Goal: Task Accomplishment & Management: Manage account settings

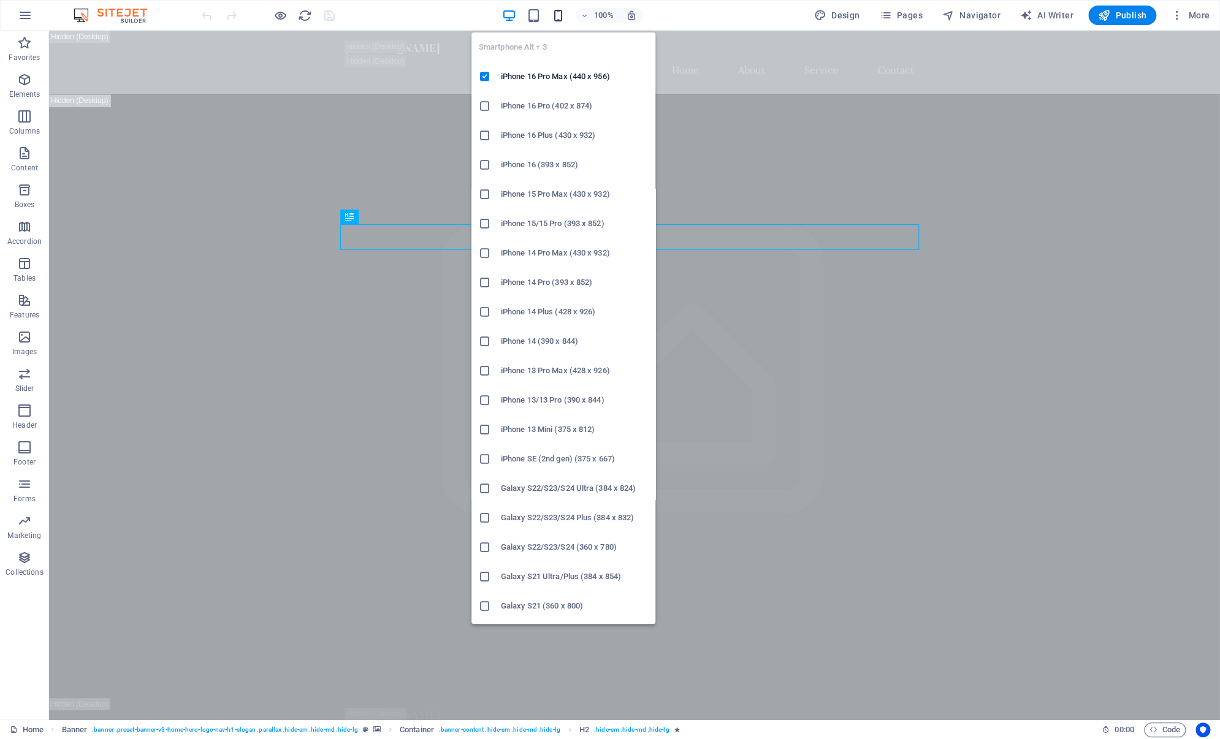
click at [564, 18] on icon "button" at bounding box center [558, 16] width 14 height 14
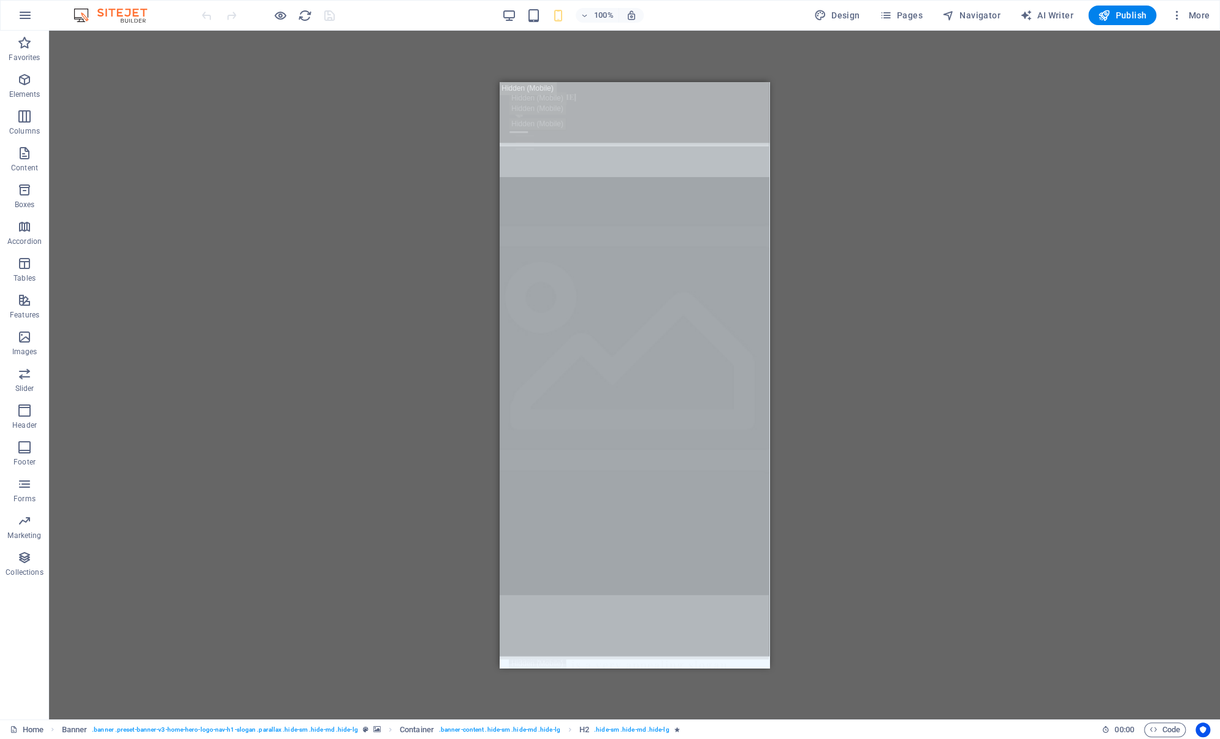
scroll to position [1402, 0]
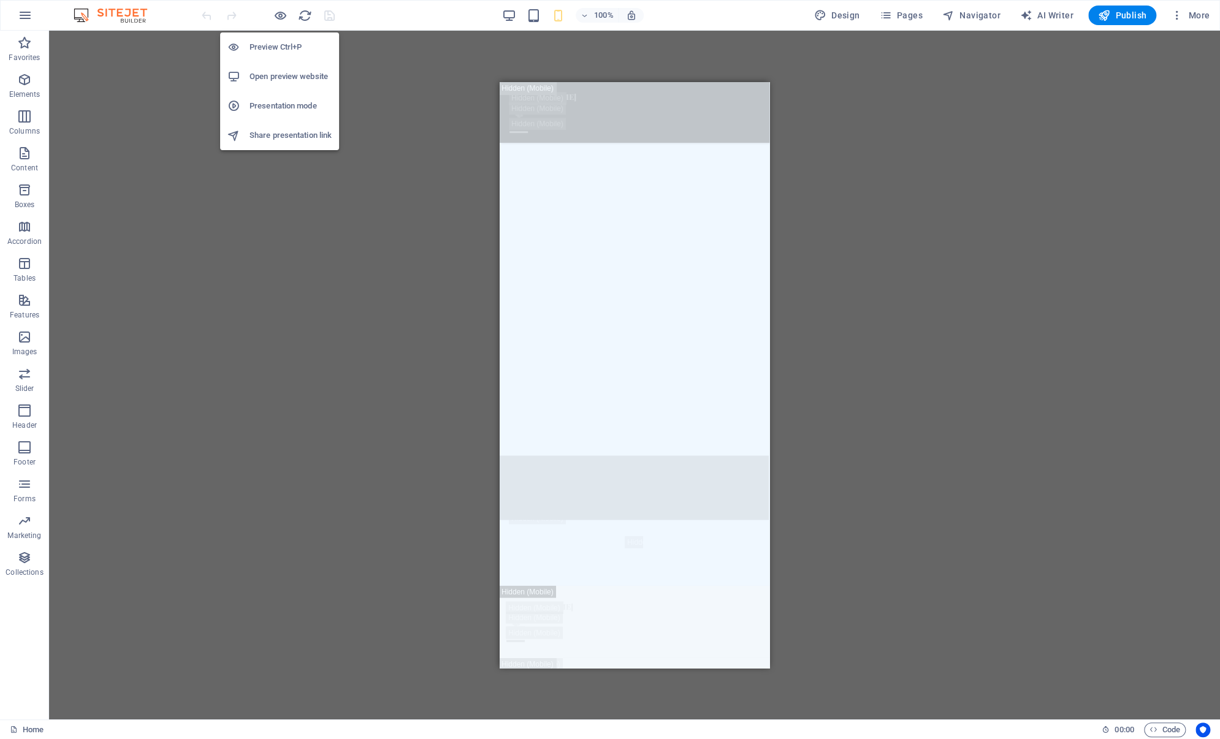
click at [289, 73] on h6 "Open preview website" at bounding box center [290, 76] width 82 height 15
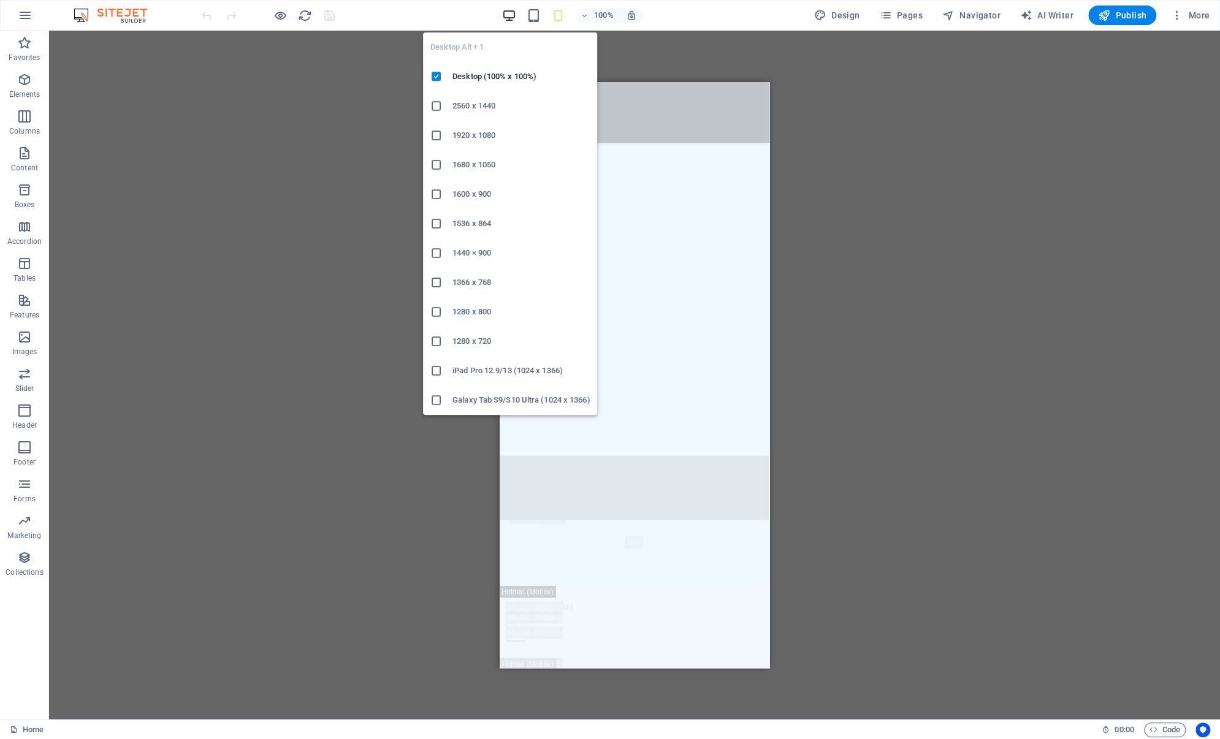
click at [510, 16] on icon "button" at bounding box center [509, 16] width 14 height 14
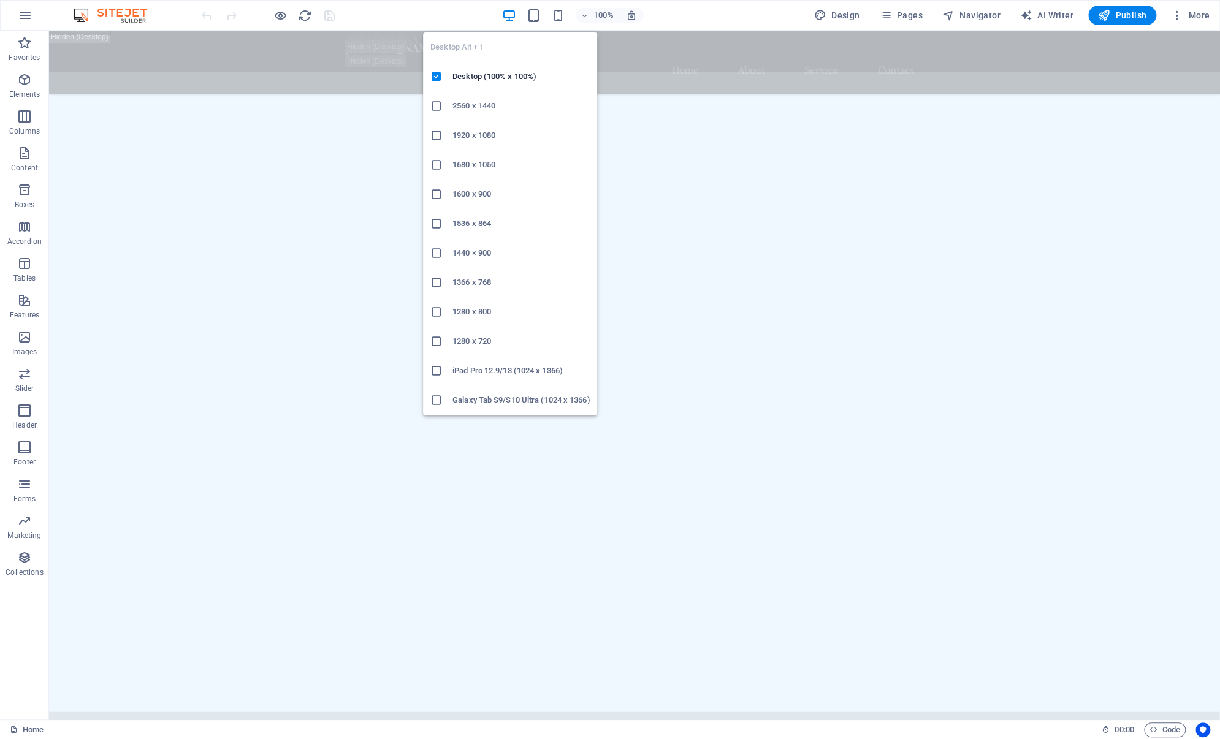
scroll to position [1398, 0]
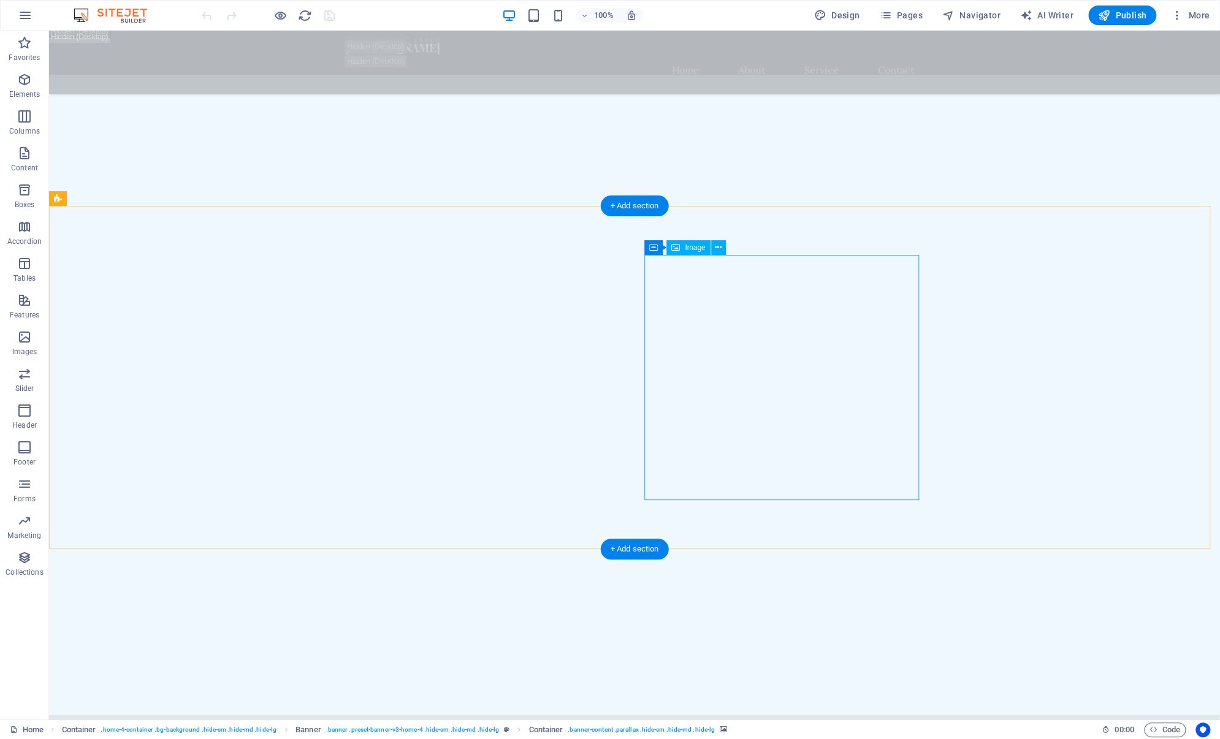
scroll to position [2551, 0]
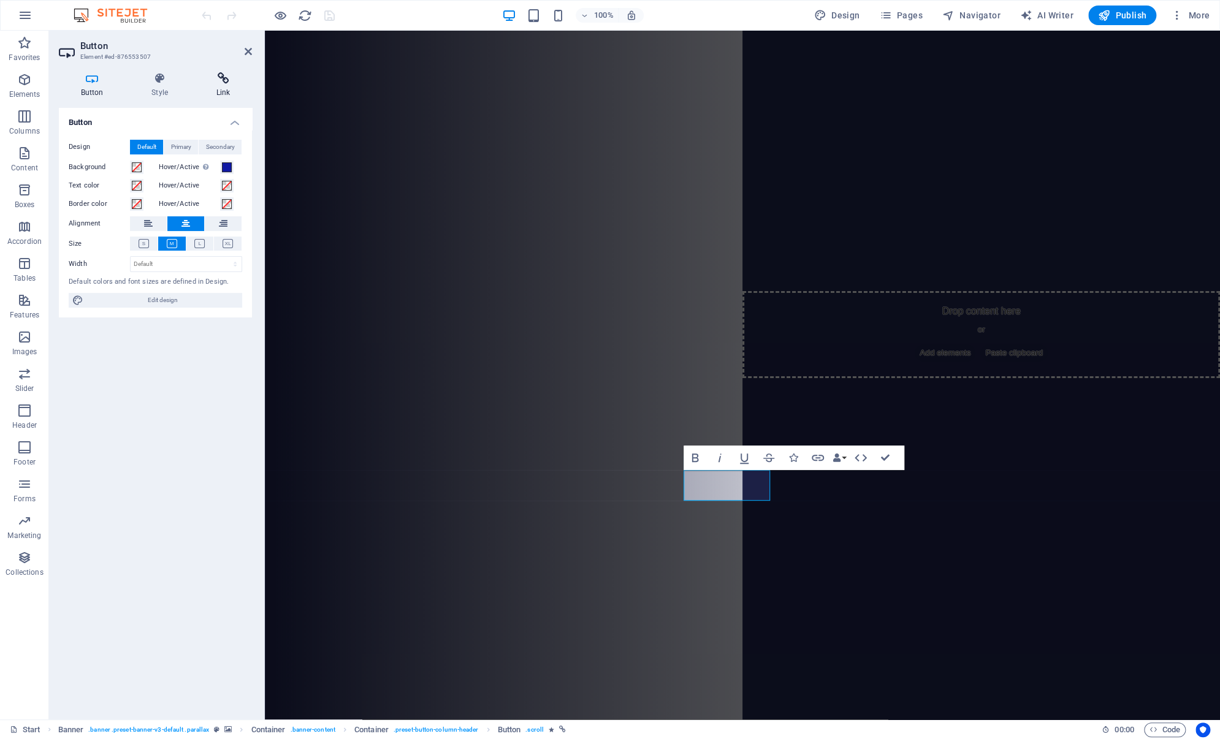
click at [226, 82] on icon at bounding box center [223, 78] width 58 height 12
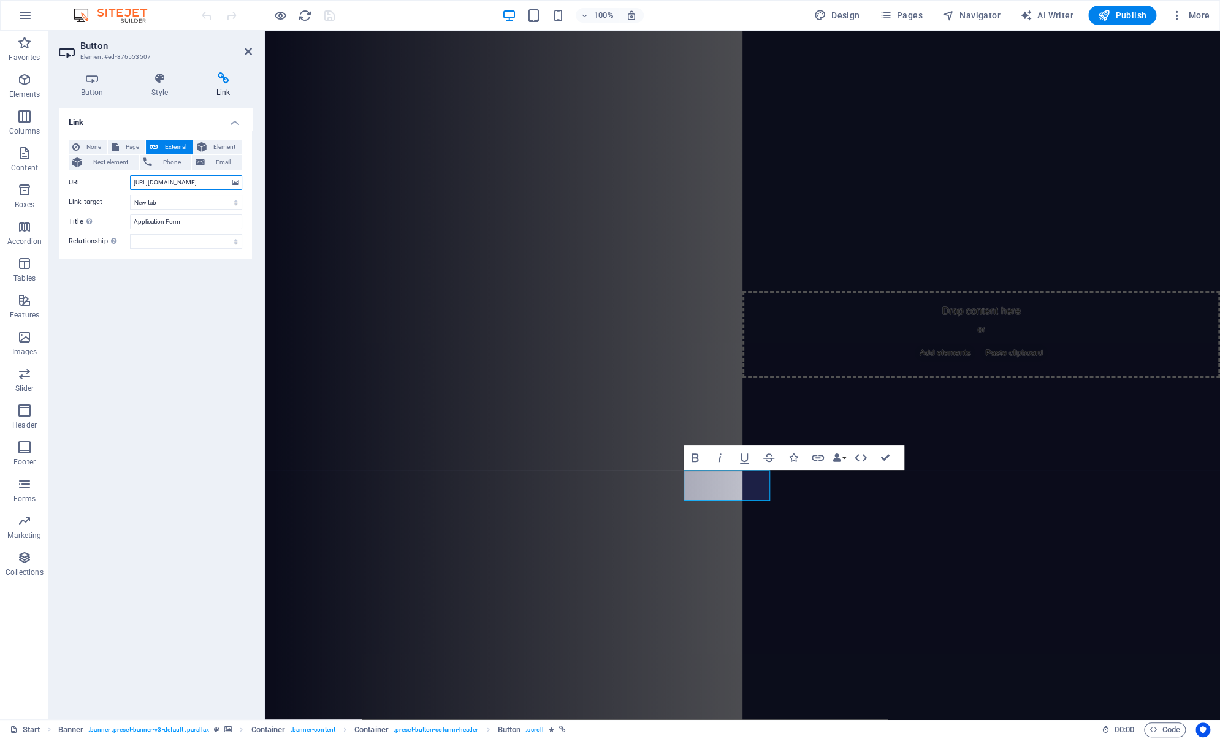
click at [216, 180] on input "https://forms.gle/ozX1R6mm9pAocwh58" at bounding box center [186, 182] width 112 height 15
click at [133, 180] on input "https://forms.gle/ozX1R6mm9pAocwh58" at bounding box center [186, 182] width 112 height 15
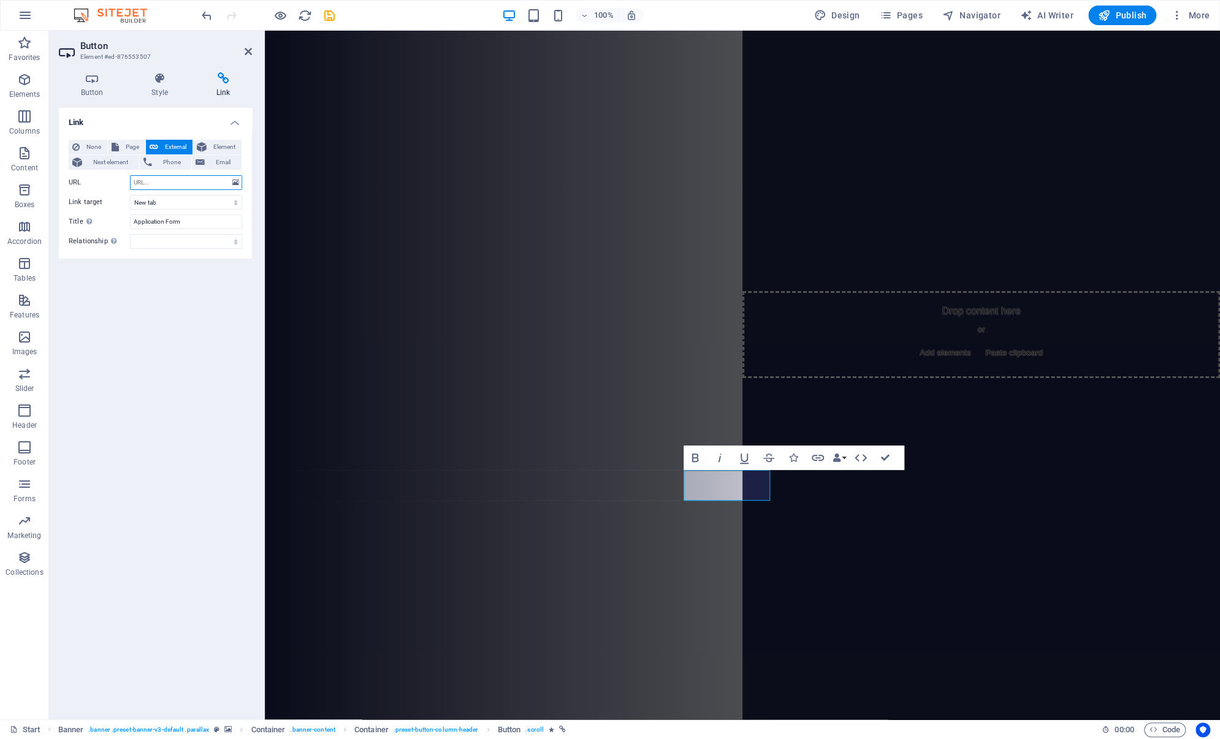
paste input "https://forms.gle/RDwr3B8LGVHo6dGN7"
type input "https://forms.gle/RDwr3B8LGVHo6dGN7"
click at [327, 15] on icon "save" at bounding box center [329, 16] width 14 height 14
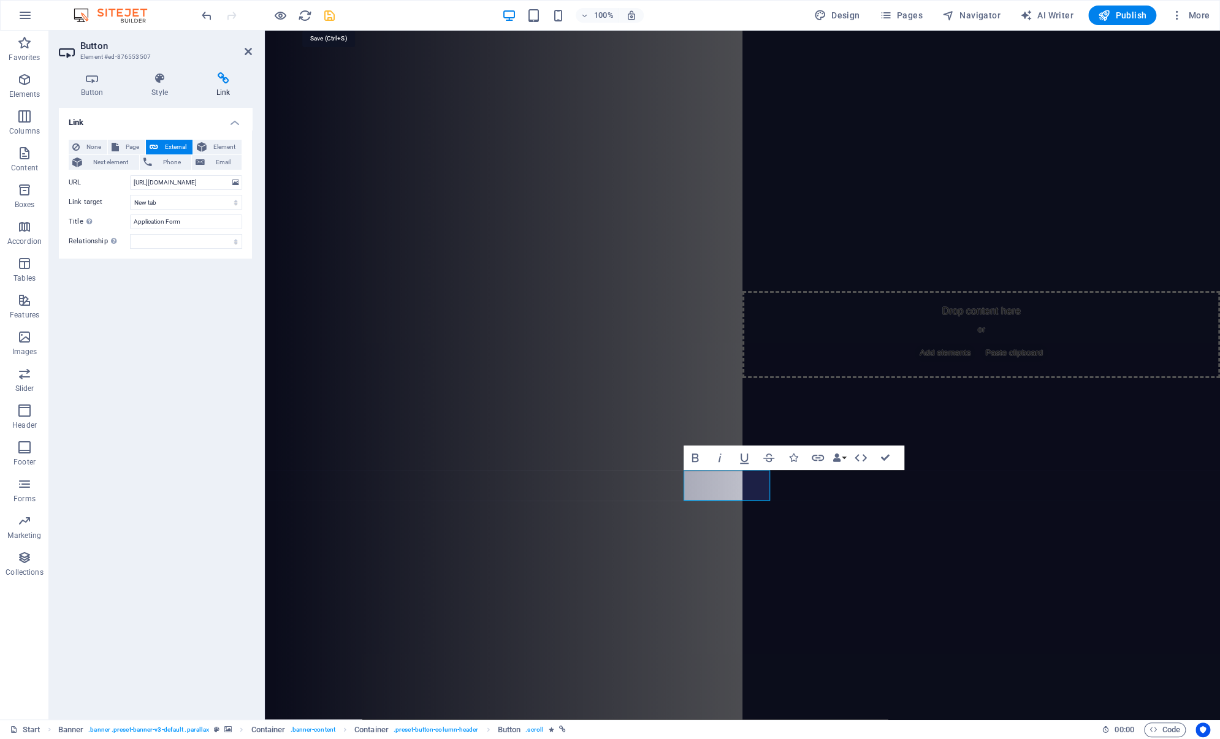
checkbox input "false"
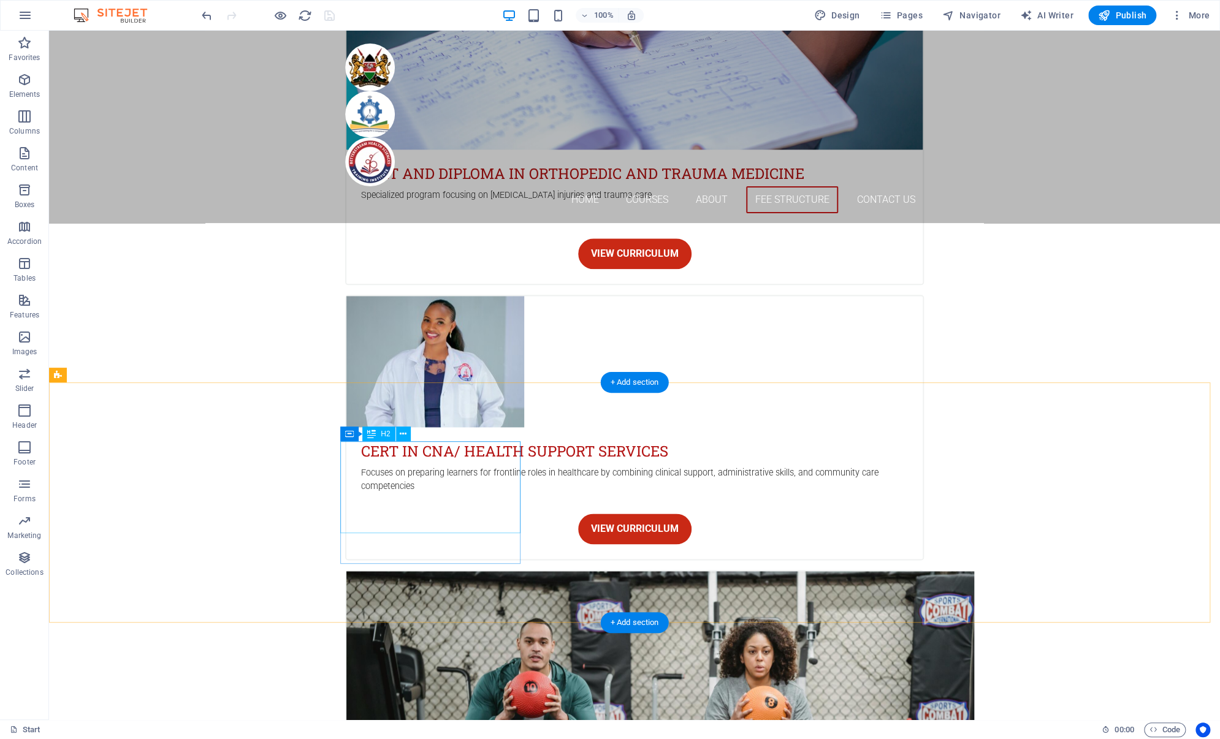
scroll to position [3986, 0]
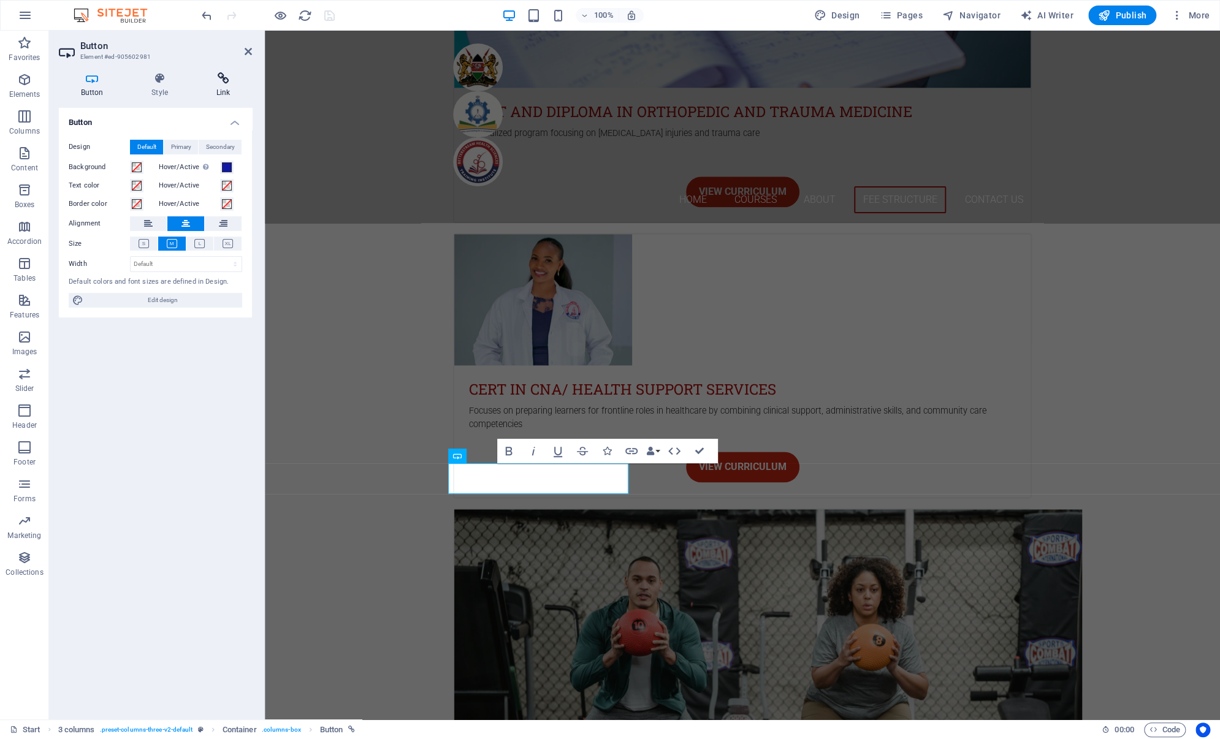
click at [227, 87] on h4 "Link" at bounding box center [223, 85] width 58 height 26
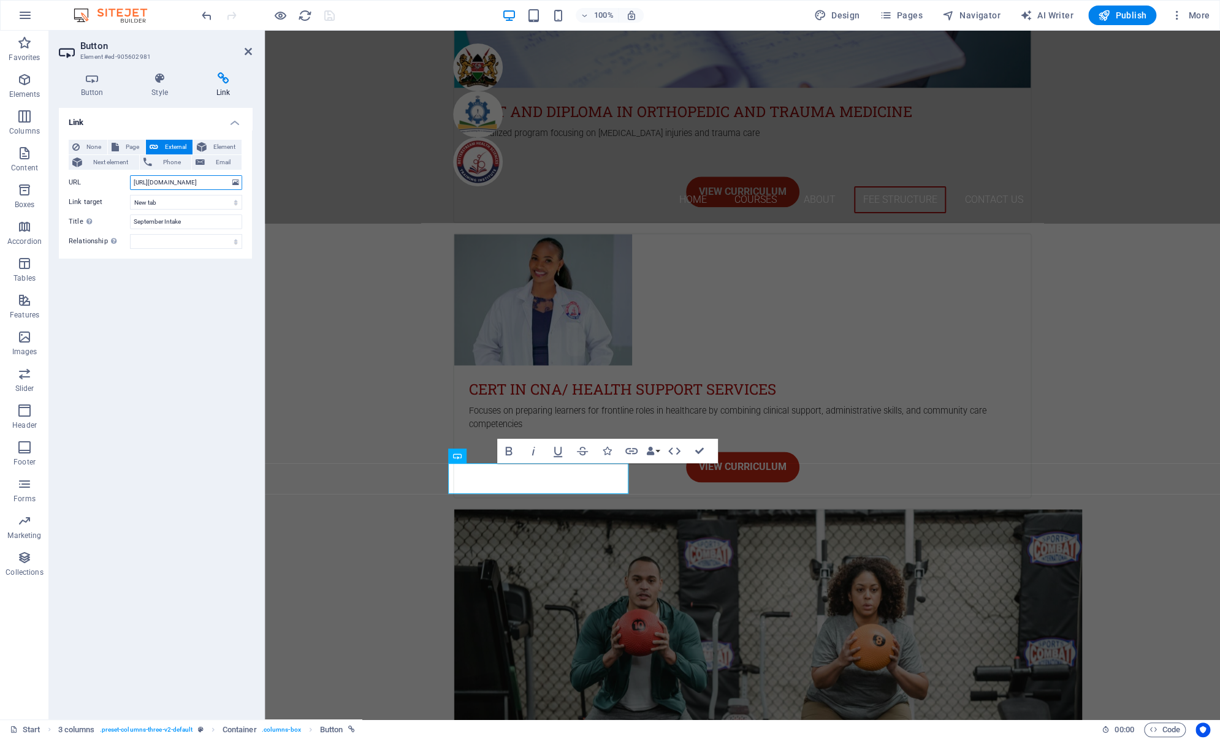
click at [204, 181] on input "https://forms.gle/ozX1R6mm9pAocwh58" at bounding box center [186, 182] width 112 height 15
paste input "https://forms.gle/RDwr3B8LGVHo6dGN7"
type input "https://forms.gle/RDwr3B8LGVHo6dGN7"
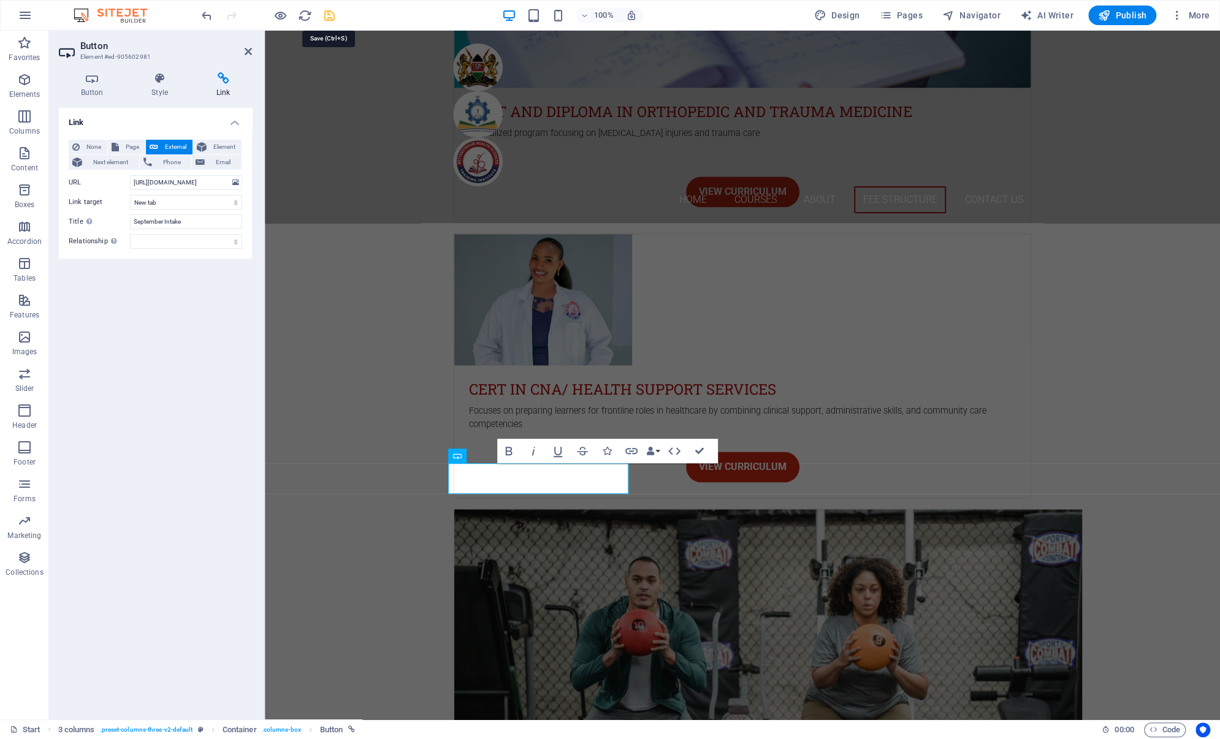
click at [329, 17] on icon "save" at bounding box center [329, 16] width 14 height 14
checkbox input "false"
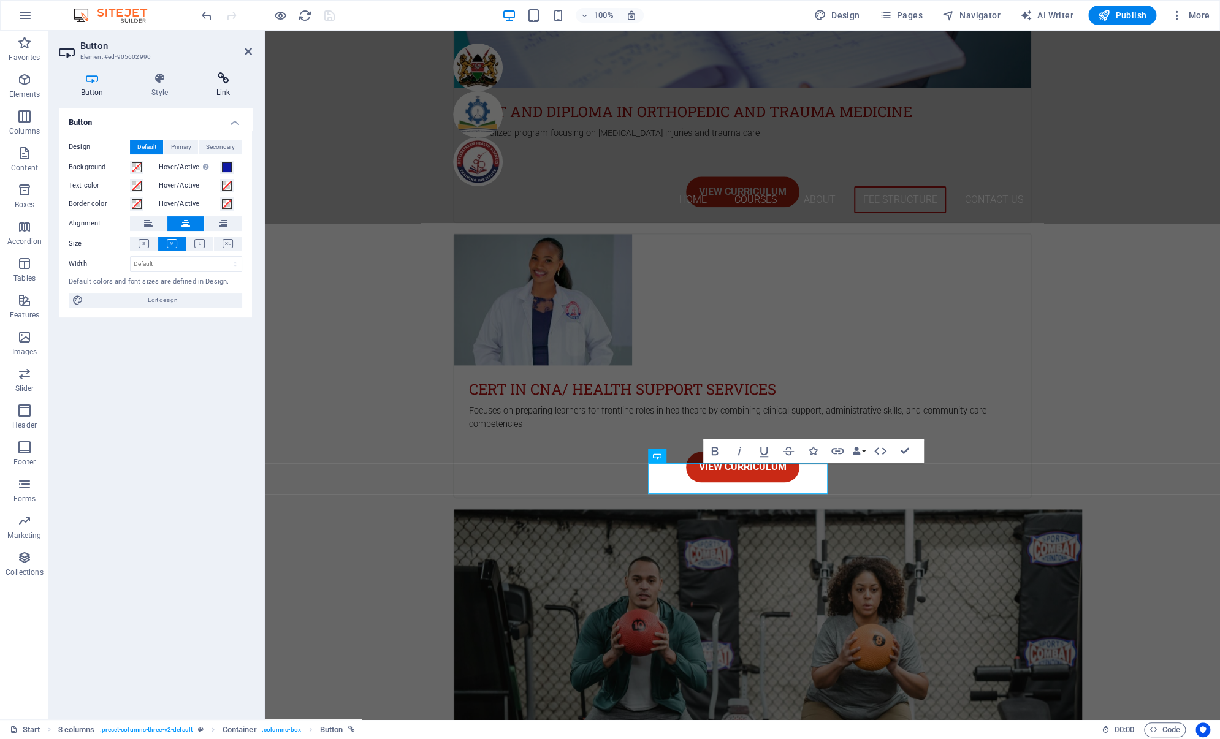
click at [227, 82] on icon at bounding box center [223, 78] width 58 height 12
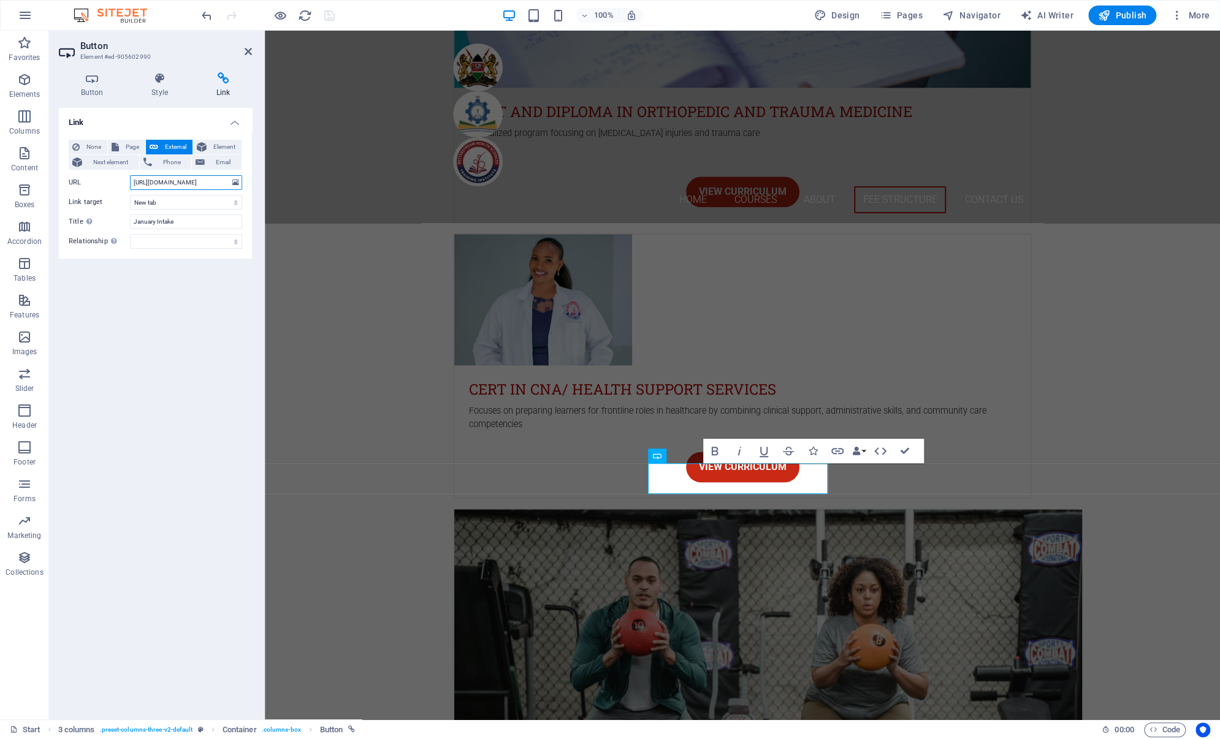
click at [198, 182] on input "https://forms.gle/ozX1R6mm9pAocwh58" at bounding box center [186, 182] width 112 height 15
paste input "https://forms.gle/RDwr3B8LGVHo6dGN7"
type input "https://forms.gle/RDwr3B8LGVHo6dGN7"
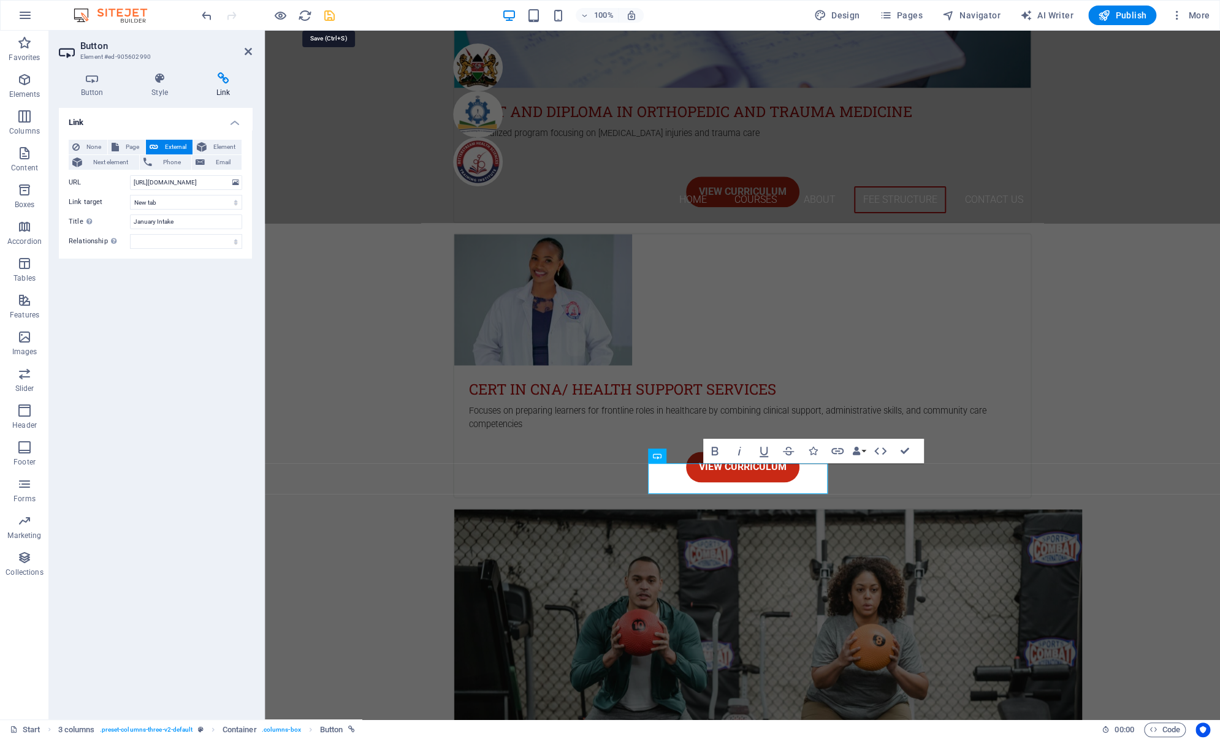
click at [327, 15] on icon "save" at bounding box center [329, 16] width 14 height 14
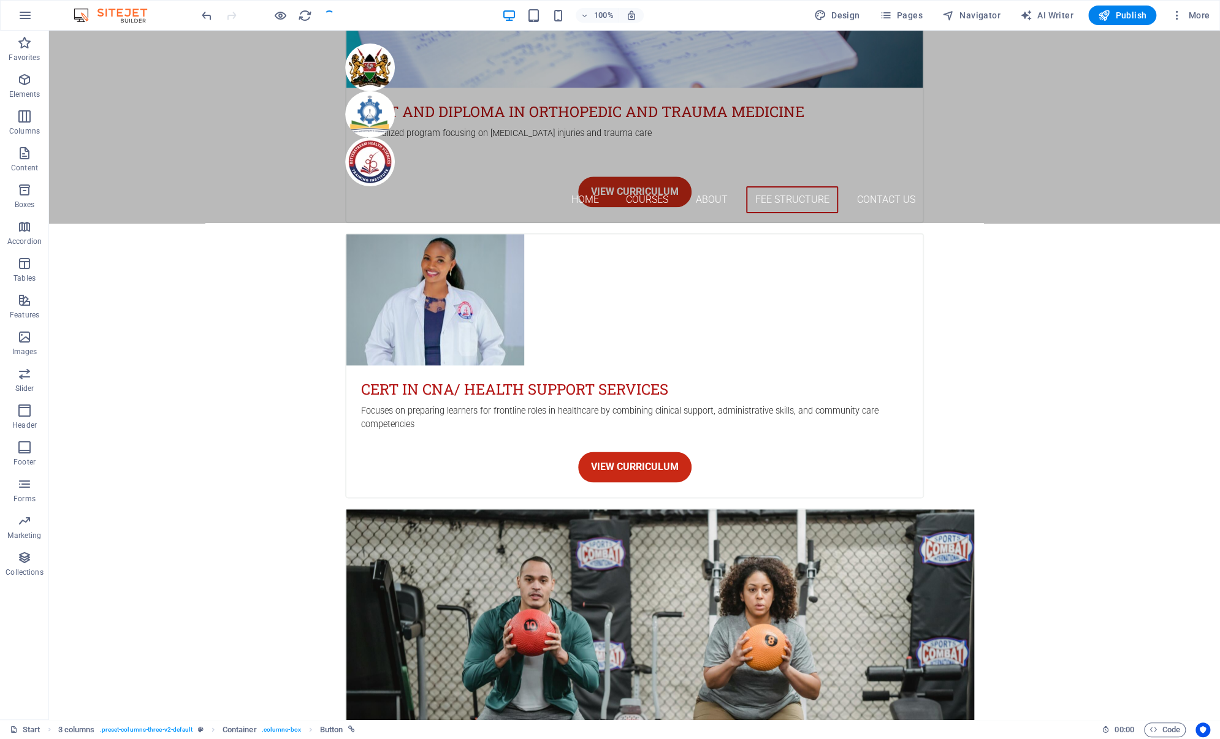
checkbox input "false"
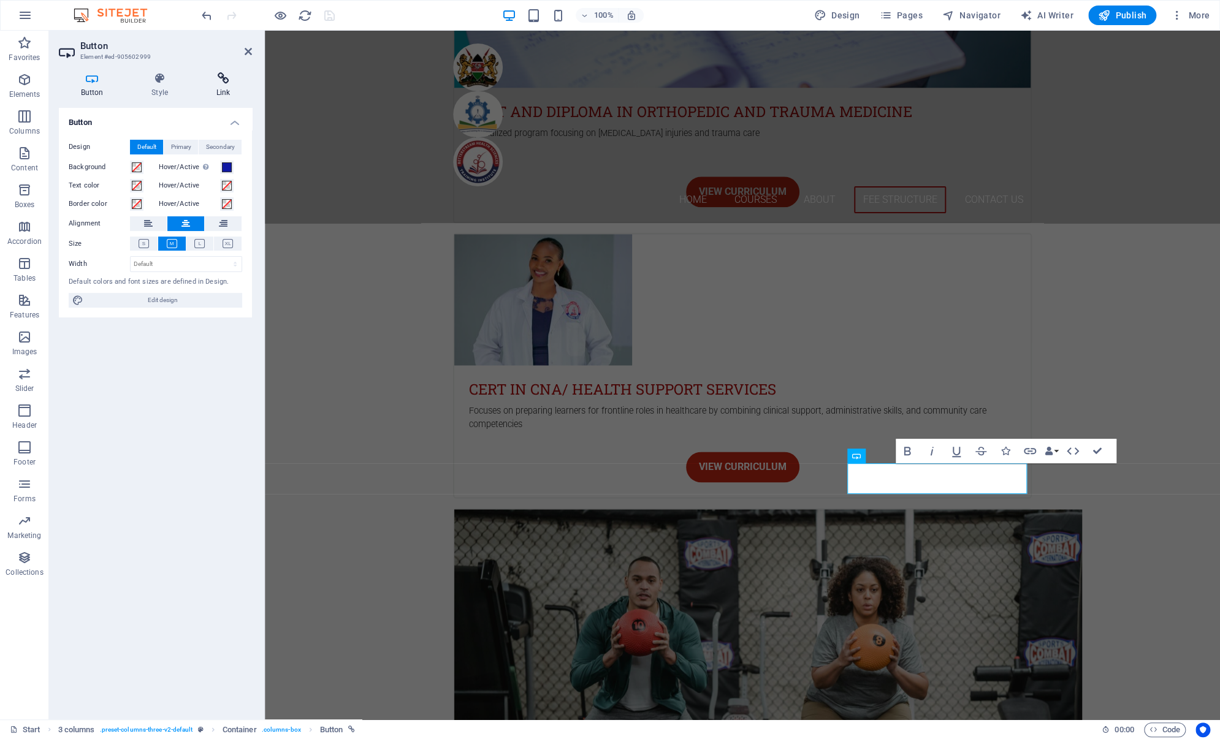
click at [221, 77] on icon at bounding box center [223, 78] width 58 height 12
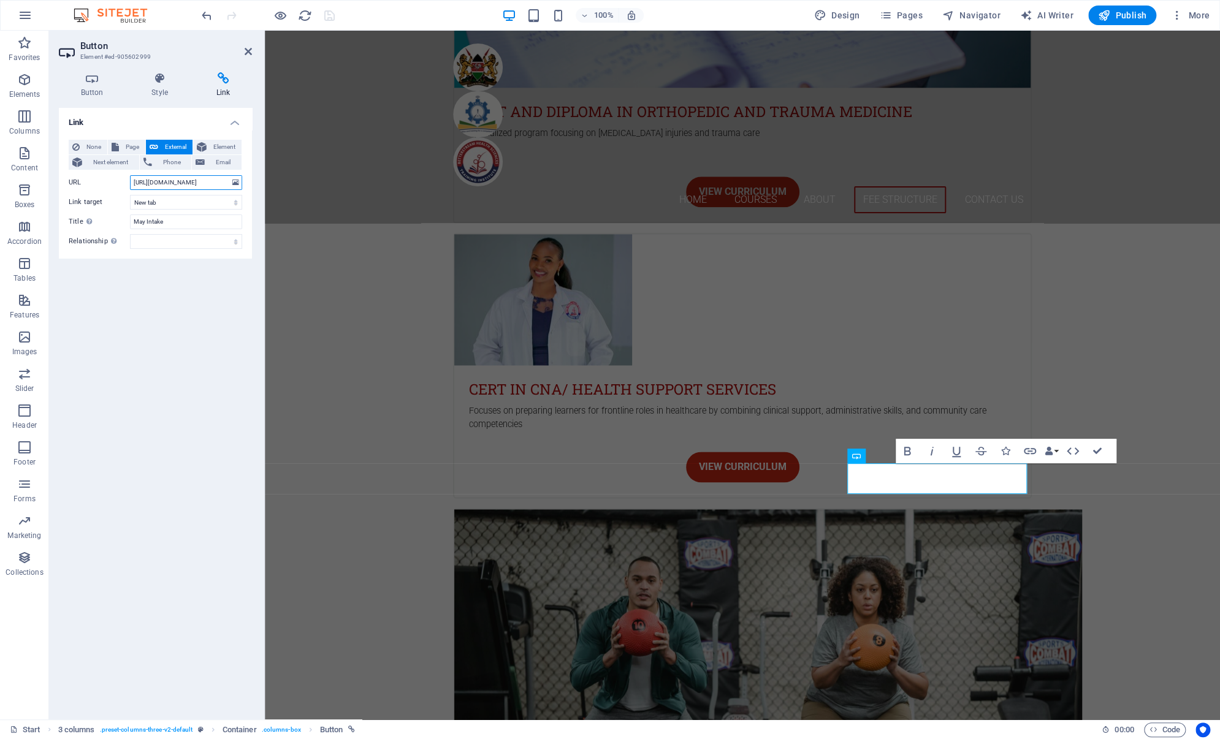
click at [197, 181] on input "https://forms.gle/ozX1R6mm9pAocwh58" at bounding box center [186, 182] width 112 height 15
paste input "https://forms.gle/RDwr3B8LGVHo6dGN7"
type input "https://forms.gle/RDwr3B8LGVHo6dGN7"
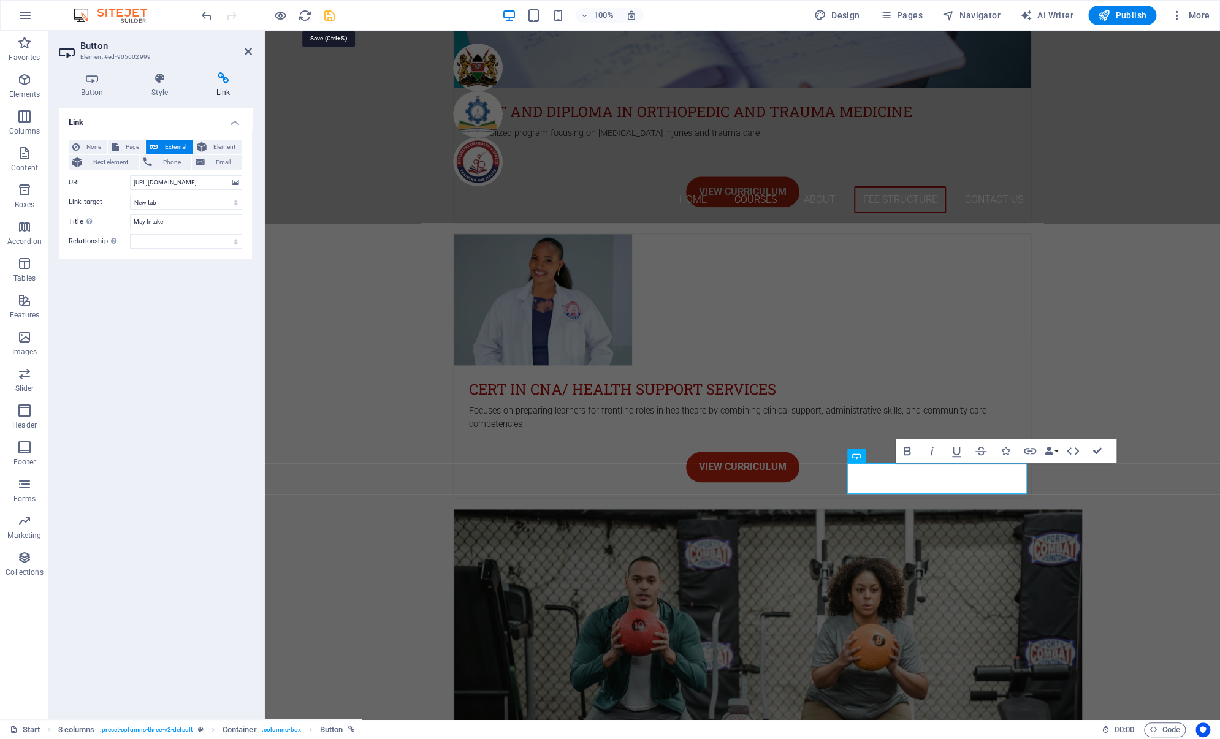
click at [331, 21] on icon "save" at bounding box center [329, 16] width 14 height 14
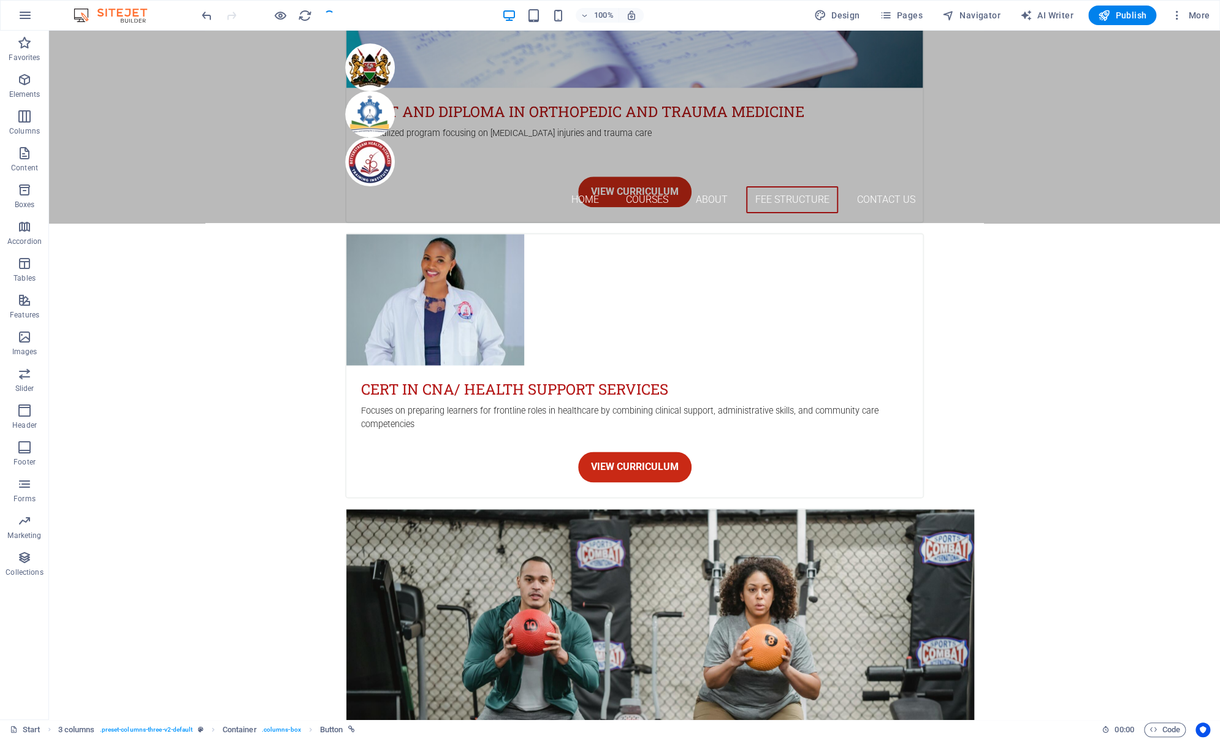
checkbox input "false"
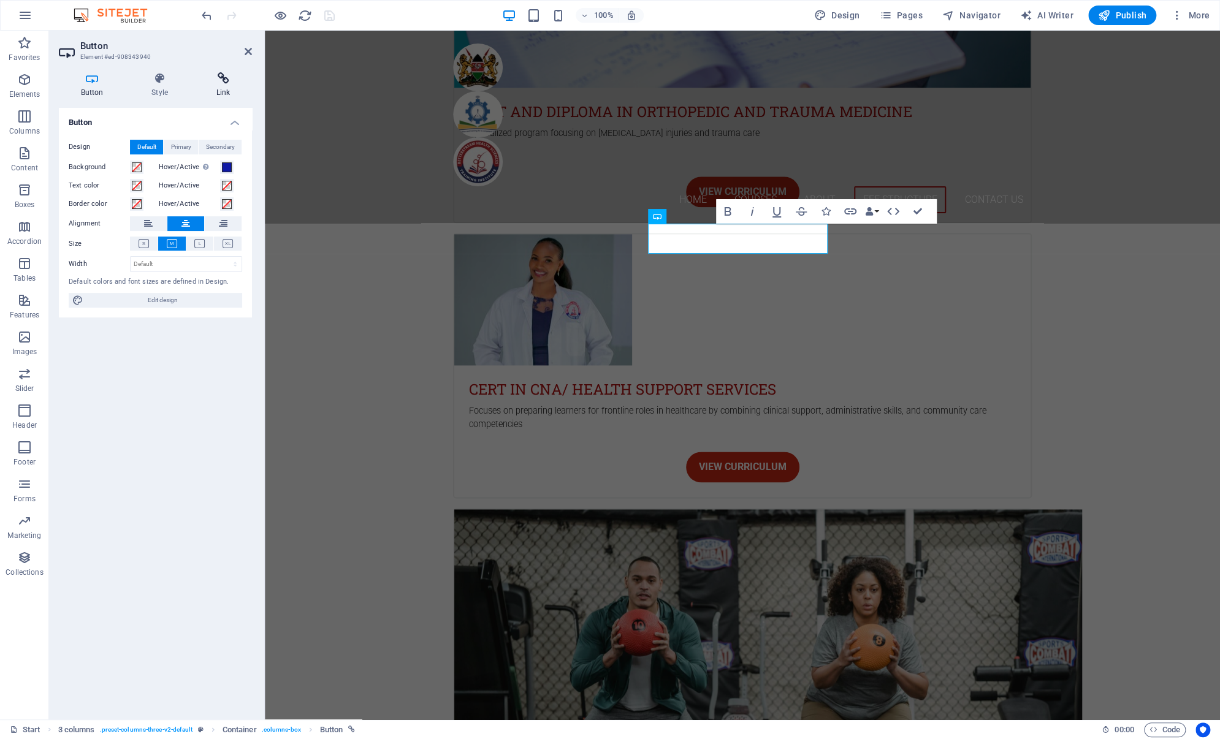
click at [224, 74] on icon at bounding box center [223, 78] width 58 height 12
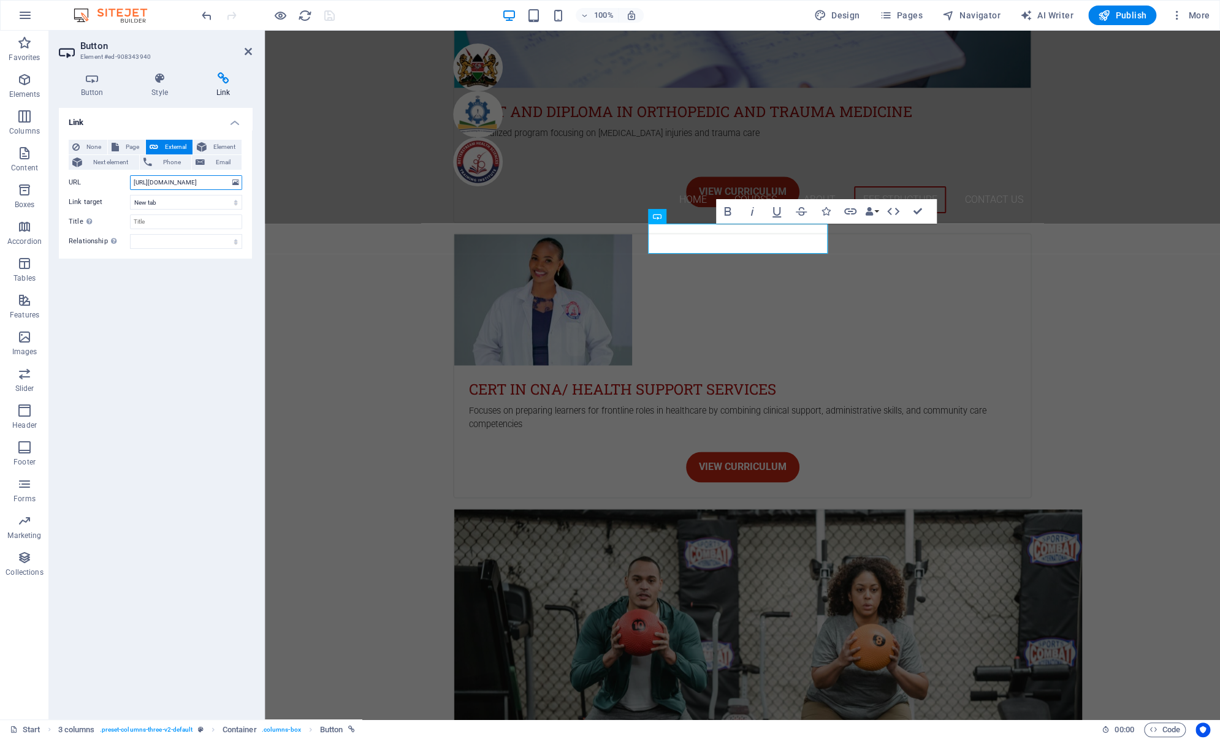
click at [197, 183] on input "https://forms.gle/ozX1R6mm9pAocwh58" at bounding box center [186, 182] width 112 height 15
paste input "https://forms.gle/RDwr3B8LGVHo6dGN7"
type input "https://forms.gle/RDwr3B8LGVHo6dGN7"
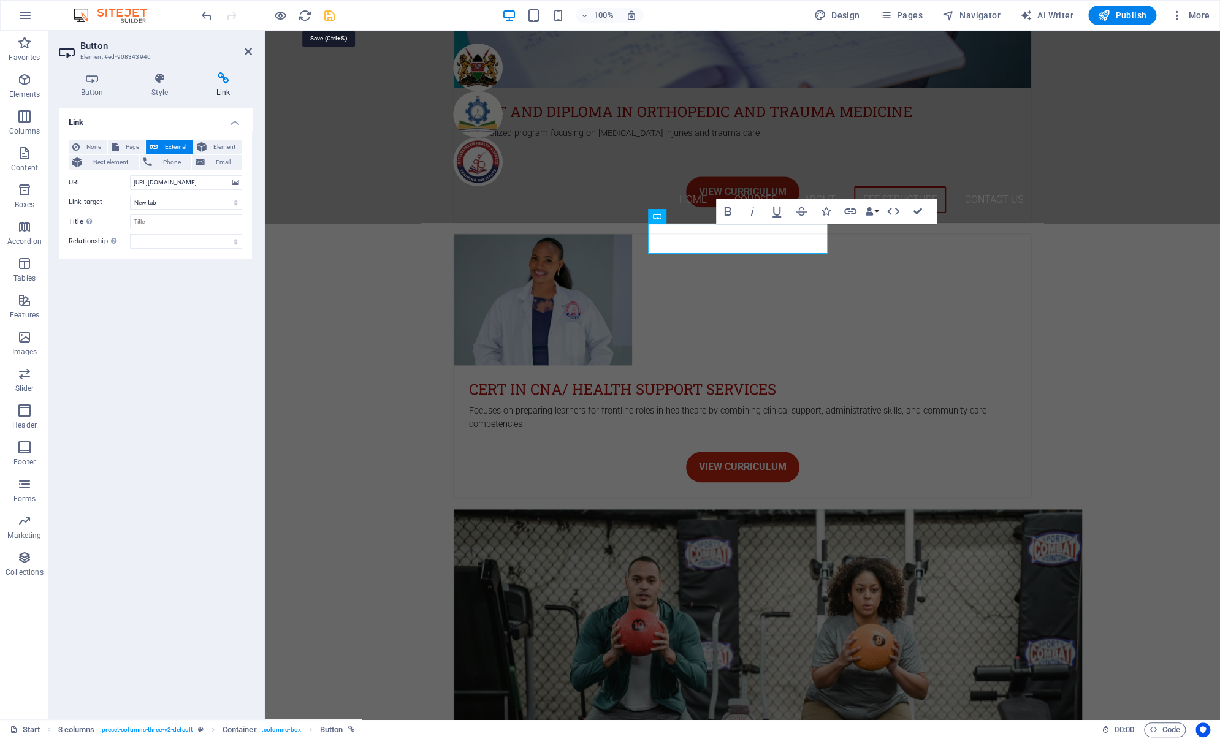
click at [330, 18] on icon "save" at bounding box center [329, 16] width 14 height 14
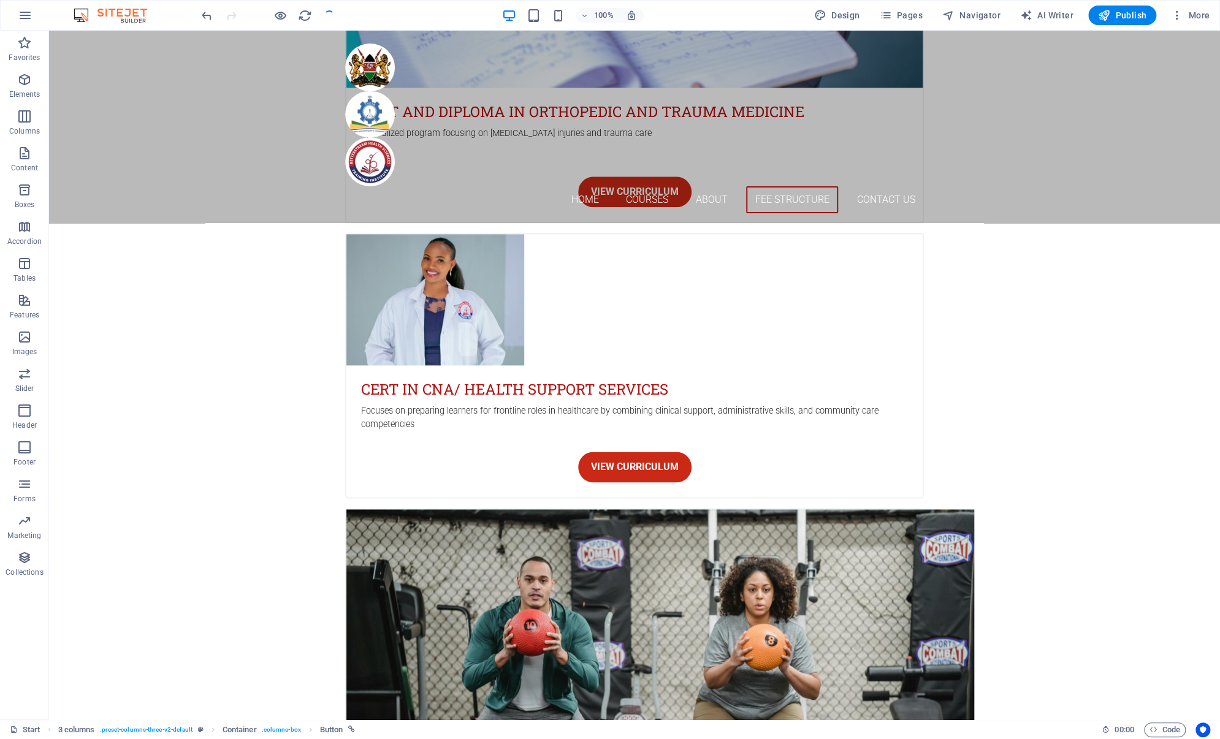
checkbox input "false"
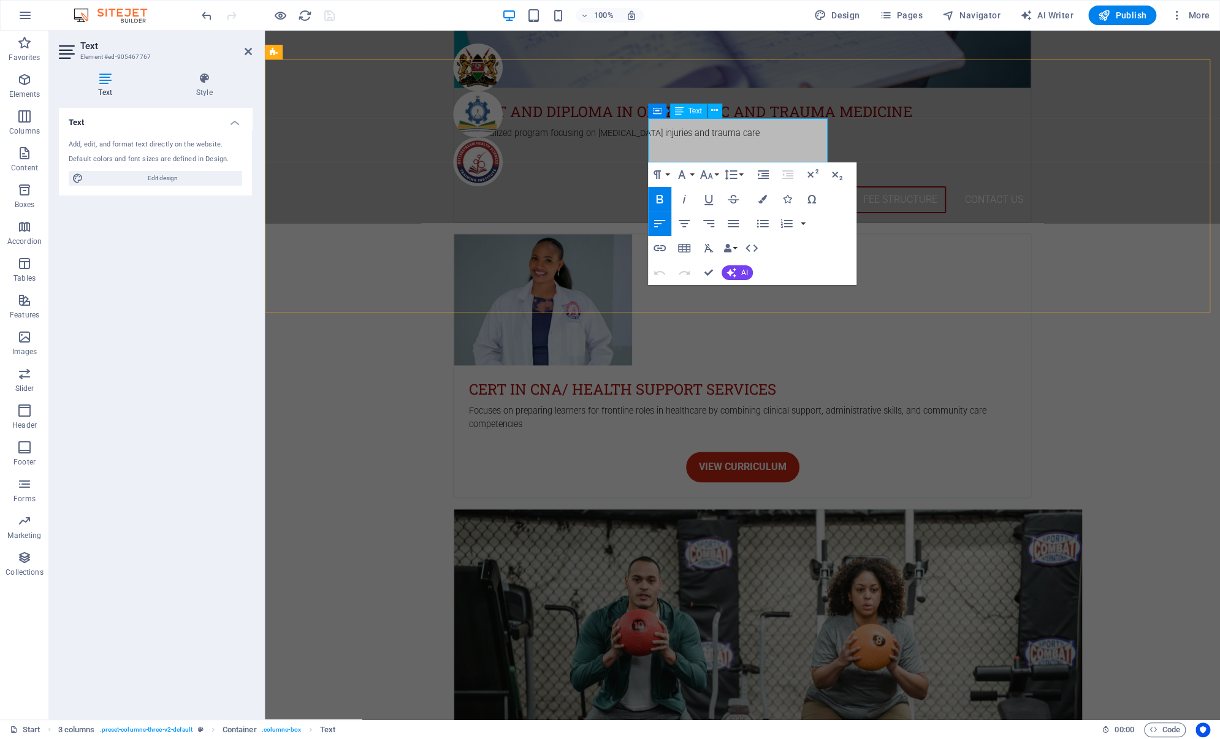
drag, startPoint x: 789, startPoint y: 137, endPoint x: 753, endPoint y: 136, distance: 36.2
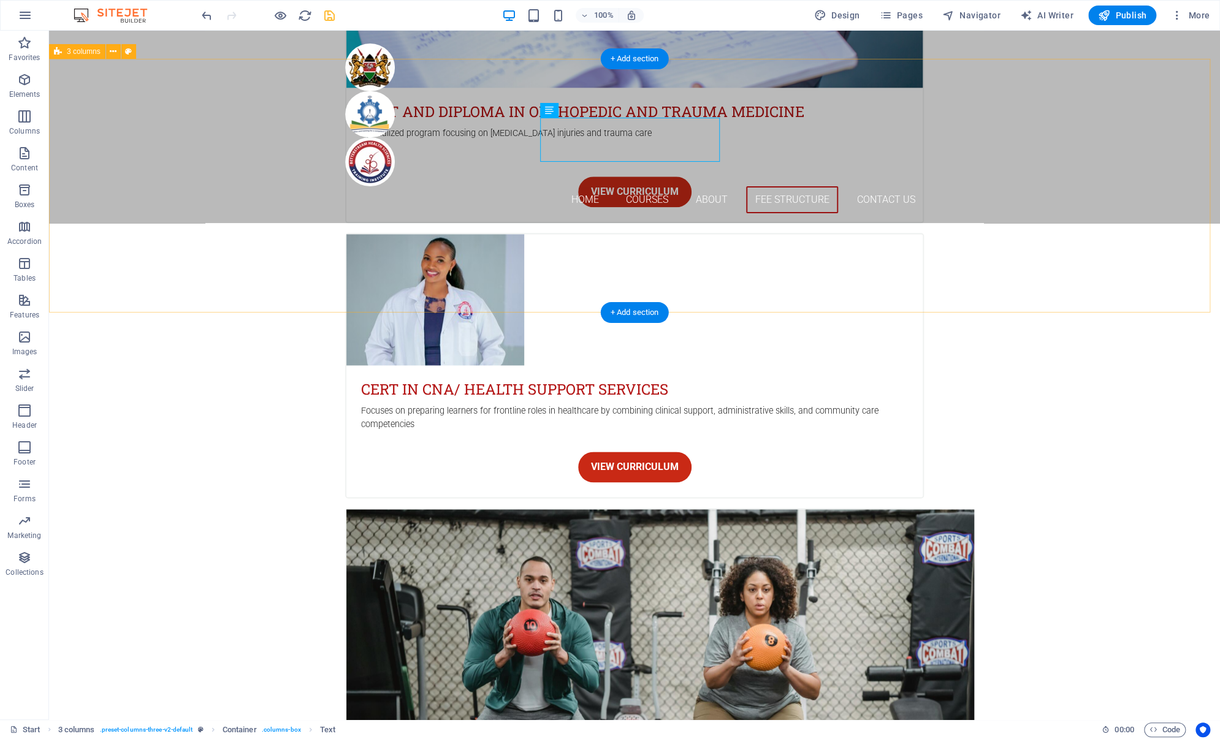
scroll to position [3988, 0]
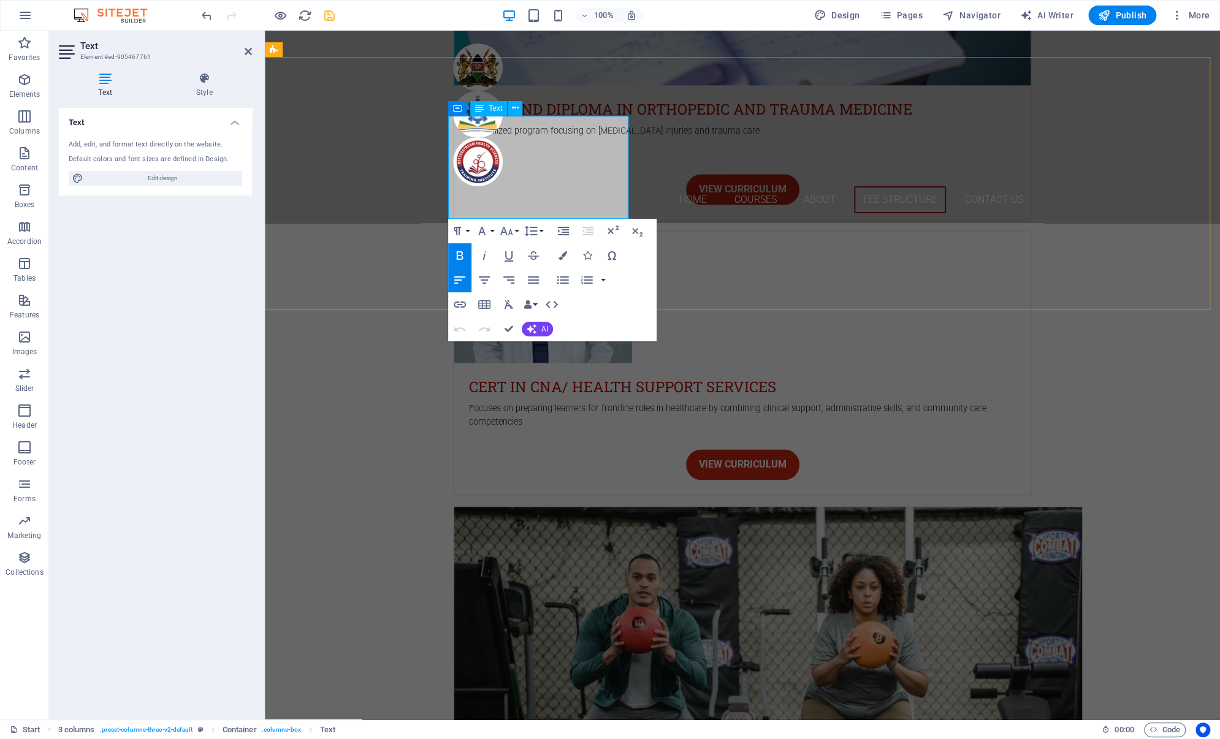
drag, startPoint x: 590, startPoint y: 135, endPoint x: 527, endPoint y: 136, distance: 63.1
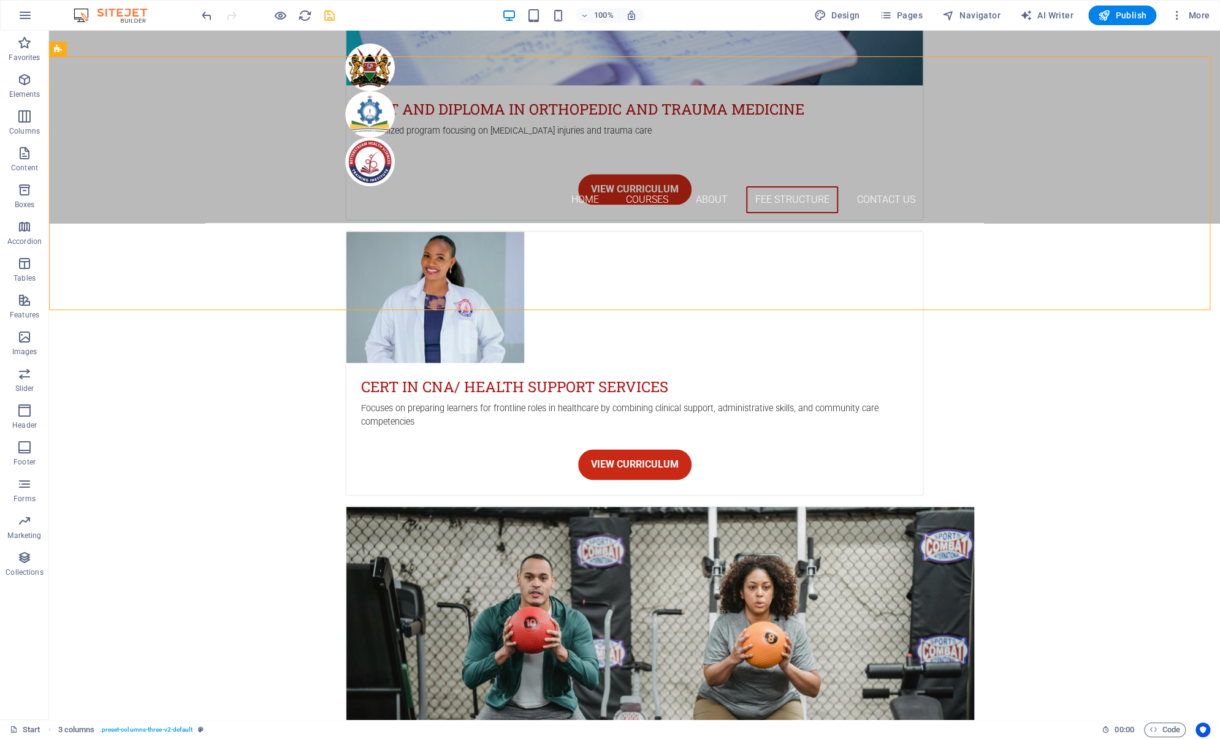
scroll to position [3991, 0]
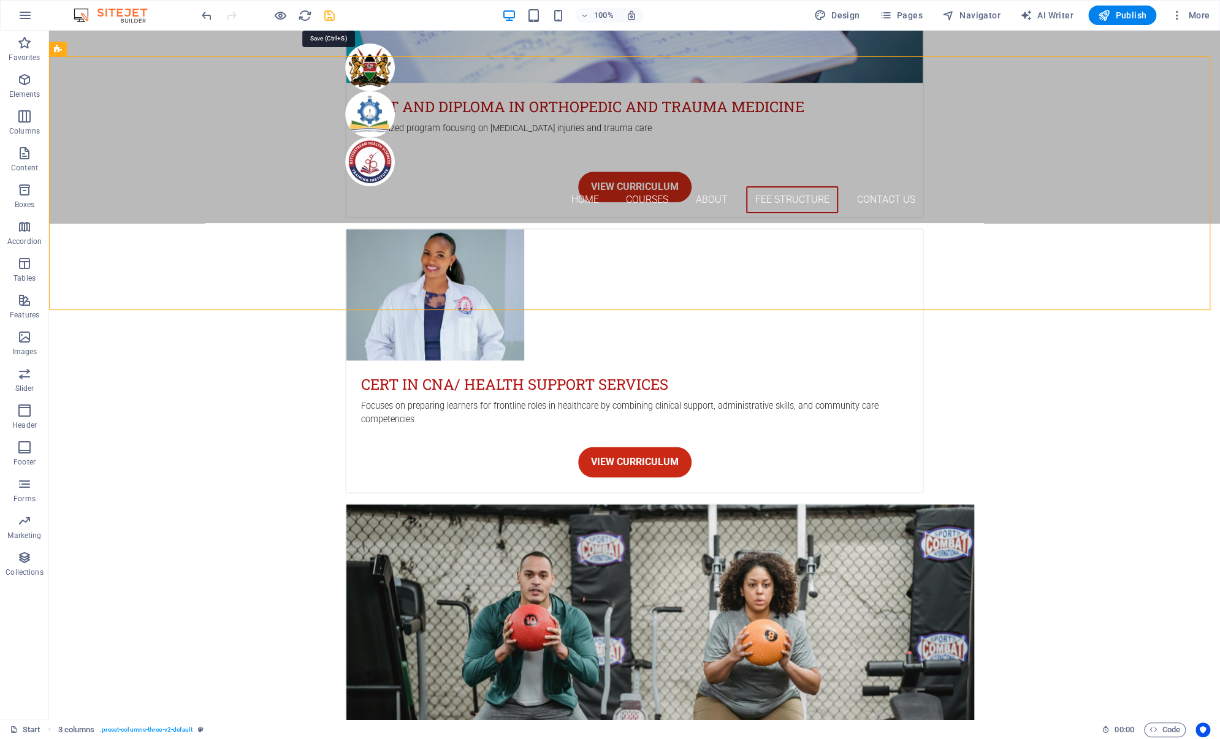
click at [326, 16] on icon "save" at bounding box center [329, 16] width 14 height 14
checkbox input "false"
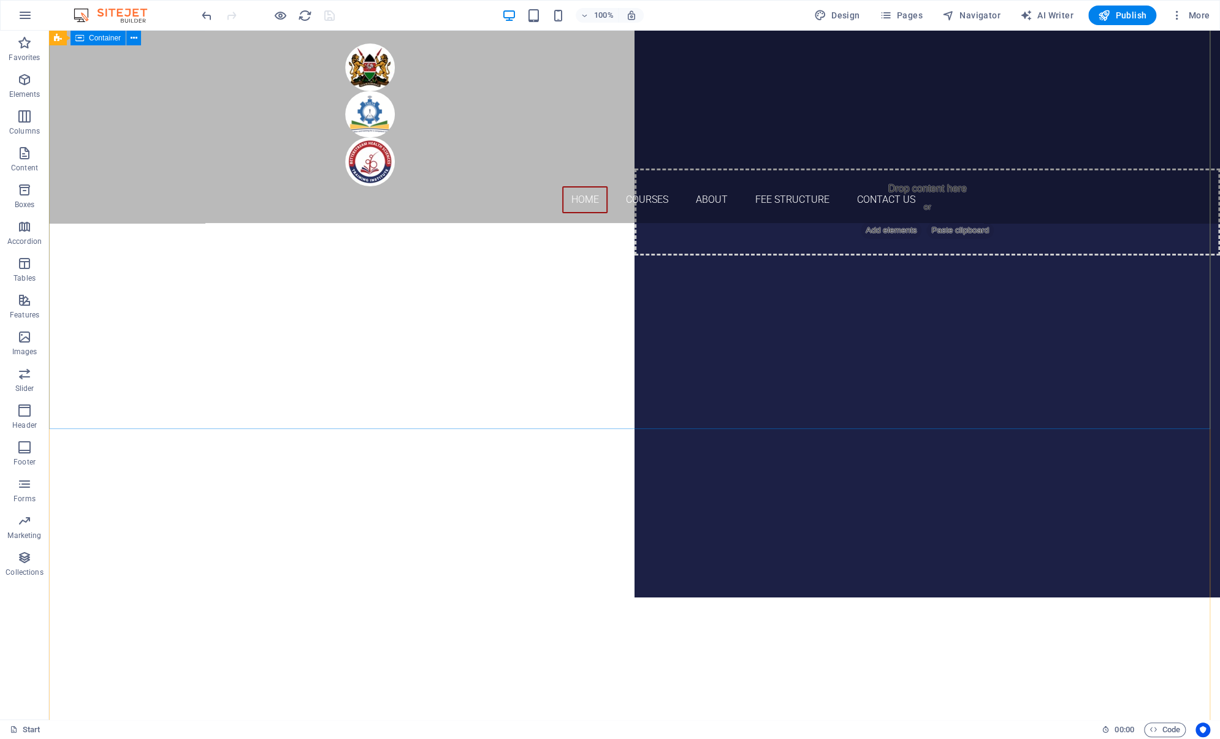
scroll to position [0, 0]
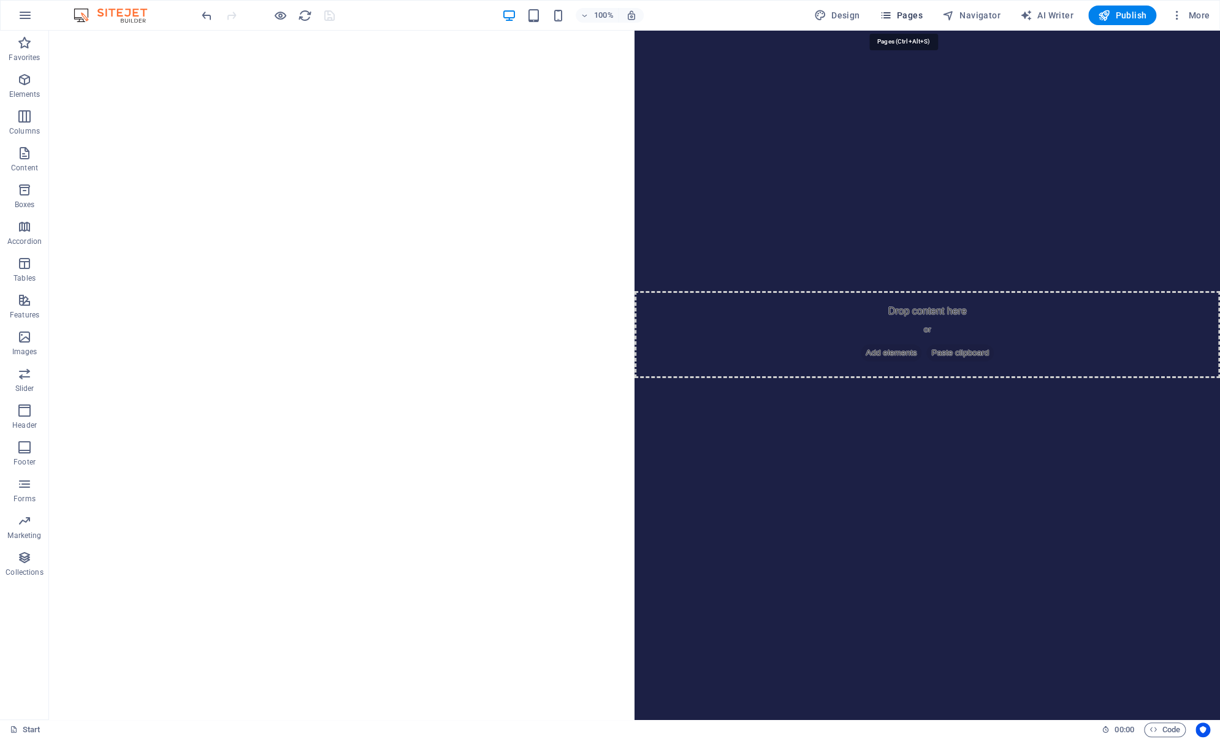
click at [891, 18] on icon "button" at bounding box center [885, 15] width 12 height 12
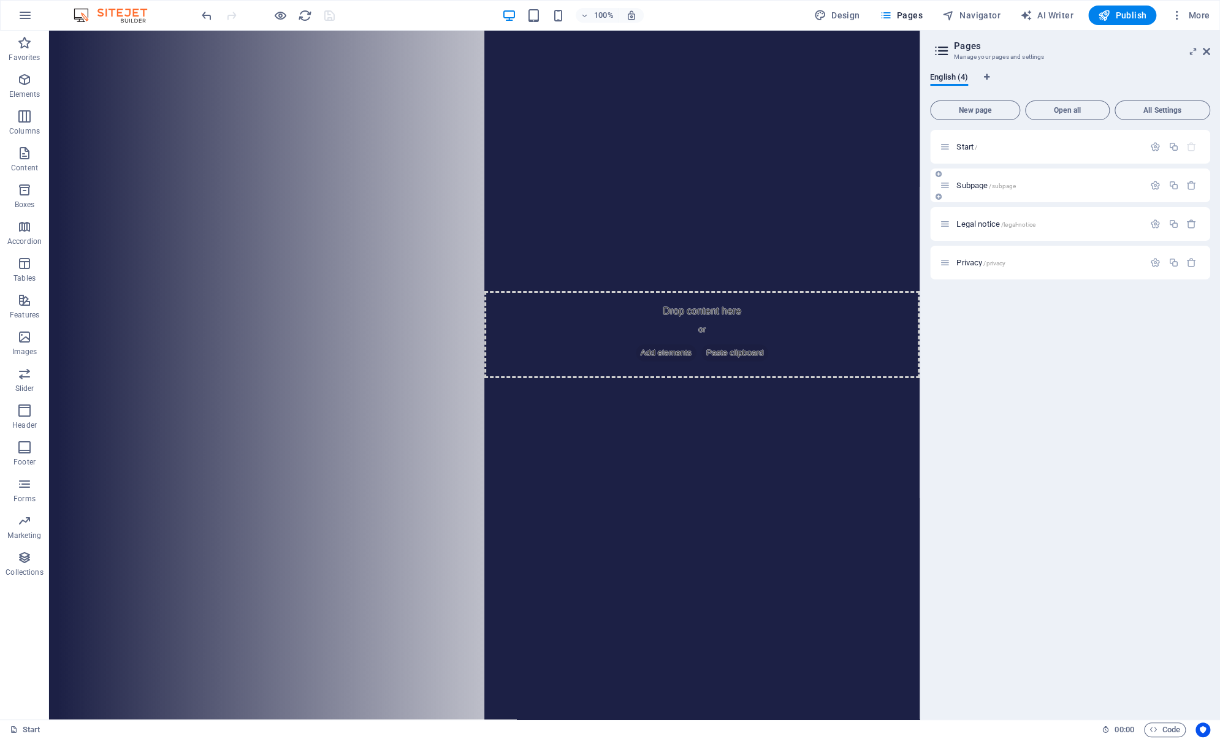
click at [962, 190] on div "Subpage /subpage" at bounding box center [1041, 185] width 204 height 14
click at [964, 183] on span "Subpage /subpage" at bounding box center [985, 185] width 59 height 9
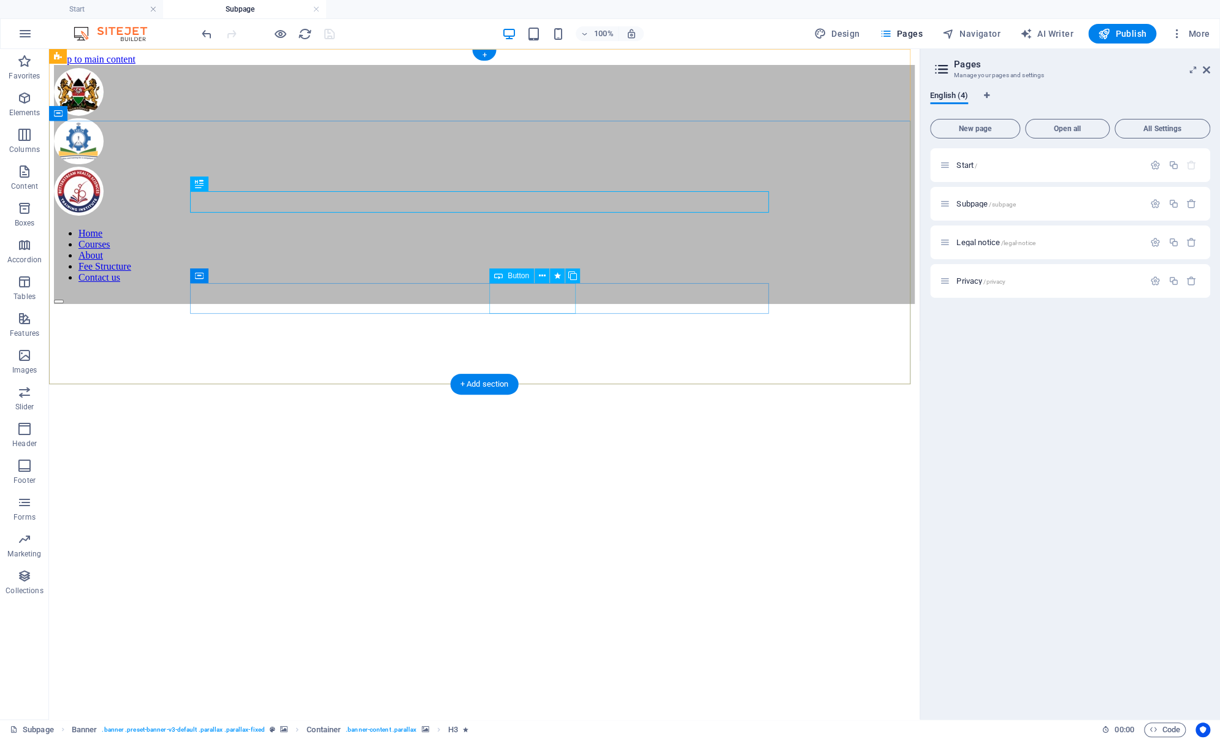
select select
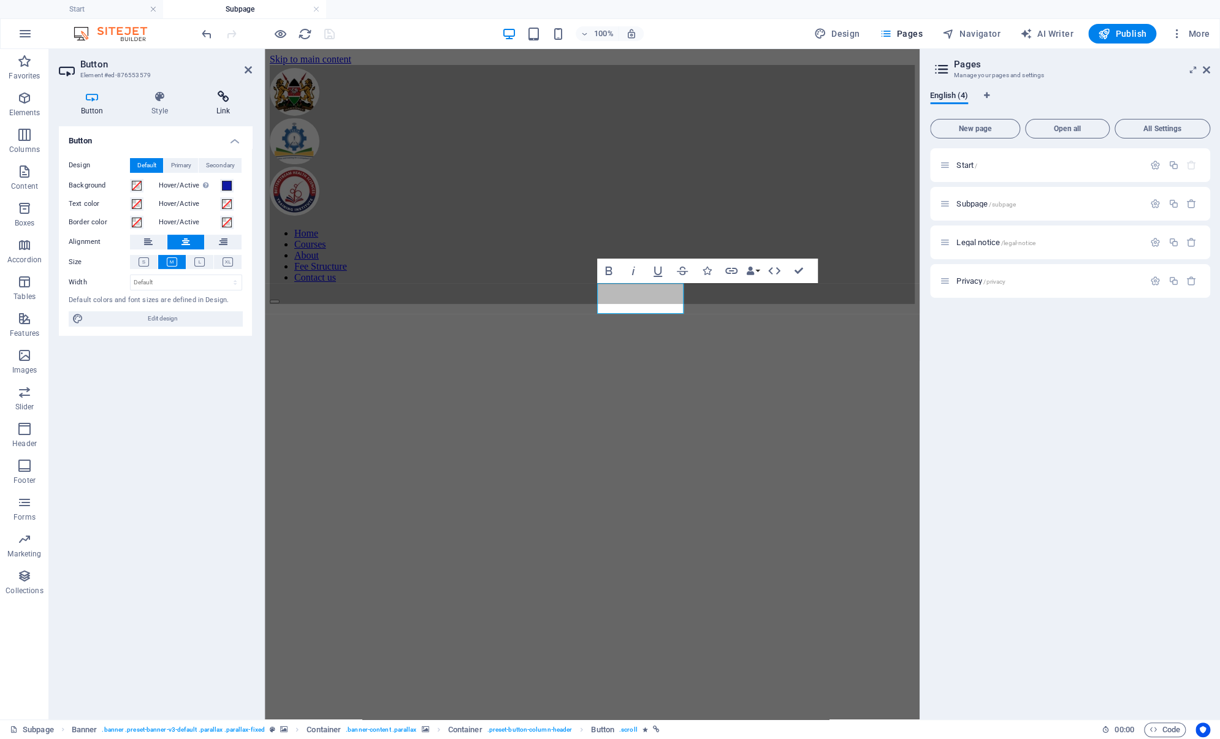
click at [224, 94] on icon at bounding box center [223, 97] width 58 height 12
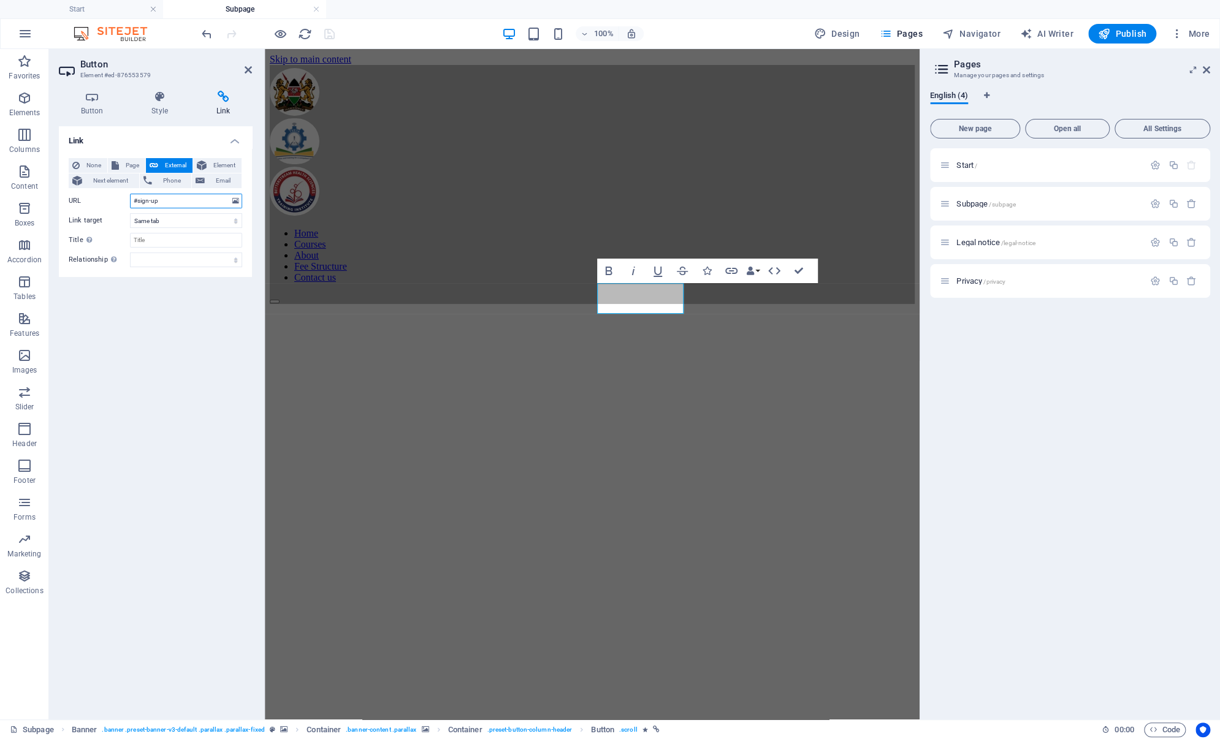
click at [181, 207] on input "#sign-up" at bounding box center [186, 201] width 112 height 15
drag, startPoint x: 181, startPoint y: 207, endPoint x: 114, endPoint y: 205, distance: 67.4
click at [114, 205] on div "URL #sign-up" at bounding box center [155, 201] width 173 height 15
paste input "https://forms.gle/RDwr3B8LGVHo6dGN7"
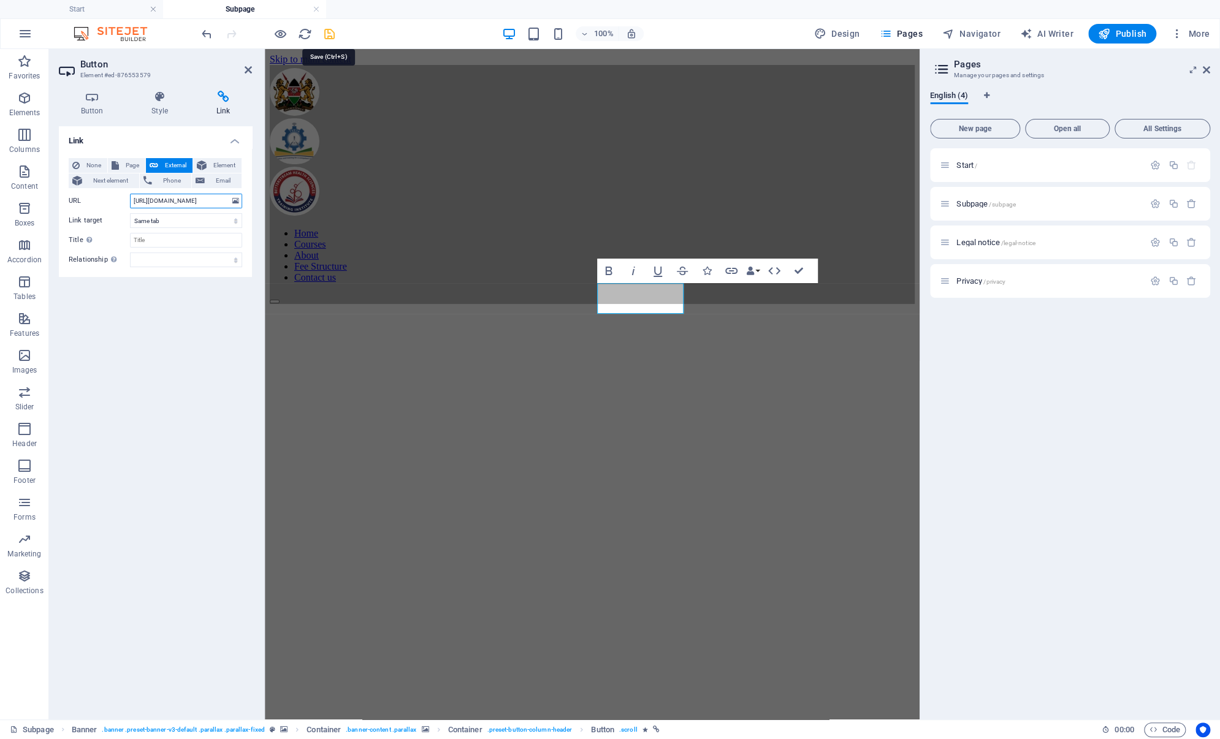
type input "https://forms.gle/RDwr3B8LGVHo6dGN7"
click at [328, 31] on icon "save" at bounding box center [329, 34] width 14 height 14
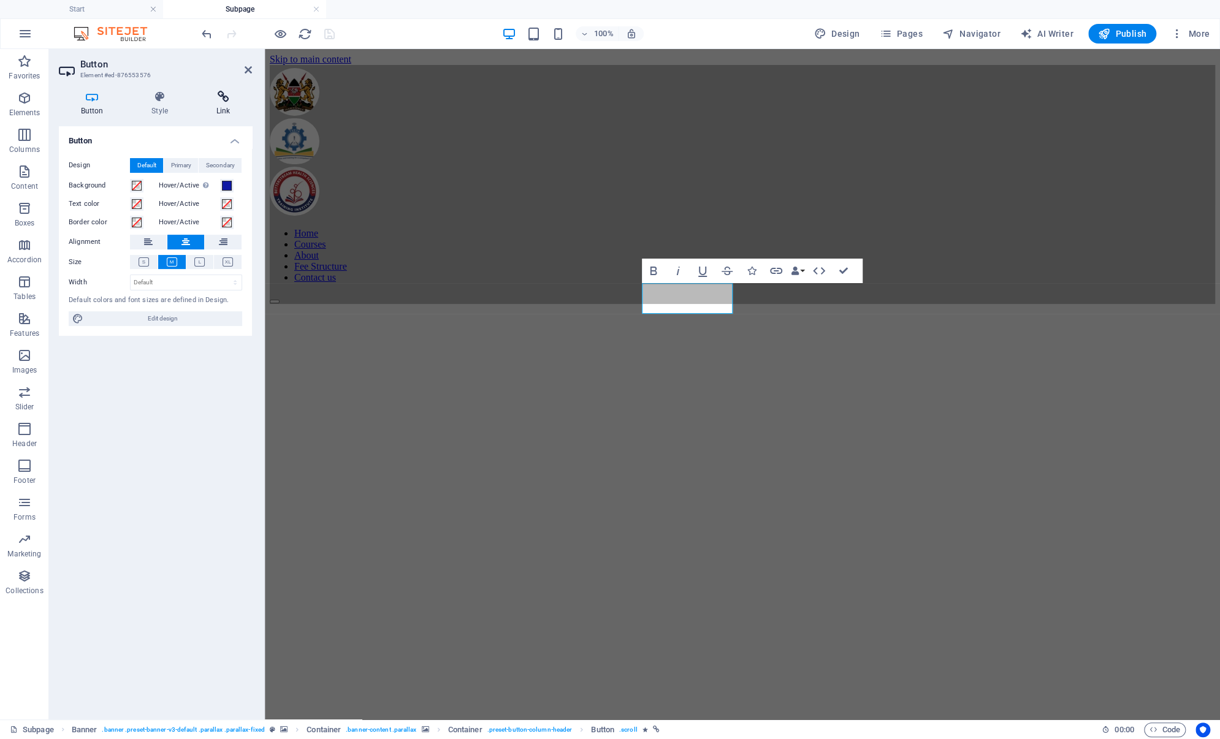
click at [226, 106] on h4 "Link" at bounding box center [223, 104] width 58 height 26
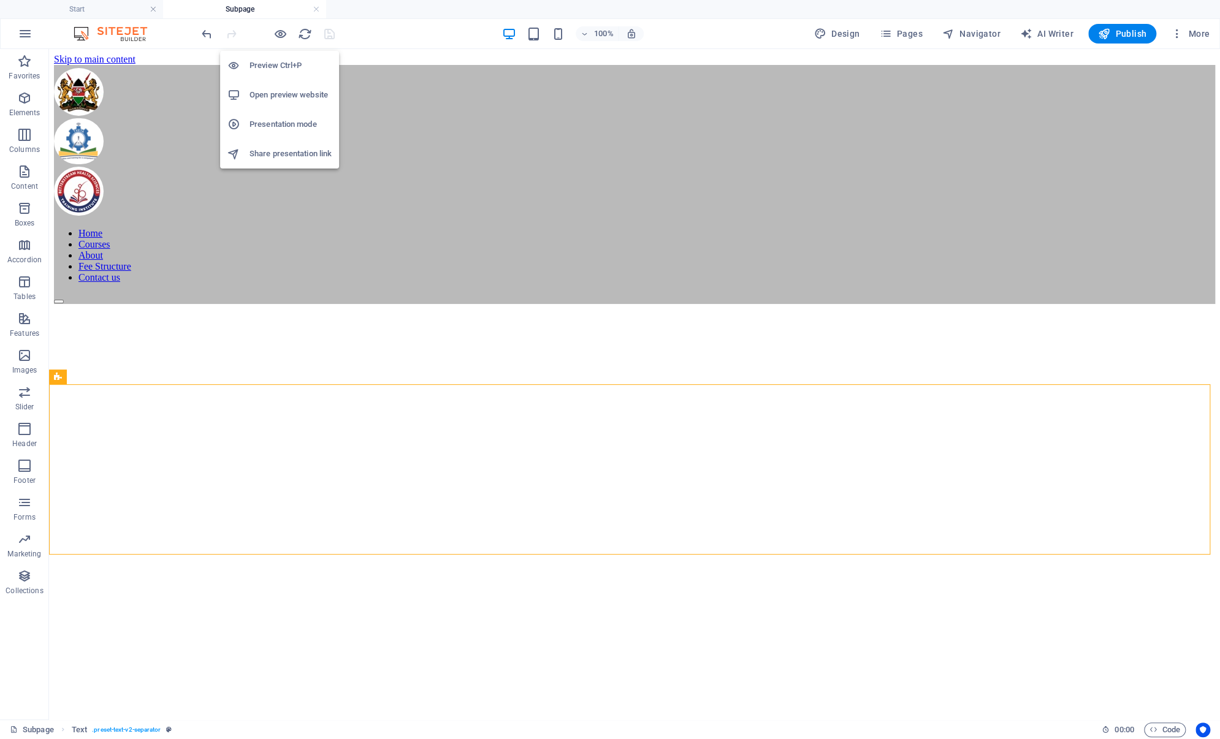
click at [286, 96] on h6 "Open preview website" at bounding box center [290, 95] width 82 height 15
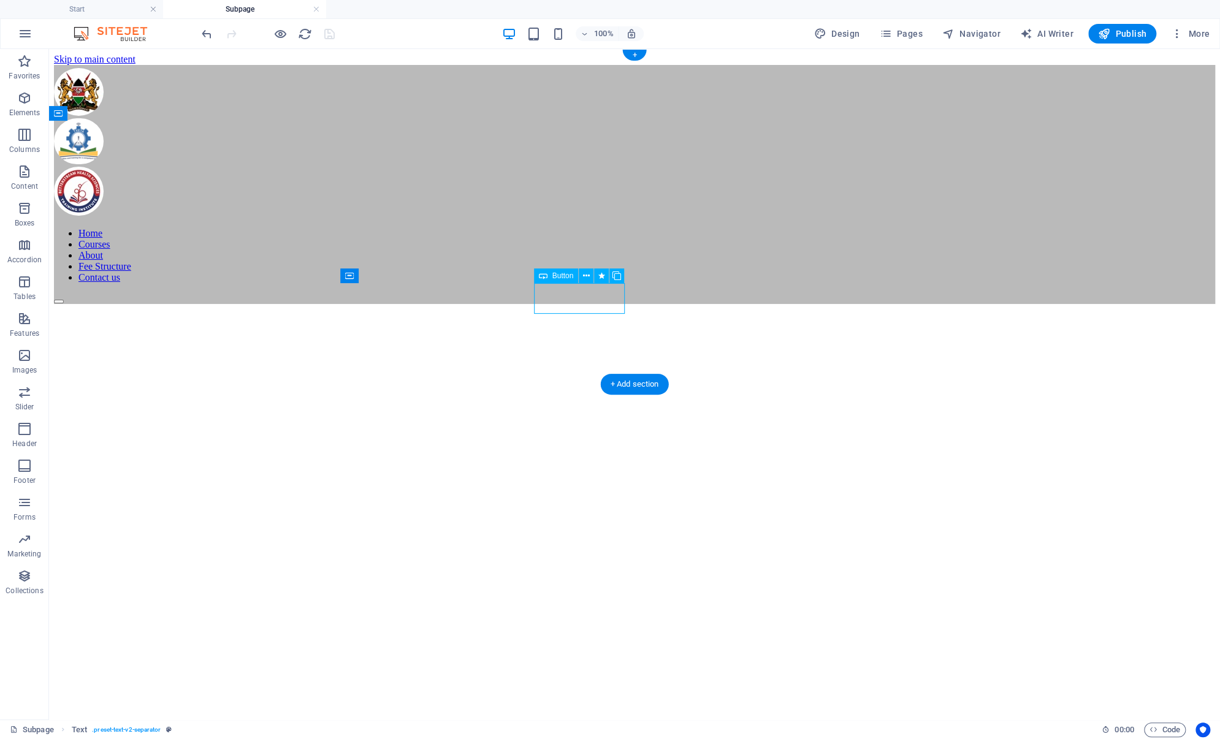
select select
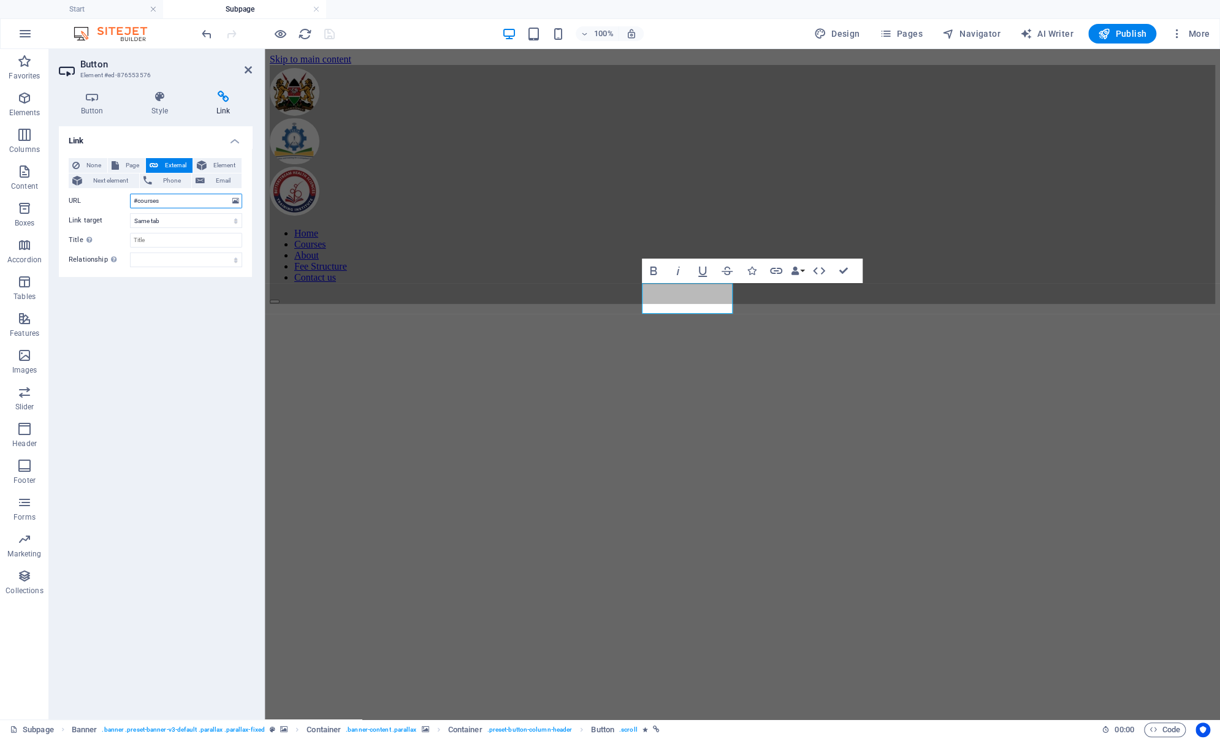
click at [199, 202] on input "#courses" at bounding box center [186, 201] width 112 height 15
click at [128, 164] on span "Page" at bounding box center [132, 165] width 19 height 15
select select
click at [214, 165] on span "Element" at bounding box center [224, 165] width 28 height 15
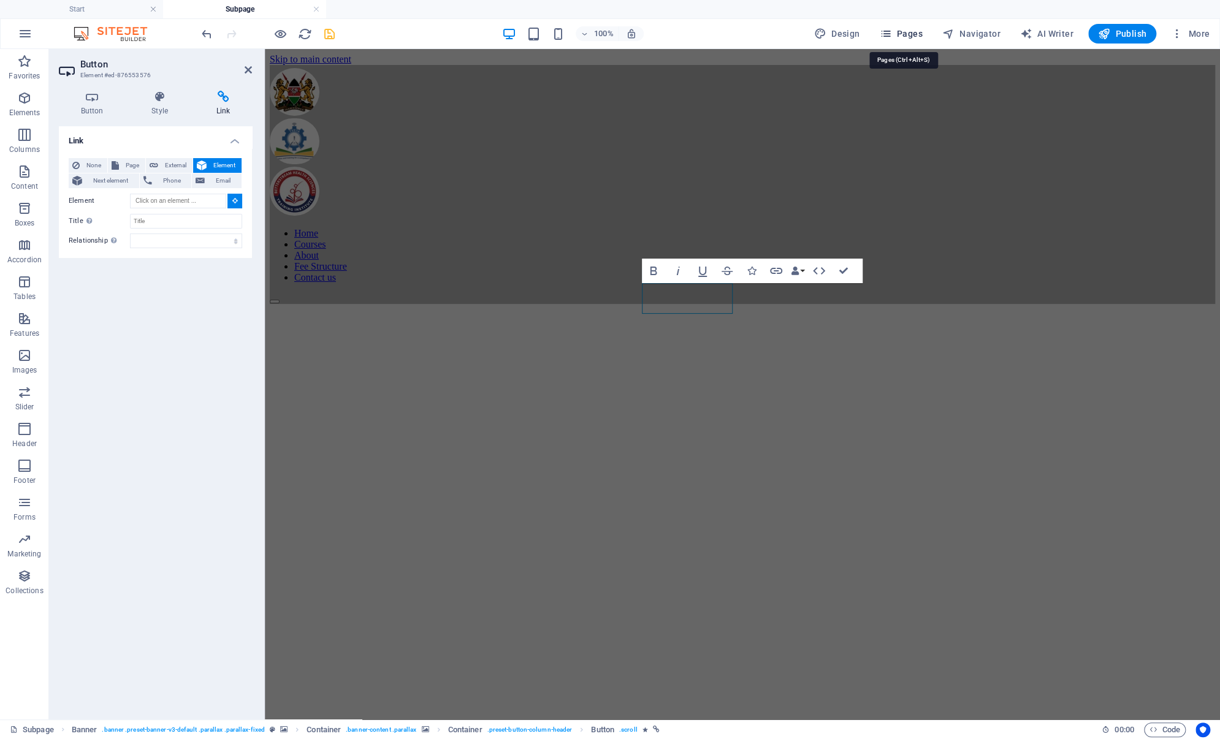
click at [891, 33] on icon "button" at bounding box center [885, 34] width 12 height 12
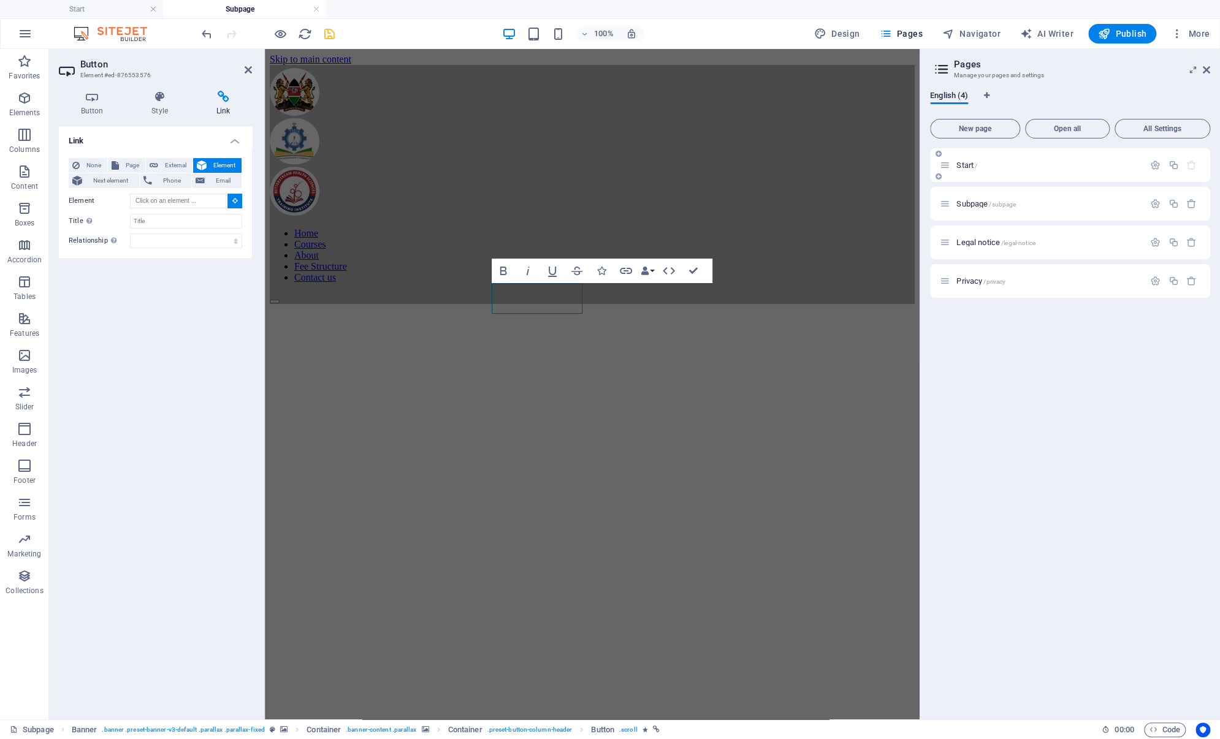
click at [944, 164] on icon at bounding box center [944, 165] width 10 height 10
click at [962, 165] on span "Start /" at bounding box center [966, 165] width 21 height 9
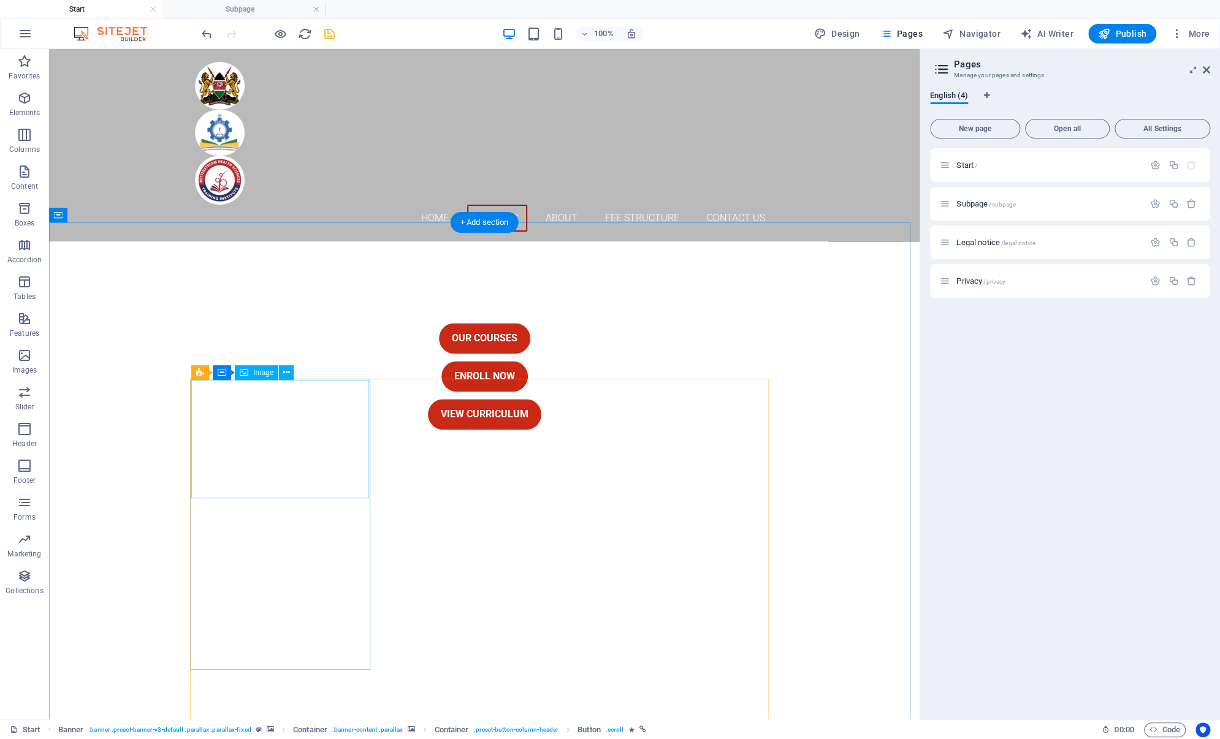
scroll to position [838, 0]
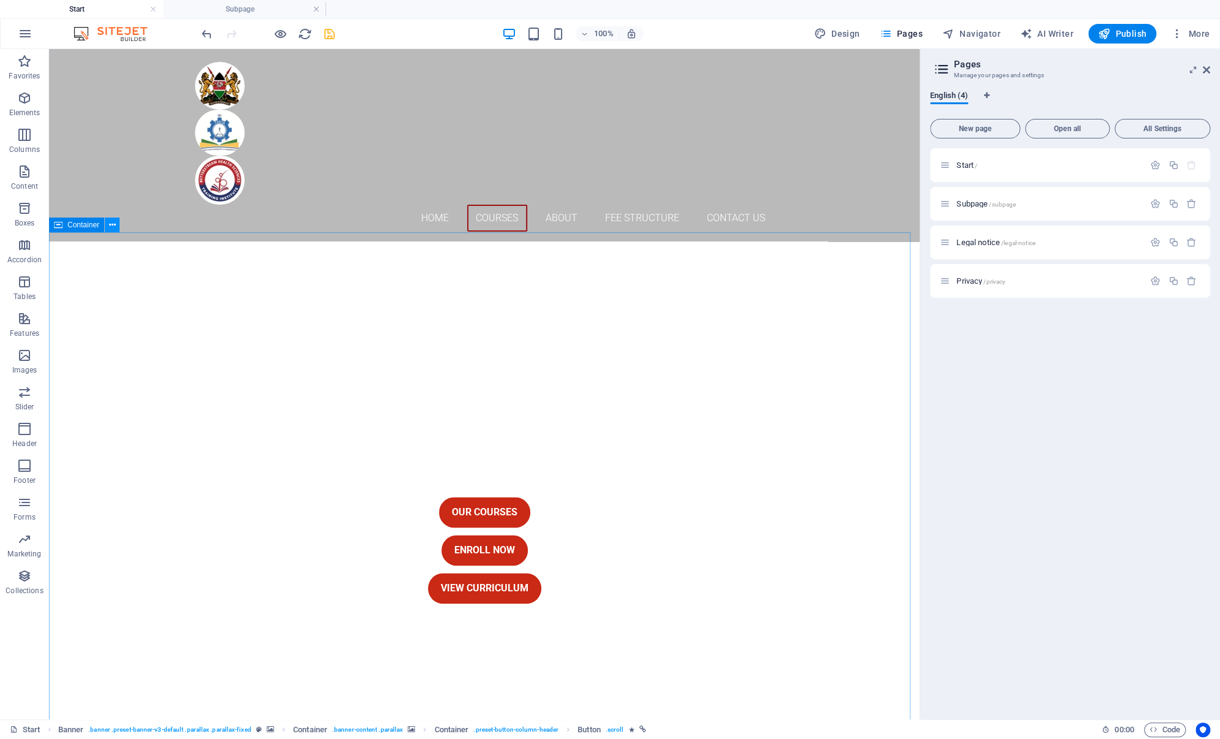
click at [110, 228] on icon at bounding box center [112, 225] width 7 height 13
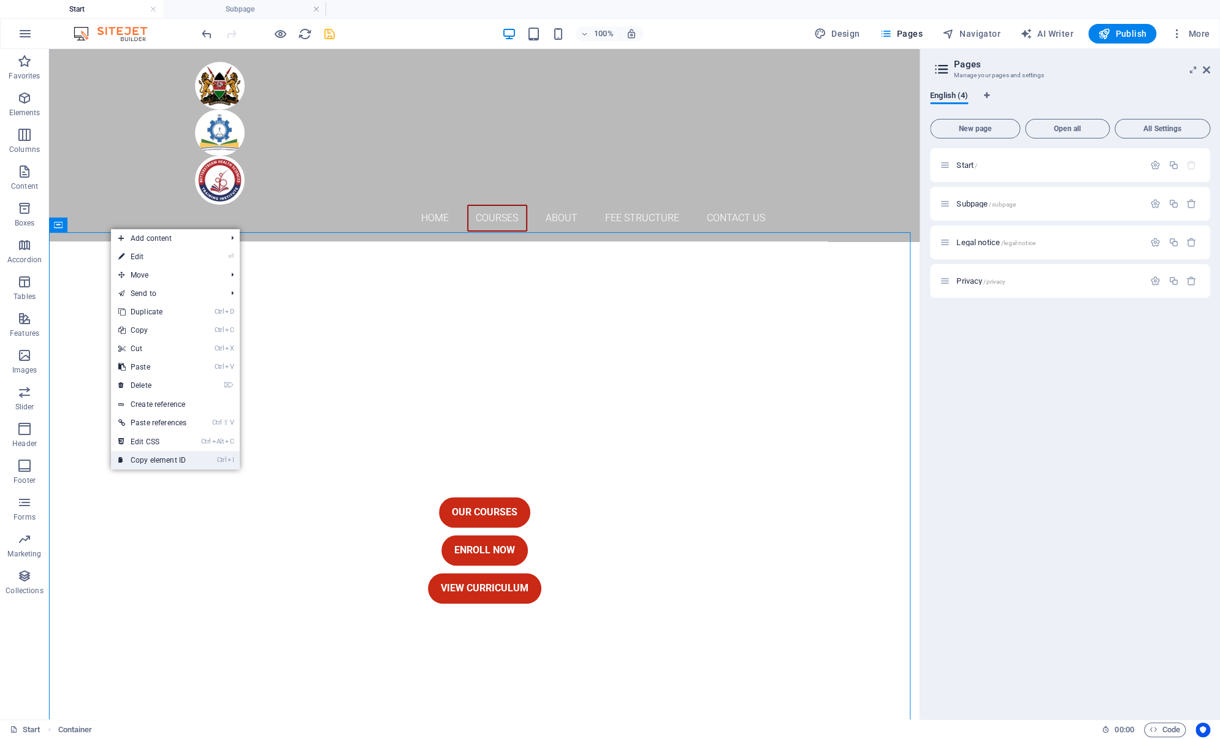
click at [181, 460] on link "Ctrl I Copy element ID" at bounding box center [152, 460] width 83 height 18
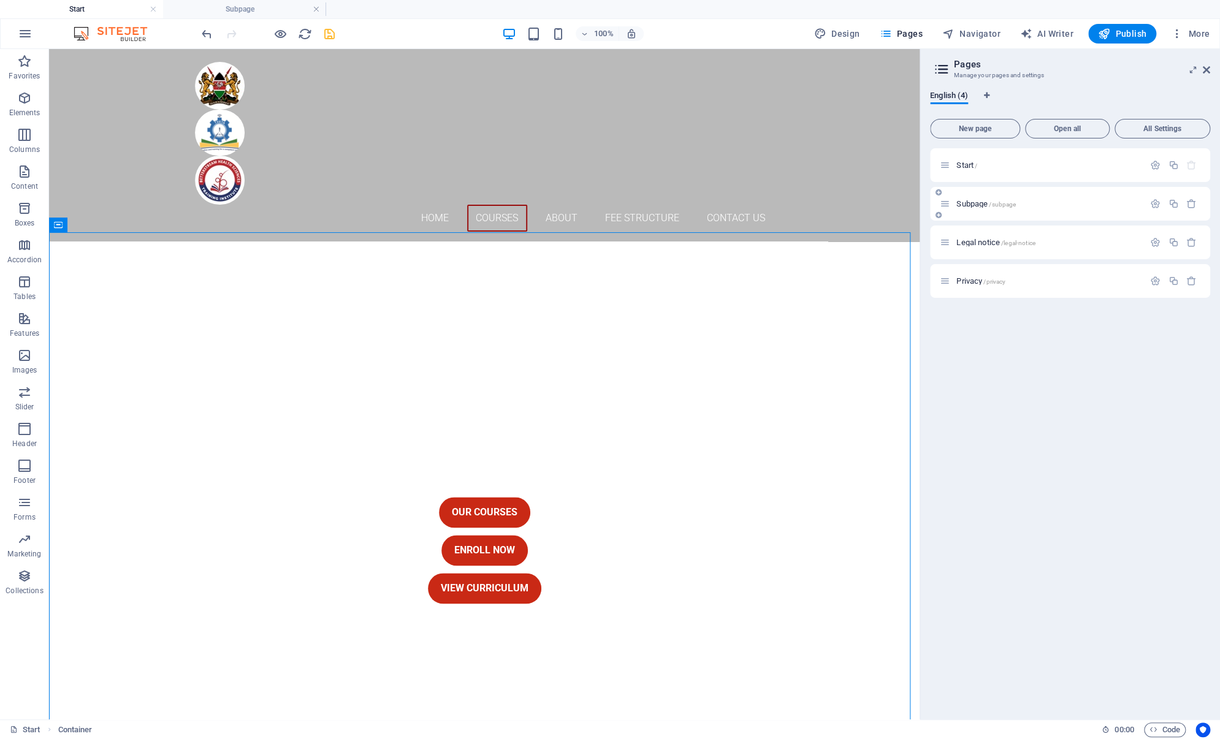
click at [960, 202] on span "Subpage /subpage" at bounding box center [985, 203] width 59 height 9
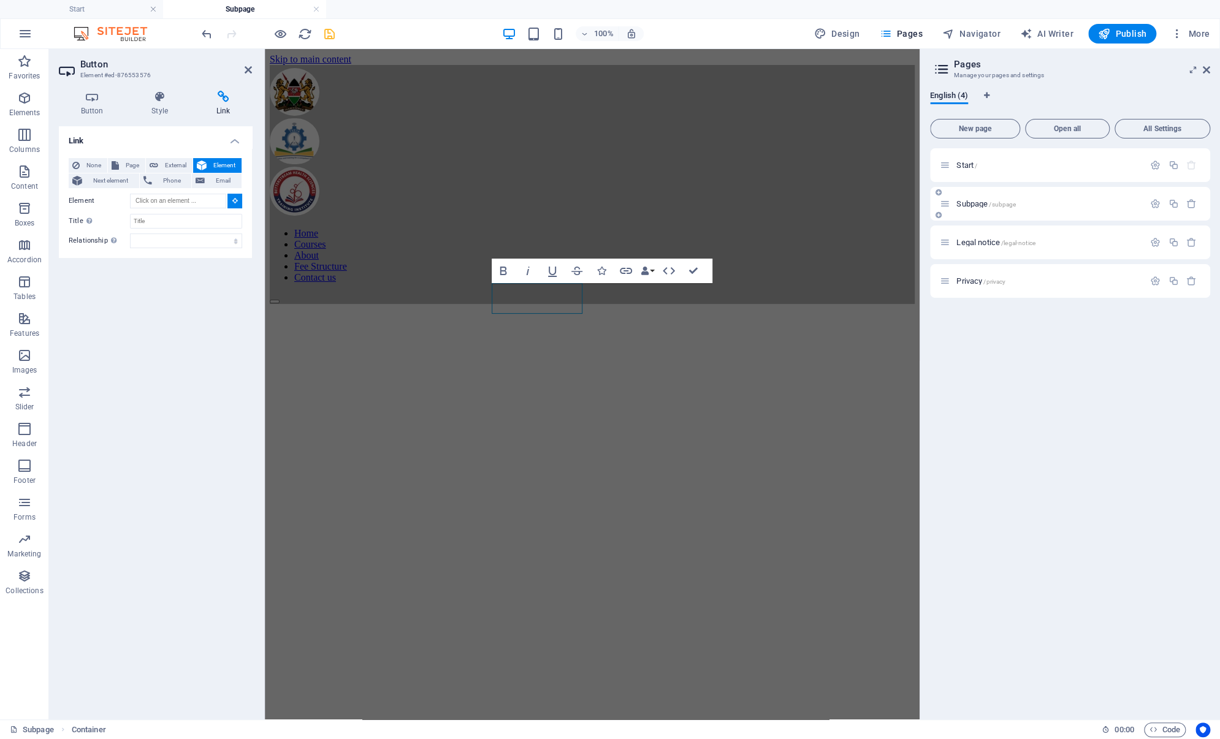
scroll to position [0, 0]
click at [180, 200] on input "Element" at bounding box center [178, 201] width 96 height 15
paste input "#ed-876552961"
type input "#ed-876552961"
click at [329, 37] on icon "save" at bounding box center [329, 34] width 14 height 14
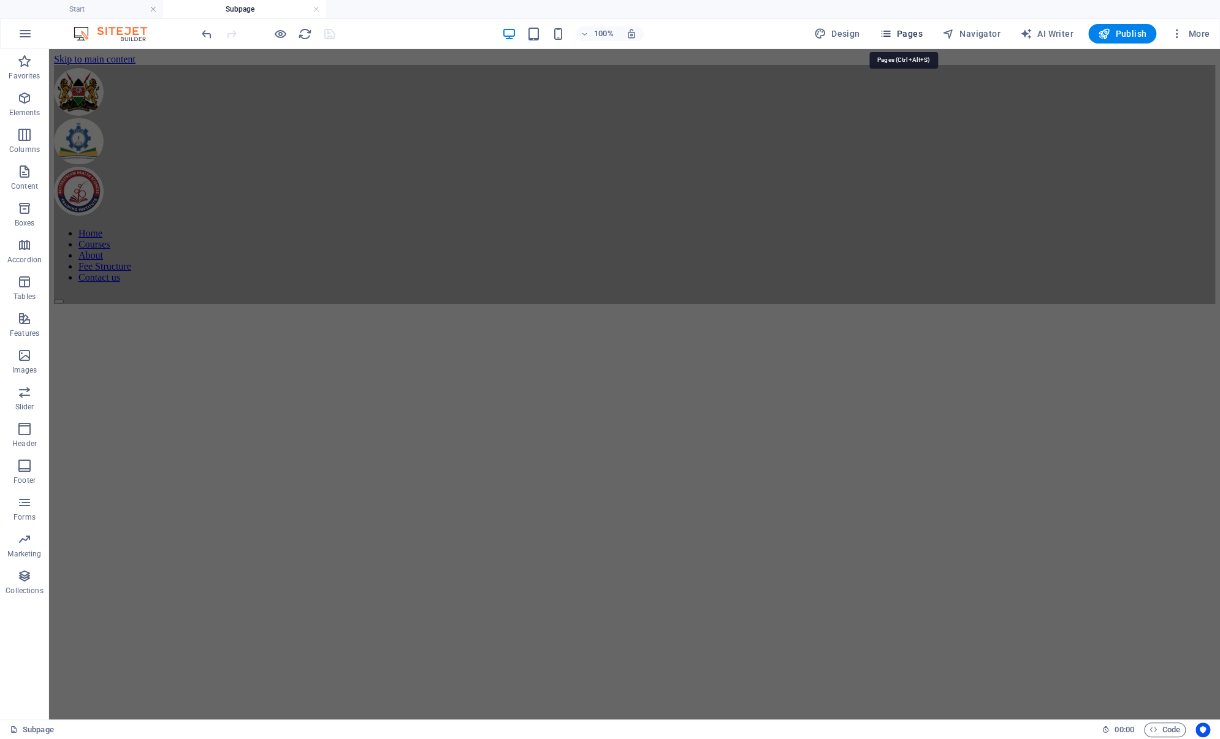
click at [912, 40] on button "Pages" at bounding box center [900, 34] width 53 height 20
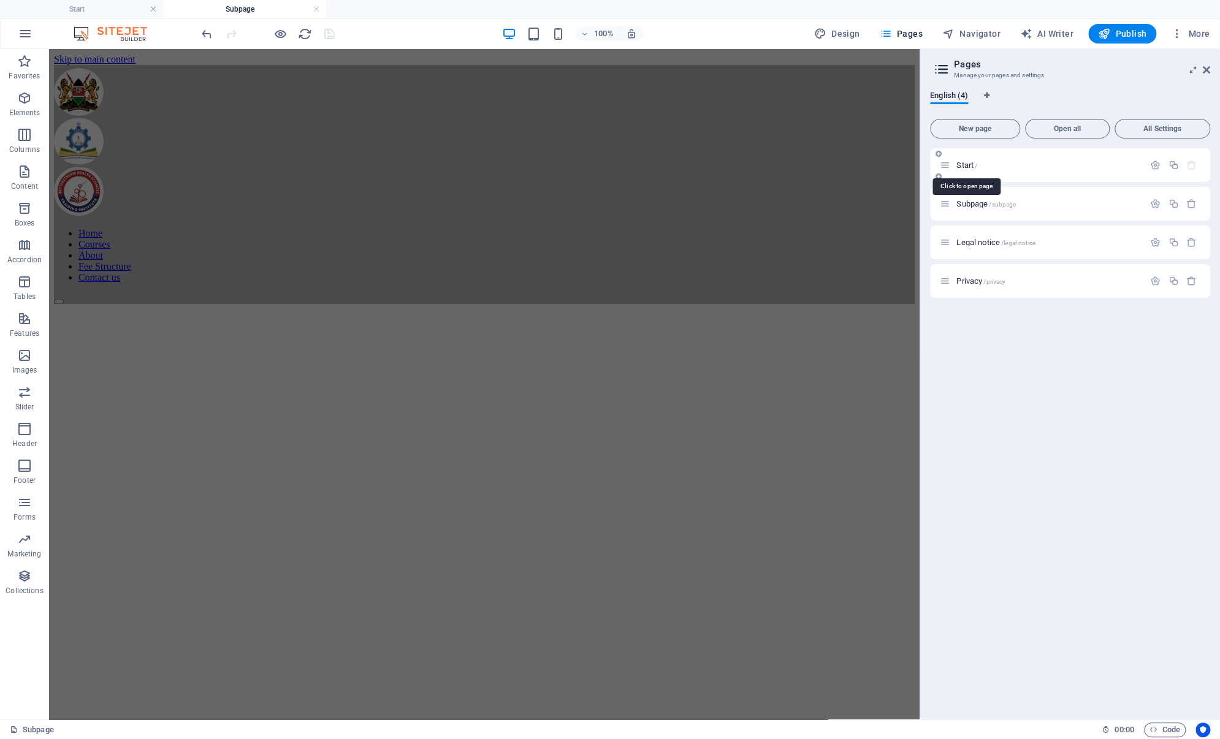
click at [968, 165] on span "Start /" at bounding box center [966, 165] width 21 height 9
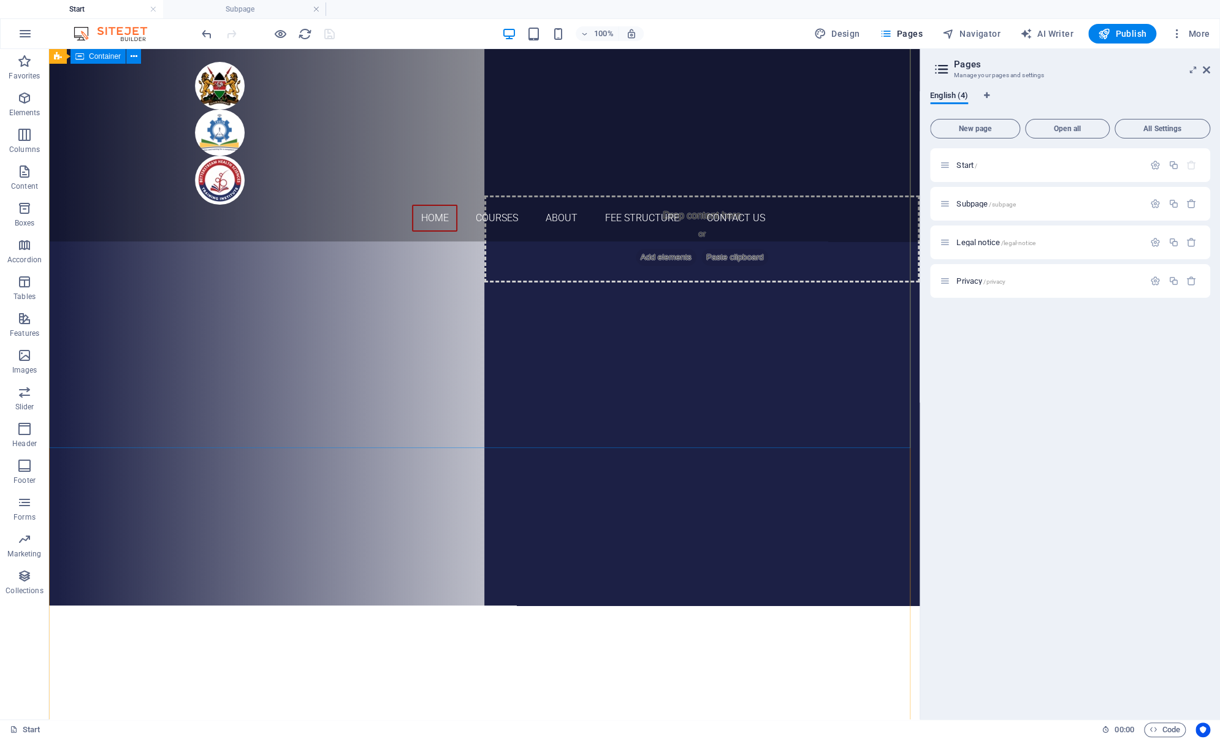
scroll to position [68, 0]
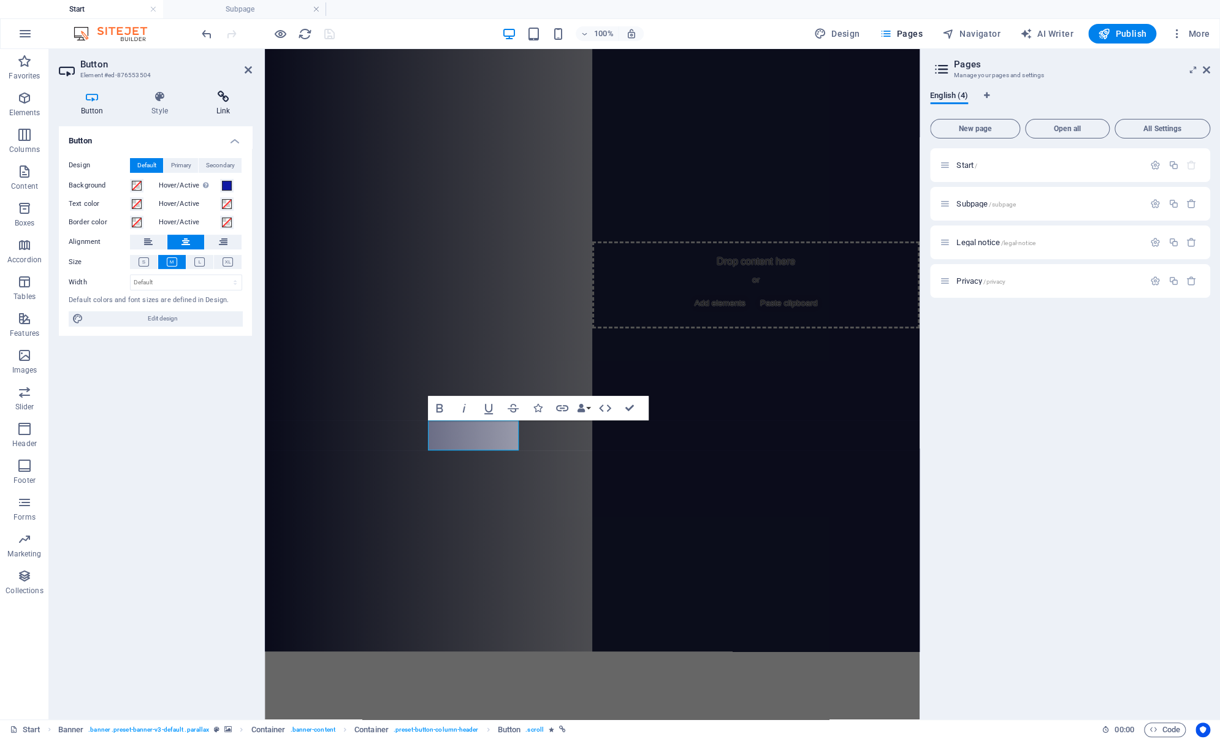
click at [224, 97] on icon at bounding box center [223, 97] width 58 height 12
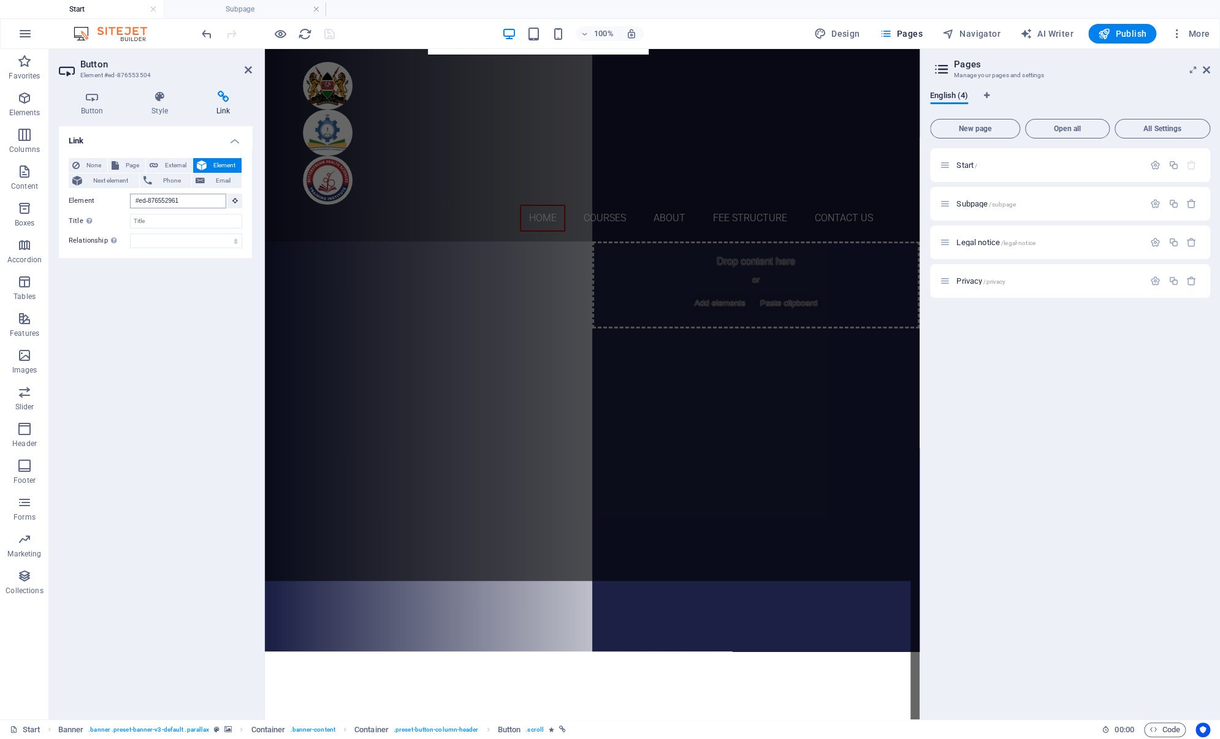
scroll to position [1120, 0]
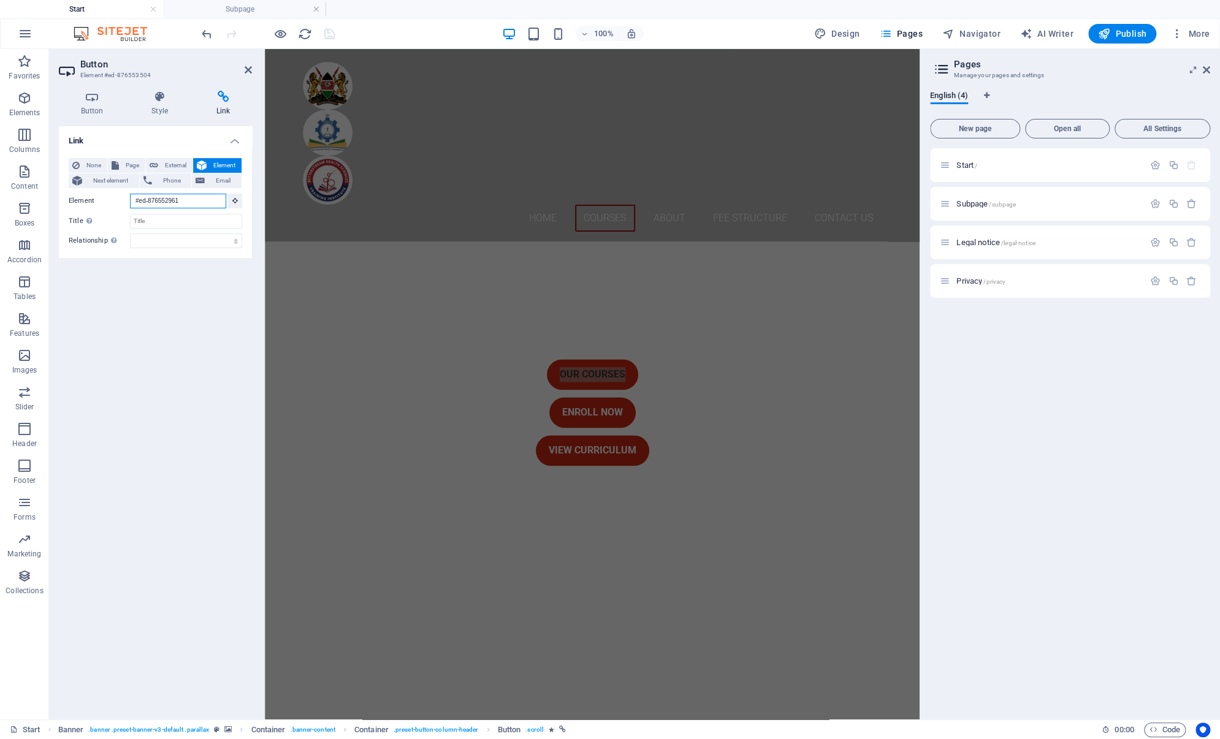
drag, startPoint x: 199, startPoint y: 203, endPoint x: 112, endPoint y: 202, distance: 87.0
click at [112, 202] on div "Element #ed-876552961" at bounding box center [155, 201] width 173 height 15
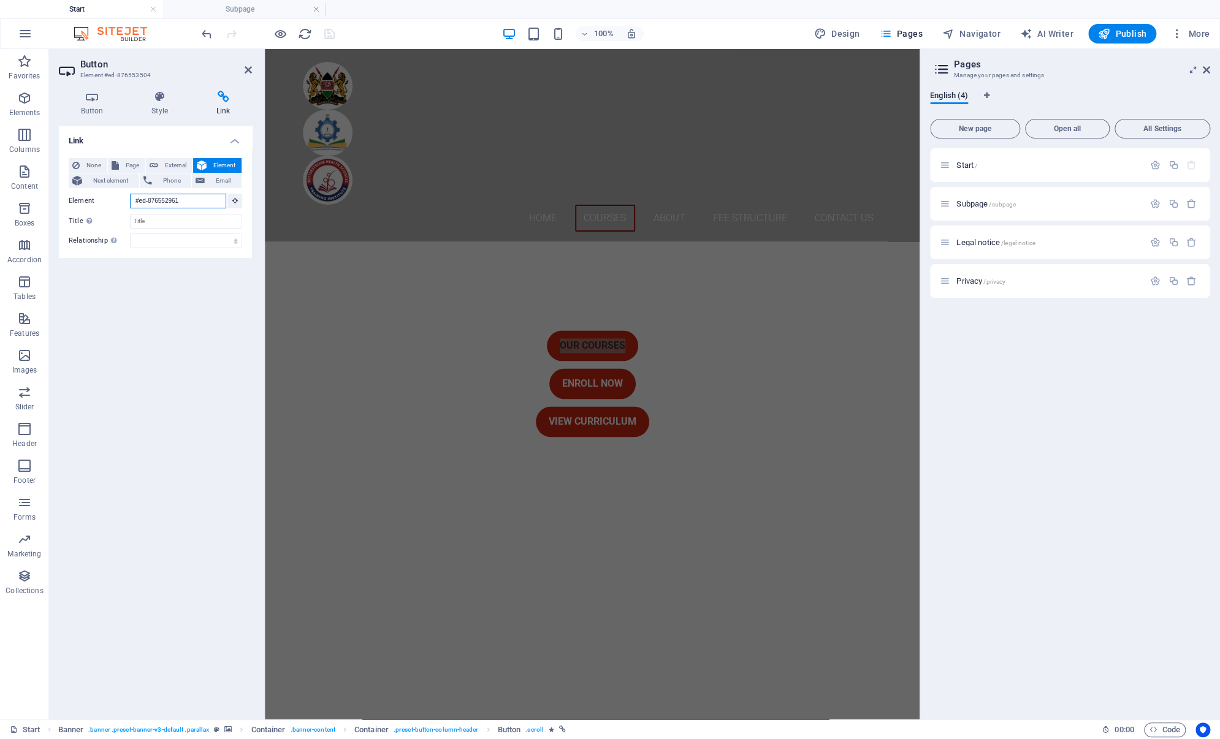
scroll to position [905, 0]
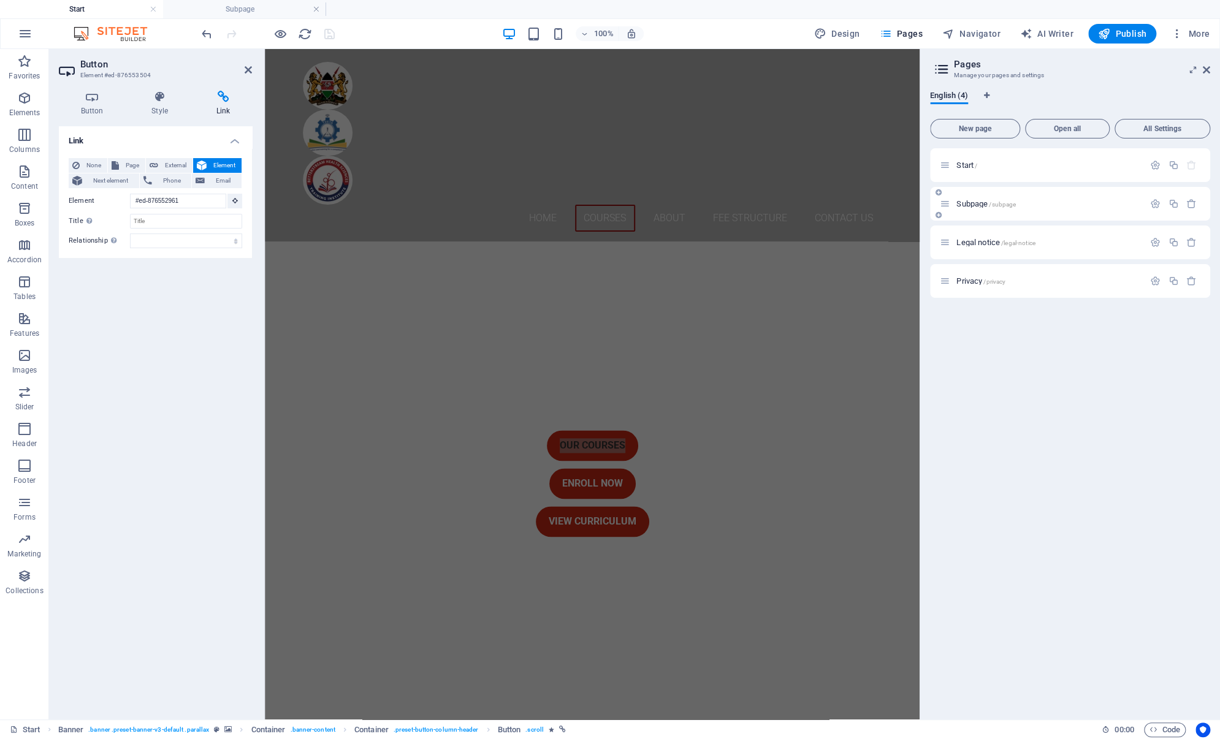
click at [963, 204] on span "Subpage /subpage" at bounding box center [985, 203] width 59 height 9
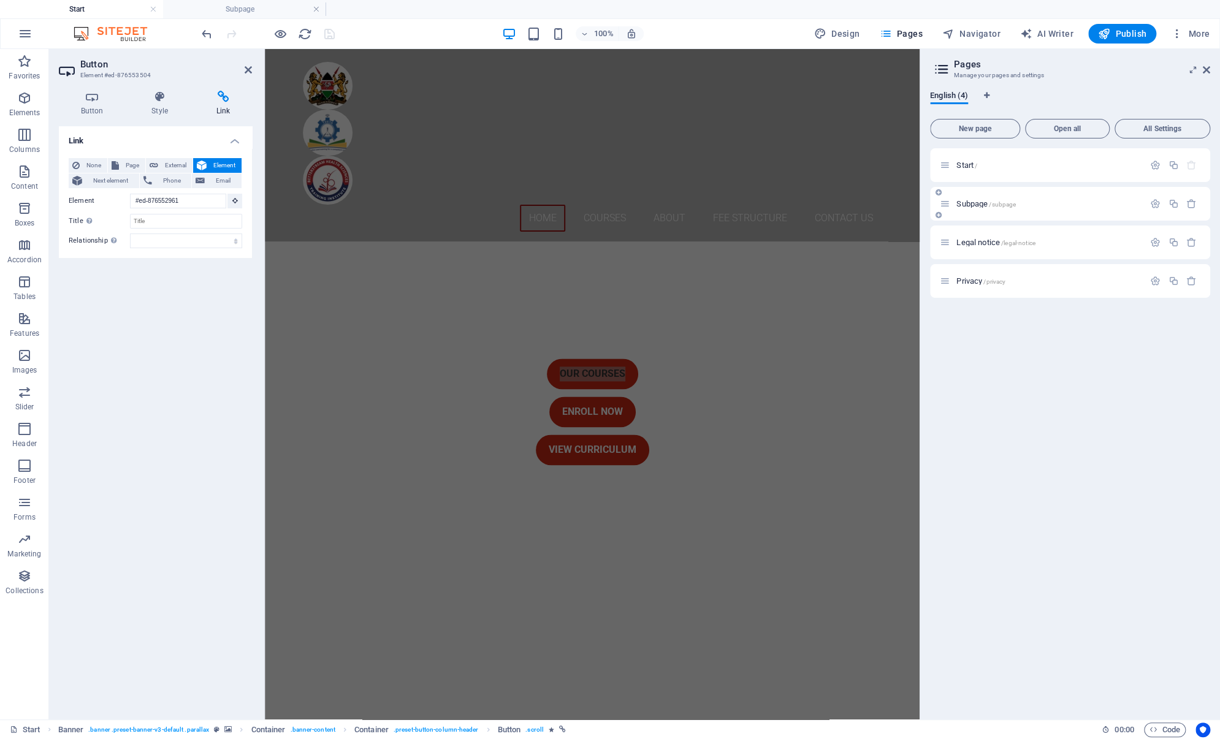
scroll to position [0, 0]
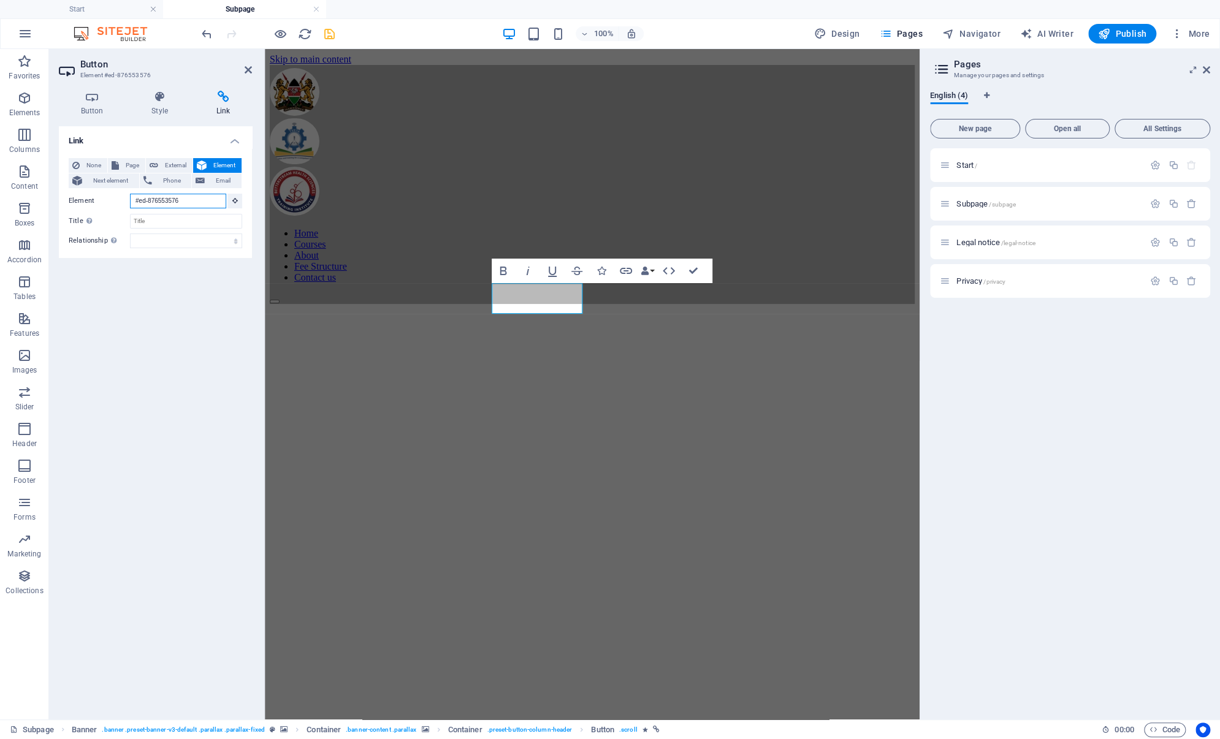
drag, startPoint x: 193, startPoint y: 202, endPoint x: 92, endPoint y: 197, distance: 101.2
click at [92, 197] on div "Element #ed-876553576" at bounding box center [155, 201] width 173 height 15
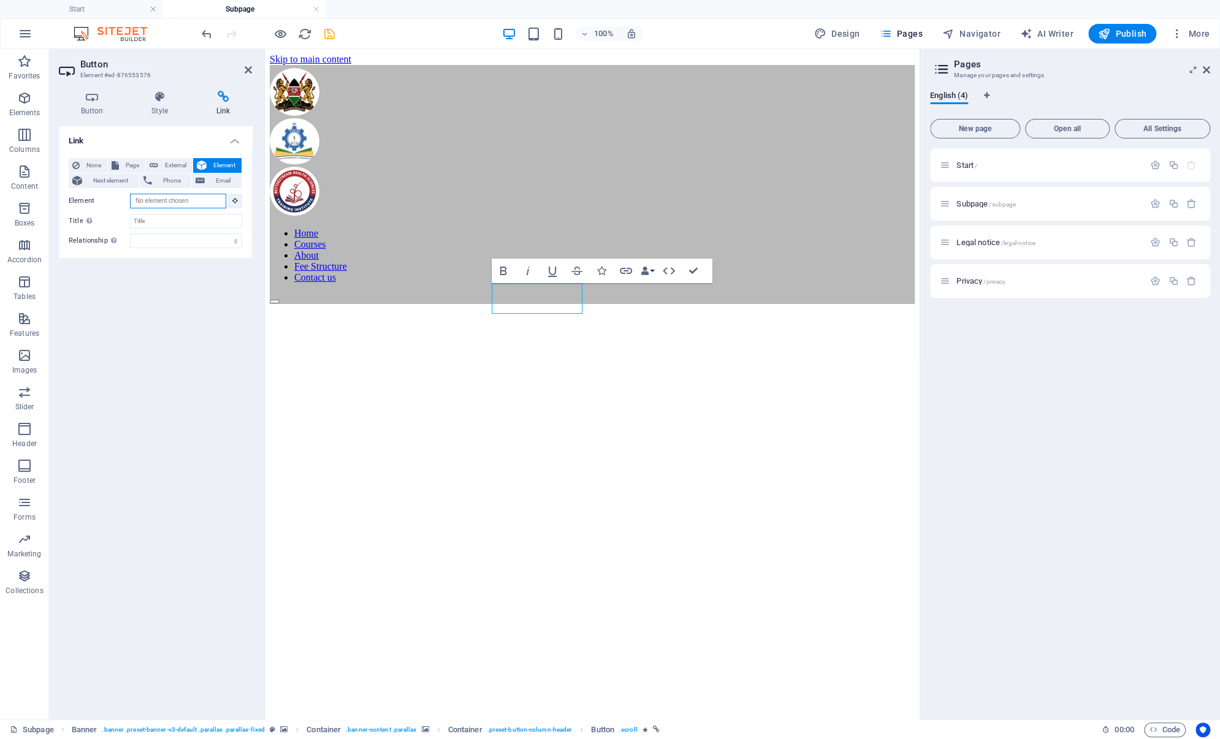
paste input "#ed-876552961"
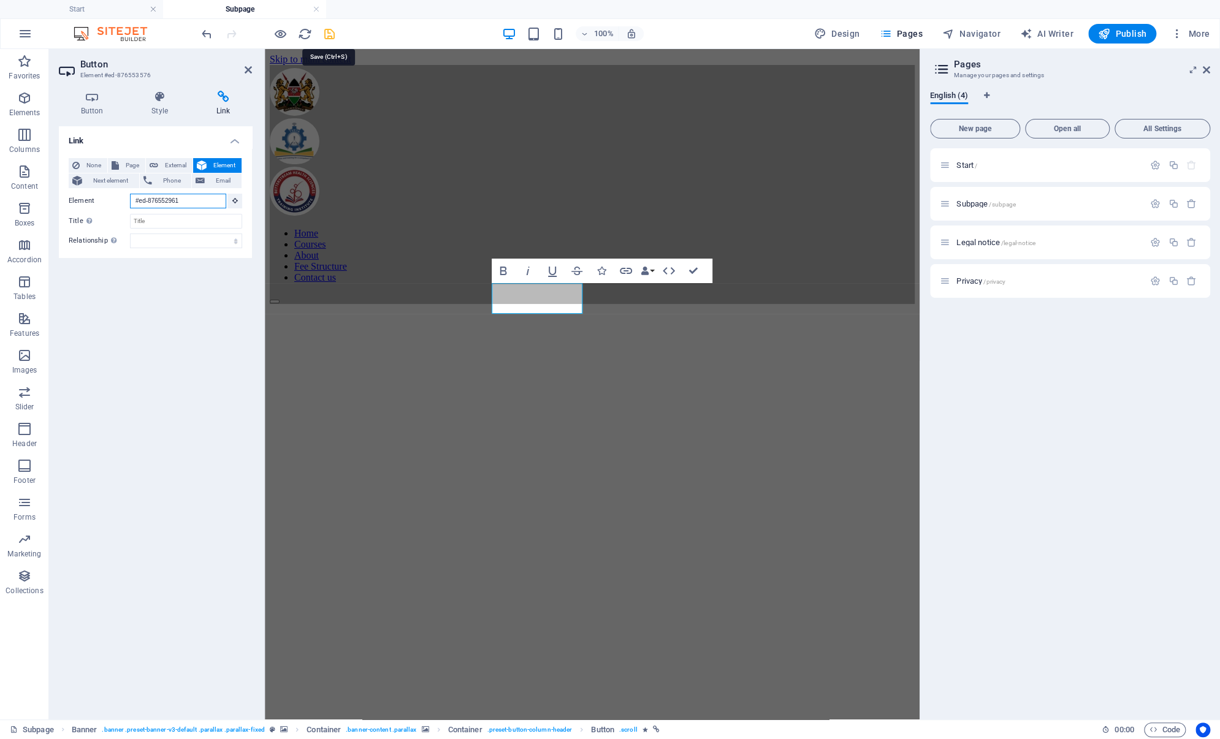
type input "#ed-876552961"
click at [328, 32] on icon "save" at bounding box center [329, 34] width 14 height 14
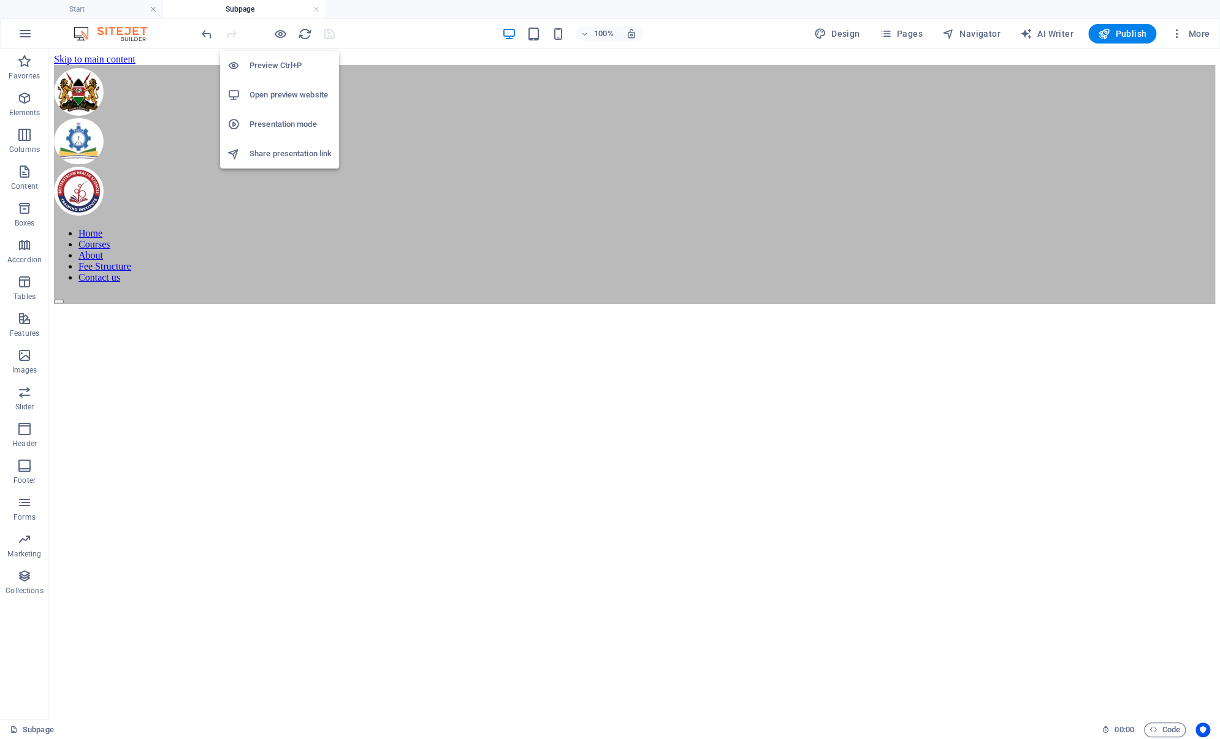
click at [289, 100] on h6 "Open preview website" at bounding box center [290, 95] width 82 height 15
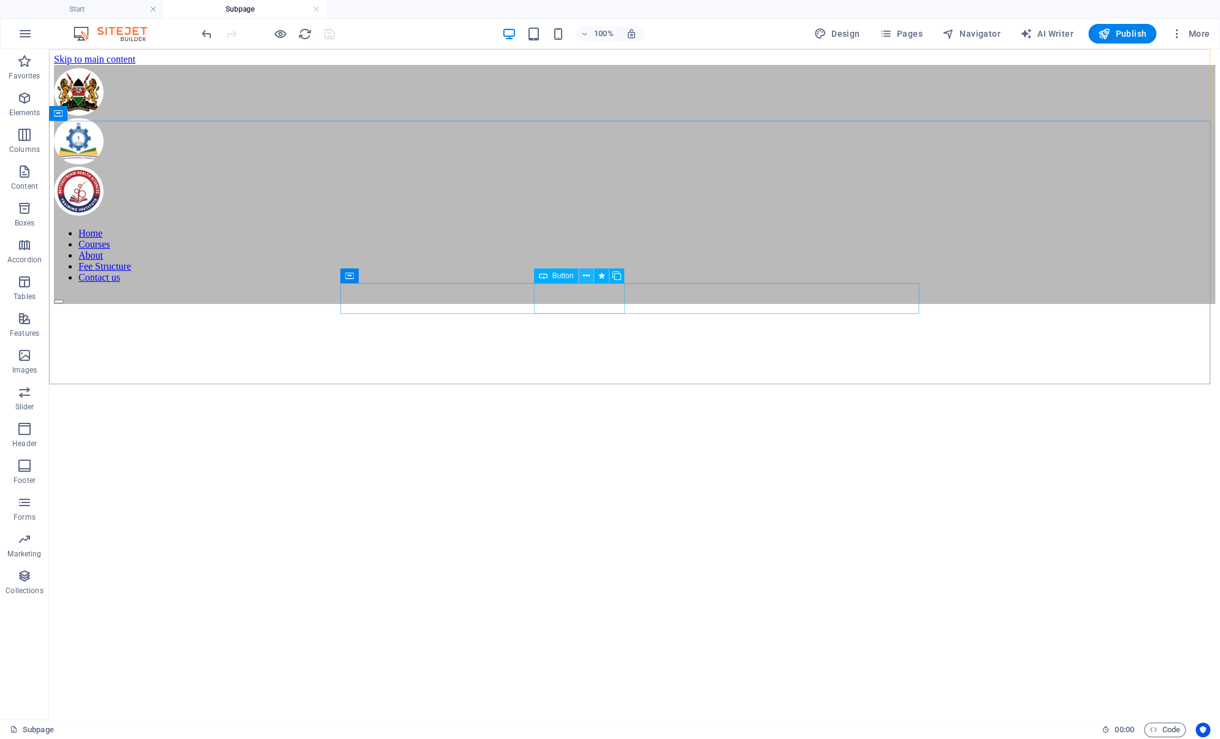
click at [586, 276] on icon at bounding box center [586, 276] width 7 height 13
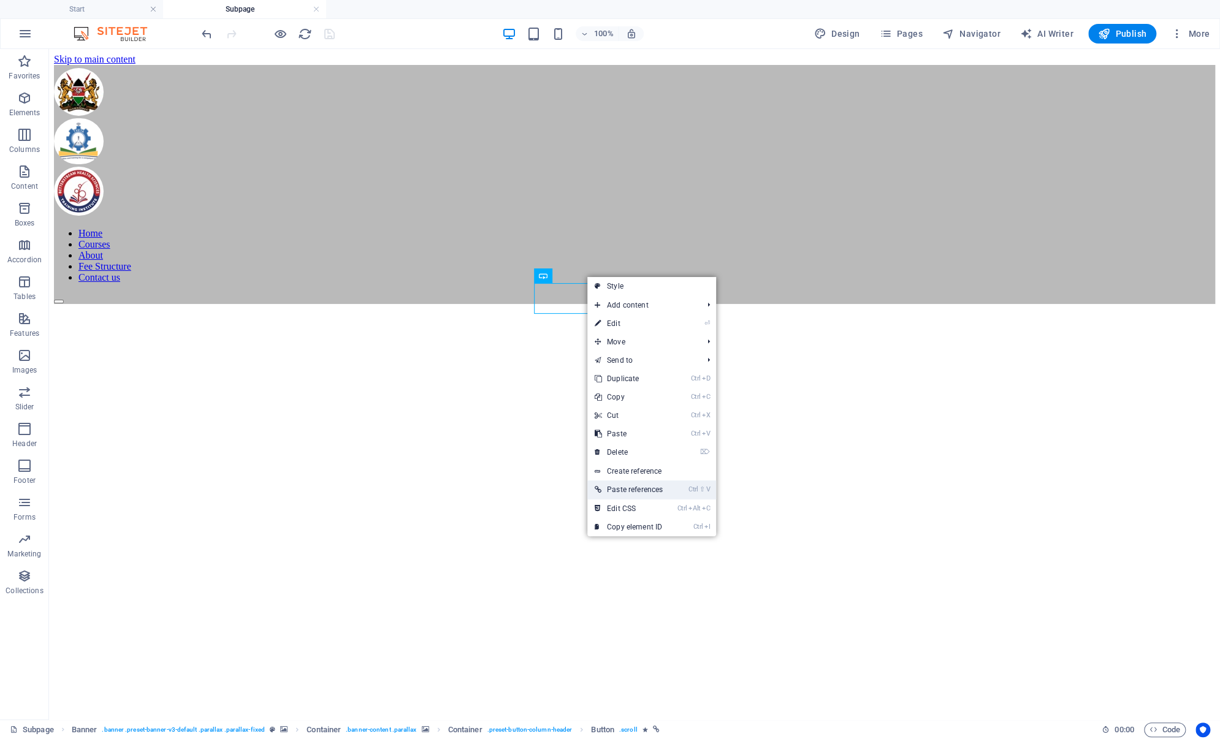
click at [626, 491] on link "Ctrl ⇧ V Paste references" at bounding box center [628, 489] width 83 height 18
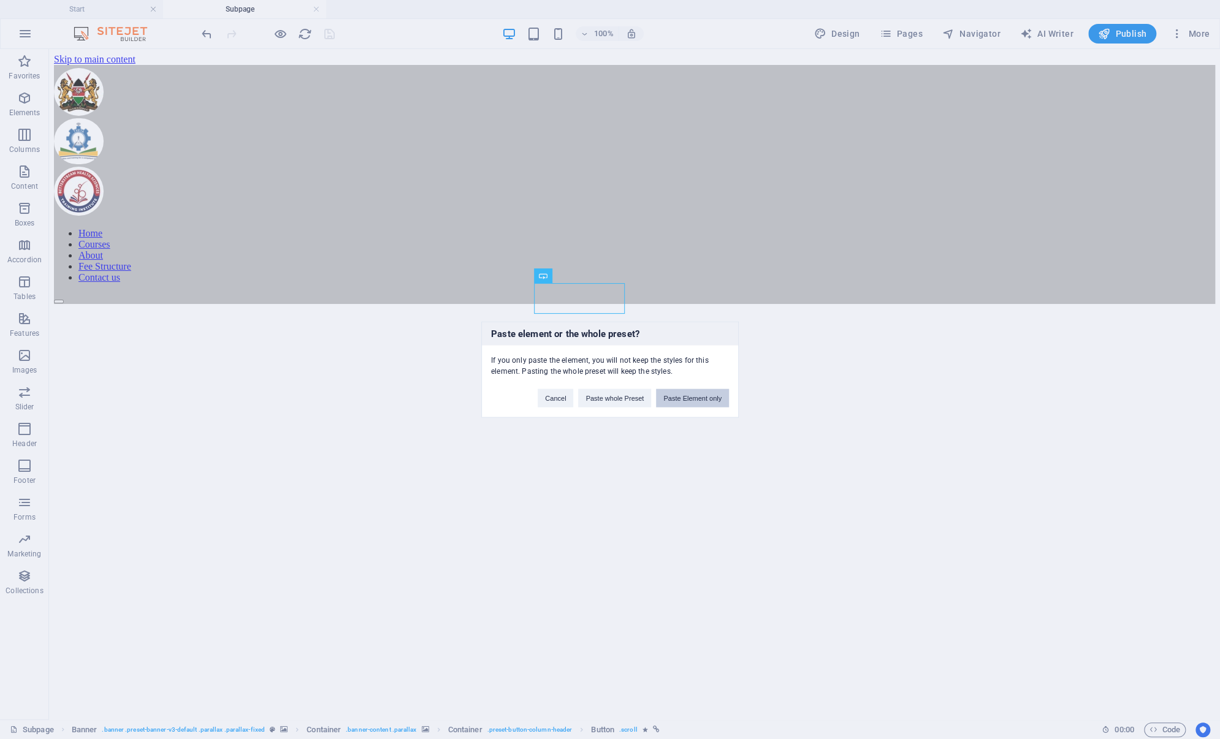
click at [682, 398] on button "Paste Element only" at bounding box center [692, 398] width 73 height 18
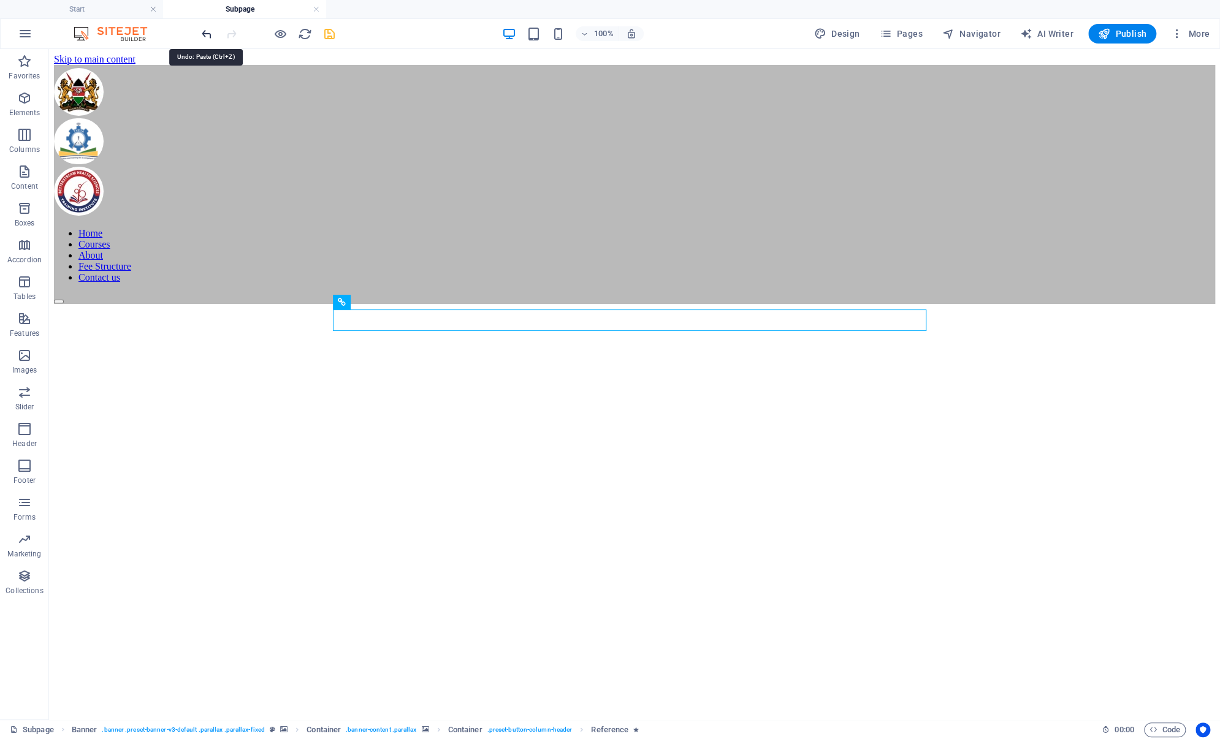
click at [207, 36] on icon "undo" at bounding box center [207, 34] width 14 height 14
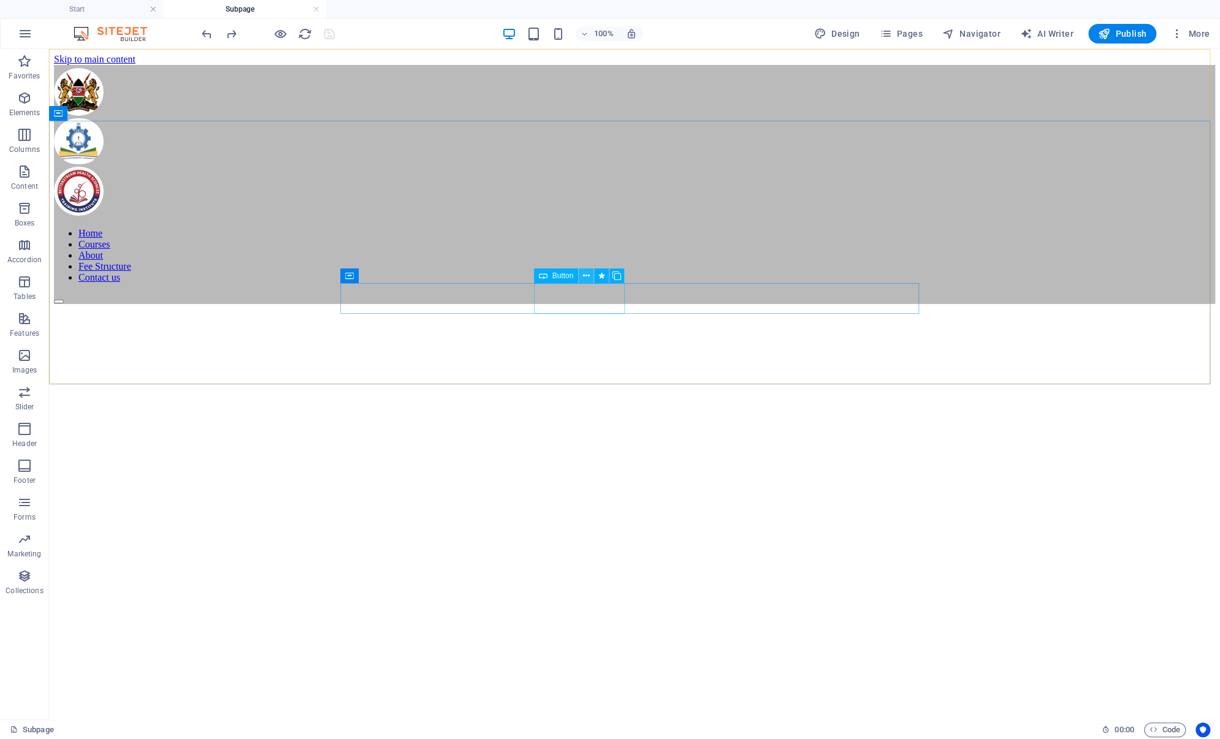
click at [588, 276] on icon at bounding box center [586, 276] width 7 height 13
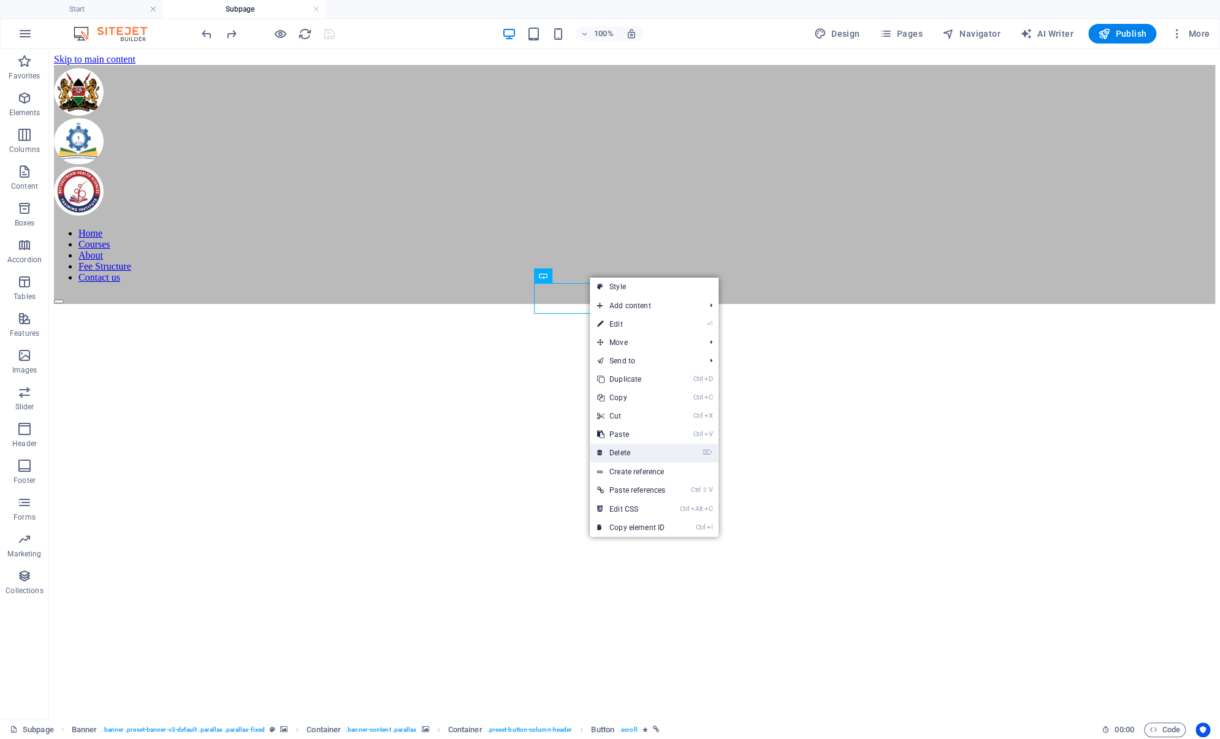
click at [662, 450] on link "⌦ Delete" at bounding box center [631, 453] width 83 height 18
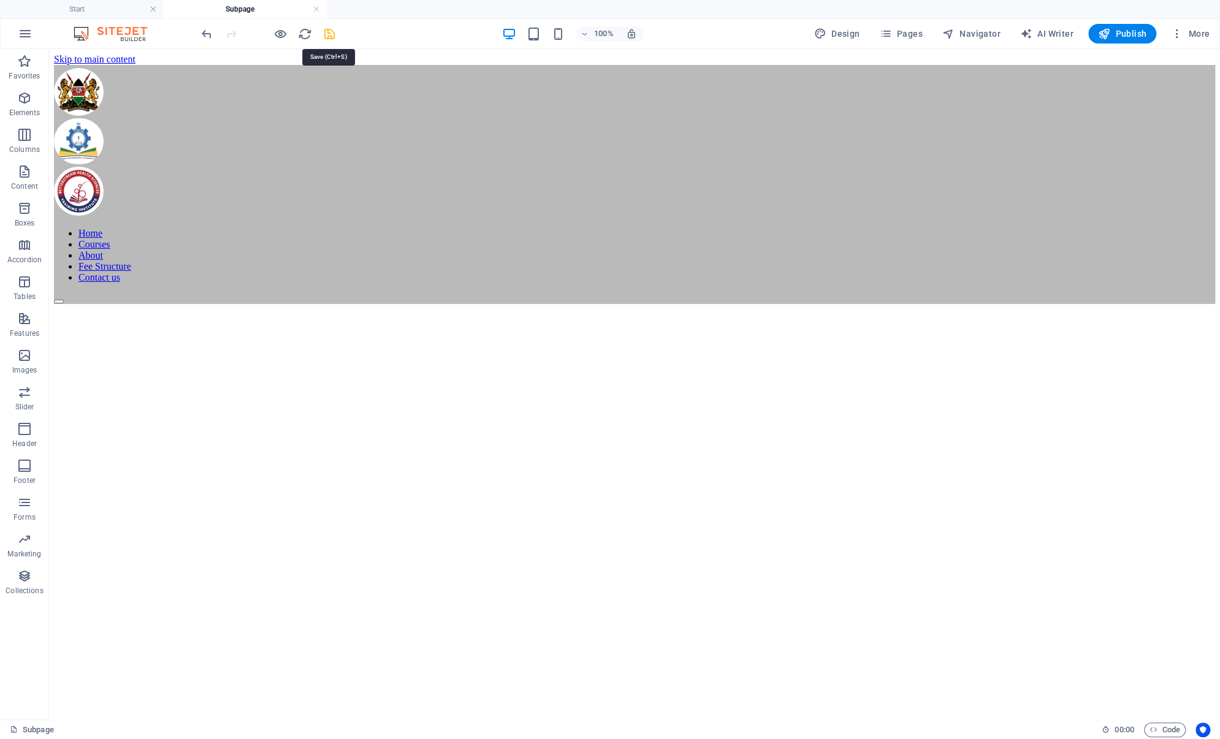
click at [329, 34] on icon "save" at bounding box center [329, 34] width 14 height 14
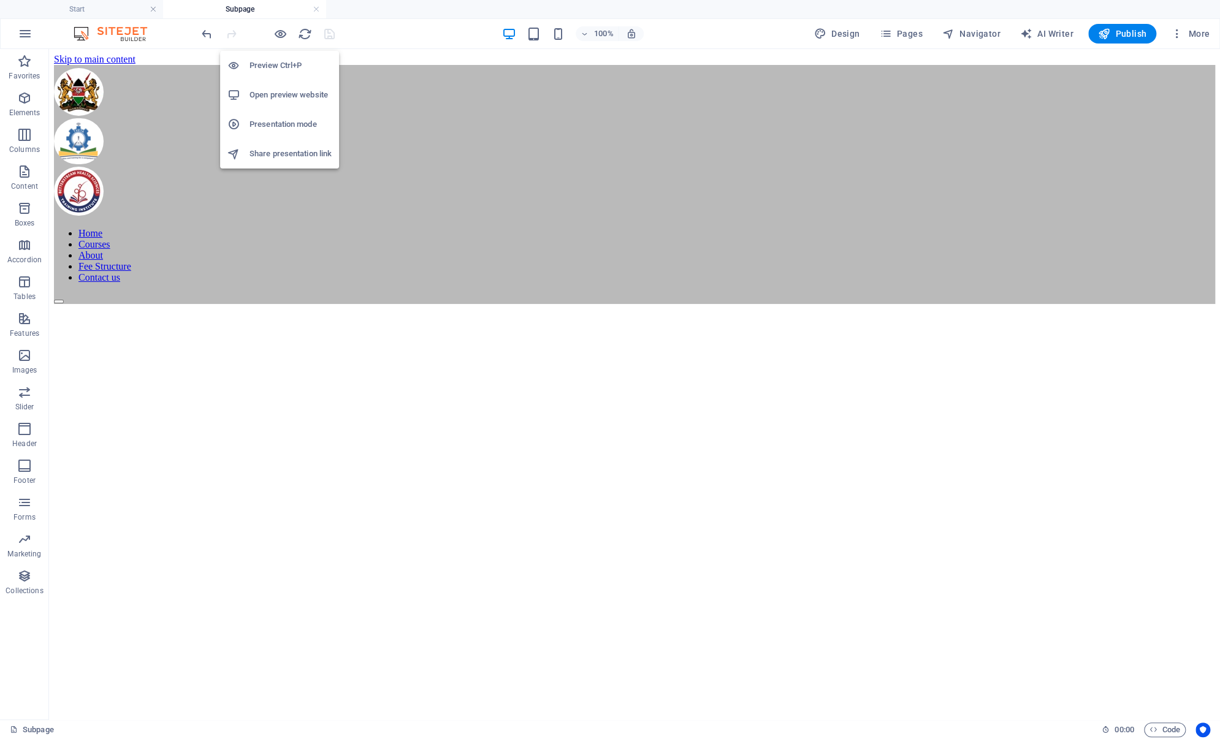
click at [276, 96] on h6 "Open preview website" at bounding box center [290, 95] width 82 height 15
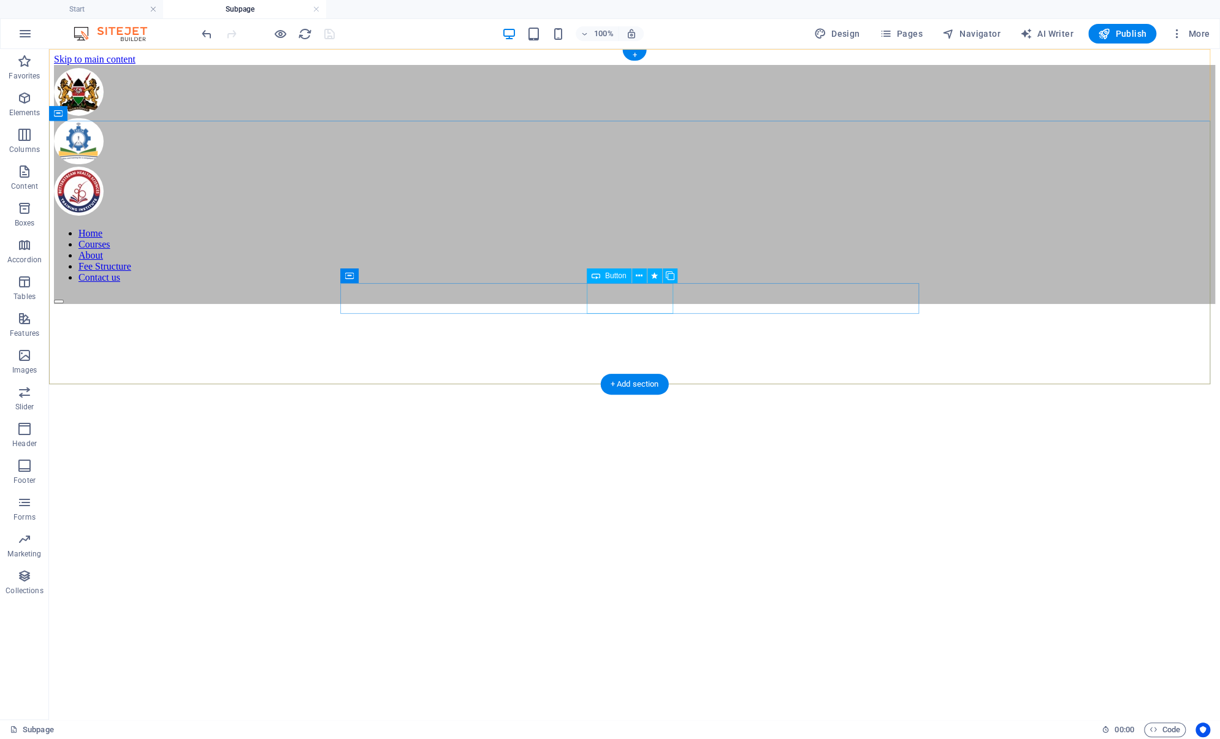
select select
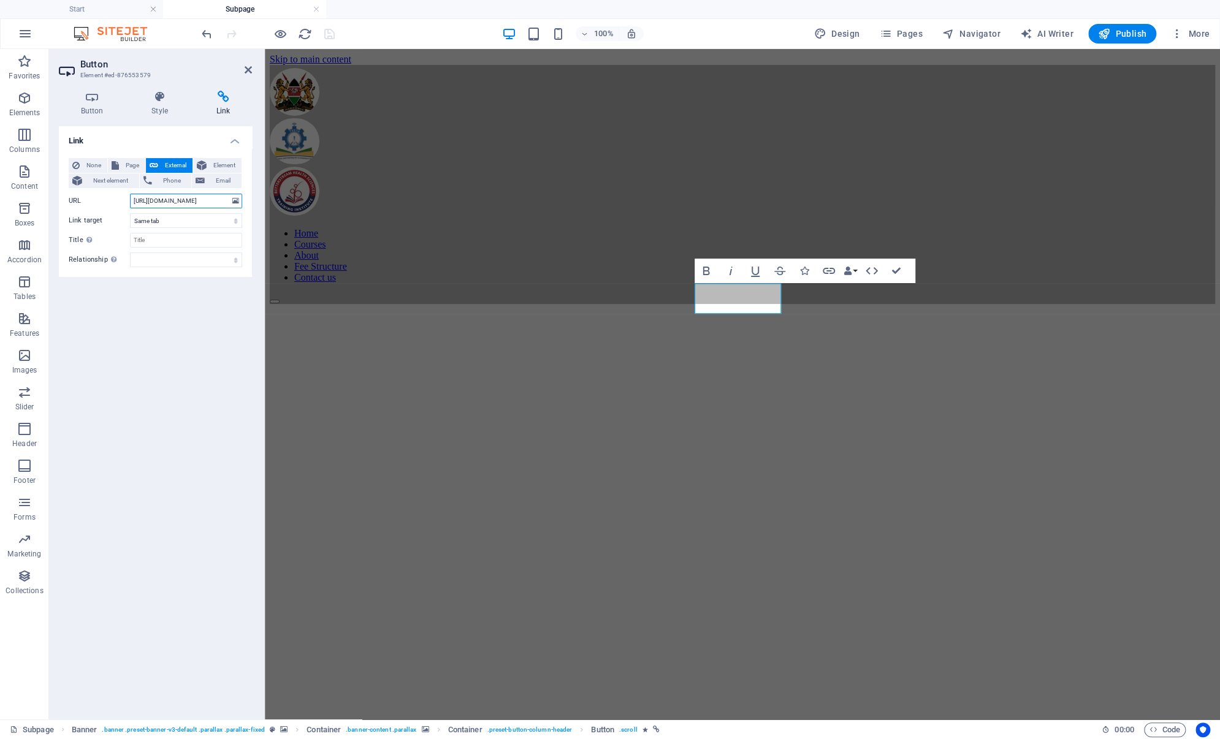
click at [195, 200] on input "https://forms.gle/RDwr3B8LGVHo6dGN7" at bounding box center [186, 201] width 112 height 15
paste input "https://forms.gle/GEN5AFEgcgsNKnKY9"
type input "https://forms.gle/GEN5AFEgcgsNKnKY9"
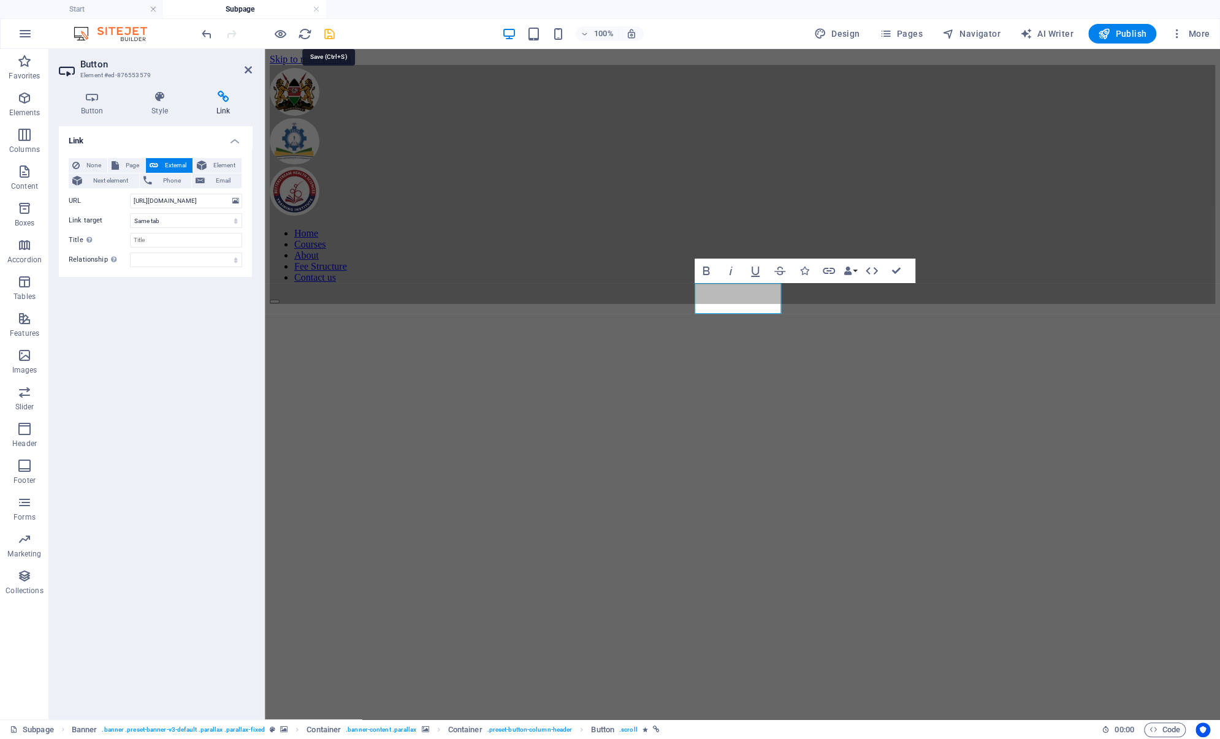
click at [332, 33] on icon "save" at bounding box center [329, 34] width 14 height 14
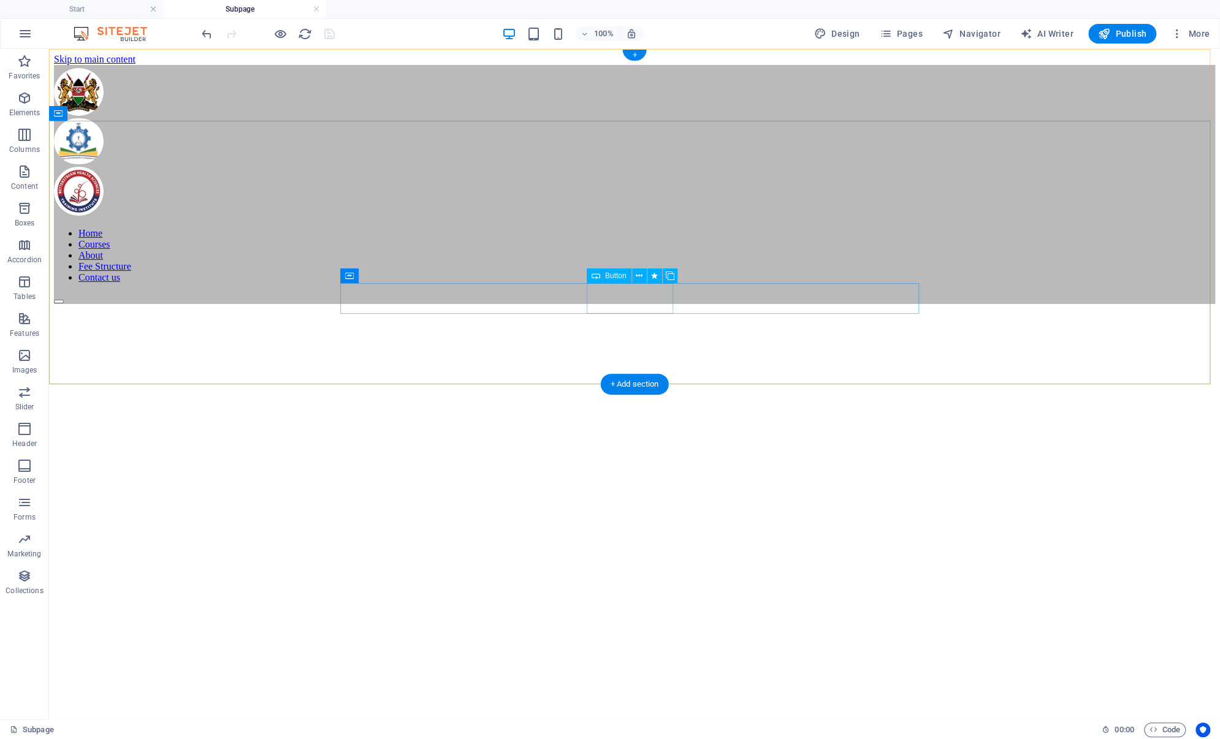
select select
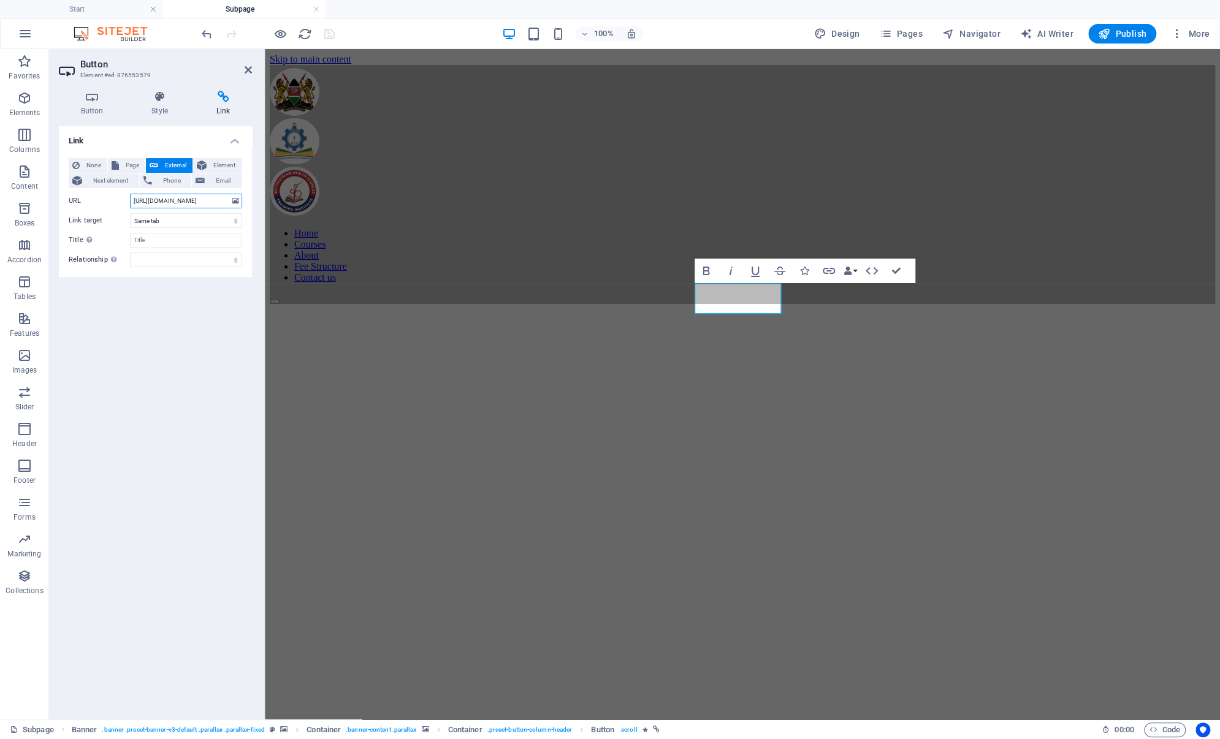
click at [210, 202] on input "https://forms.gle/GEN5AFEgcgsNKnKY9" at bounding box center [186, 201] width 112 height 15
paste input "https://forms.gle/DEsNhr6fimHiqqwZ9"
type input "https://forms.gle/DEsNhr6fimHiqqwZ9"
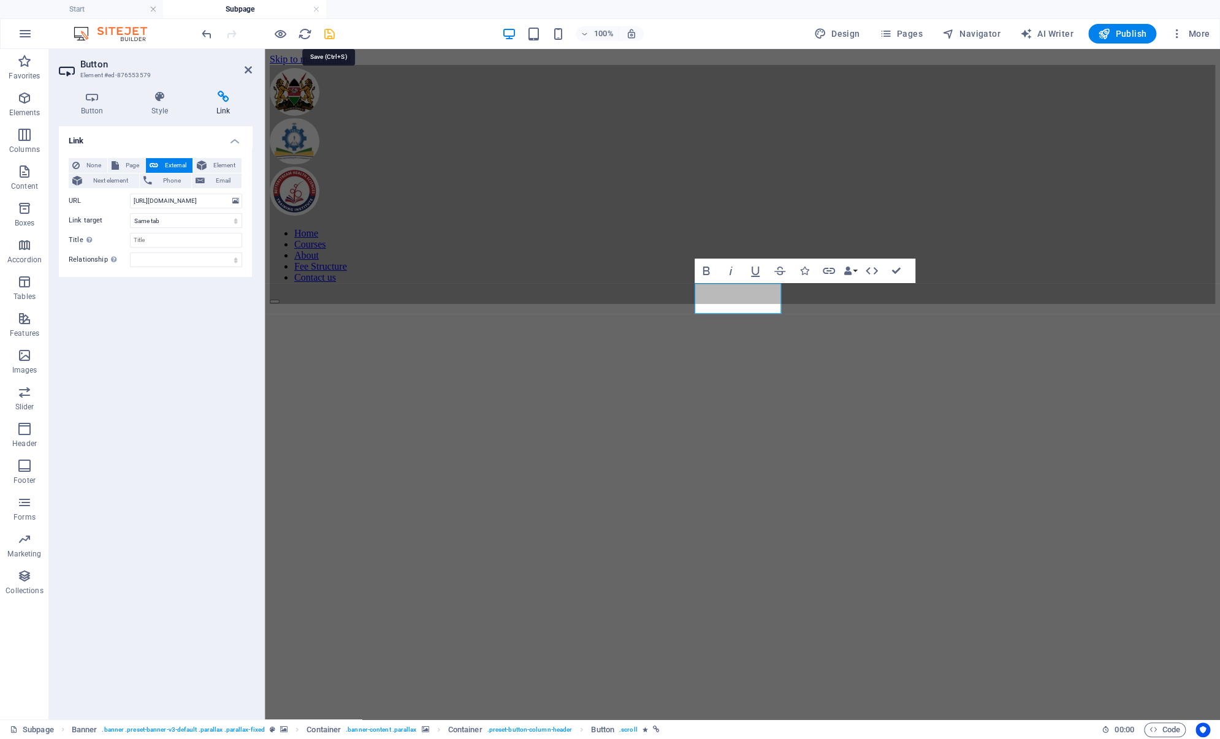
click at [333, 36] on icon "save" at bounding box center [329, 34] width 14 height 14
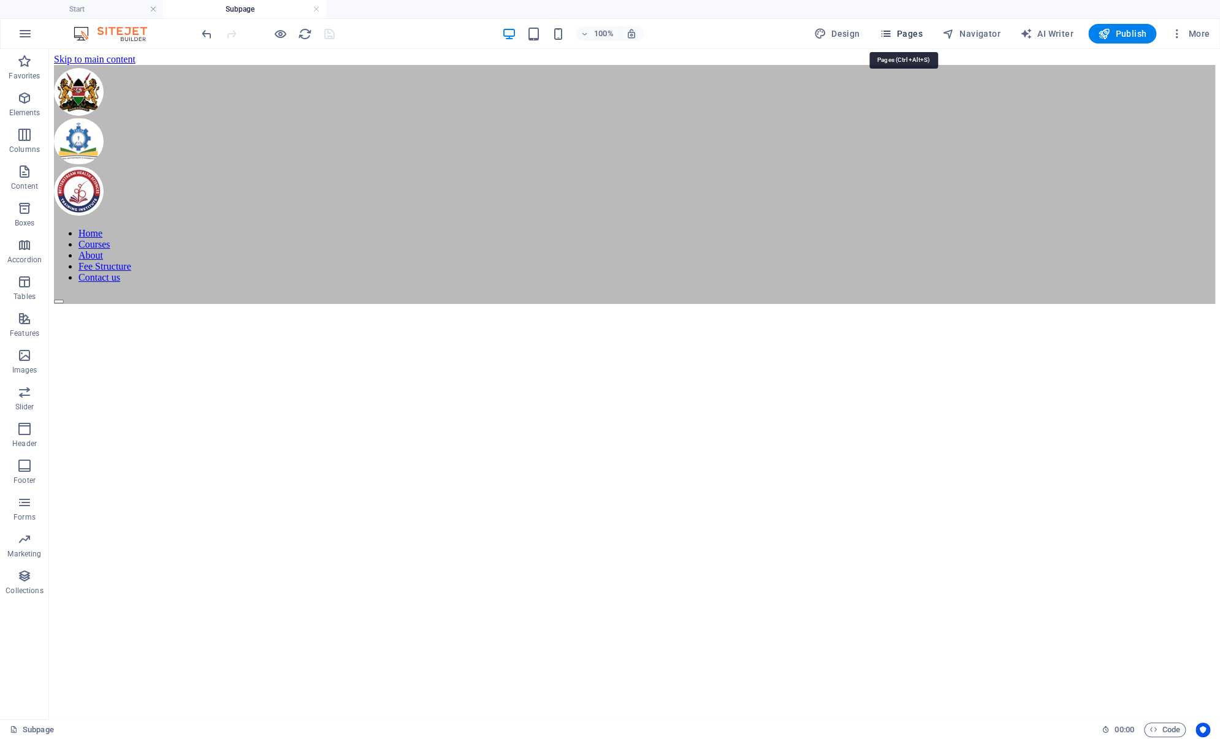
click at [891, 32] on icon "button" at bounding box center [885, 34] width 12 height 12
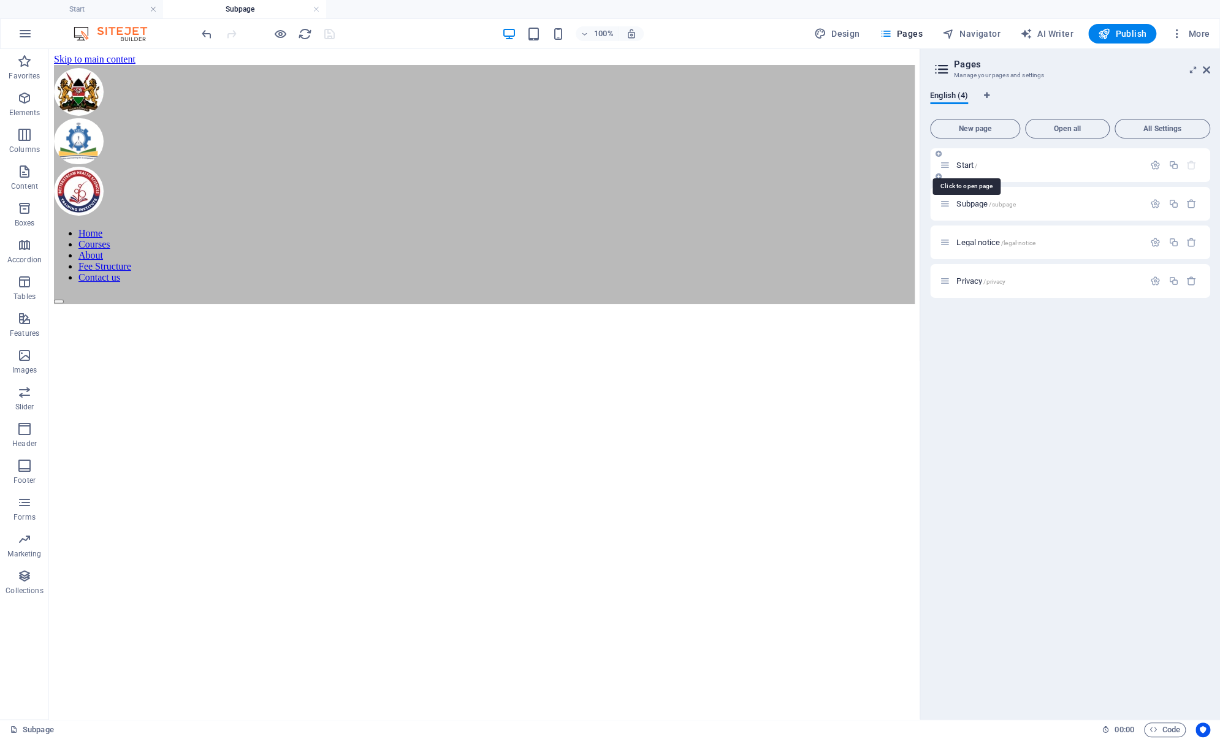
click at [968, 165] on span "Start /" at bounding box center [966, 165] width 21 height 9
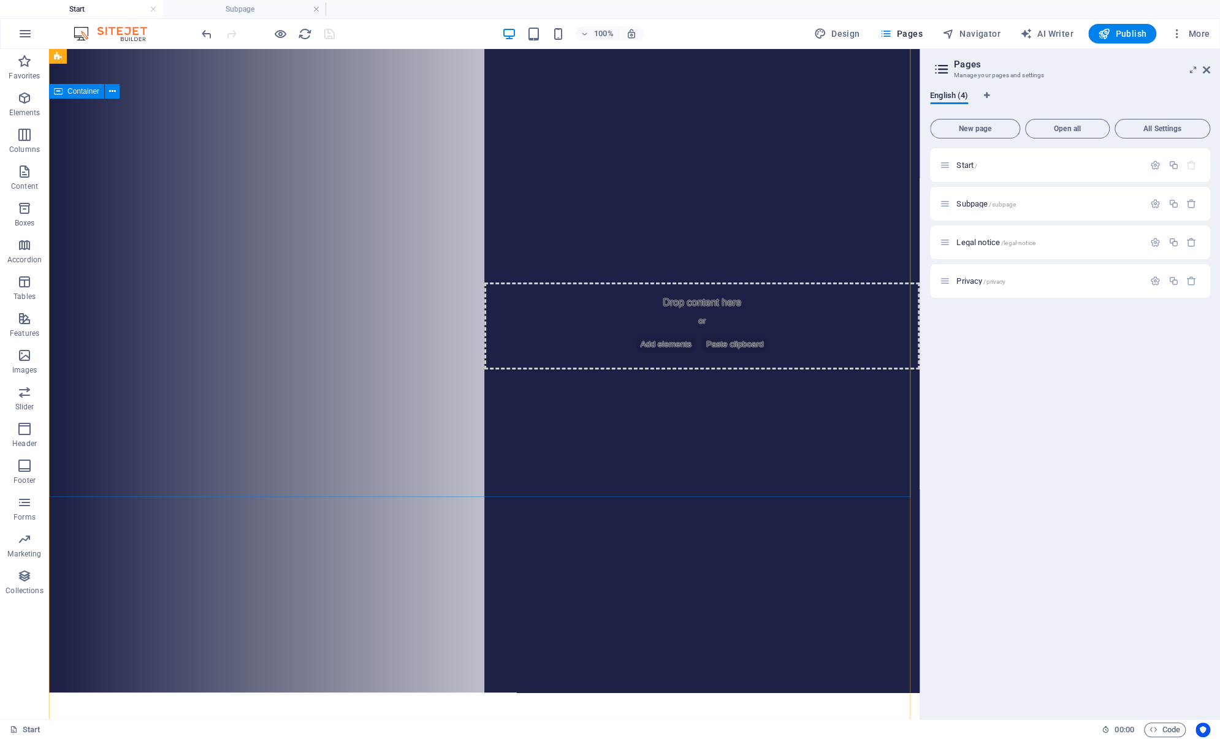
scroll to position [22, 0]
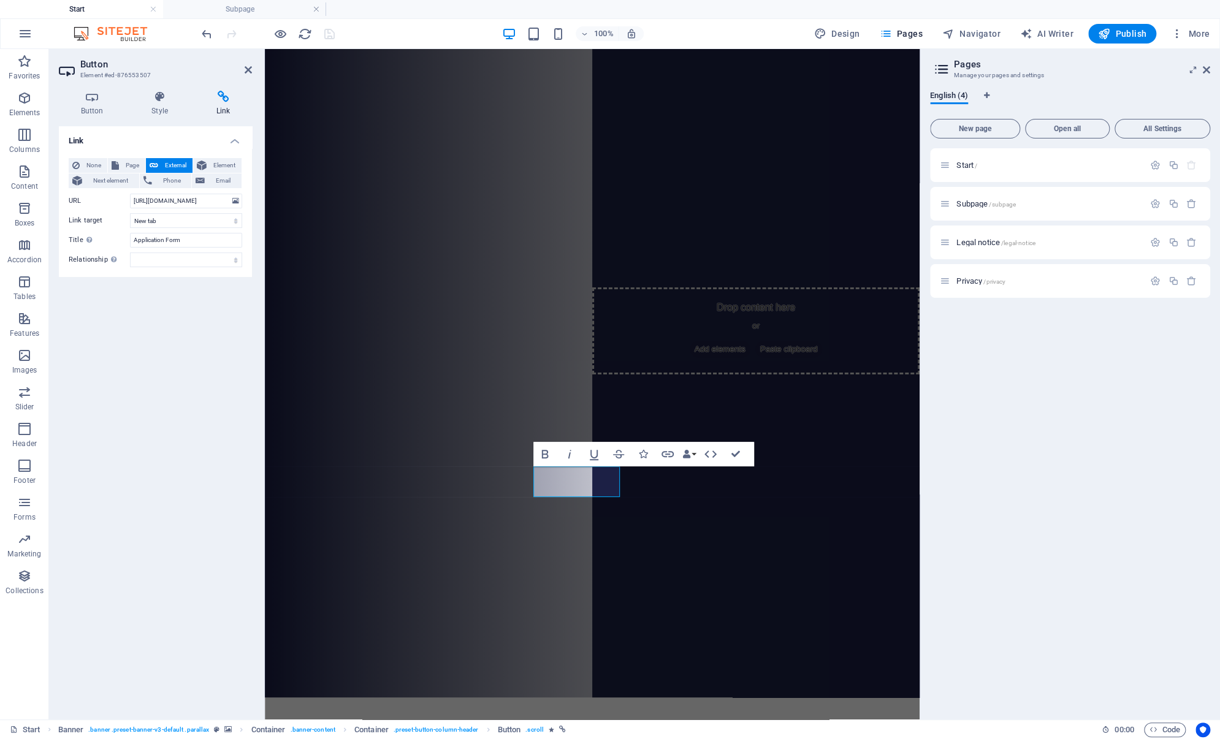
click at [223, 104] on h4 "Link" at bounding box center [223, 104] width 58 height 26
click at [207, 199] on input "https://forms.gle/RDwr3B8LGVHo6dGN7" at bounding box center [186, 201] width 112 height 15
paste input "https://forms.gle/DEsNhr6fimHiqqwZ9"
type input "https://forms.gle/DEsNhr6fimHiqqwZ9"
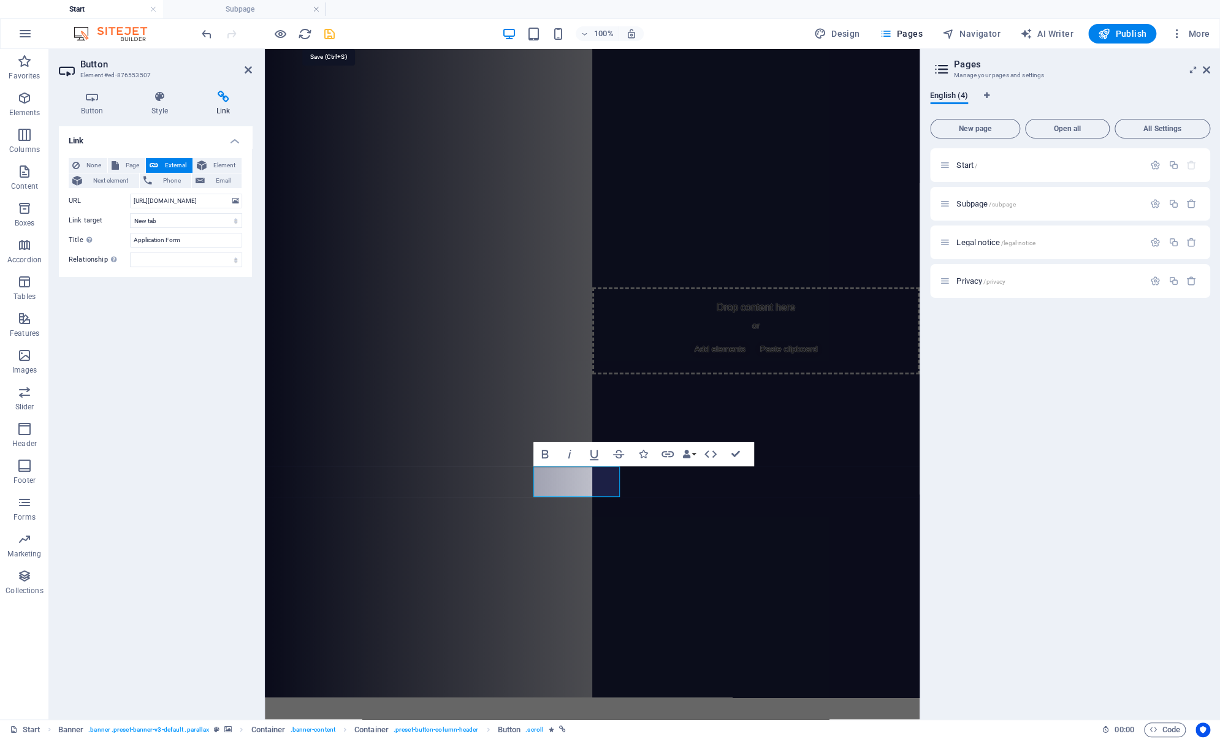
scroll to position [0, 0]
click at [328, 36] on icon "save" at bounding box center [329, 34] width 14 height 14
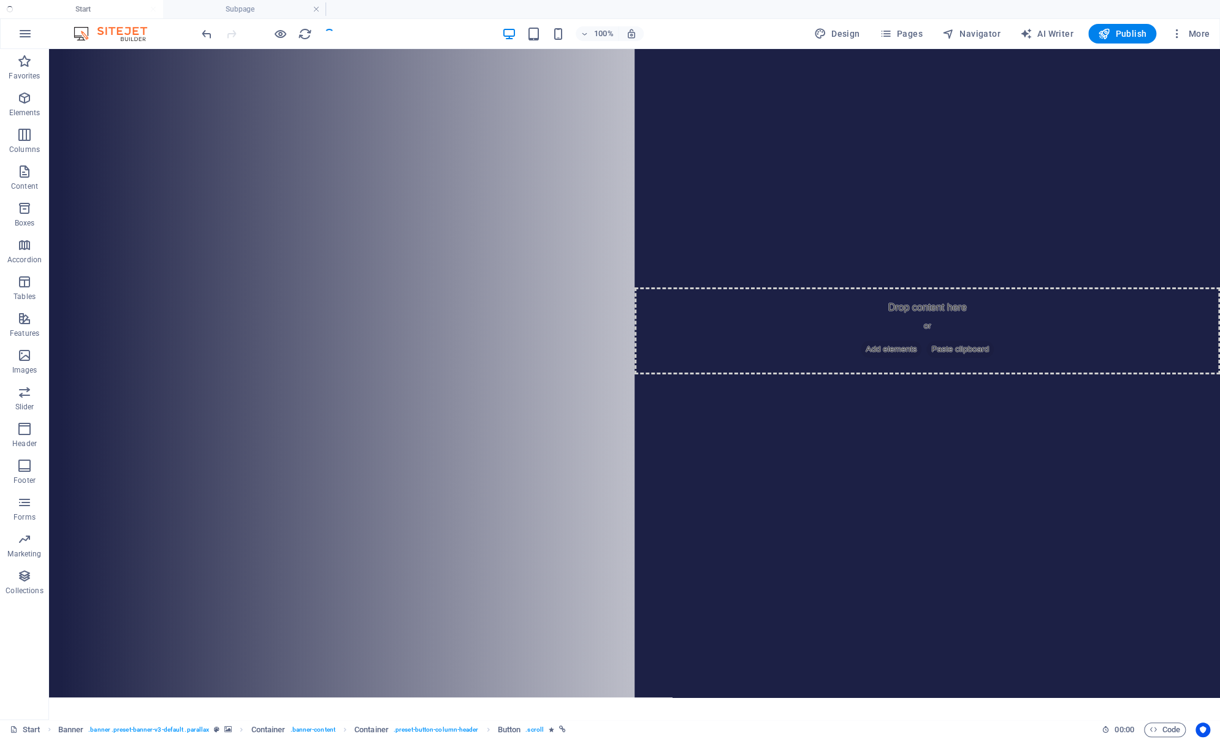
checkbox input "false"
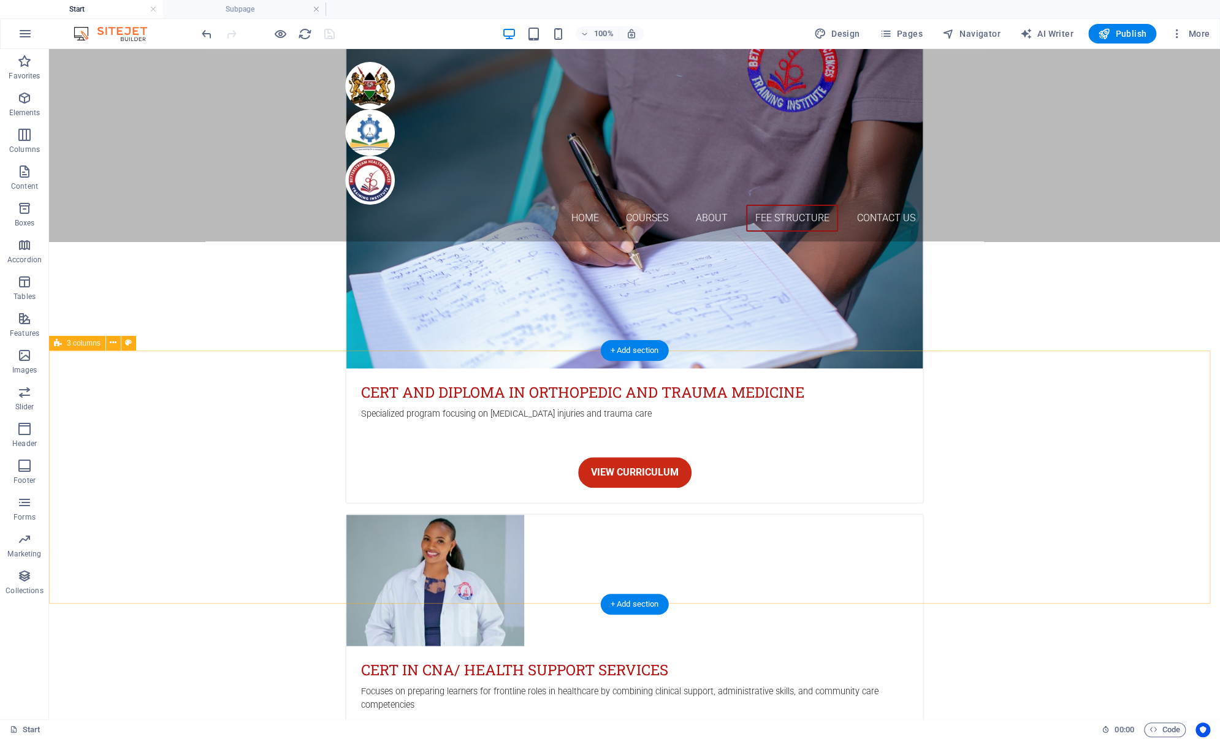
scroll to position [3716, 0]
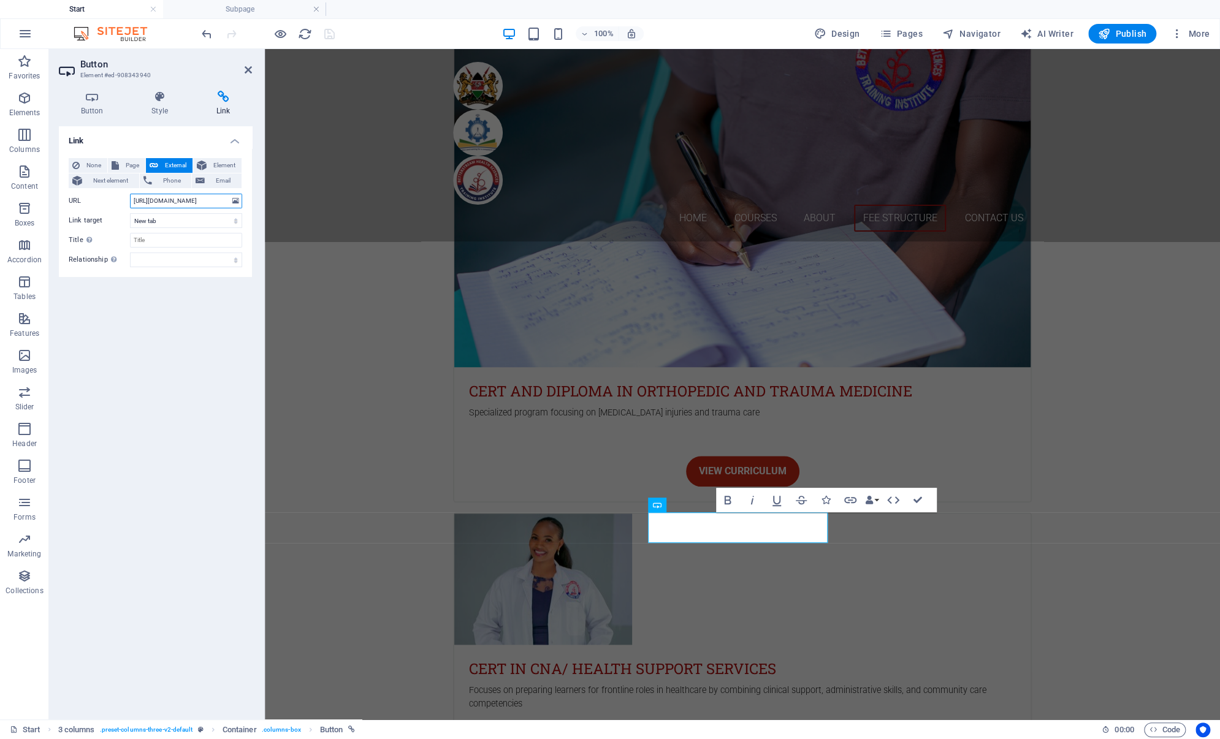
click at [217, 199] on input "https://forms.gle/RDwr3B8LGVHo6dGN7" at bounding box center [186, 201] width 112 height 15
paste input "https://forms.gle/DEsNhr6fimHiqqwZ9"
type input "https://forms.gle/DEsNhr6fimHiqqwZ9"
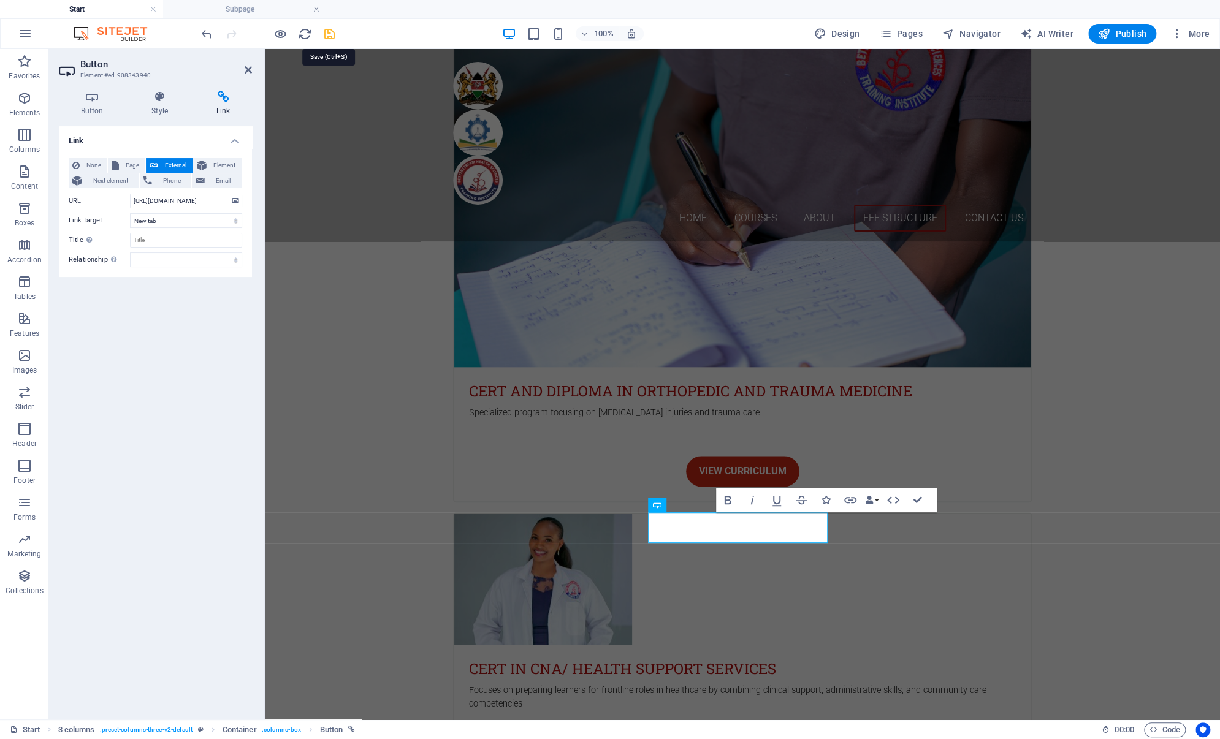
click at [331, 34] on icon "save" at bounding box center [329, 34] width 14 height 14
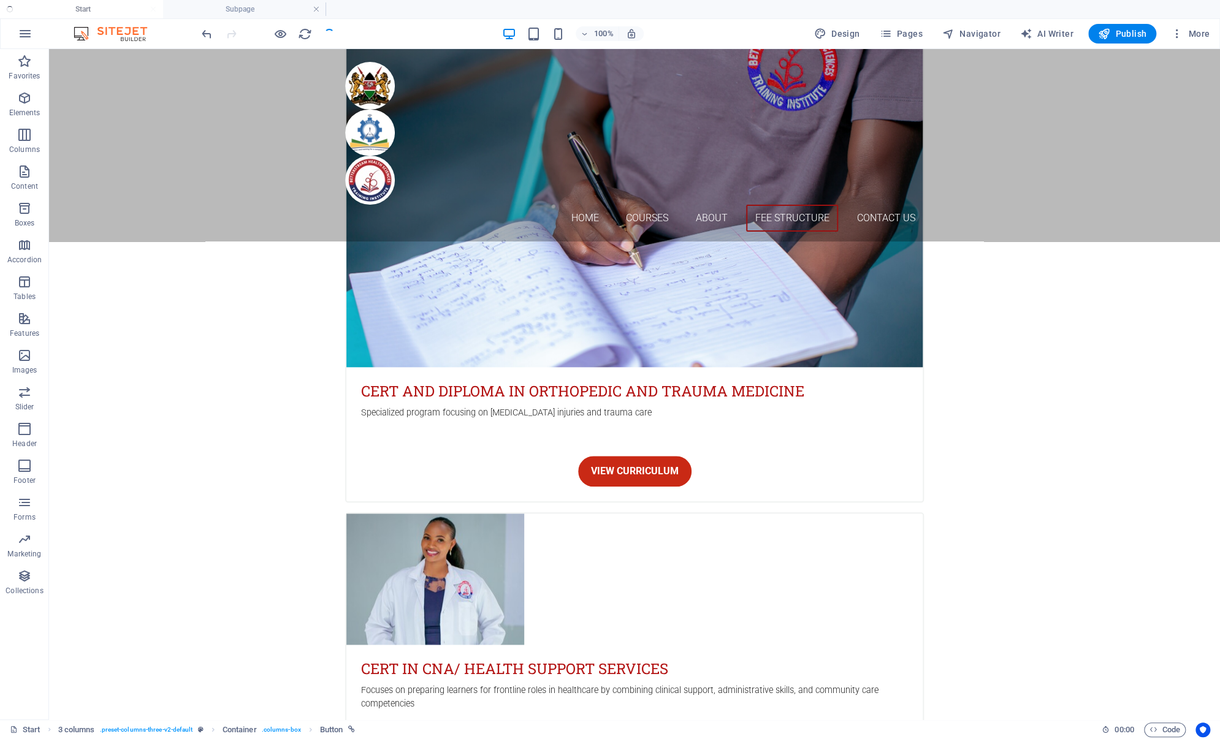
checkbox input "false"
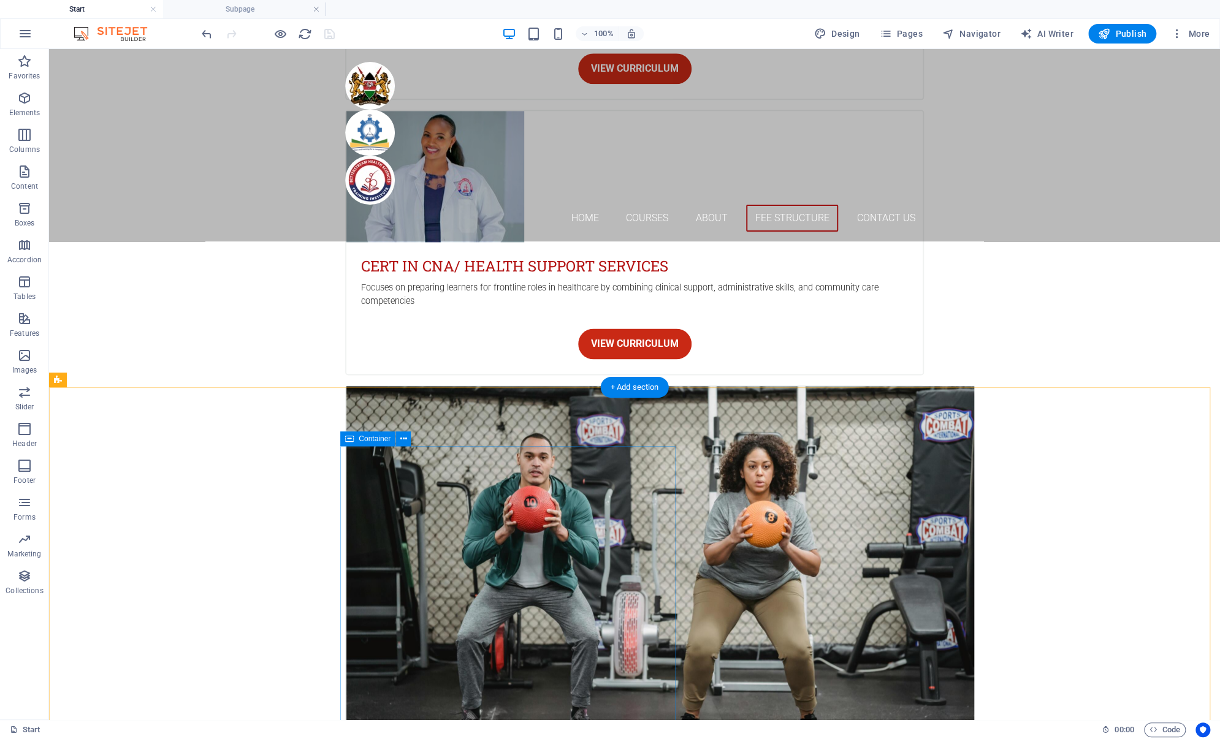
scroll to position [4177, 0]
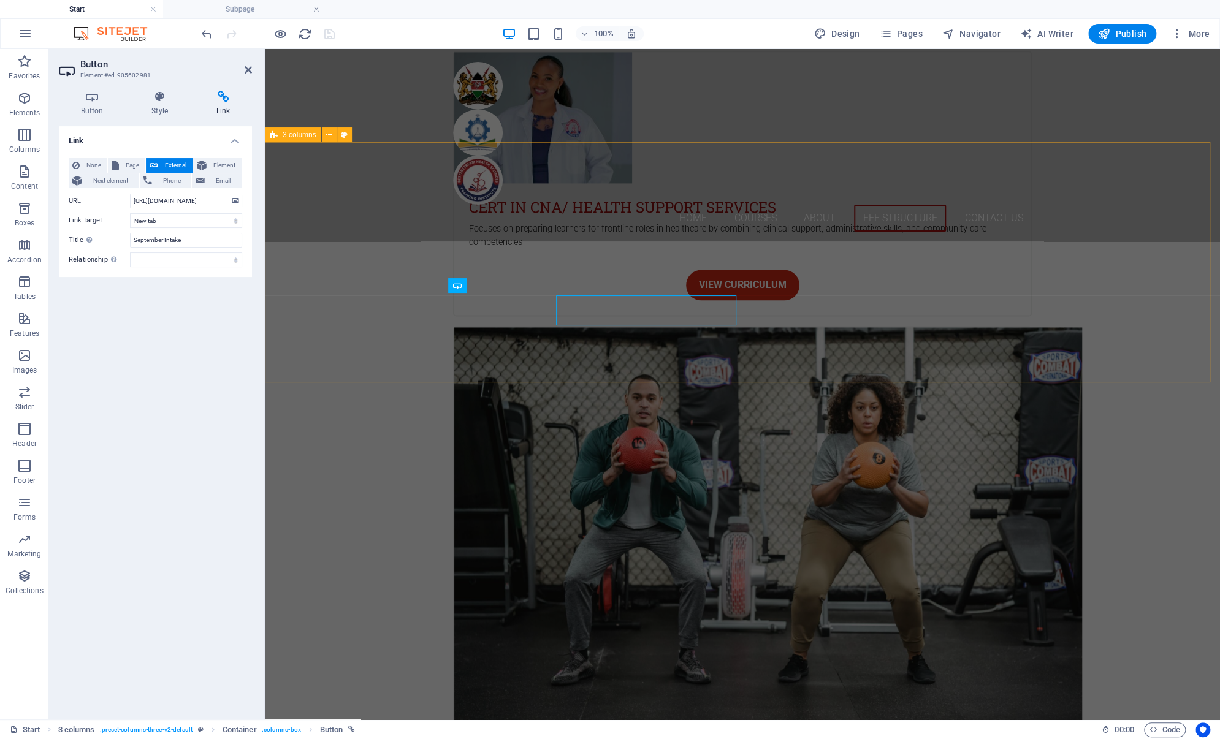
scroll to position [4175, 0]
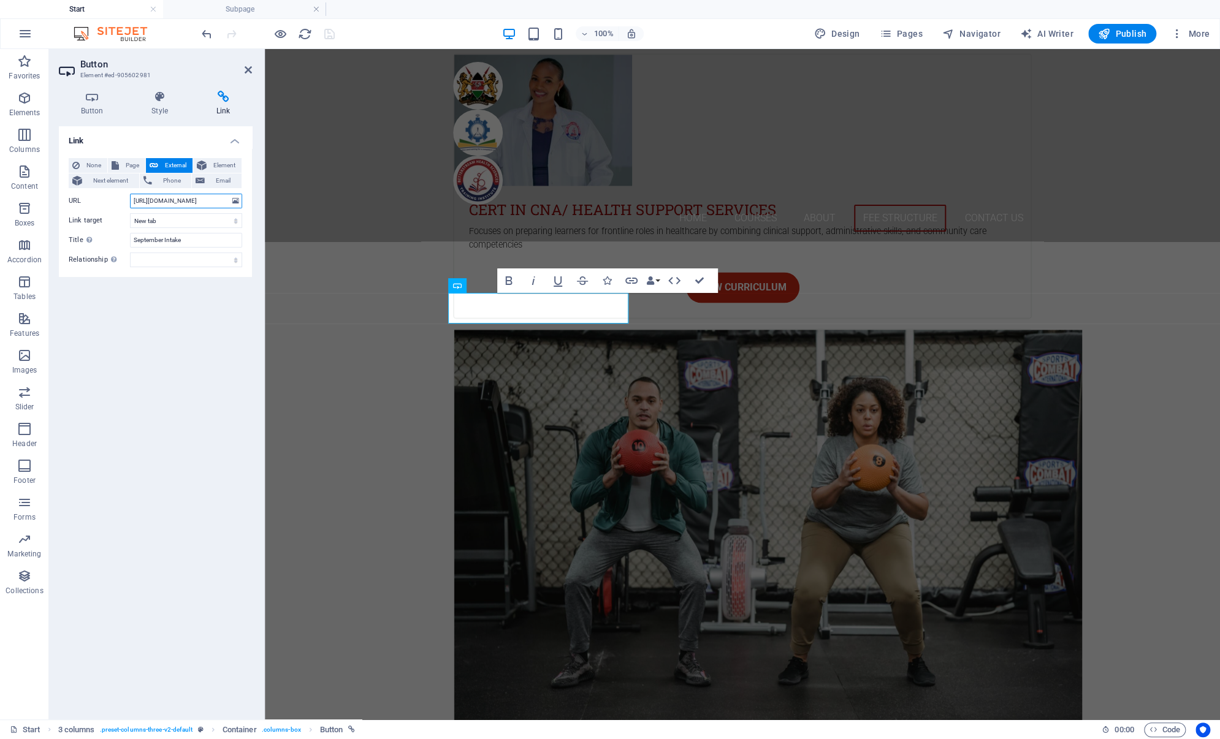
click at [192, 203] on input "https://forms.gle/RDwr3B8LGVHo6dGN7" at bounding box center [186, 201] width 112 height 15
type input "https://forms.gle/DEsNhr6fimHiqqwZ9"
click at [327, 33] on icon "save" at bounding box center [329, 34] width 14 height 14
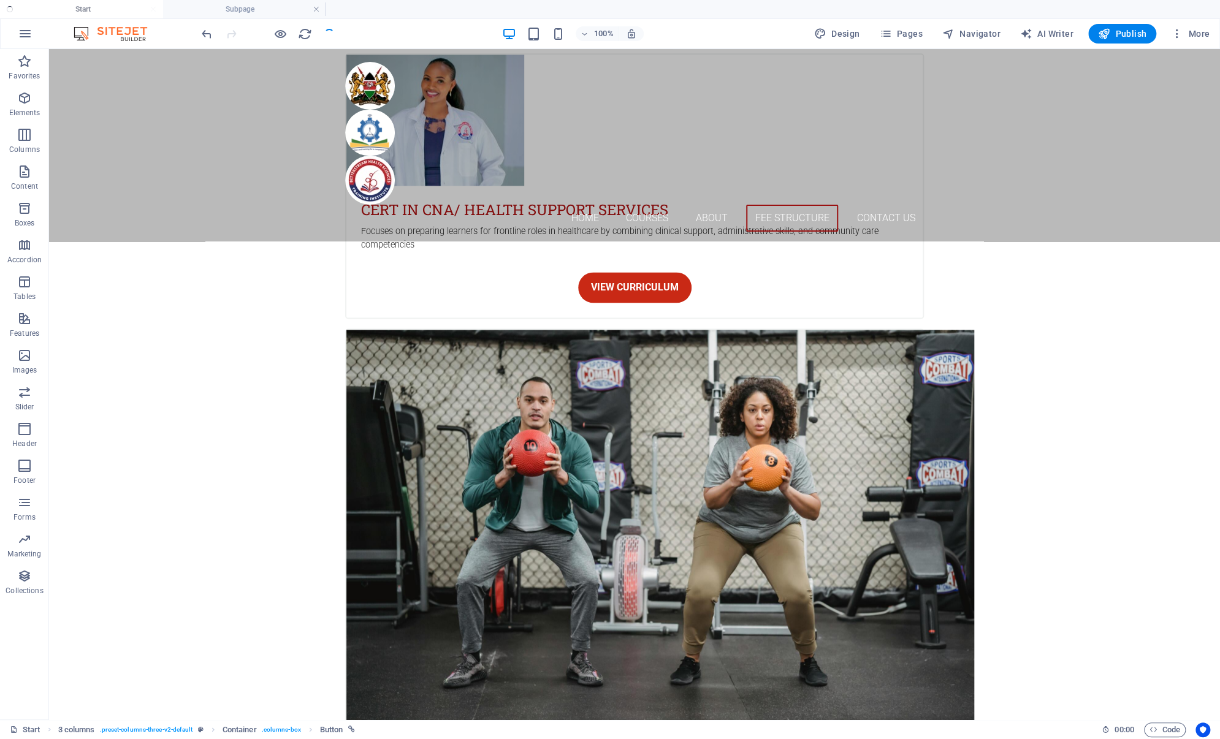
scroll to position [4177, 0]
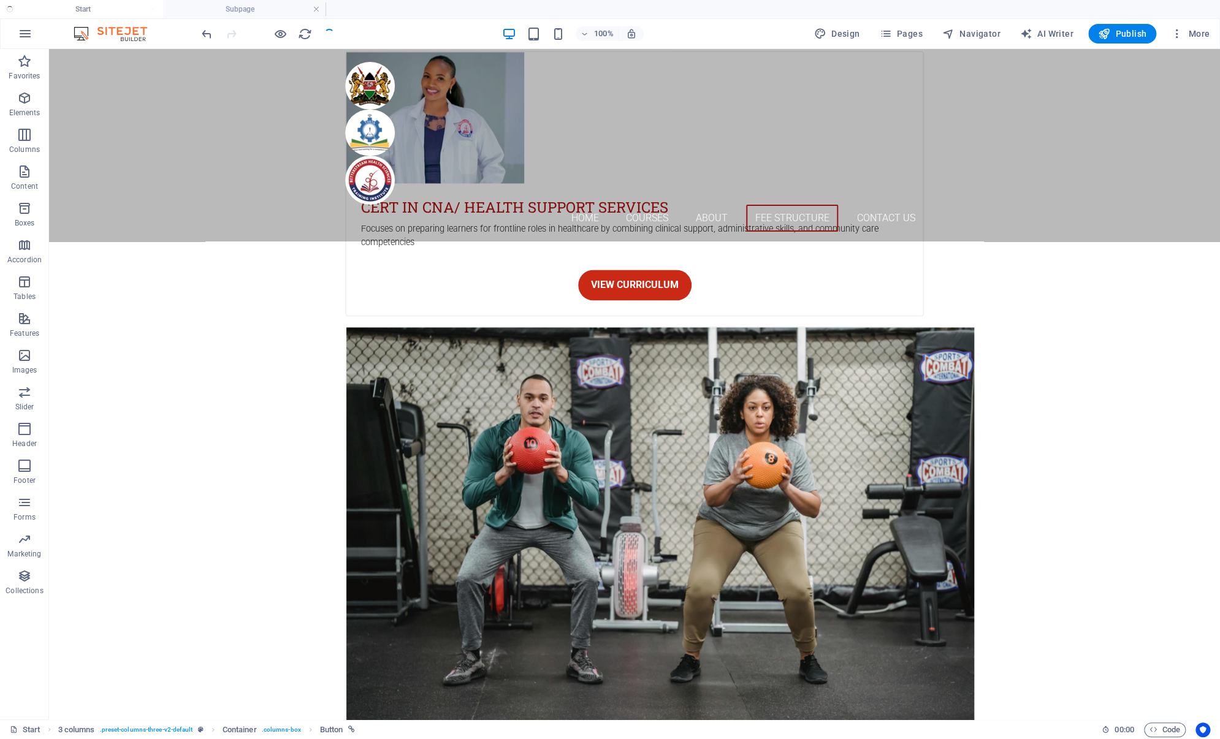
checkbox input "false"
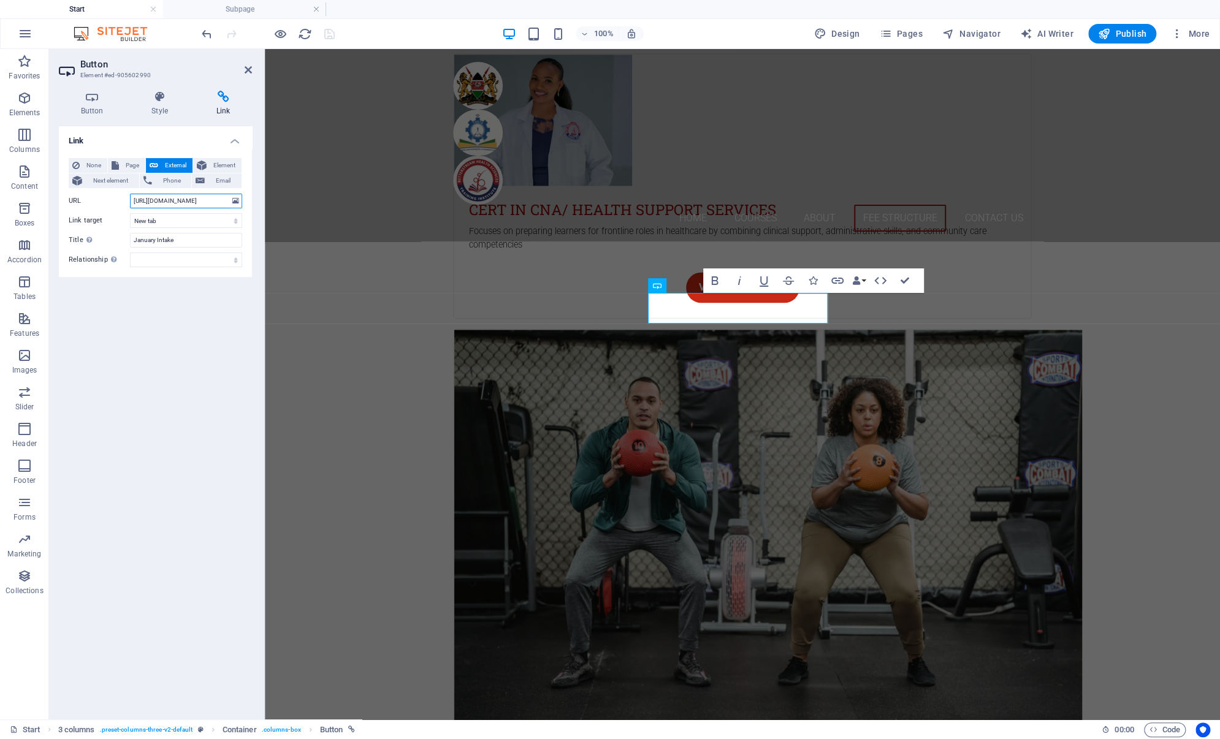
click at [191, 197] on input "https://forms.gle/RDwr3B8LGVHo6dGN7" at bounding box center [186, 201] width 112 height 15
type input "https://forms.gle/DEsNhr6fimHiqqwZ9"
click at [333, 35] on icon "save" at bounding box center [329, 34] width 14 height 14
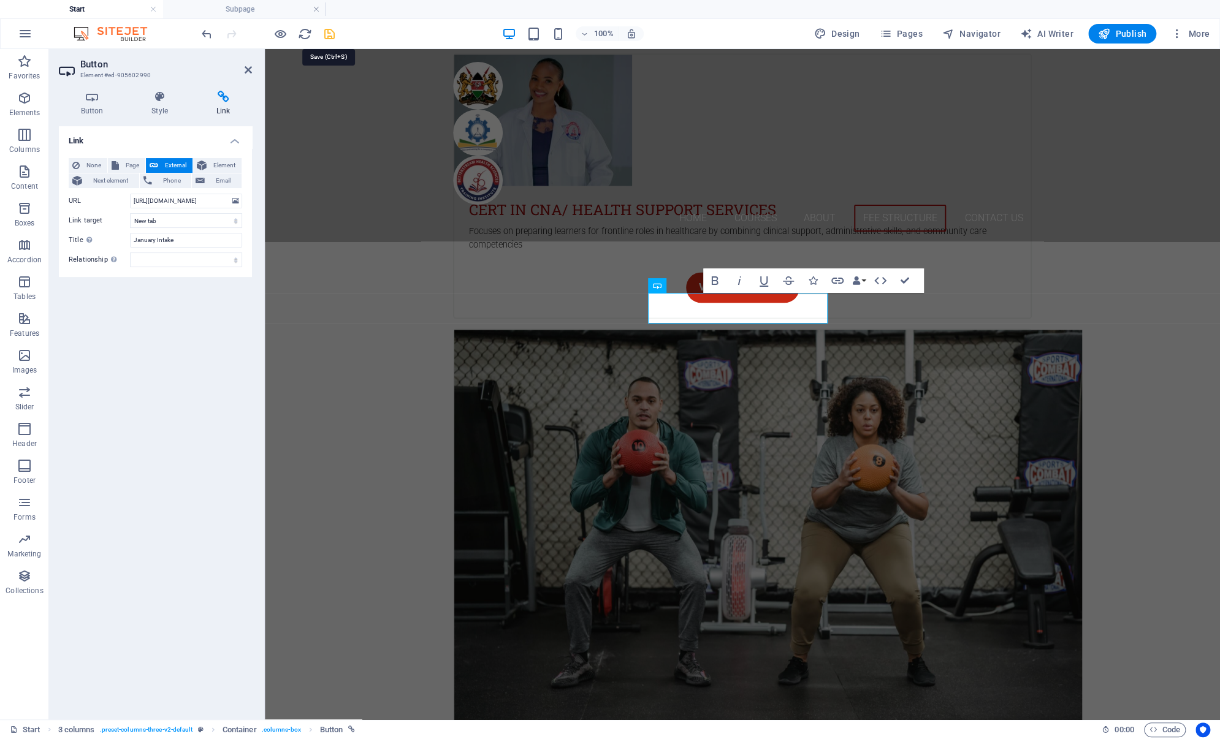
scroll to position [4177, 0]
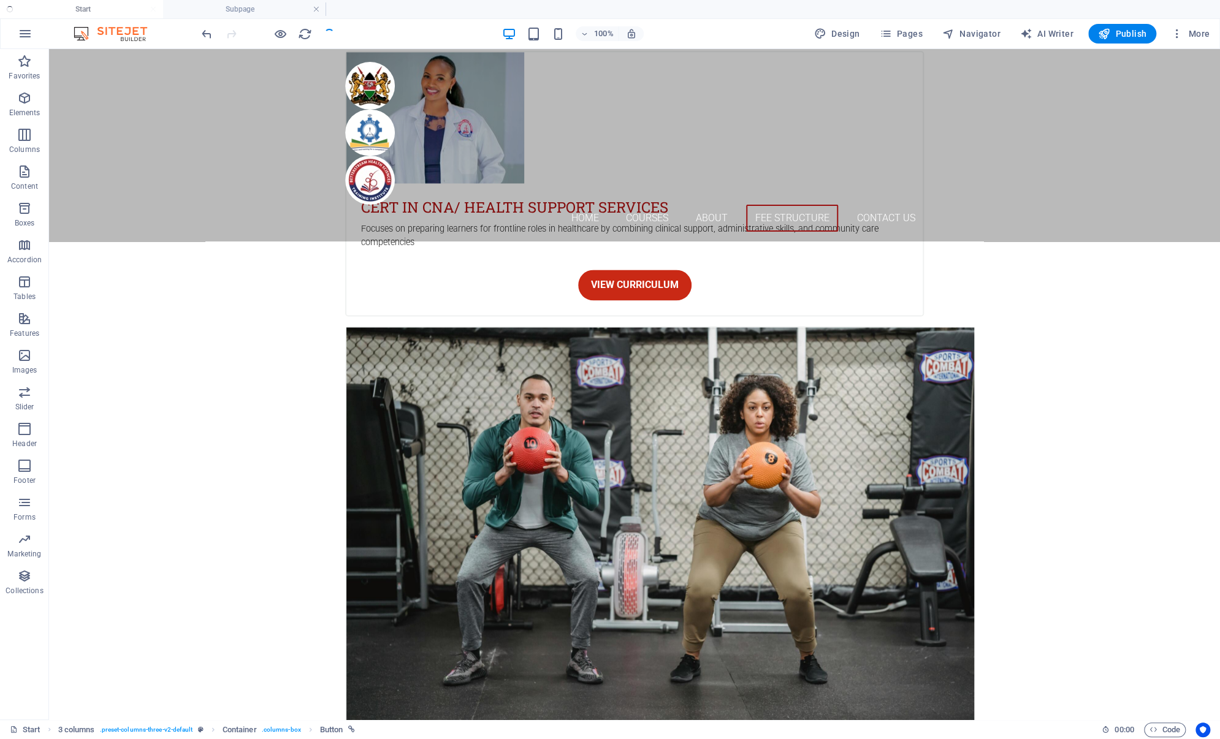
checkbox input "false"
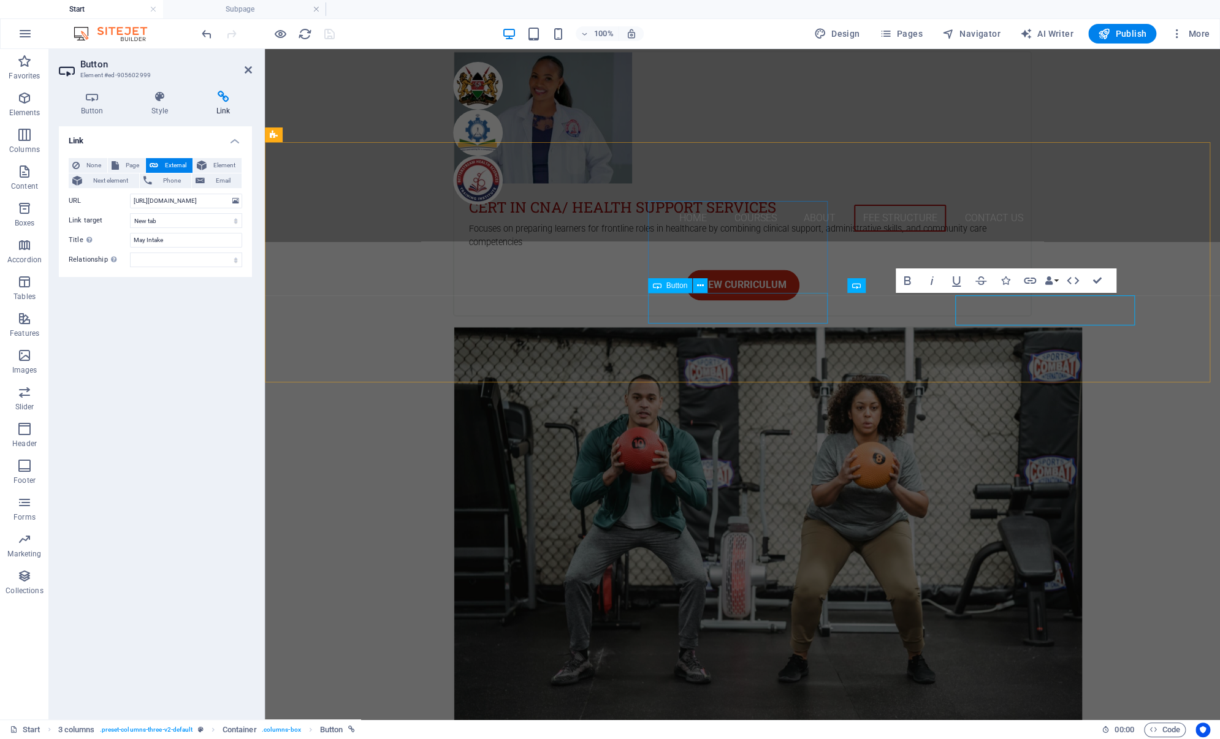
scroll to position [4175, 0]
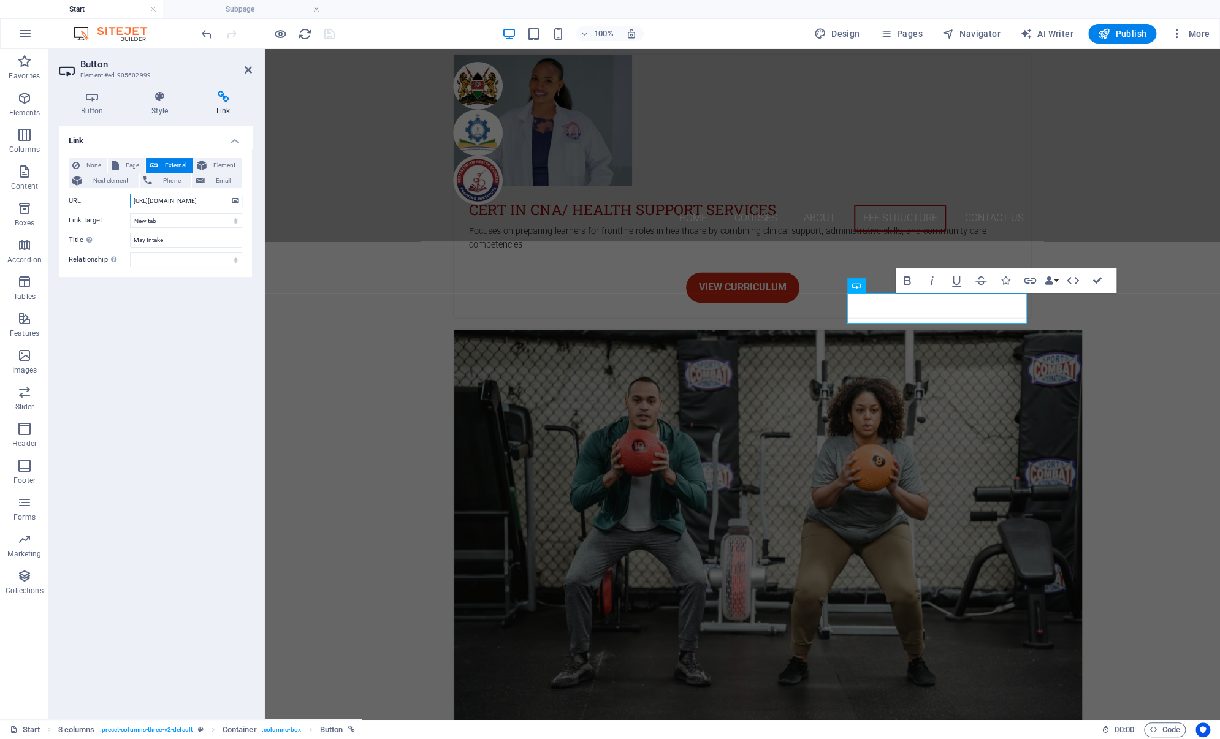
click at [191, 197] on input "https://forms.gle/RDwr3B8LGVHo6dGN7" at bounding box center [186, 201] width 112 height 15
paste input "https://forms.gle/DEsNhr6fimHiqqwZ9"
type input "https://forms.gle/DEsNhr6fimHiqqwZ9"
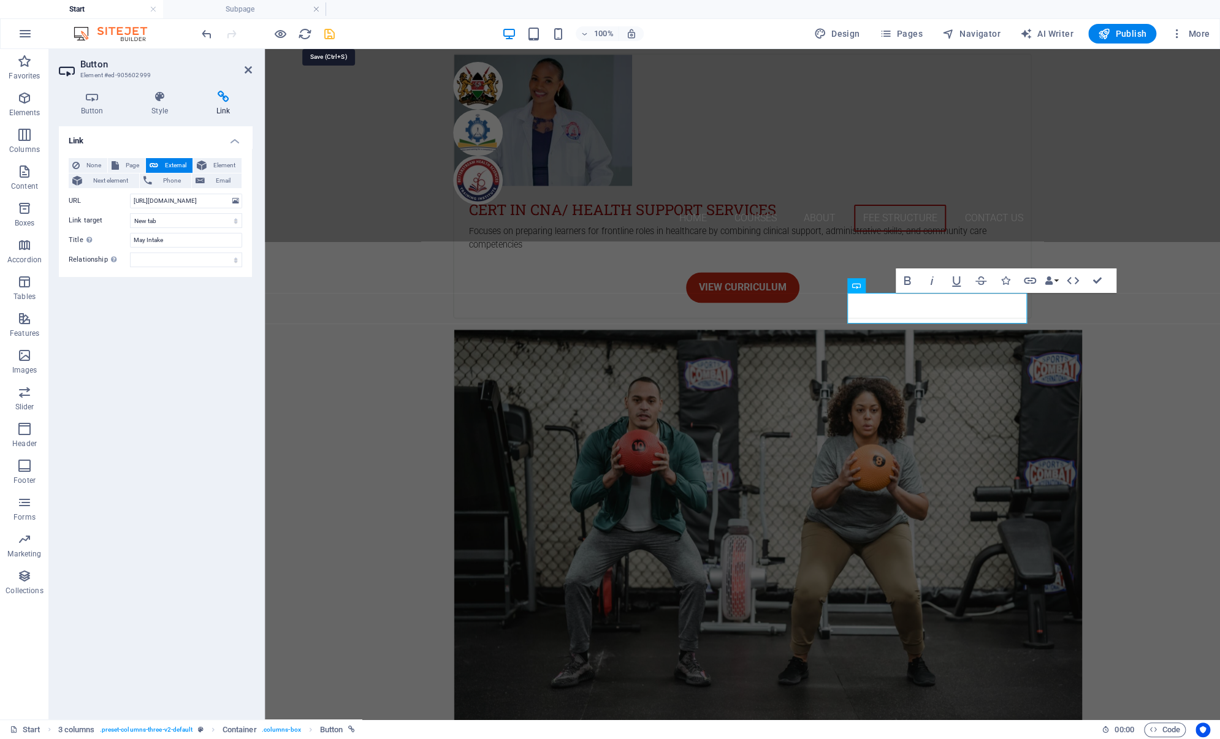
click at [325, 33] on icon "save" at bounding box center [329, 34] width 14 height 14
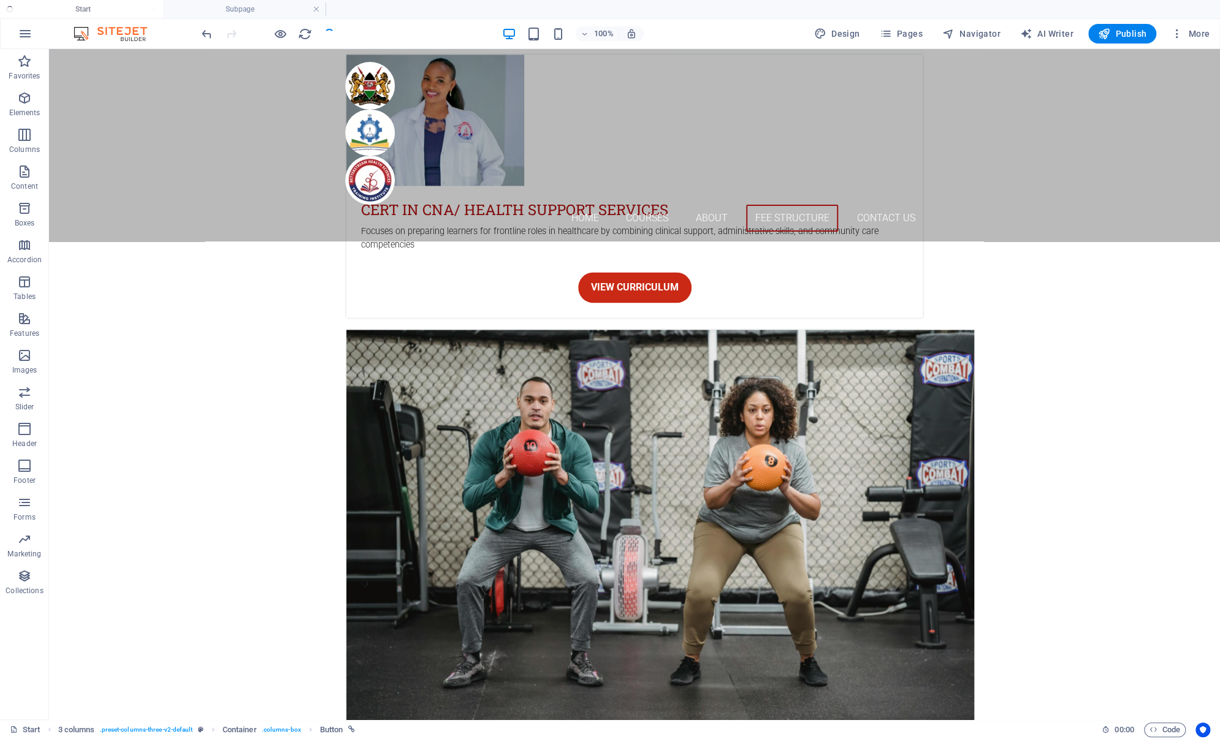
checkbox input "false"
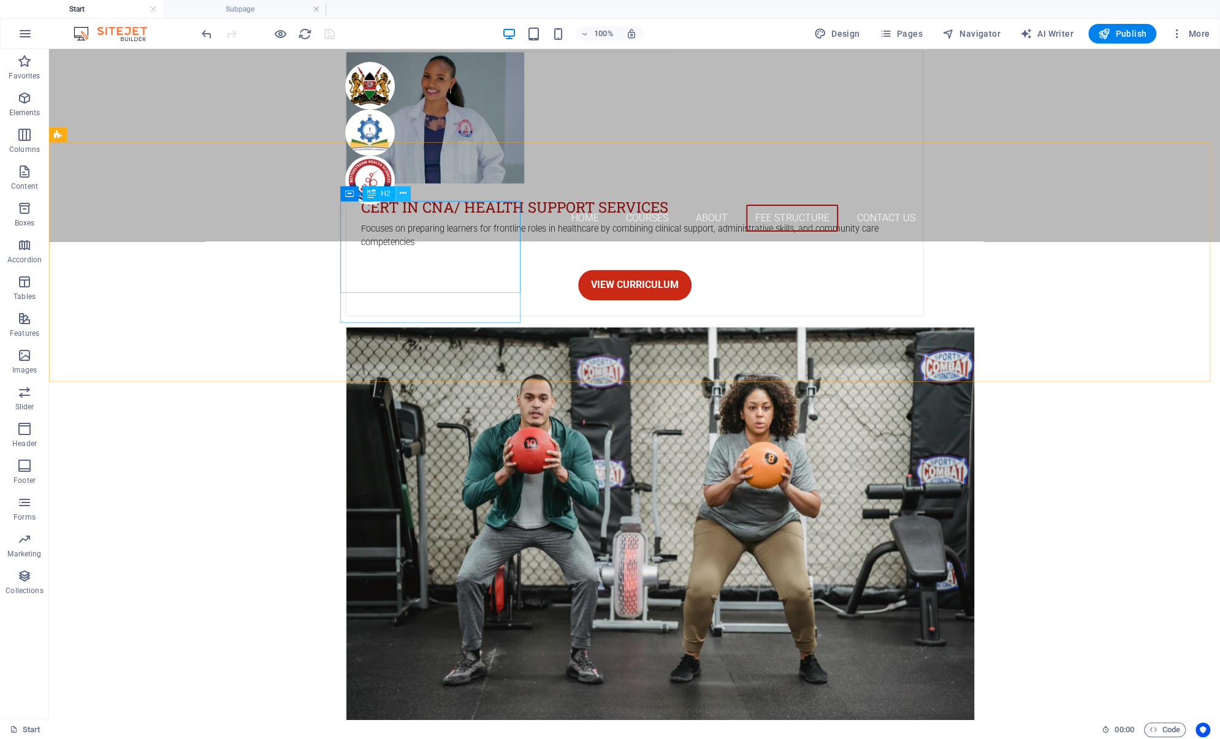
click at [400, 193] on icon at bounding box center [403, 193] width 7 height 13
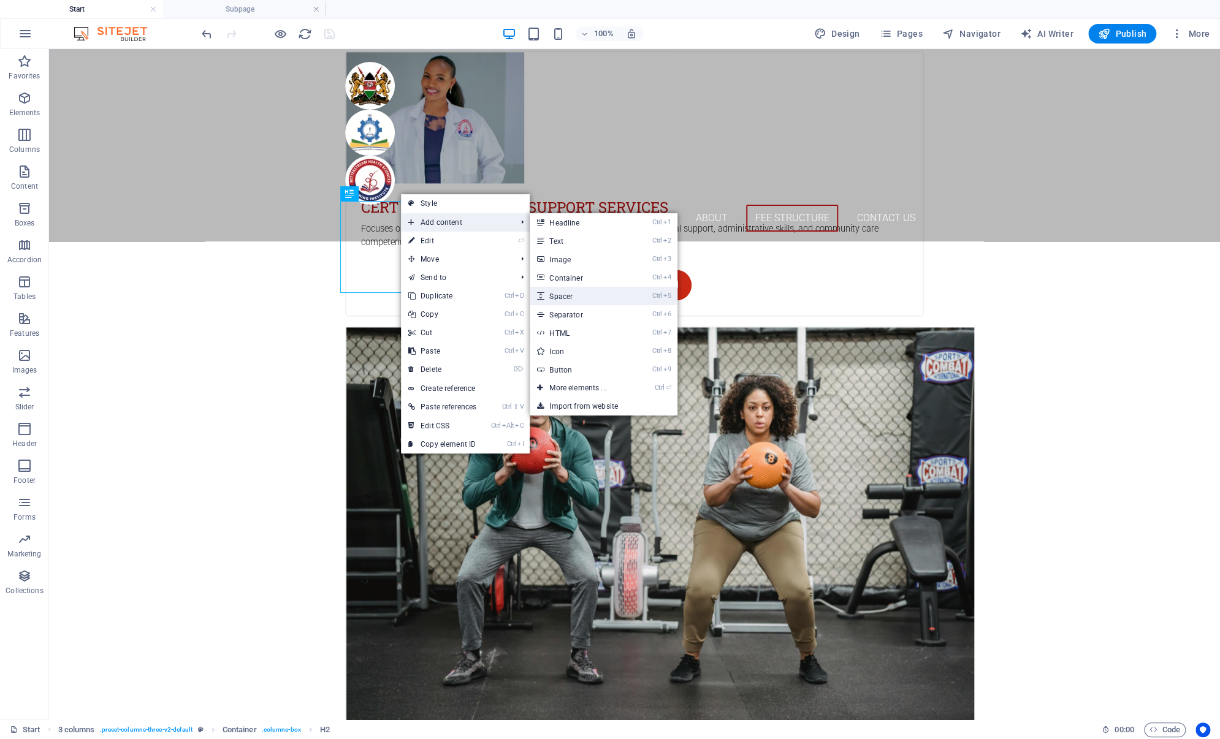
click at [563, 295] on link "Ctrl 5 Spacer" at bounding box center [579, 296] width 101 height 18
select select "px"
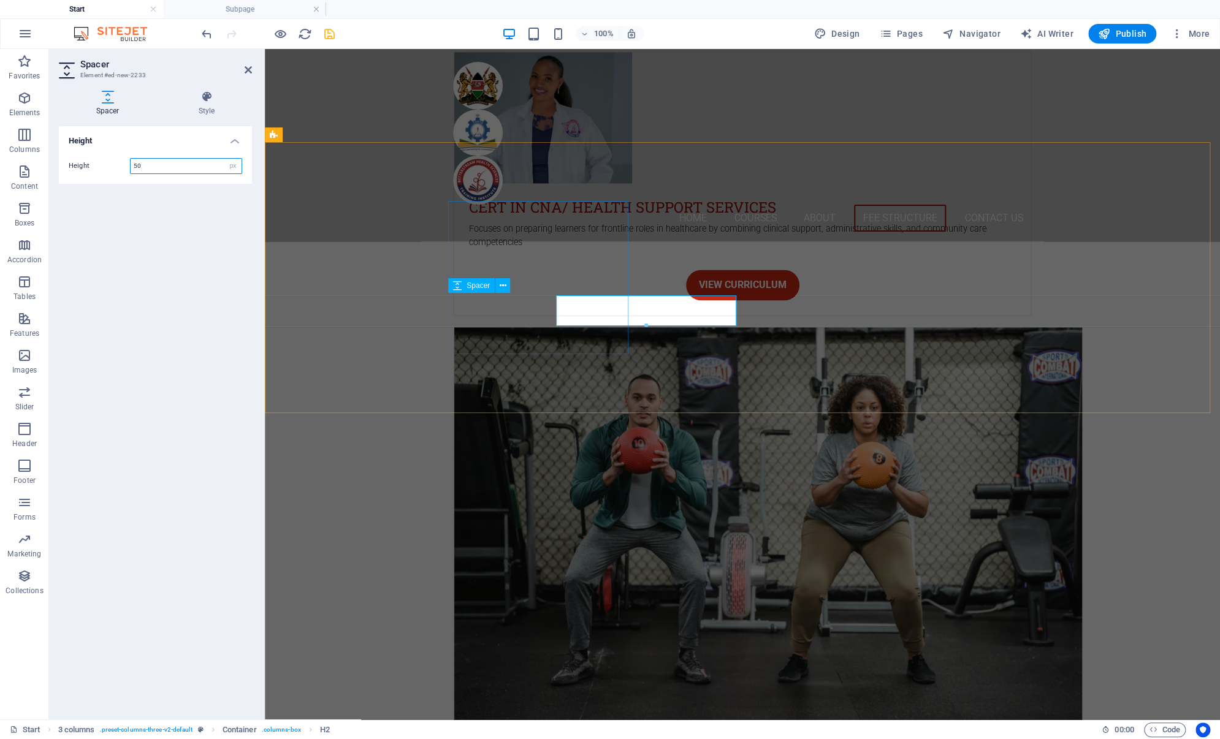
scroll to position [4175, 0]
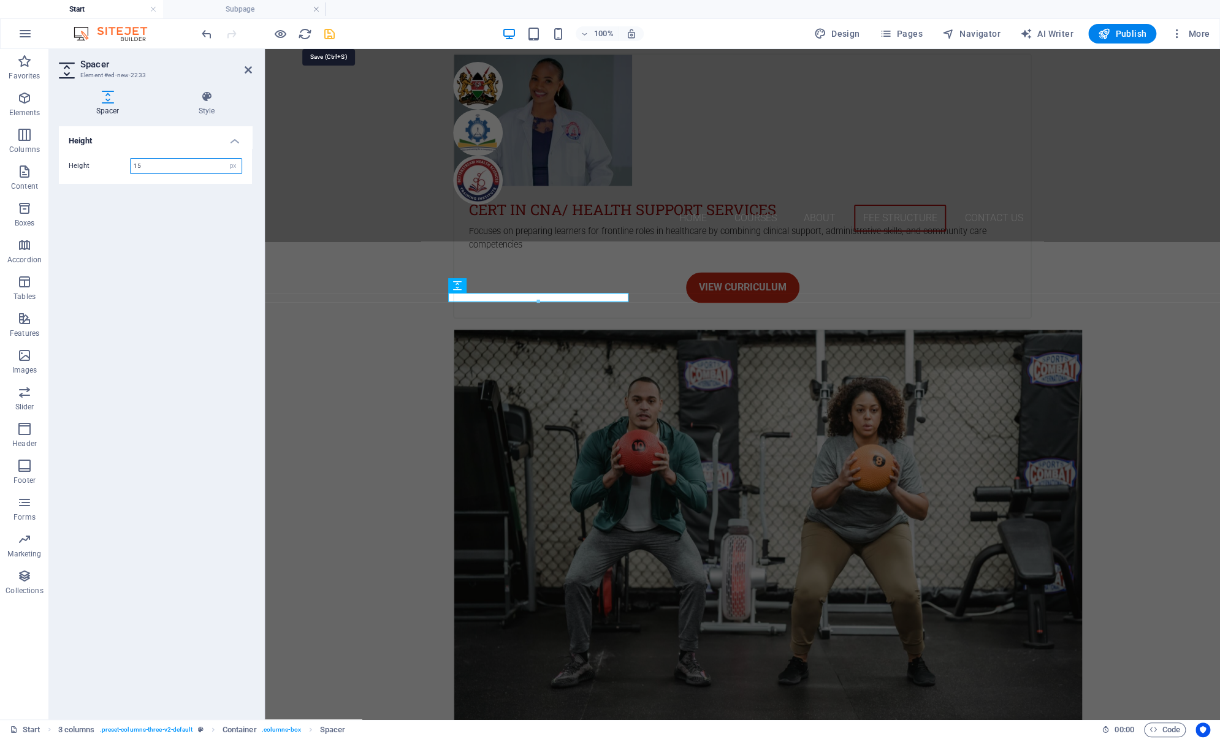
type input "15"
click at [330, 32] on icon "save" at bounding box center [329, 34] width 14 height 14
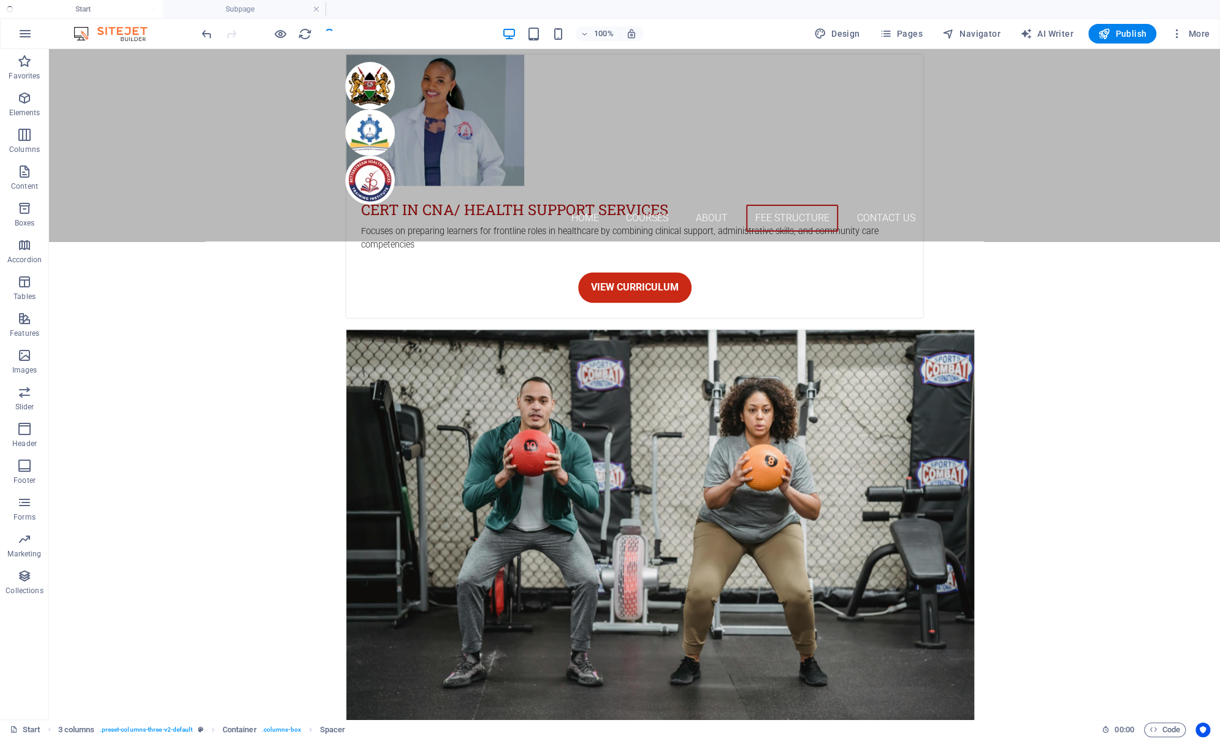
checkbox input "false"
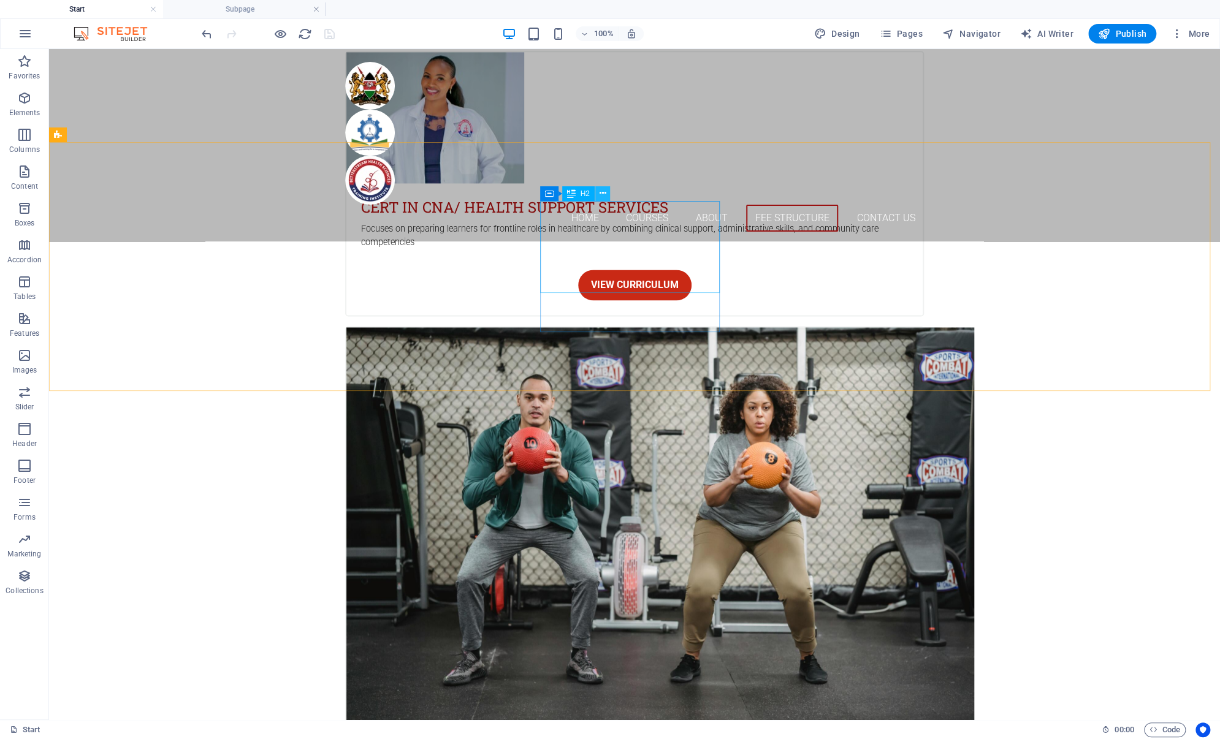
click at [604, 195] on icon at bounding box center [602, 193] width 7 height 13
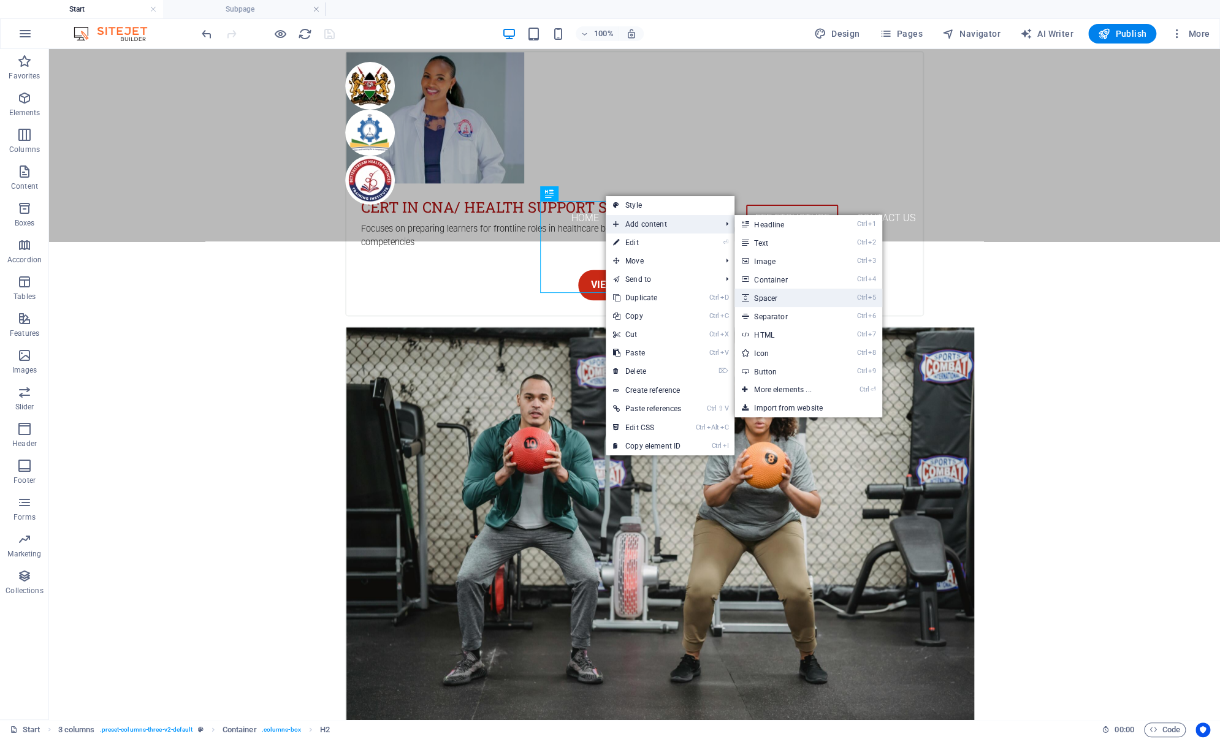
click at [766, 301] on link "Ctrl 5 Spacer" at bounding box center [784, 298] width 101 height 18
select select "px"
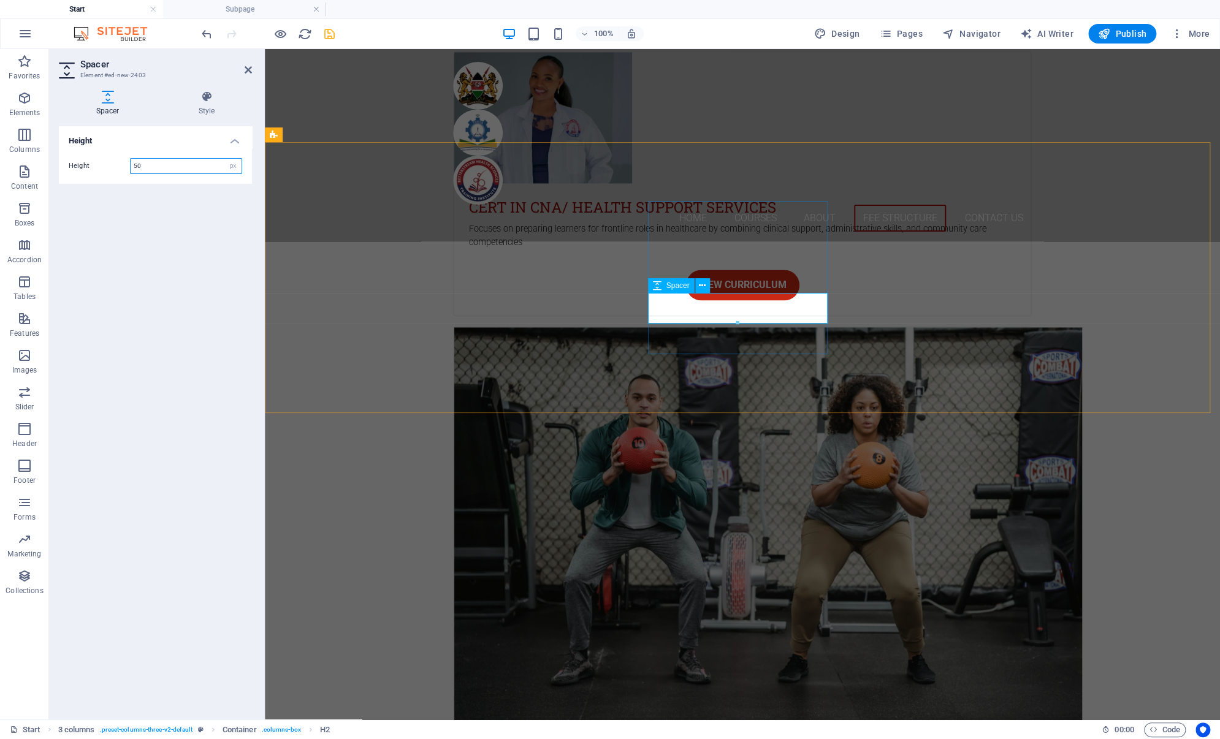
scroll to position [4175, 0]
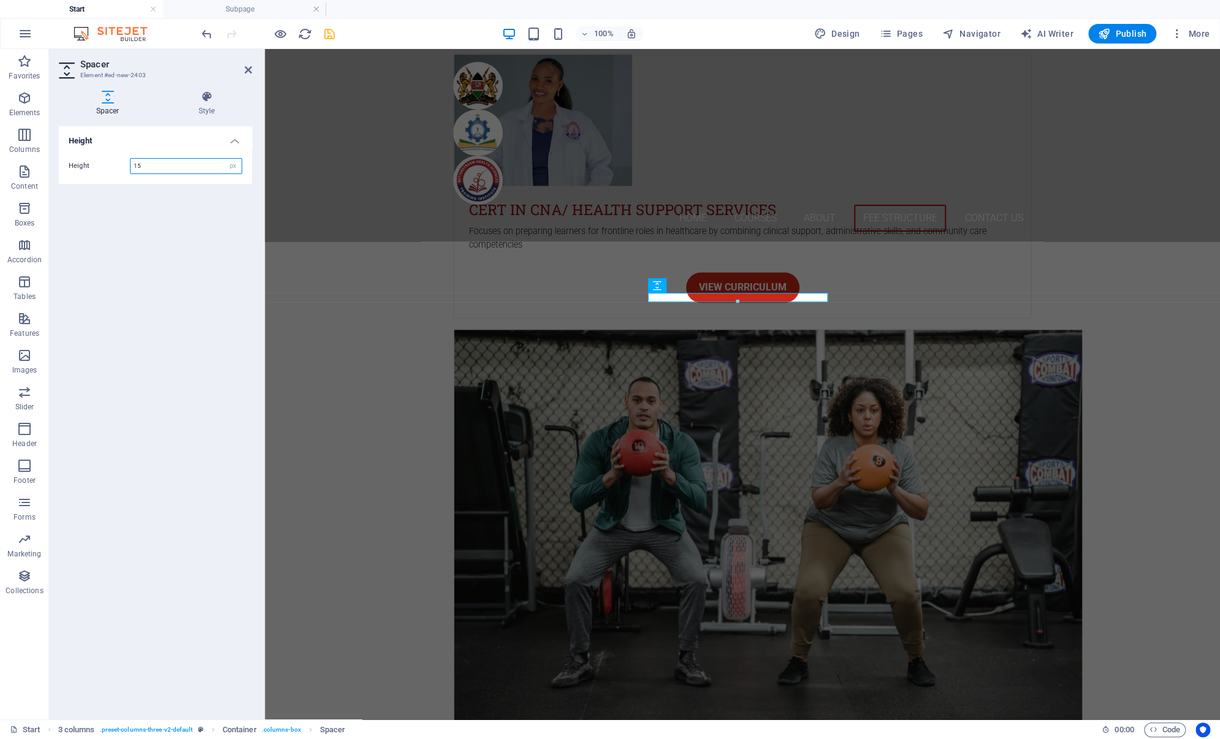
type input "1"
type input "25"
click at [328, 36] on icon "save" at bounding box center [329, 34] width 14 height 14
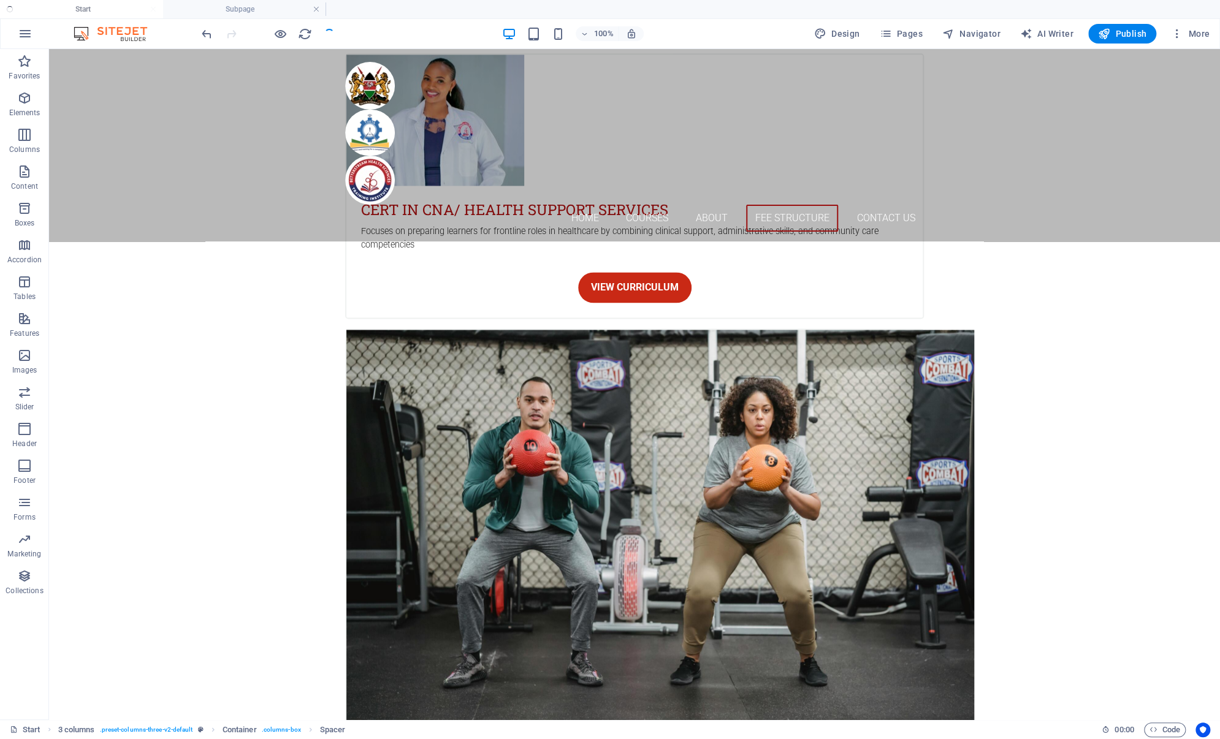
checkbox input "false"
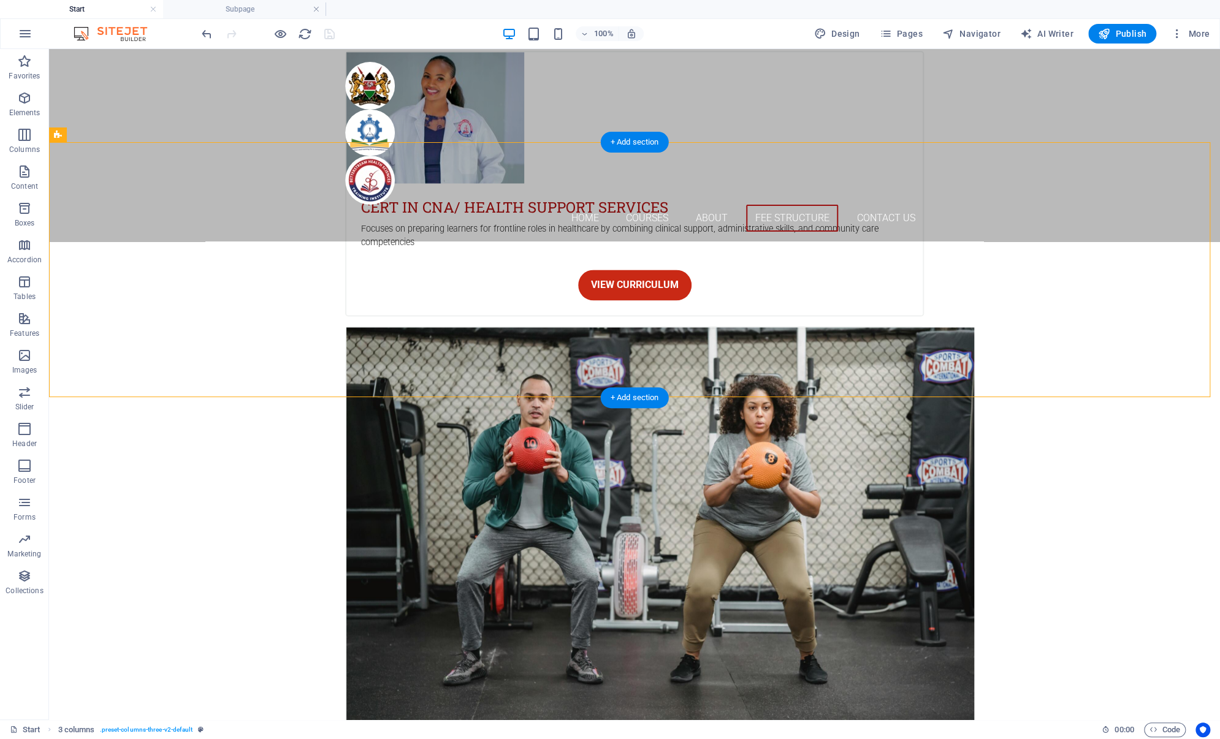
drag, startPoint x: 635, startPoint y: 328, endPoint x: 603, endPoint y: 297, distance: 45.1
select select "px"
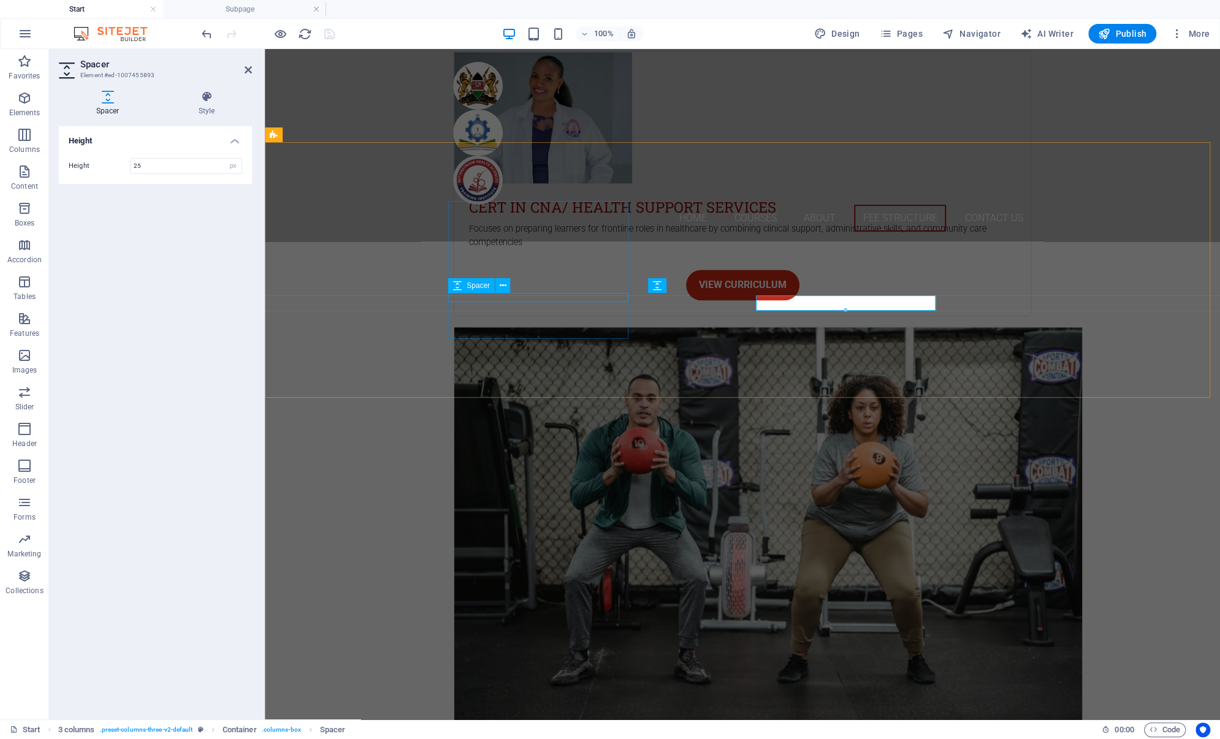
scroll to position [4175, 0]
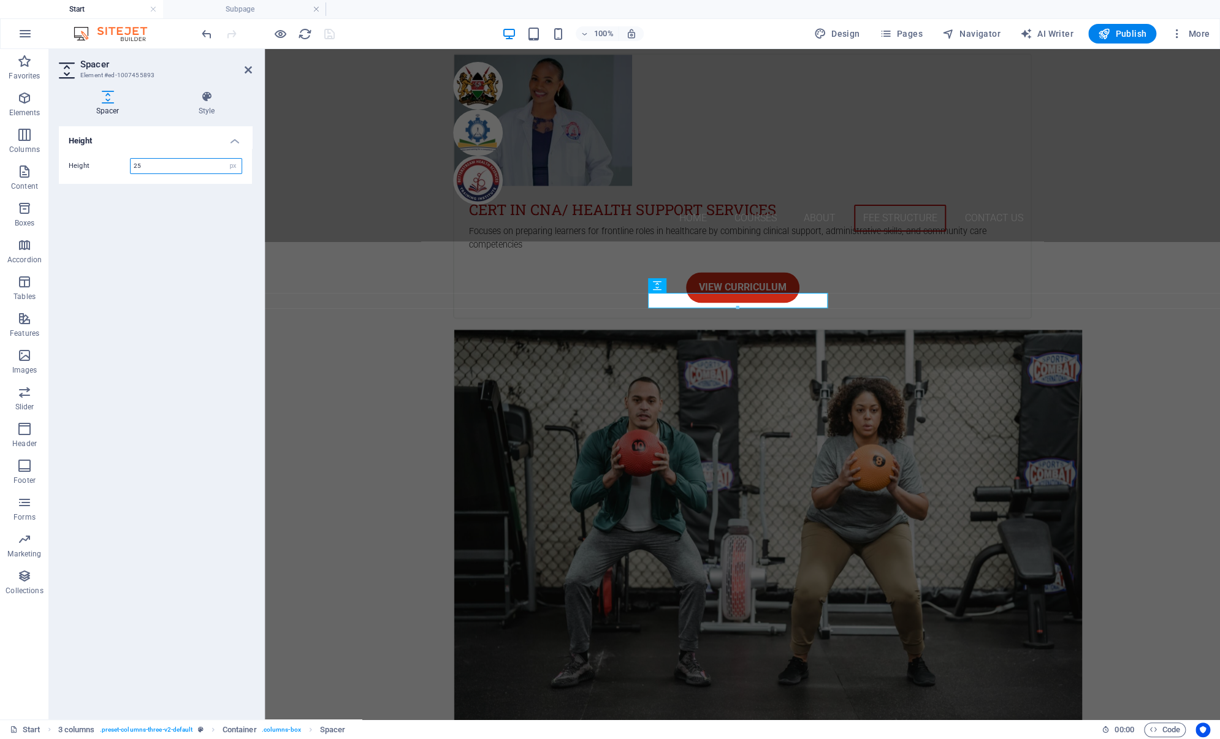
click at [147, 166] on input "25" at bounding box center [186, 166] width 111 height 15
type input "20"
click at [328, 33] on icon "save" at bounding box center [329, 34] width 14 height 14
checkbox input "false"
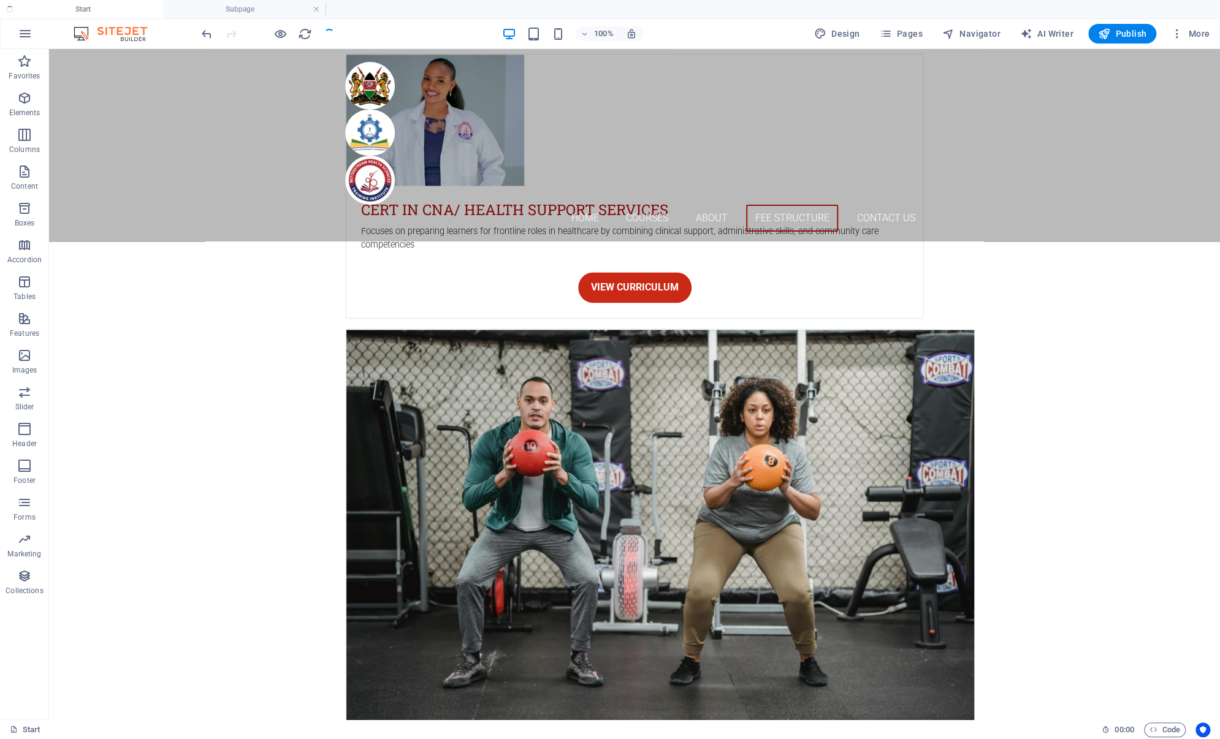
scroll to position [4177, 0]
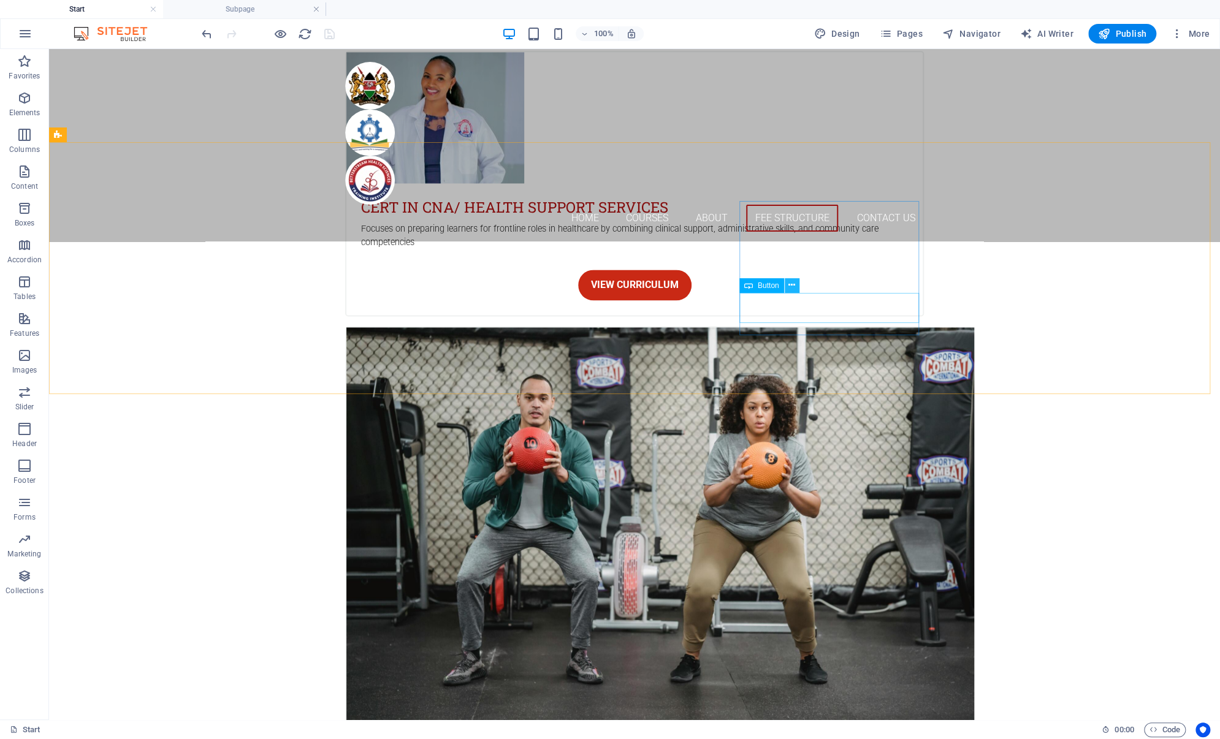
click at [790, 286] on icon at bounding box center [791, 285] width 7 height 13
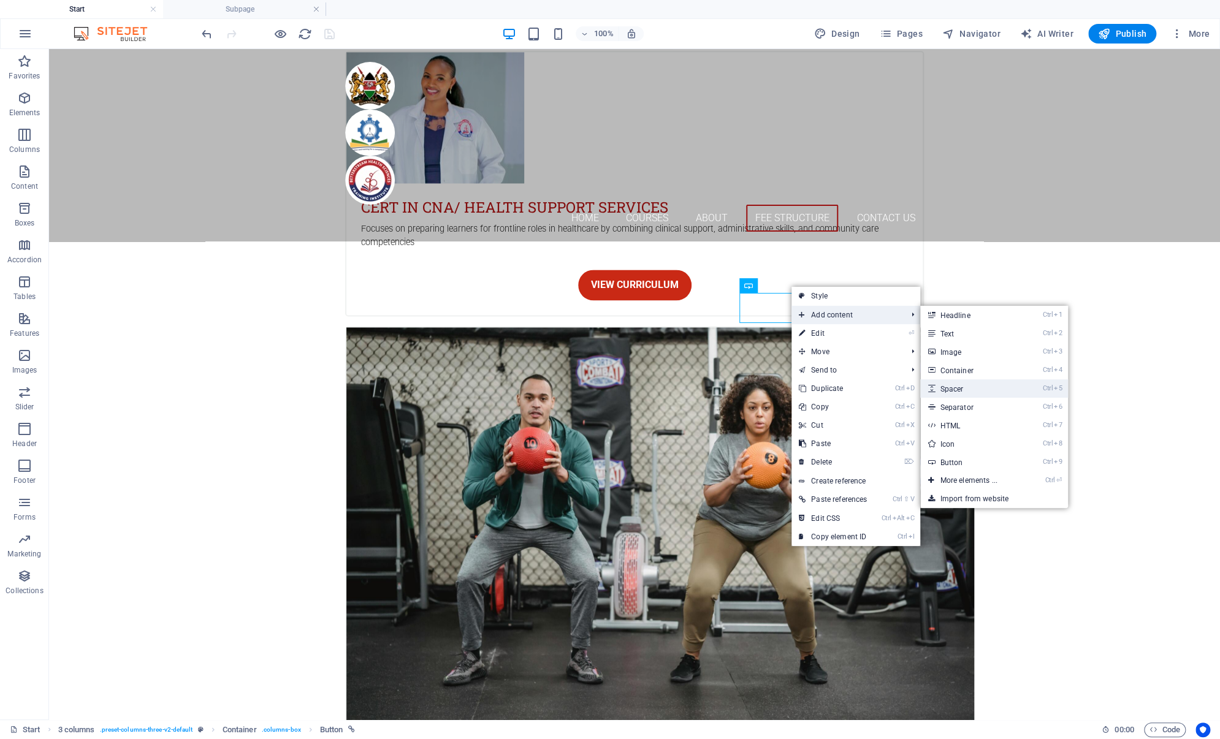
click at [953, 389] on link "Ctrl 5 Spacer" at bounding box center [970, 388] width 101 height 18
select select "px"
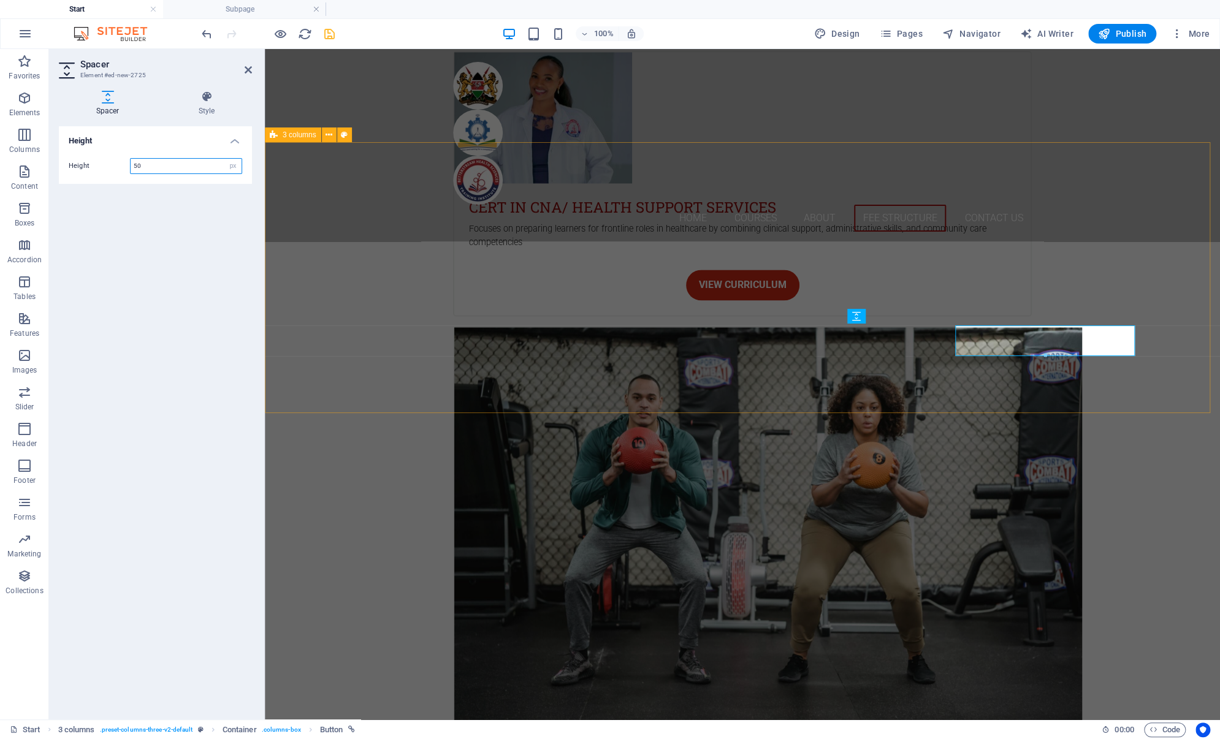
scroll to position [4175, 0]
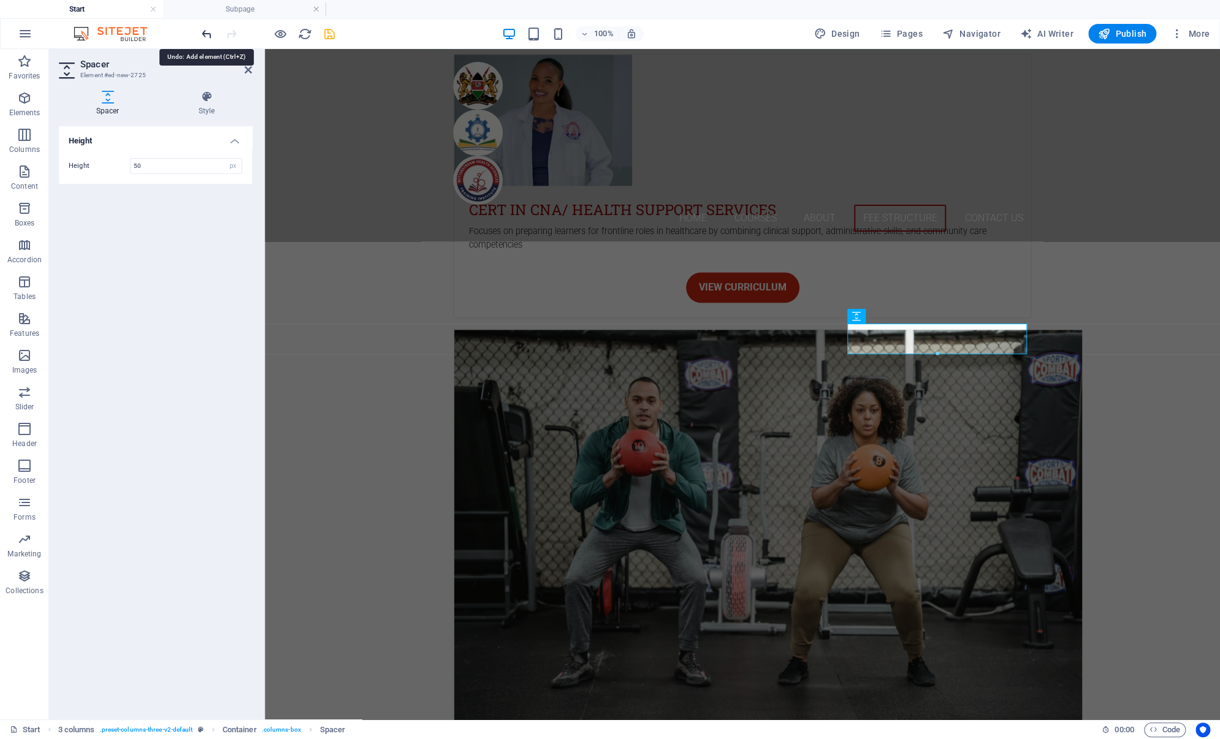
click at [207, 32] on icon "undo" at bounding box center [207, 34] width 14 height 14
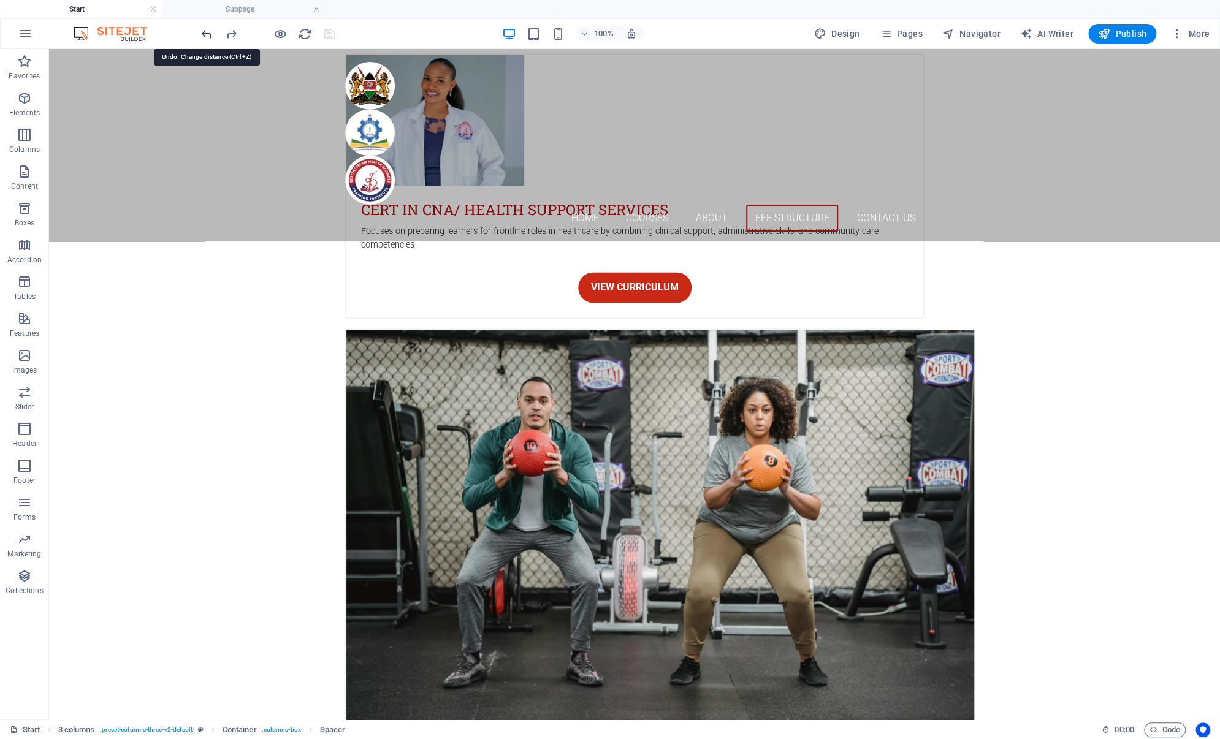
scroll to position [4177, 0]
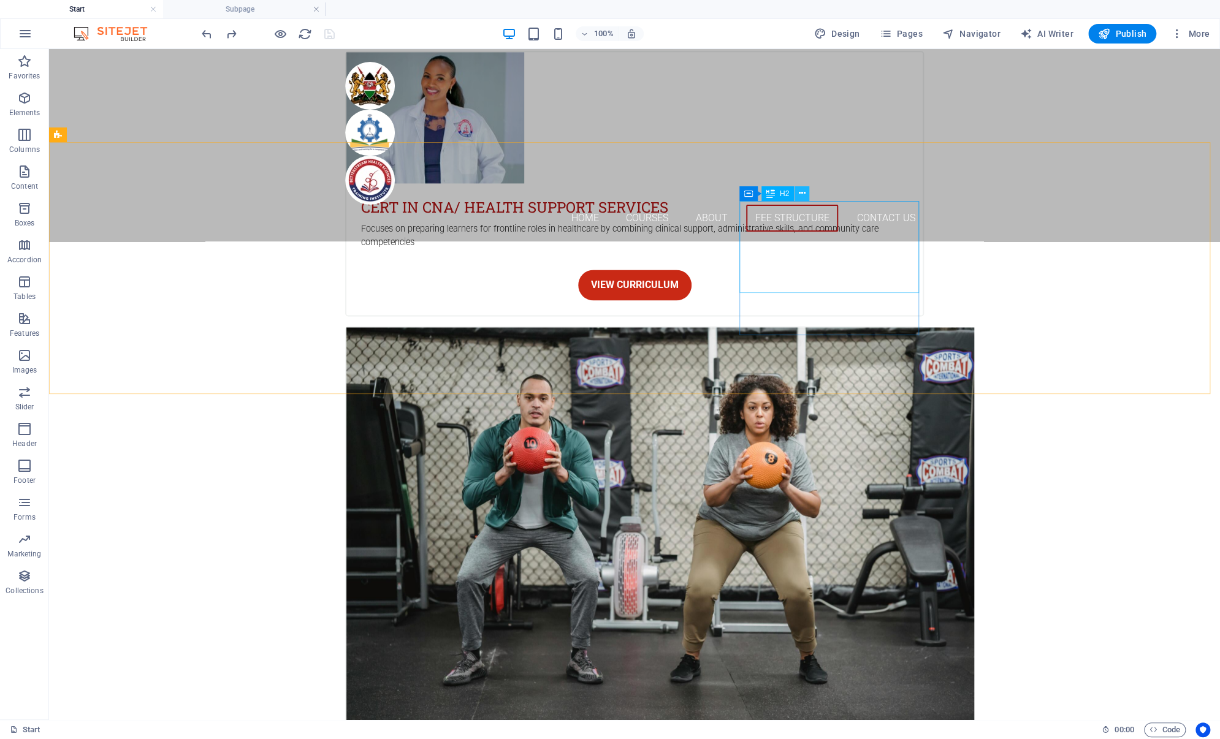
click at [799, 191] on icon at bounding box center [802, 193] width 7 height 13
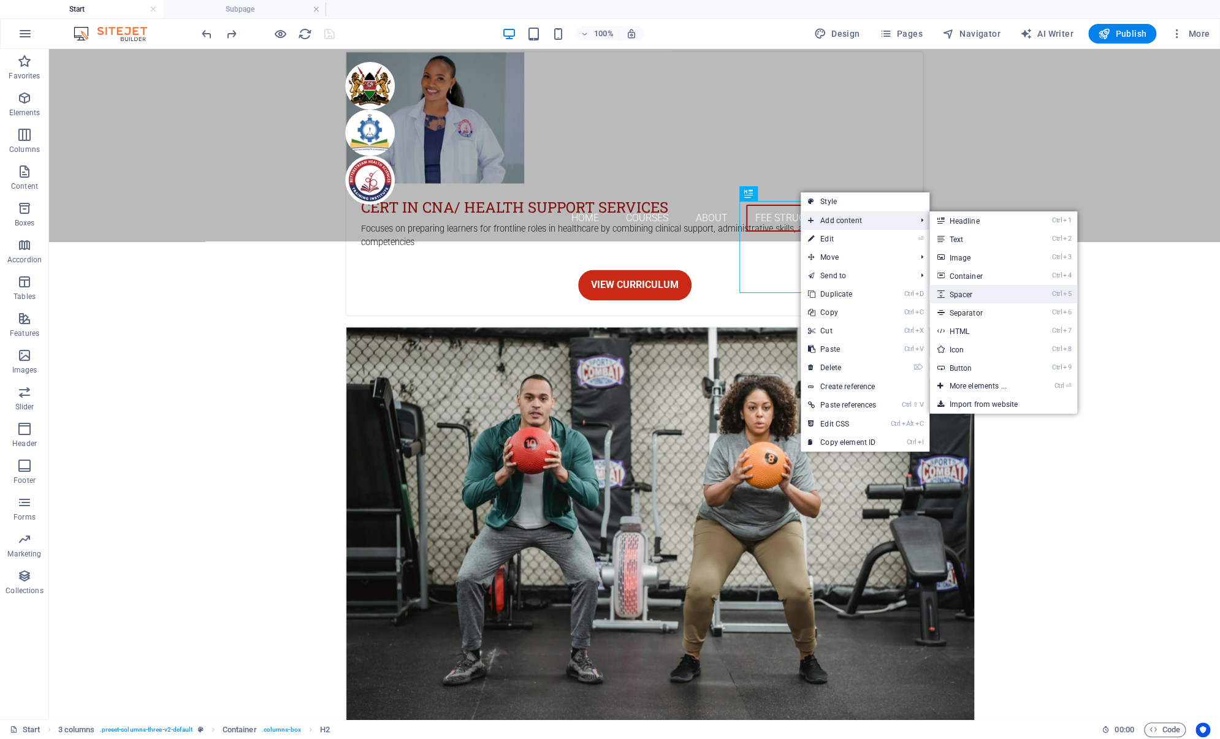
click at [963, 295] on link "Ctrl 5 Spacer" at bounding box center [979, 294] width 101 height 18
select select "px"
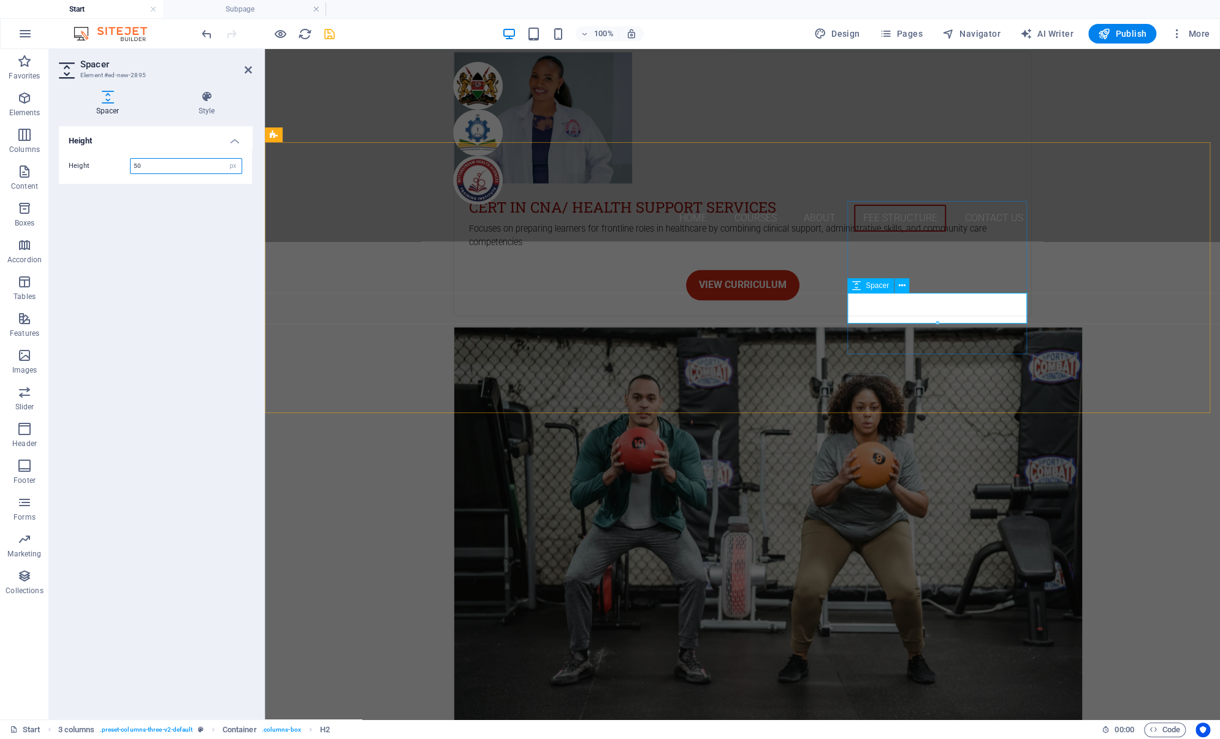
scroll to position [4175, 0]
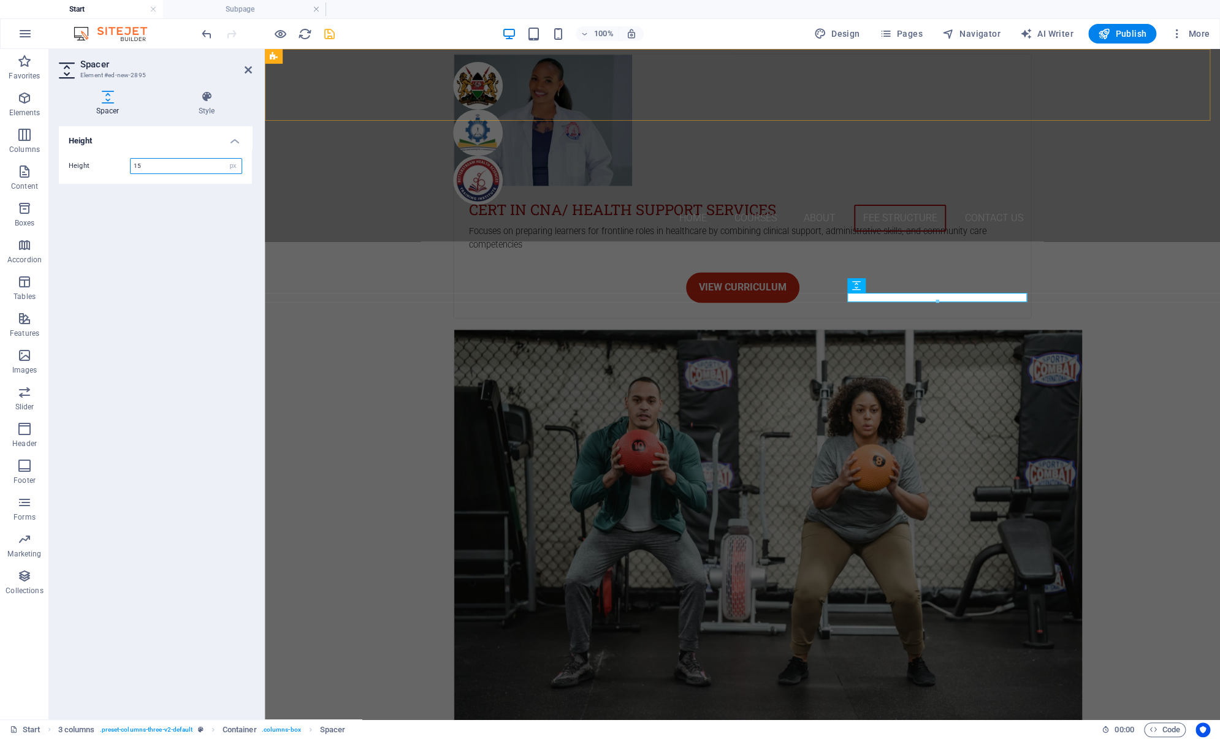
type input "1"
type input "25"
click at [329, 34] on icon "save" at bounding box center [329, 34] width 14 height 14
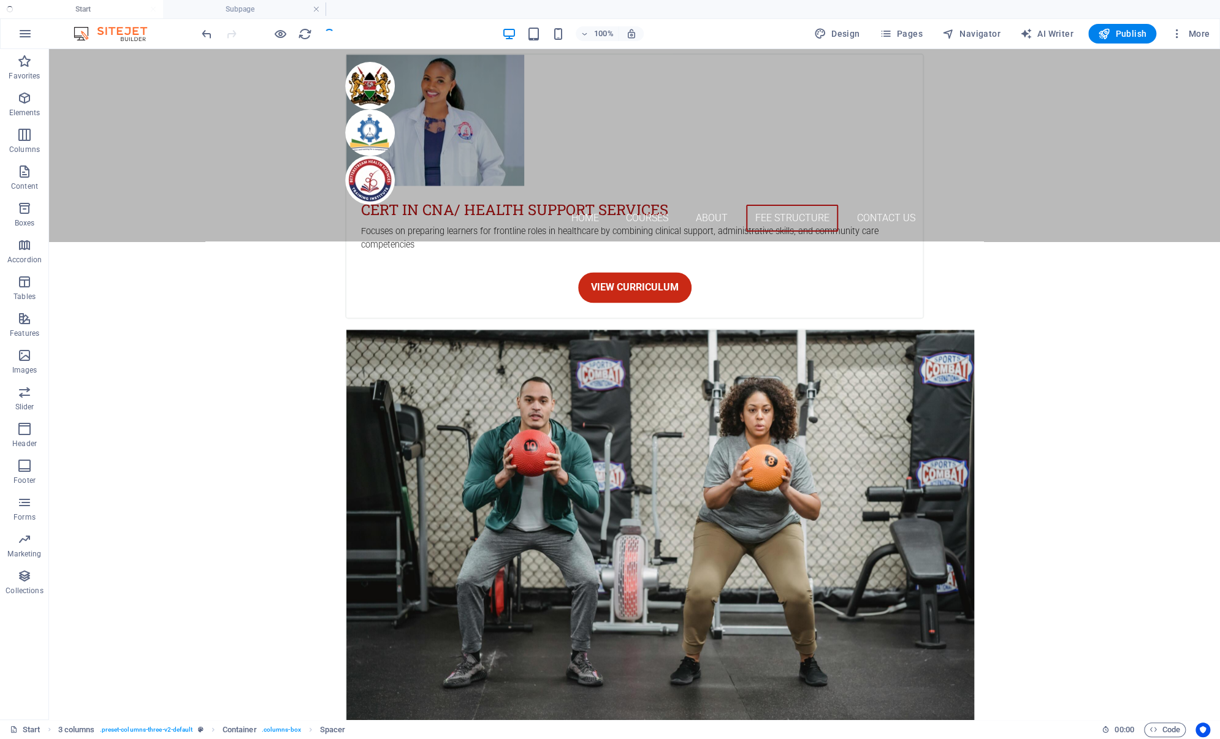
checkbox input "false"
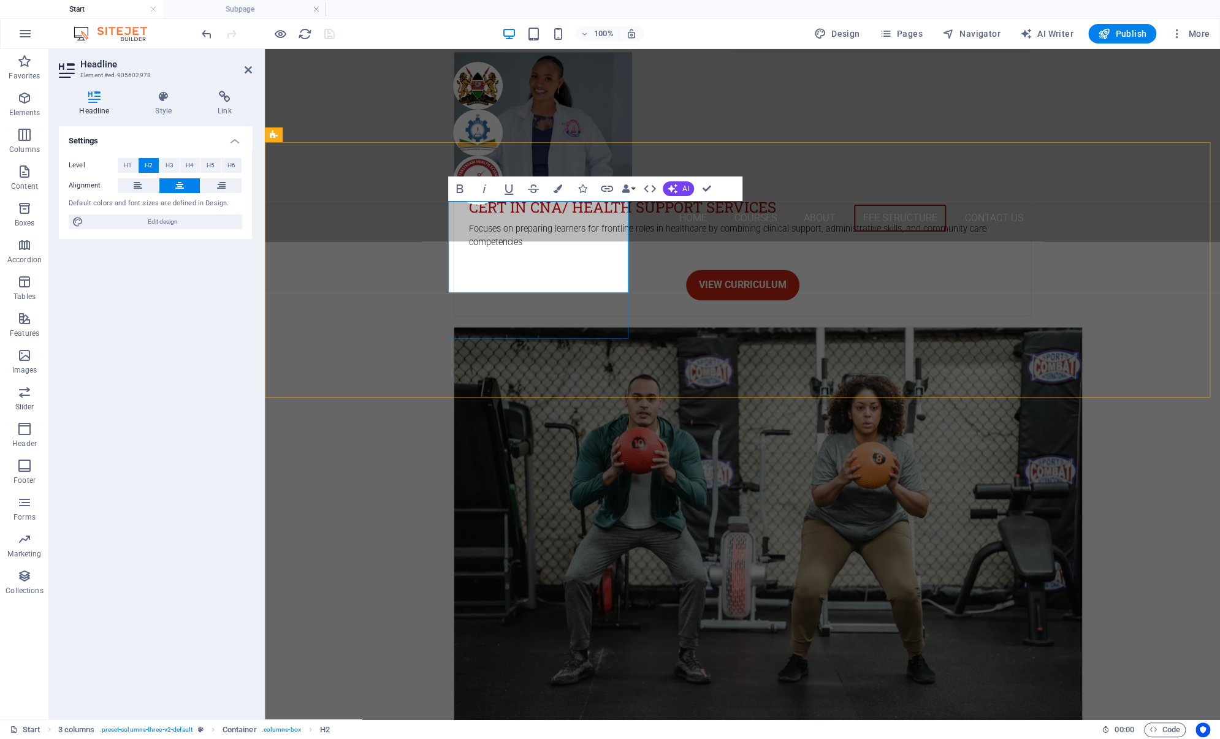
scroll to position [4175, 0]
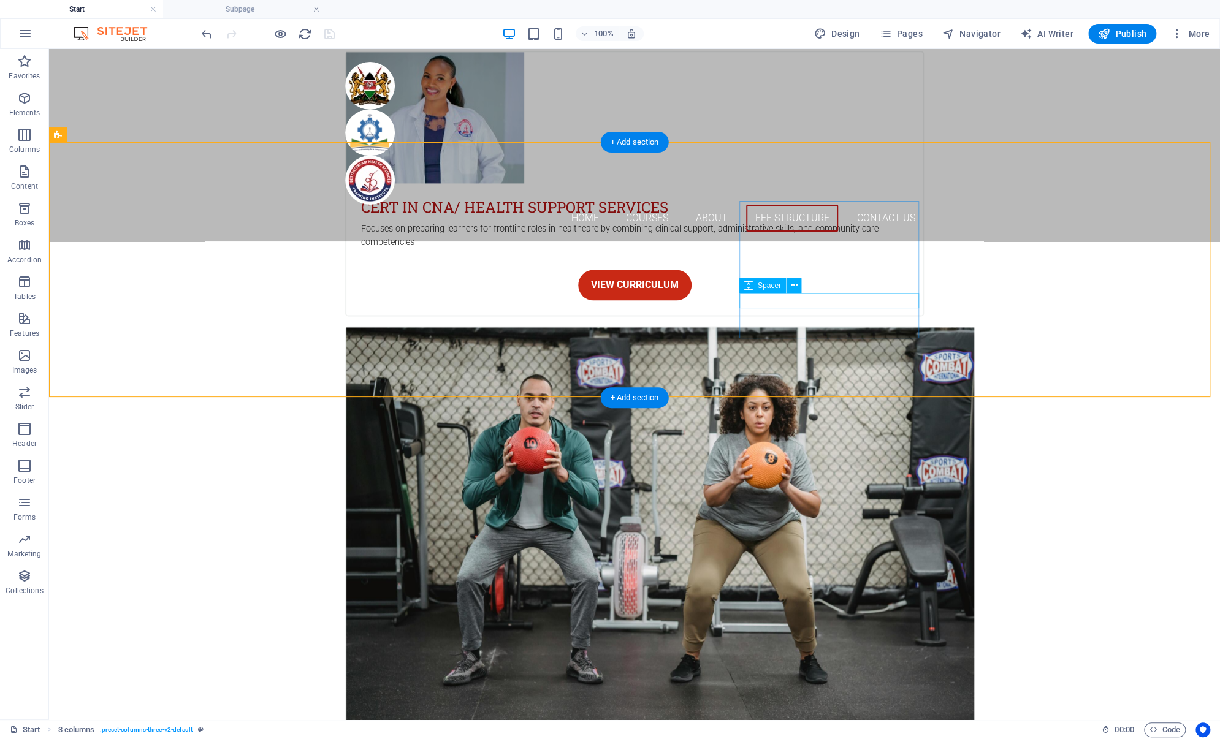
select select "px"
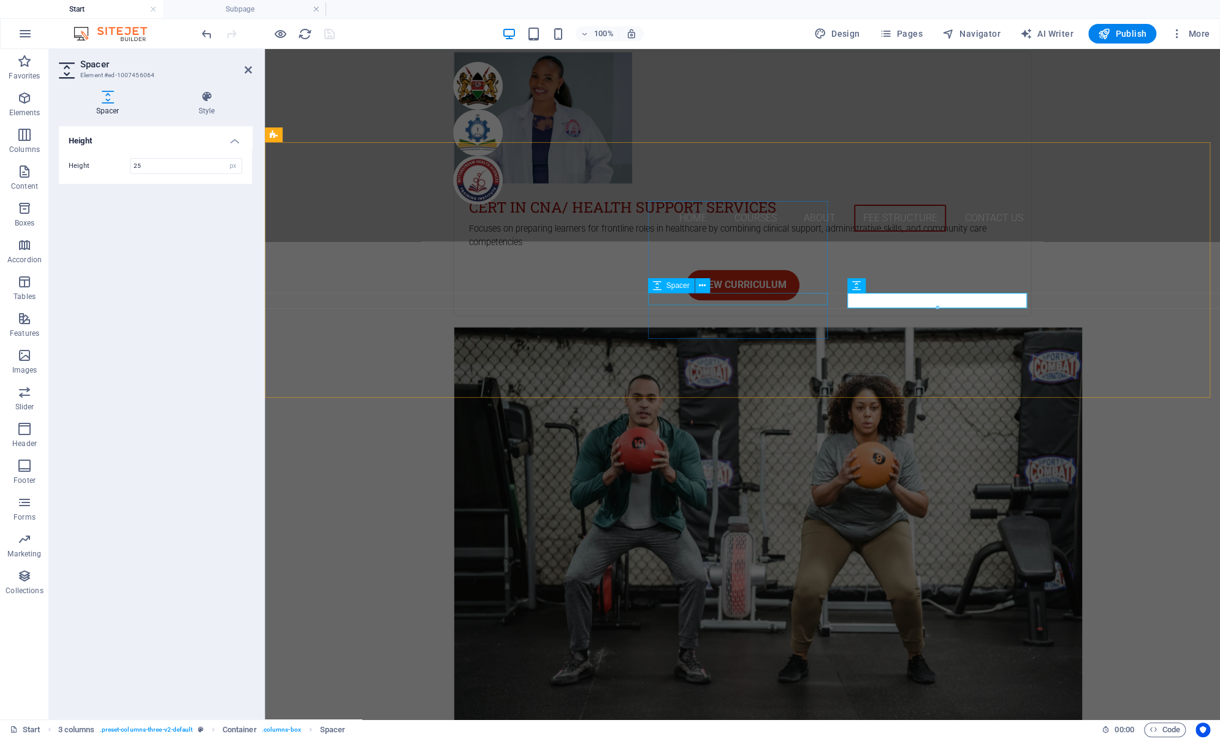
scroll to position [4175, 0]
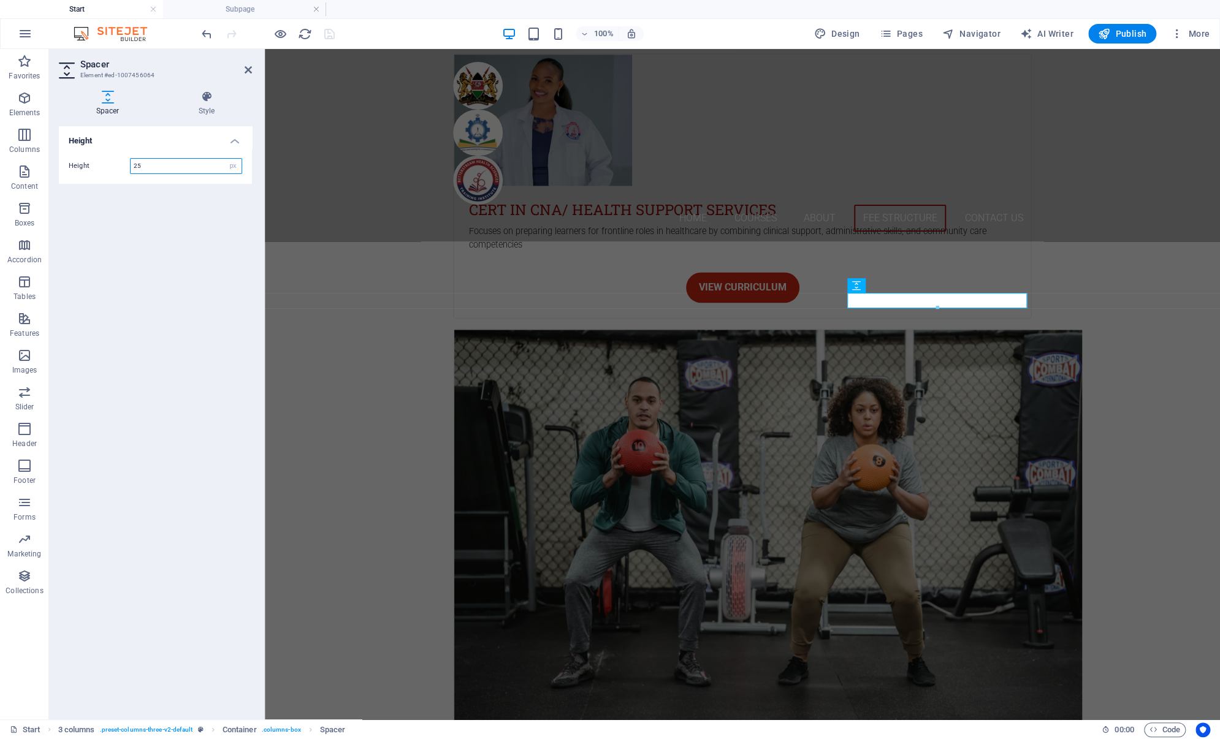
click at [160, 162] on input "25" at bounding box center [186, 166] width 111 height 15
type input "20"
click at [325, 35] on icon "save" at bounding box center [329, 34] width 14 height 14
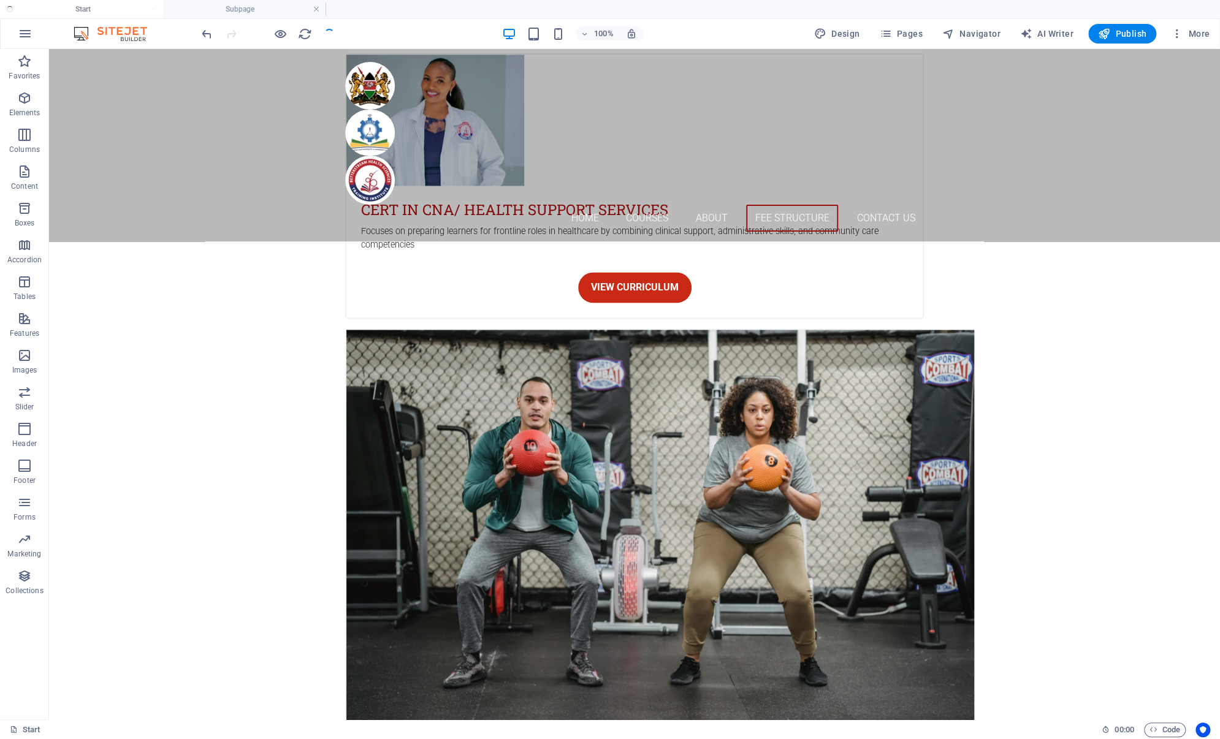
checkbox input "false"
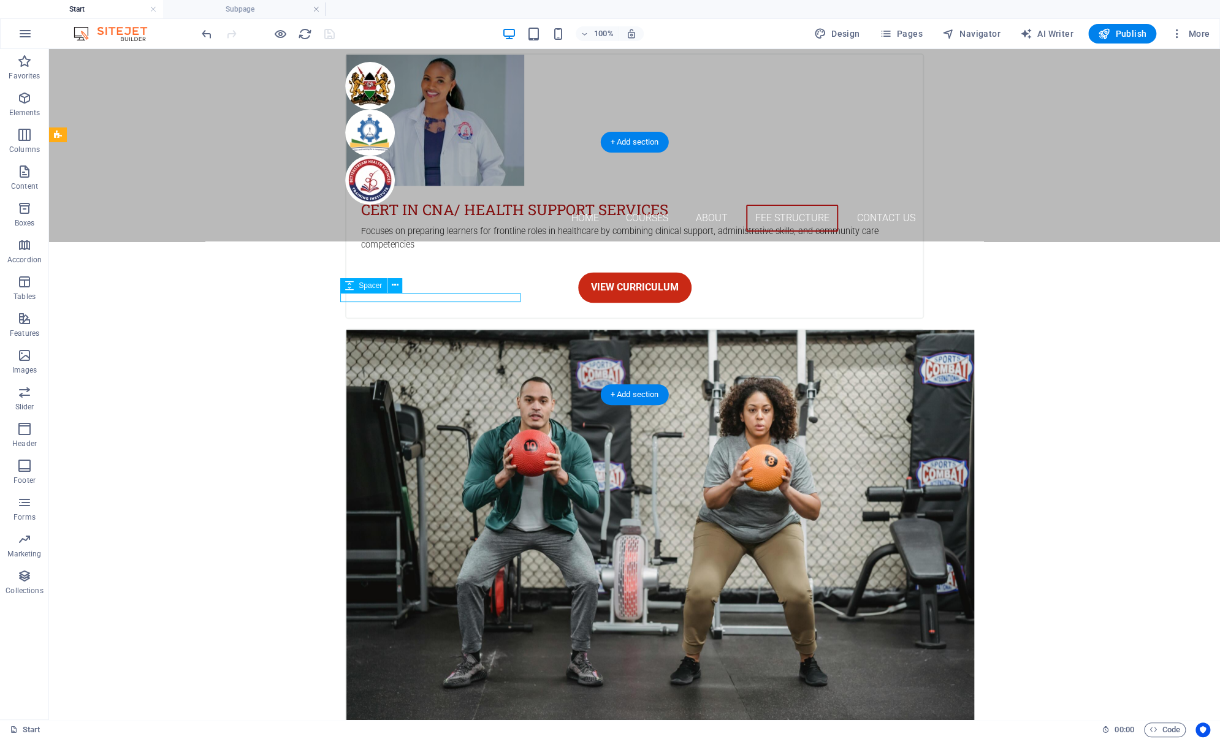
select select "px"
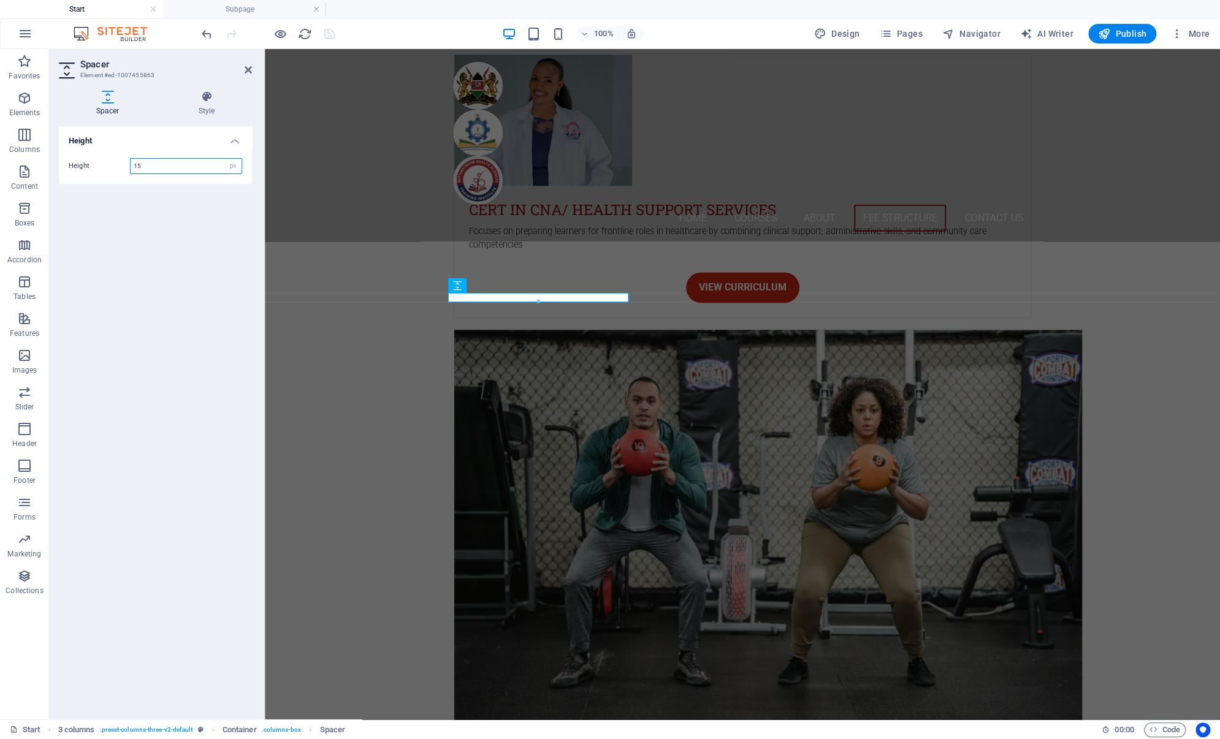
click at [143, 163] on input "15" at bounding box center [186, 166] width 111 height 15
type input "1"
type input "20"
click at [330, 33] on icon "save" at bounding box center [329, 34] width 14 height 14
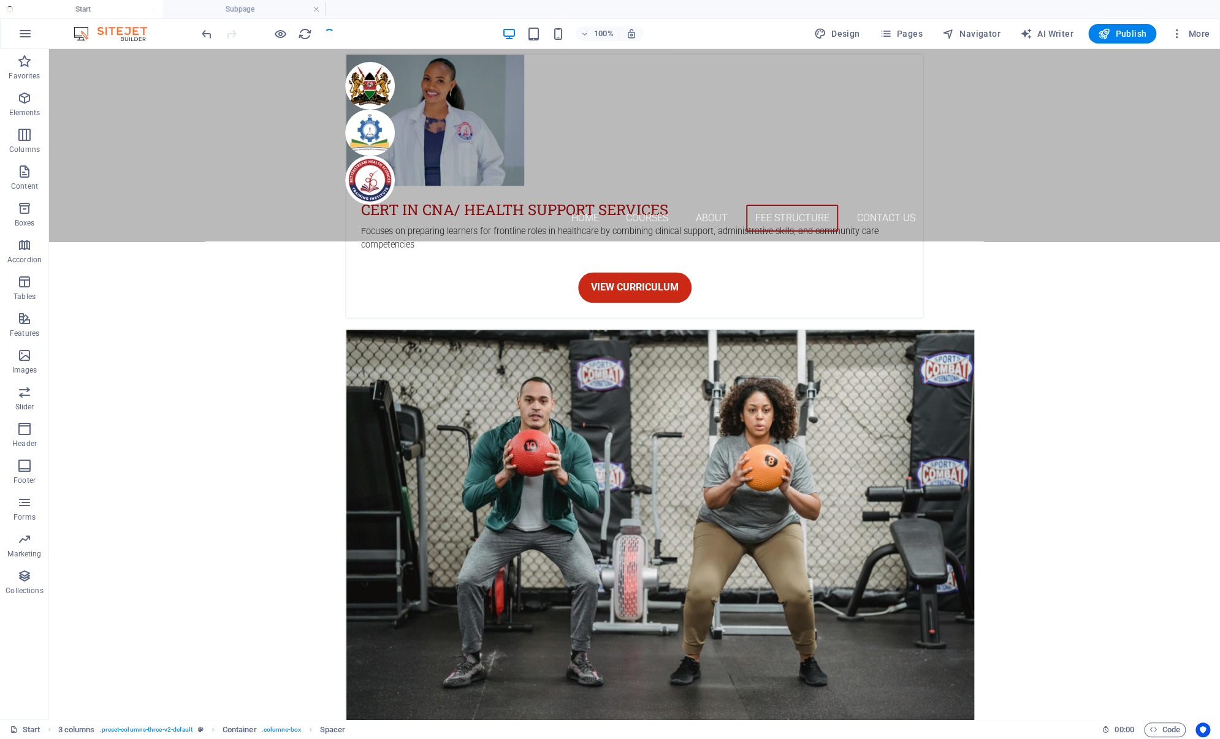
checkbox input "false"
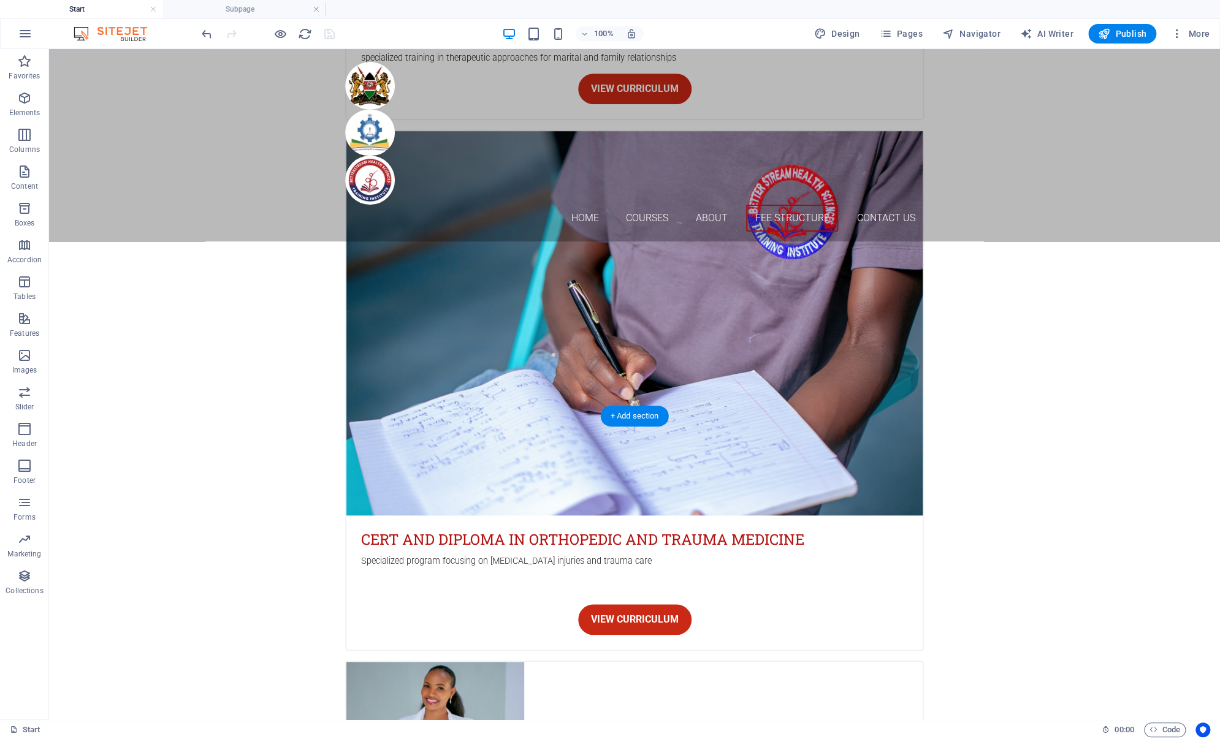
scroll to position [3564, 0]
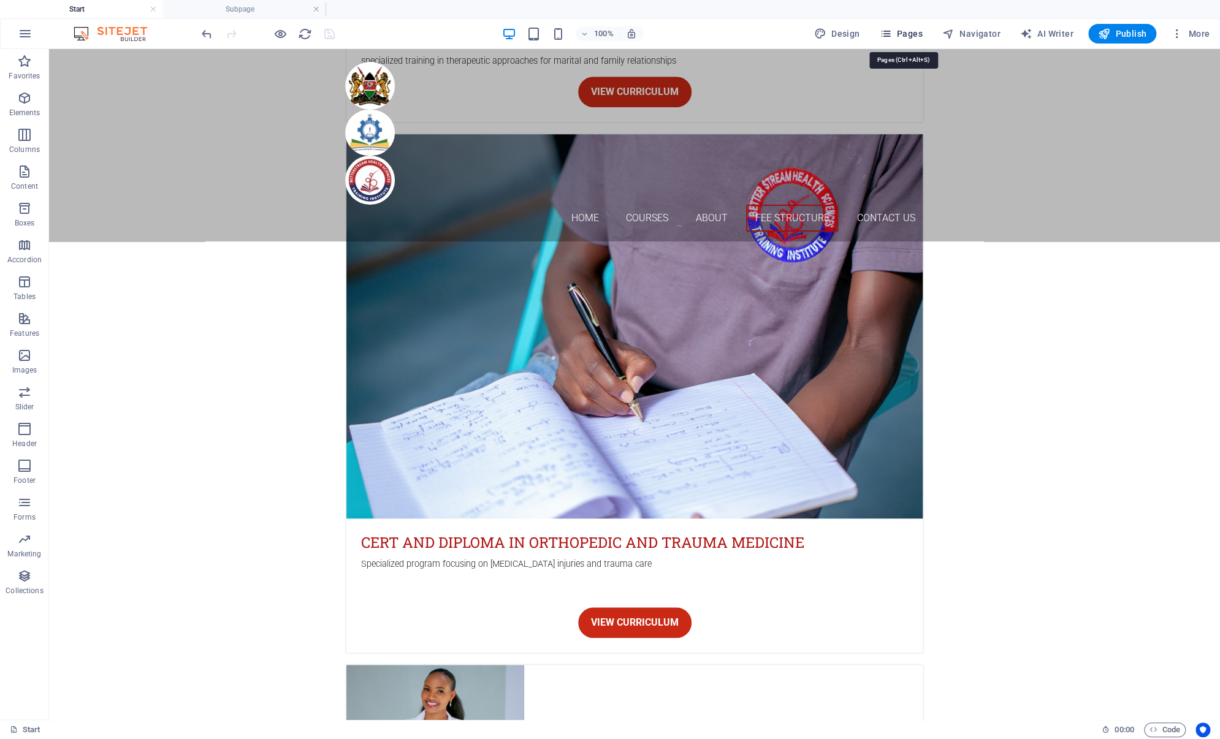
click at [897, 30] on span "Pages" at bounding box center [900, 34] width 43 height 12
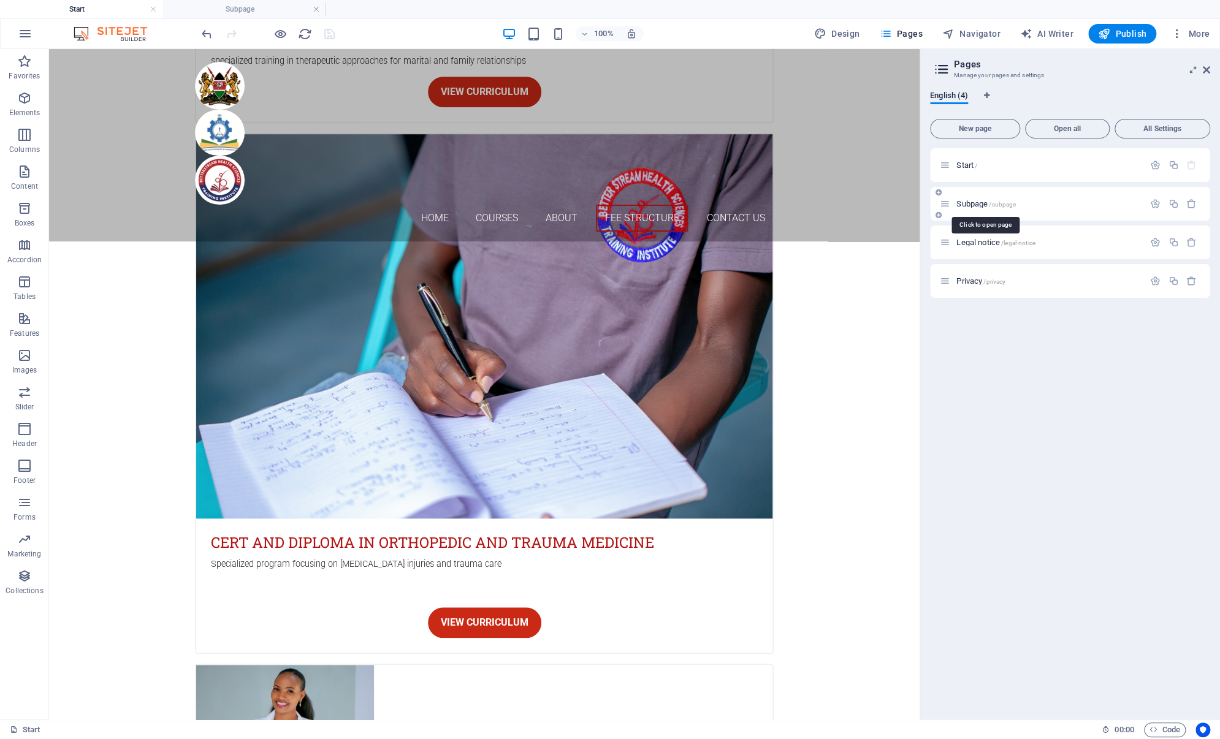
click at [958, 202] on span "Subpage /subpage" at bounding box center [985, 203] width 59 height 9
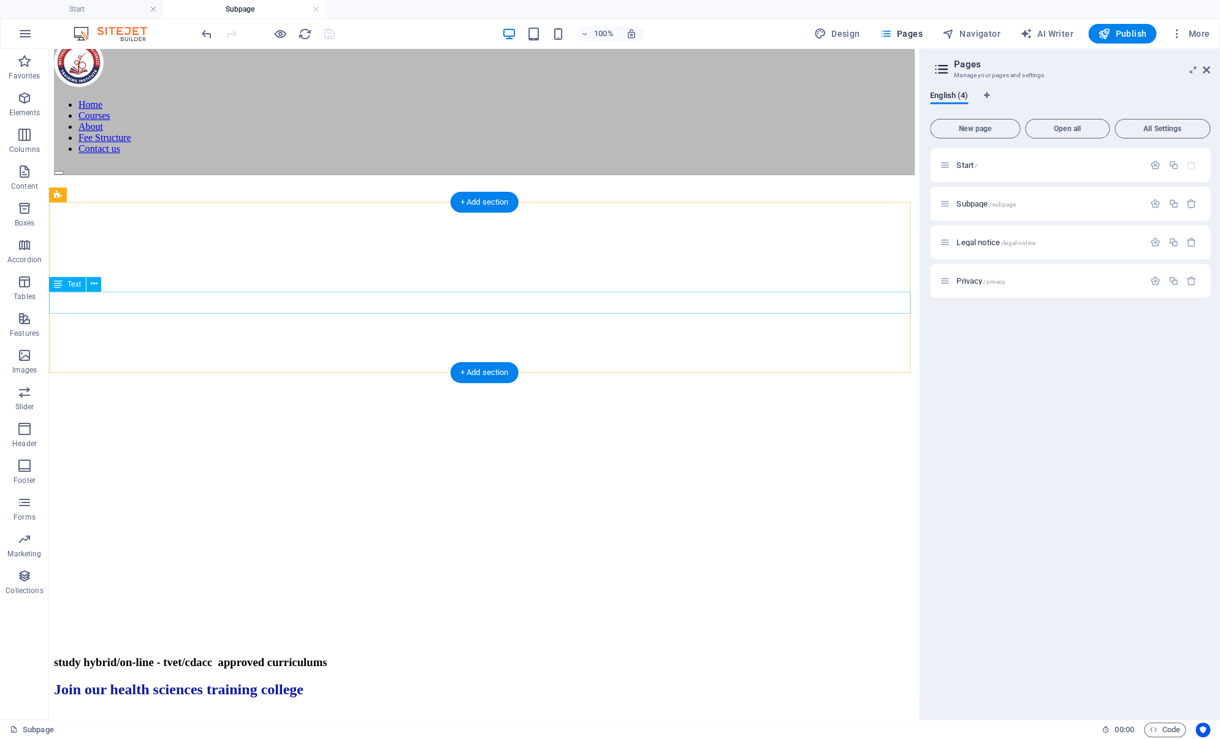
scroll to position [184, 0]
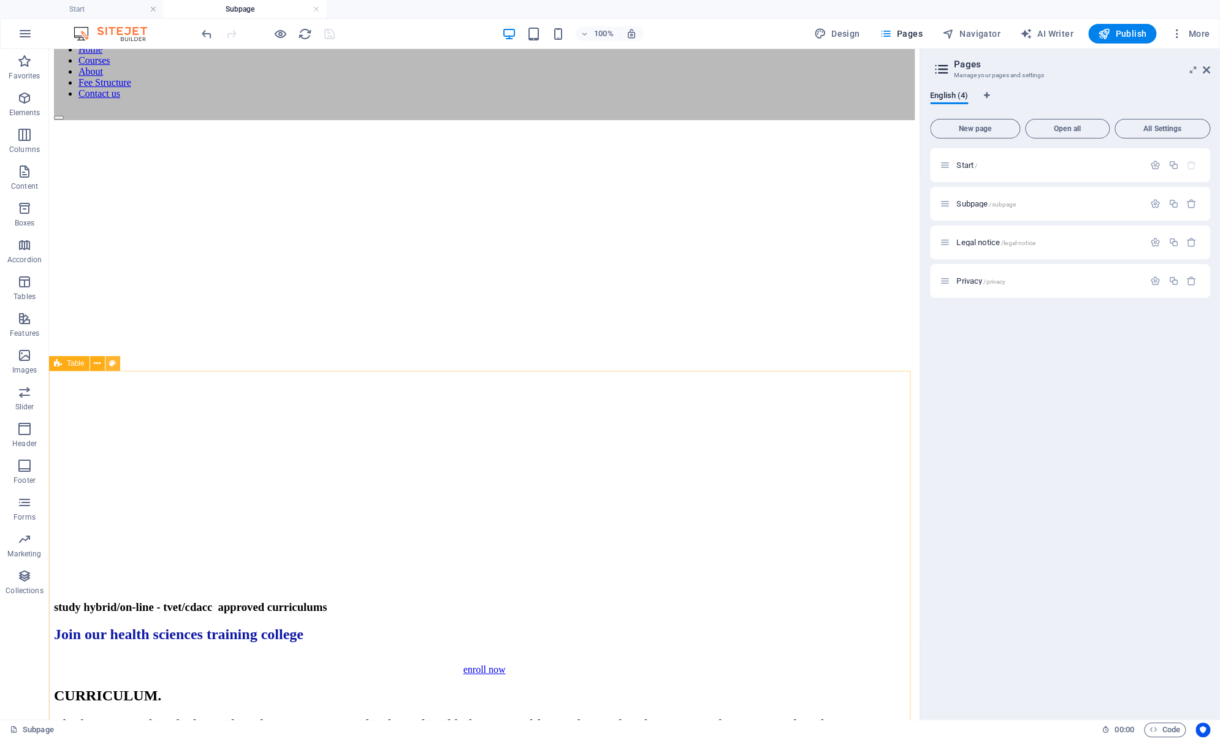
click at [110, 363] on icon at bounding box center [112, 363] width 7 height 13
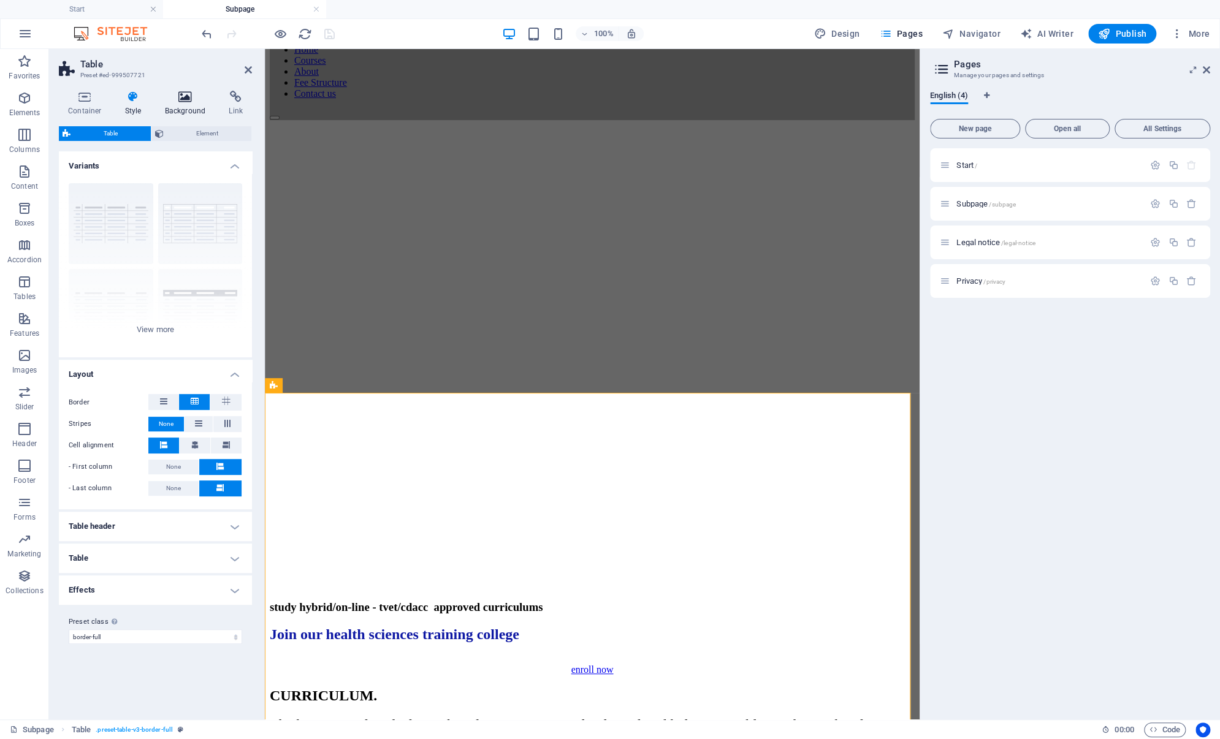
click at [186, 94] on icon at bounding box center [185, 97] width 59 height 12
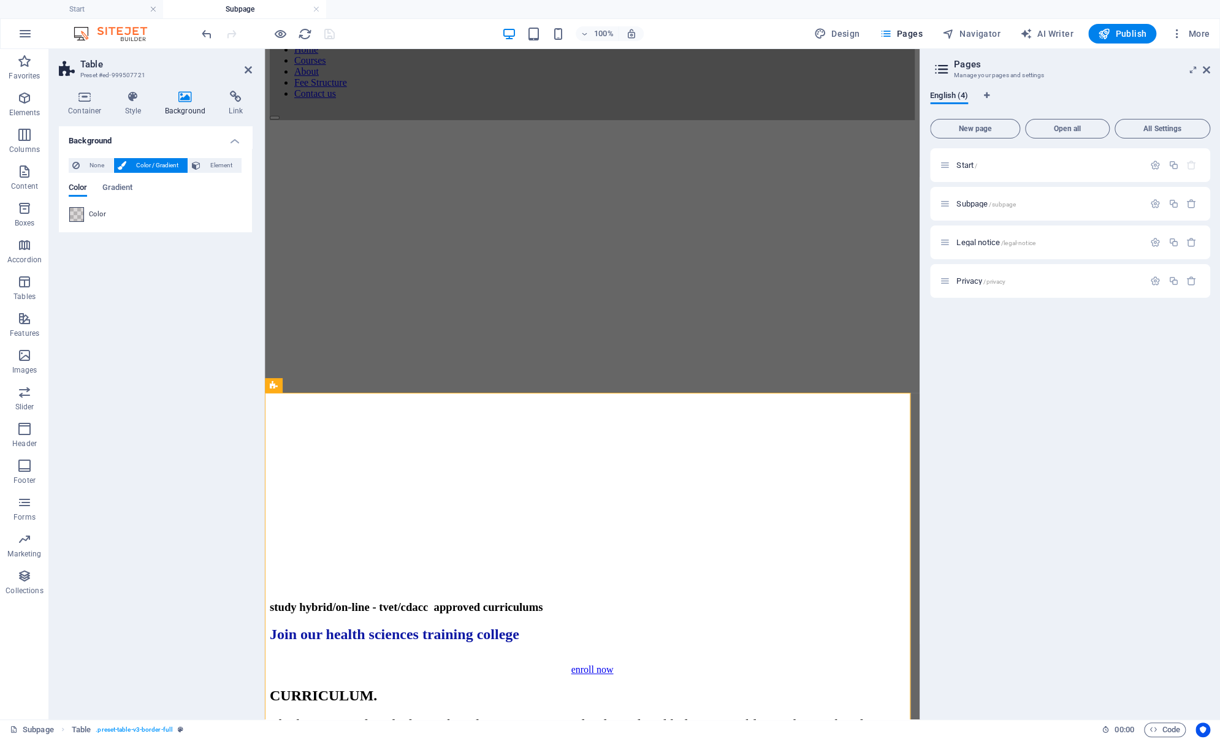
click at [78, 216] on span at bounding box center [76, 214] width 13 height 13
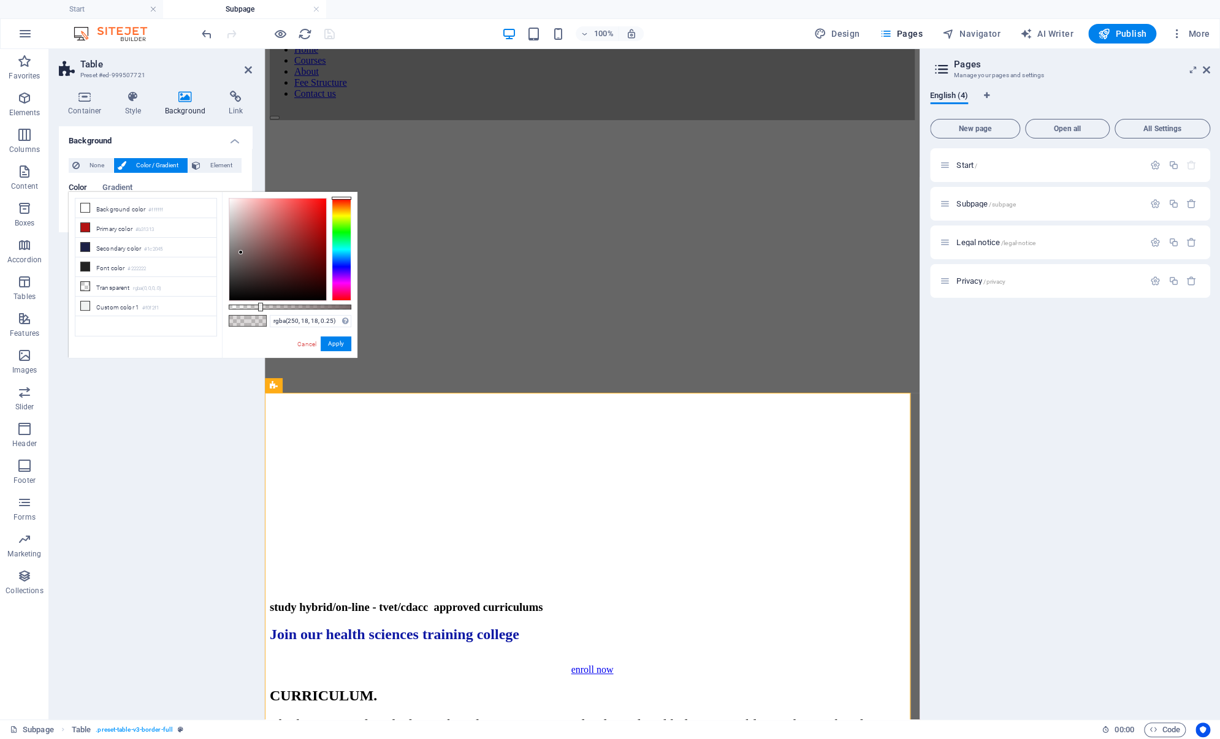
click at [319, 200] on div at bounding box center [277, 250] width 97 height 102
type input "rgba(144, 34, 34, 0.25)"
drag, startPoint x: 317, startPoint y: 203, endPoint x: 303, endPoint y: 242, distance: 41.9
click at [303, 242] on div at bounding box center [277, 250] width 97 height 102
click at [185, 101] on icon at bounding box center [185, 97] width 59 height 12
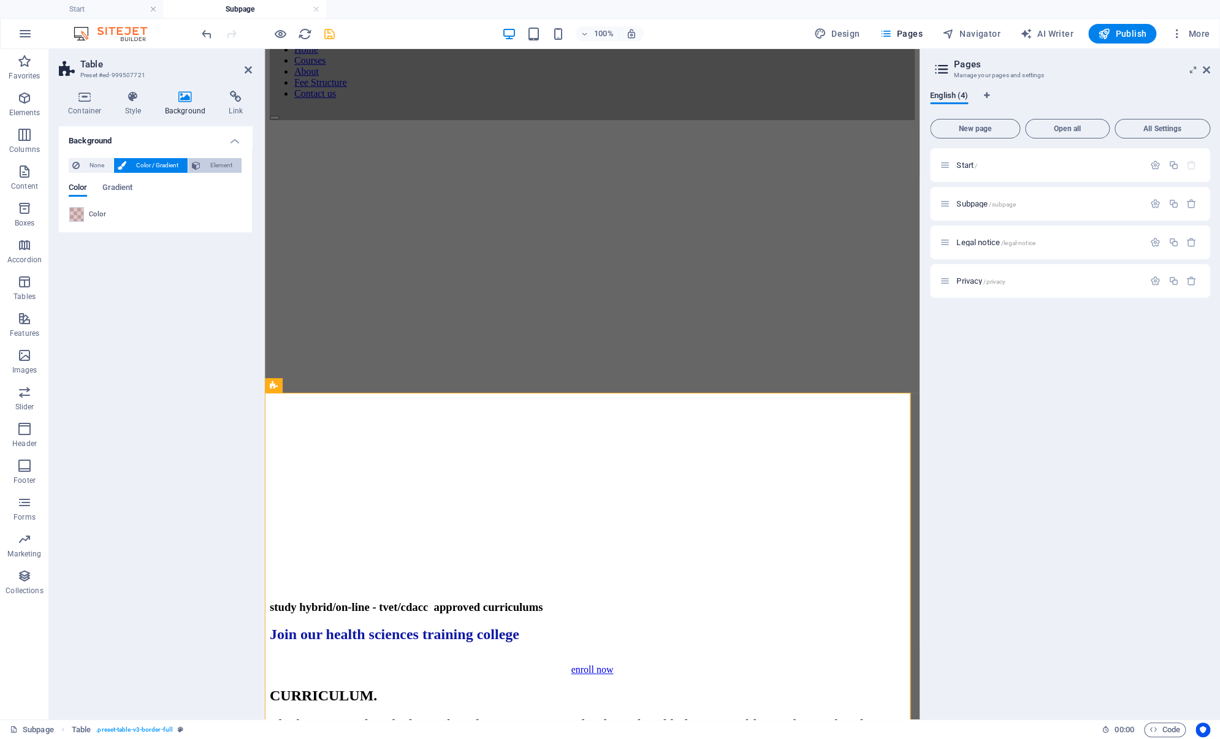
click at [213, 164] on span "Element" at bounding box center [221, 165] width 34 height 15
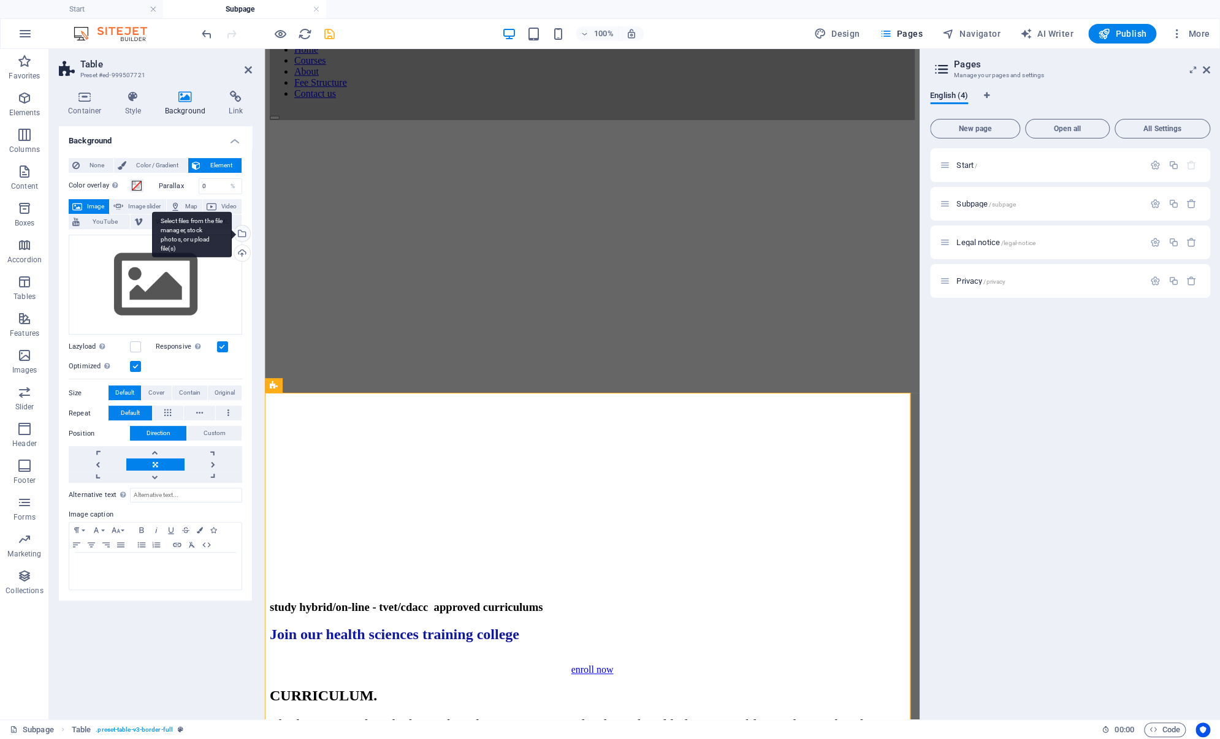
click at [245, 232] on div "Select files from the file manager, stock photos, or upload file(s)" at bounding box center [241, 235] width 18 height 18
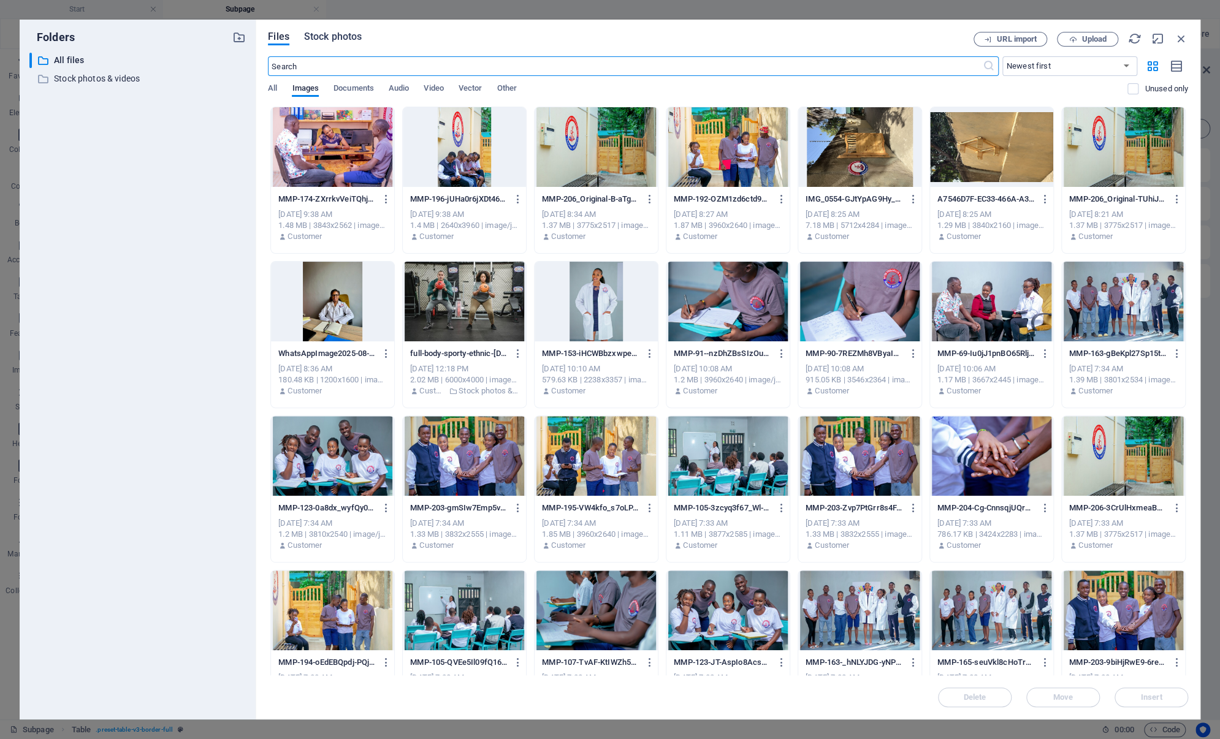
click at [333, 32] on span "Stock photos" at bounding box center [333, 36] width 58 height 15
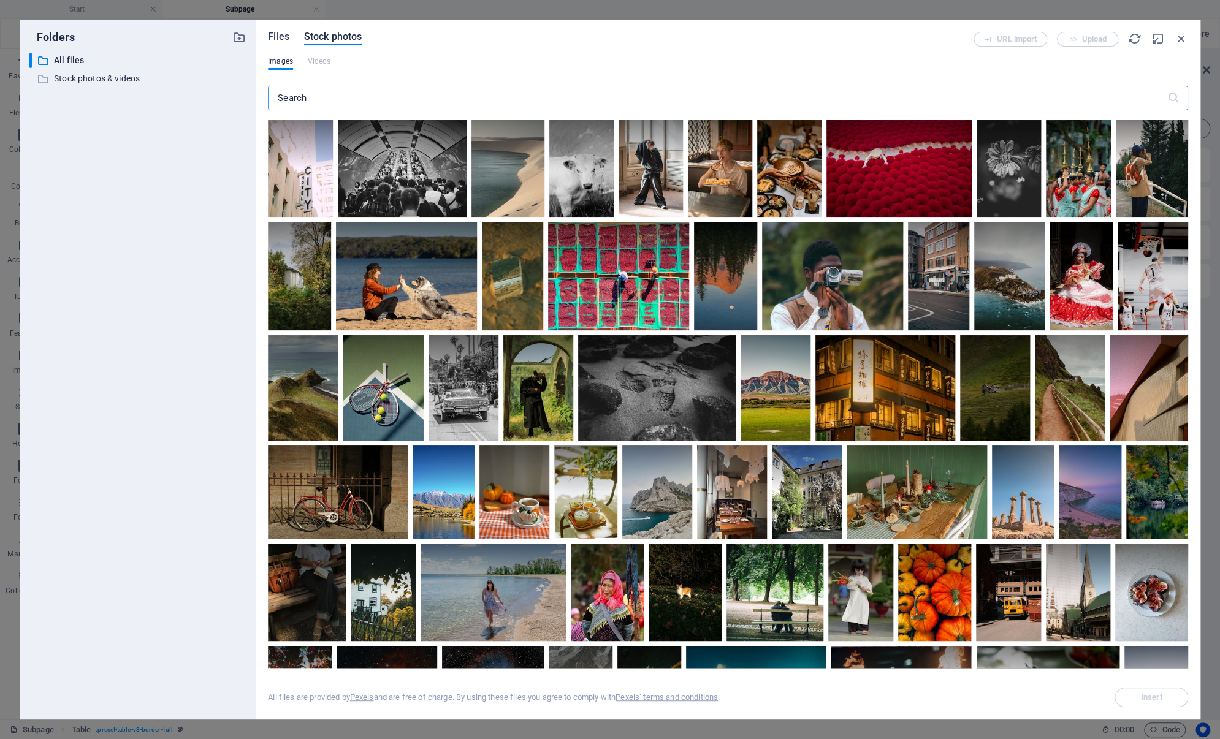
click at [276, 32] on span "Files" at bounding box center [278, 36] width 21 height 15
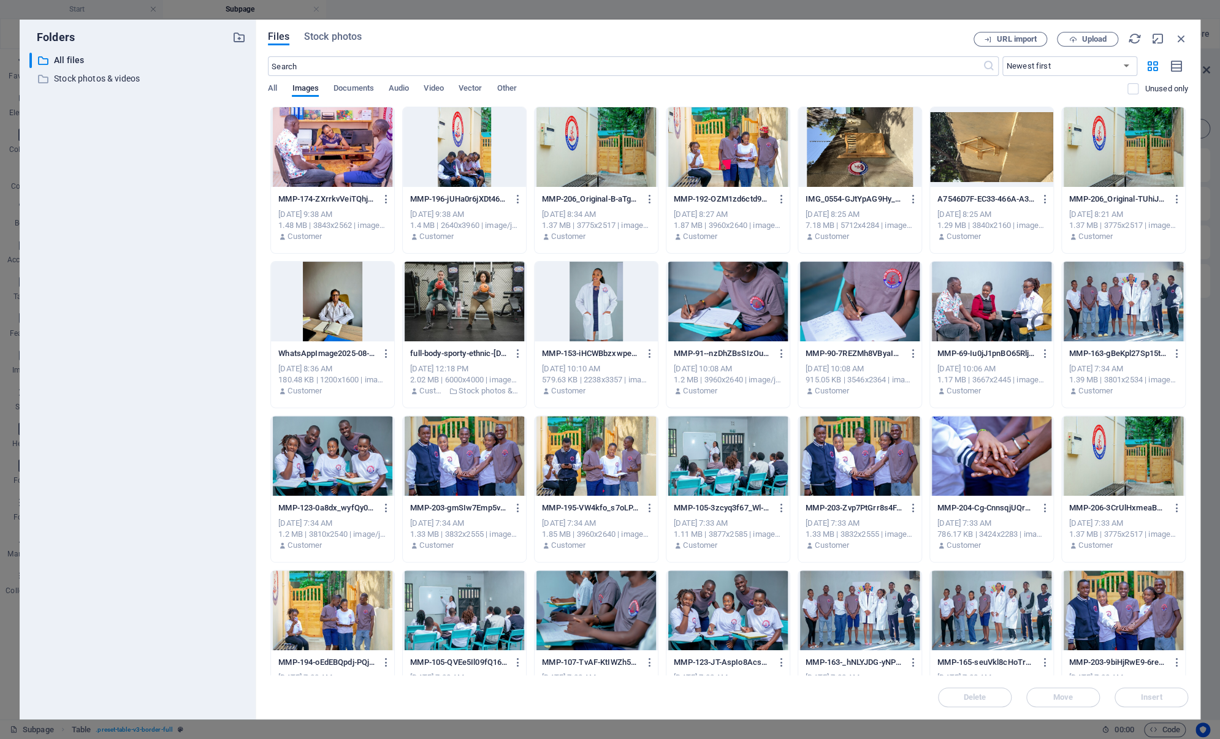
click at [593, 298] on div at bounding box center [595, 302] width 123 height 80
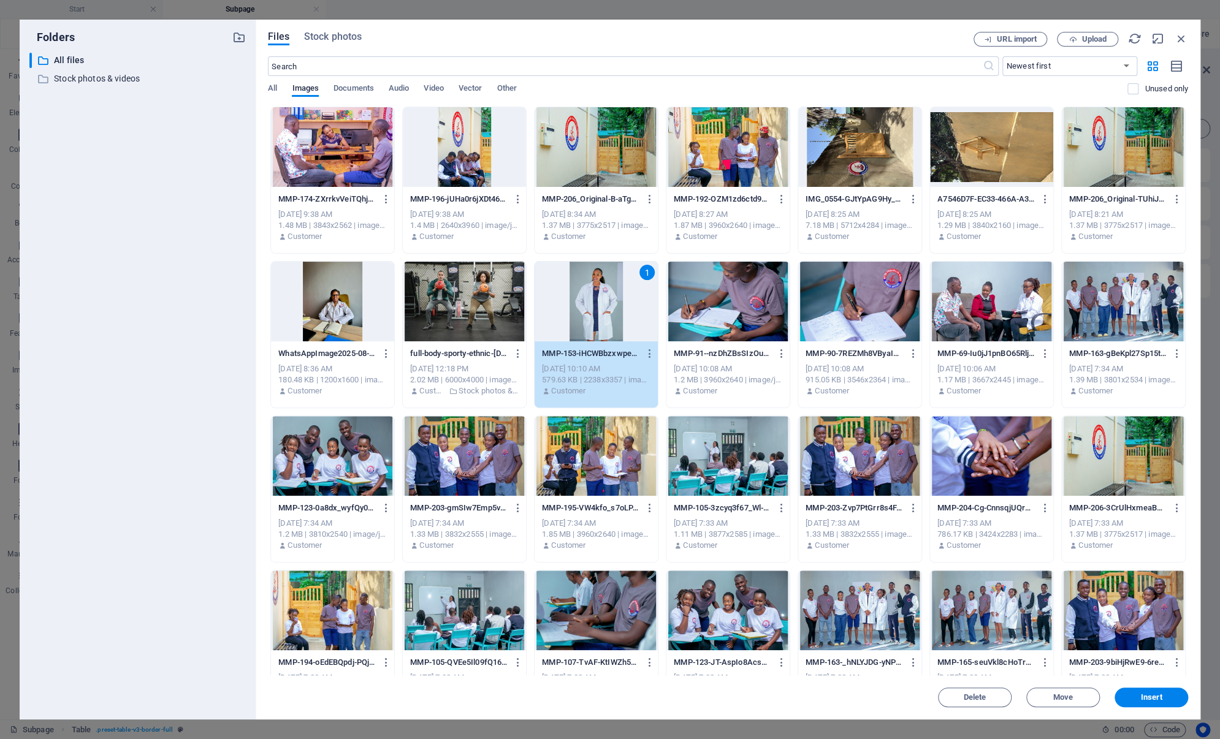
click at [1152, 695] on span "Insert" at bounding box center [1150, 697] width 21 height 7
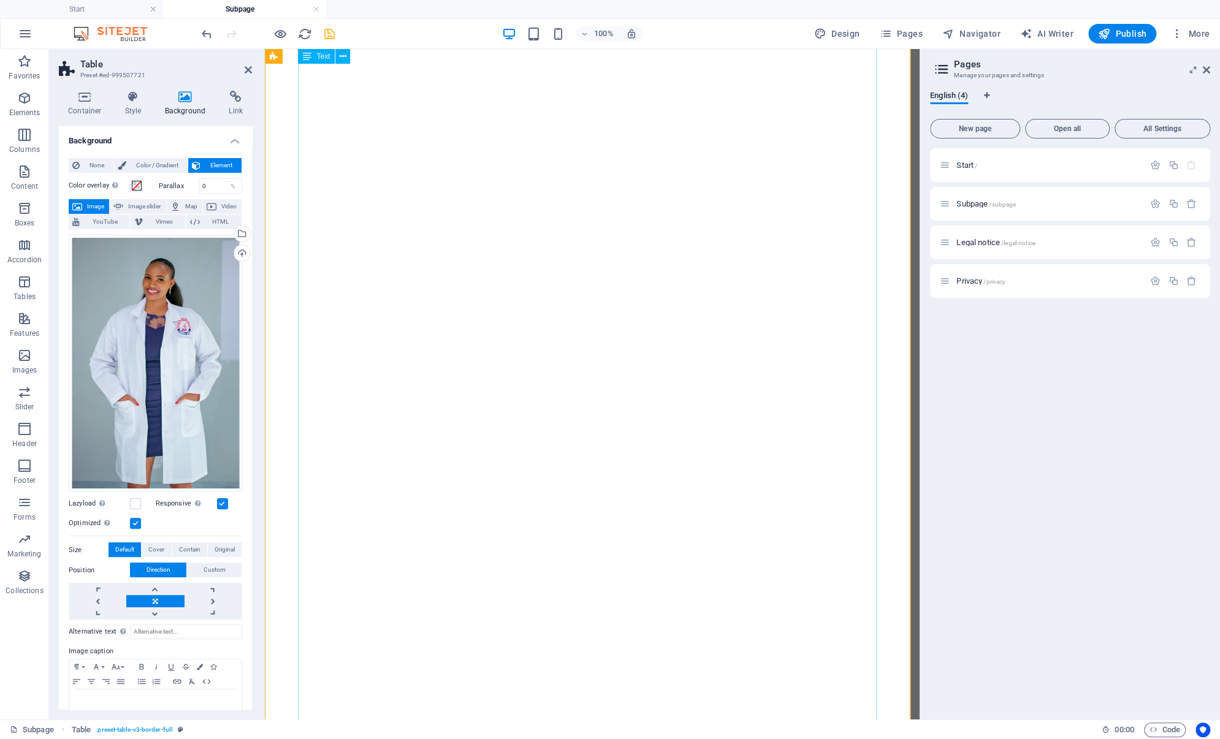
scroll to position [2390, 0]
click at [157, 585] on link at bounding box center [155, 589] width 58 height 12
click at [143, 578] on div "Position Direction Custom X offset 50 px rem % vh vw Y offset 50 px rem % vh vw" at bounding box center [155, 591] width 173 height 57
click at [143, 576] on div "Position Direction Custom X offset 50 px rem % vh vw Y offset 50 px rem % vh vw" at bounding box center [155, 591] width 173 height 57
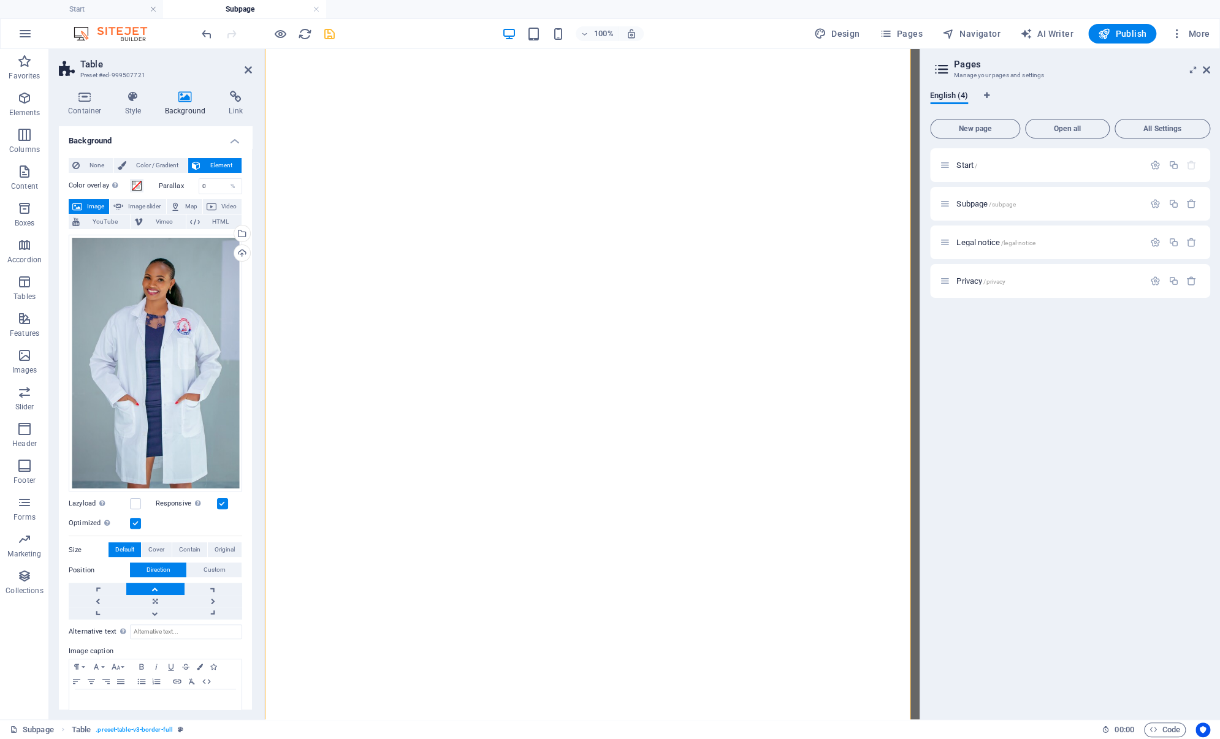
drag, startPoint x: 143, startPoint y: 576, endPoint x: 295, endPoint y: 298, distance: 317.0
click at [143, 576] on div "Position Direction Custom X offset 50 px rem % vh vw Y offset 50 px rem % vh vw" at bounding box center [155, 591] width 173 height 57
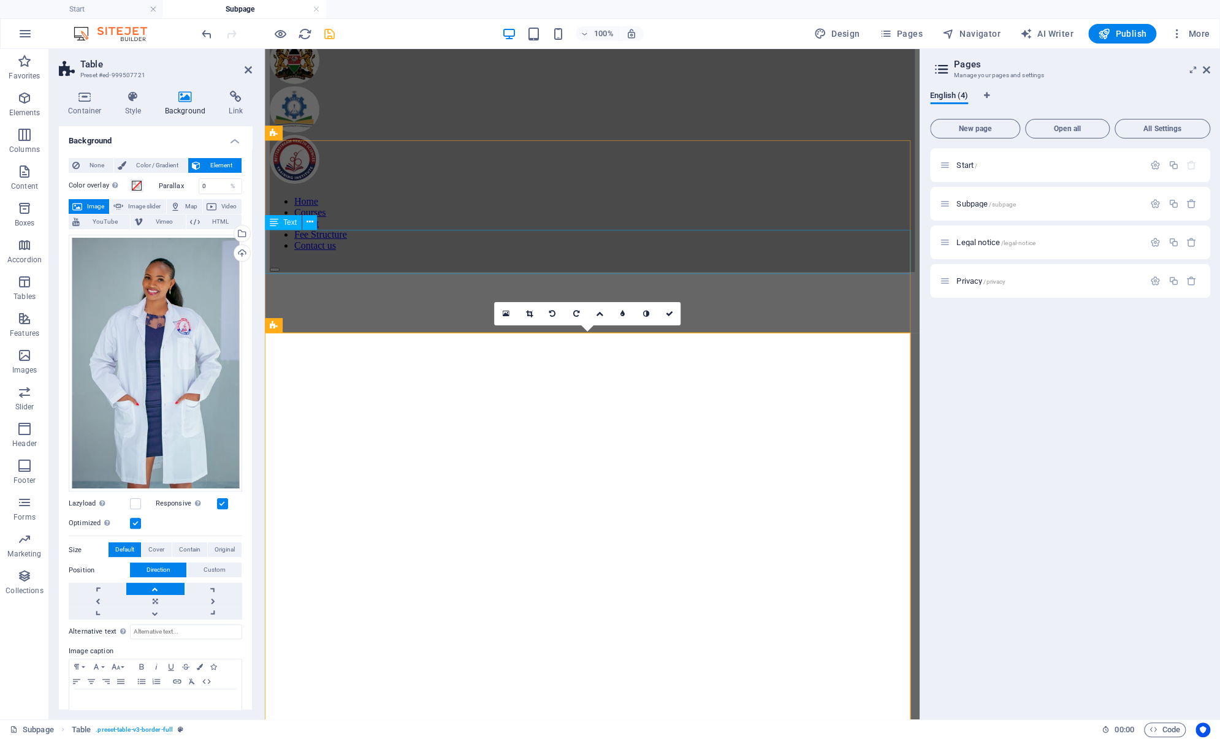
scroll to position [0, 0]
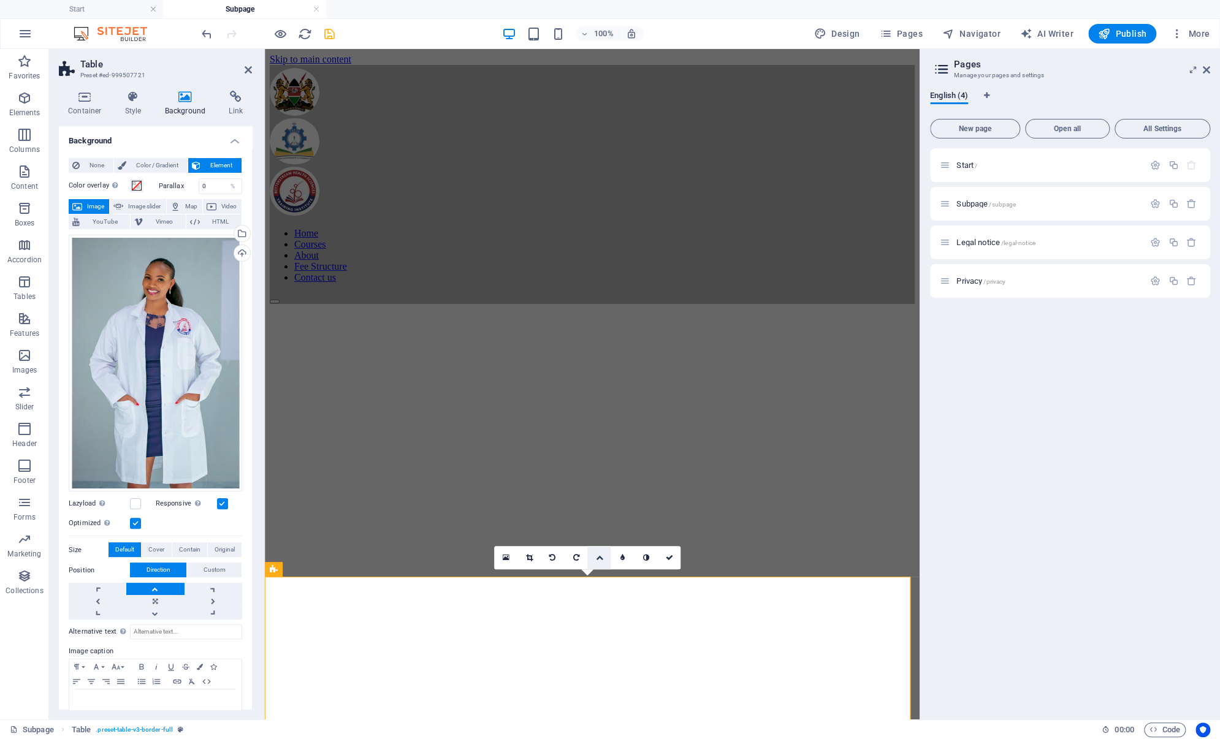
click at [596, 556] on icon at bounding box center [598, 557] width 7 height 7
click at [528, 558] on icon at bounding box center [529, 557] width 7 height 7
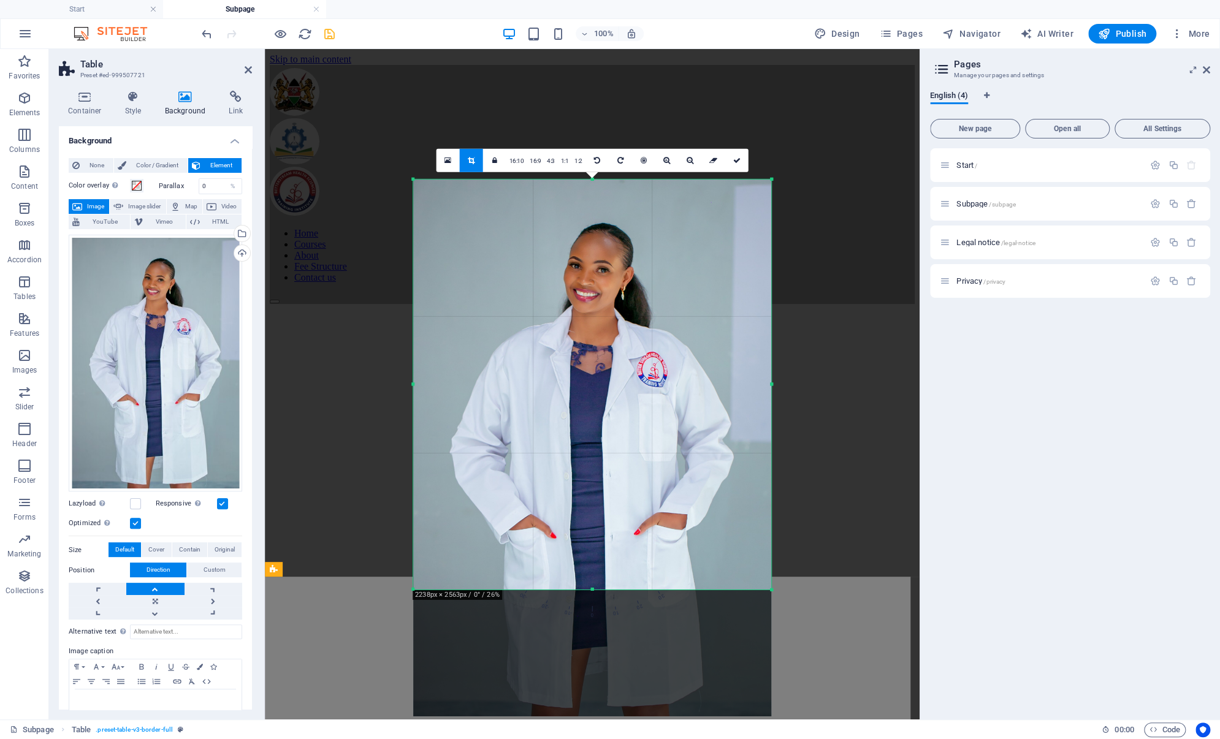
drag, startPoint x: 591, startPoint y: 652, endPoint x: 603, endPoint y: 525, distance: 127.4
click at [603, 525] on div "180 170 160 150 140 130 120 110 100 90 80 70 60 50 40 30 20 10 0 -10 -20 -30 -4…" at bounding box center [592, 385] width 358 height 410
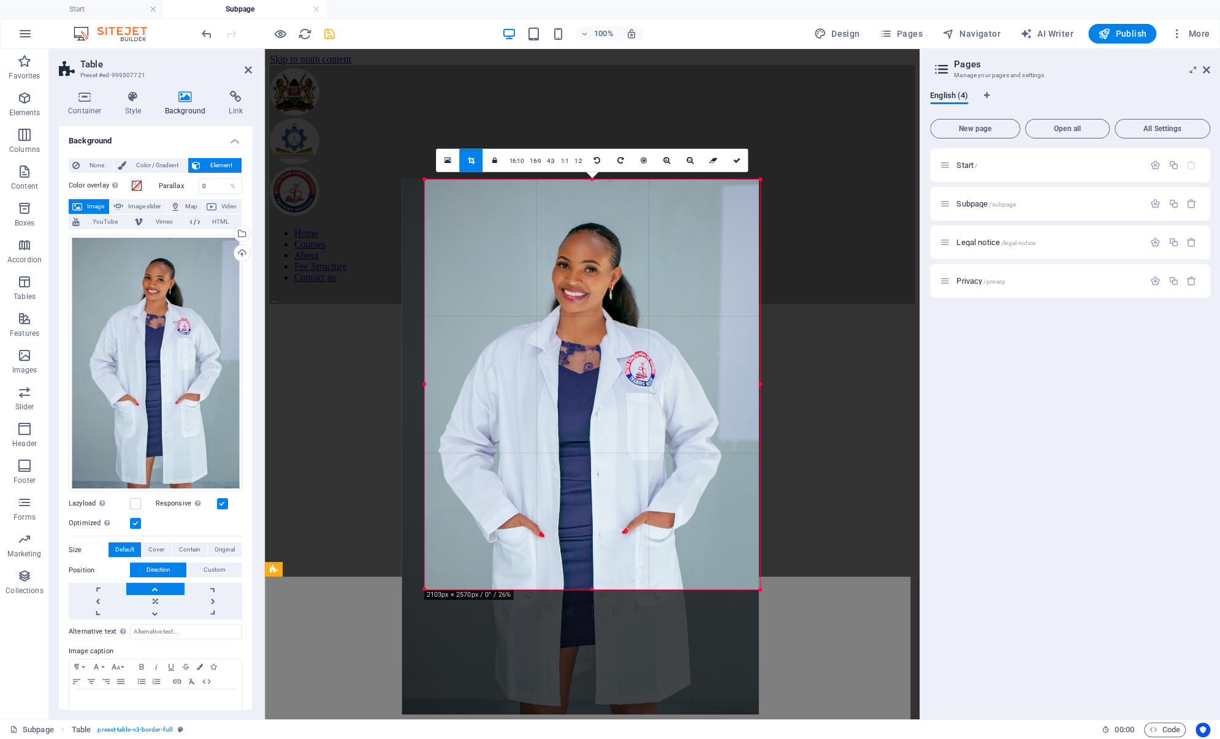
drag, startPoint x: 412, startPoint y: 385, endPoint x: 434, endPoint y: 389, distance: 22.9
click at [434, 389] on div "180 170 160 150 140 130 120 110 100 90 80 70 60 50 40 30 20 10 0 -10 -20 -30 -4…" at bounding box center [592, 385] width 335 height 410
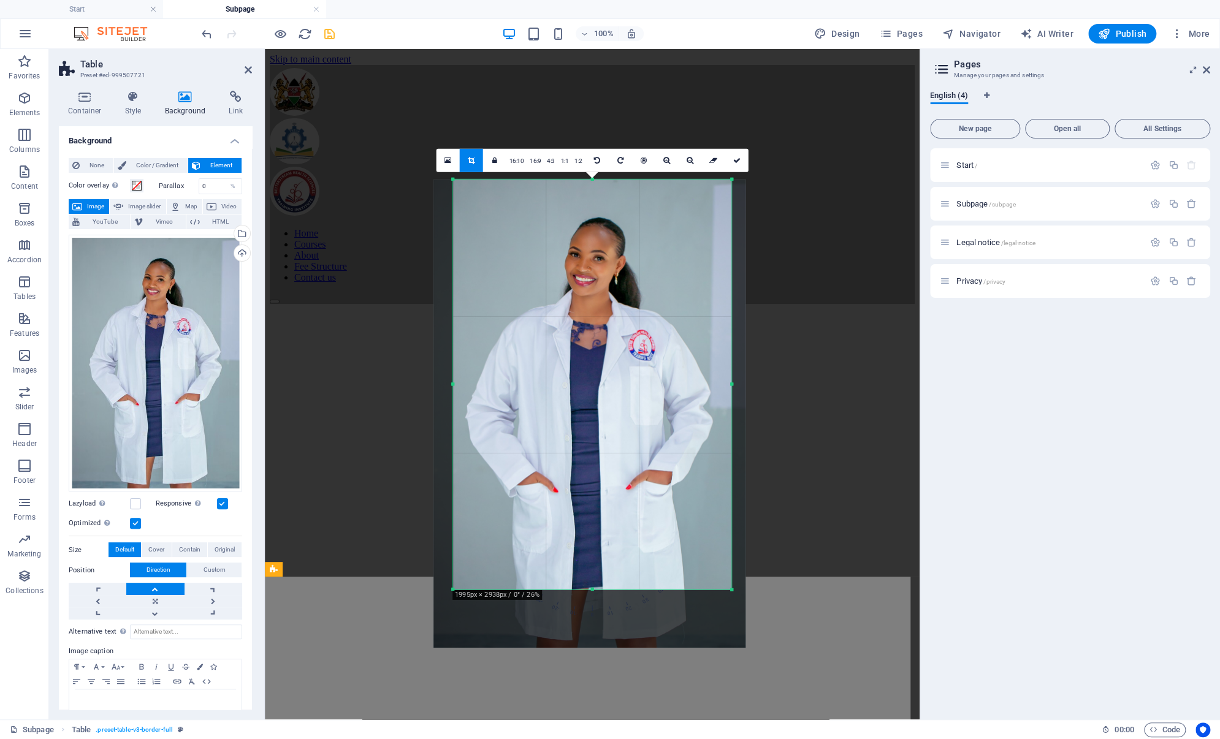
drag, startPoint x: 759, startPoint y: 384, endPoint x: 702, endPoint y: 369, distance: 58.9
click at [702, 369] on div "180 170 160 150 140 130 120 110 100 90 80 70 60 50 40 30 20 10 0 -10 -20 -30 -4…" at bounding box center [592, 385] width 278 height 410
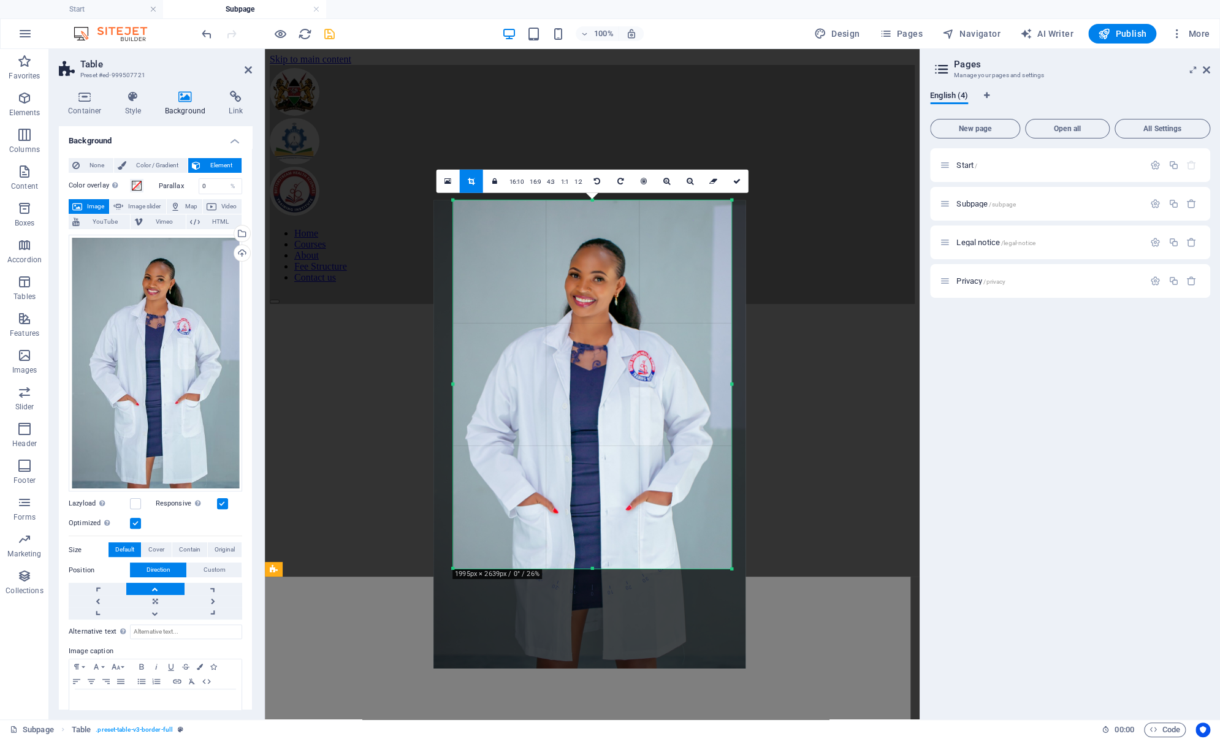
drag, startPoint x: 590, startPoint y: 587, endPoint x: 615, endPoint y: 522, distance: 69.7
click at [612, 545] on div "180 170 160 150 140 130 120 110 100 90 80 70 60 50 40 30 20 10 0 -10 -20 -30 -4…" at bounding box center [592, 384] width 278 height 368
click at [735, 182] on icon at bounding box center [735, 181] width 7 height 7
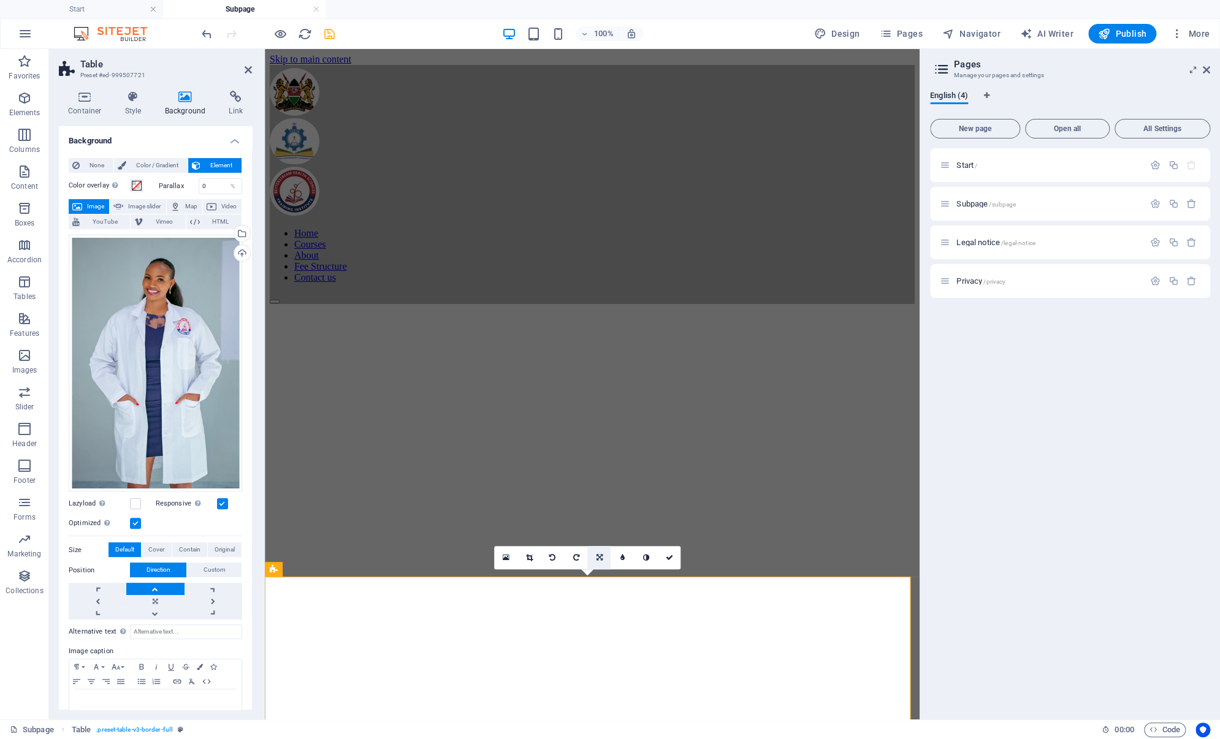
click at [598, 555] on icon at bounding box center [599, 557] width 6 height 7
click at [623, 555] on icon at bounding box center [623, 557] width 6 height 7
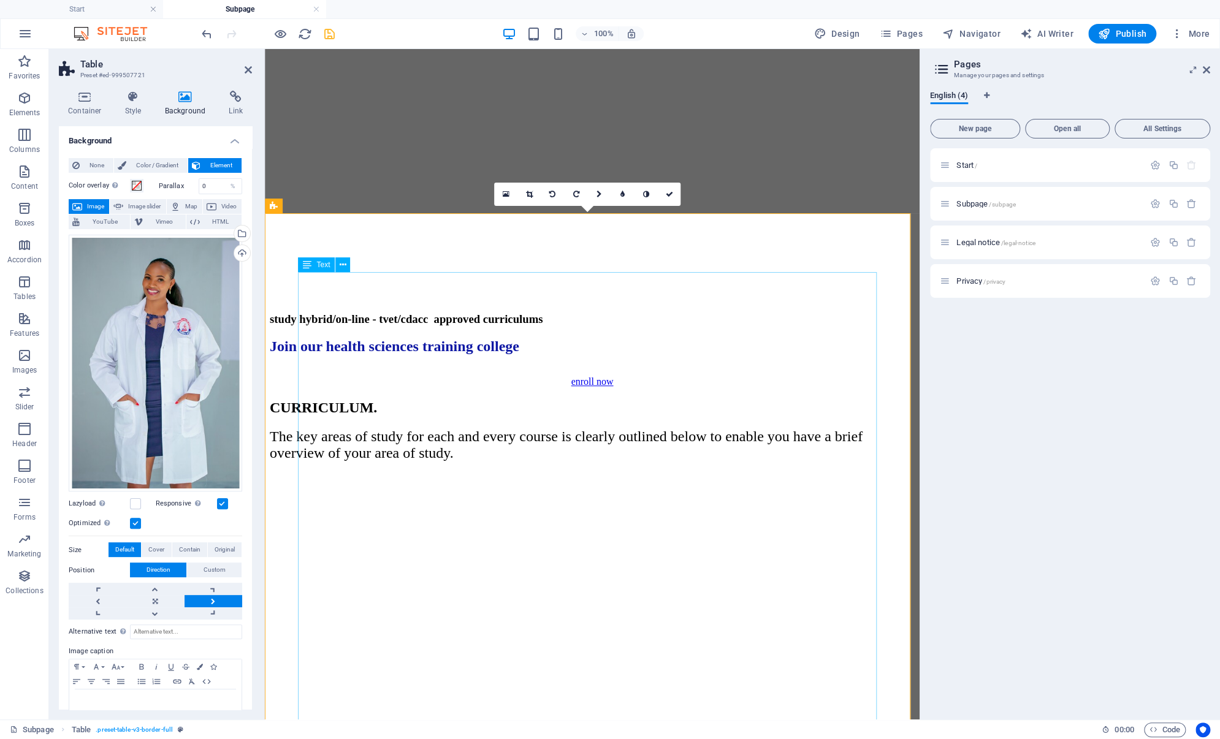
scroll to position [61, 0]
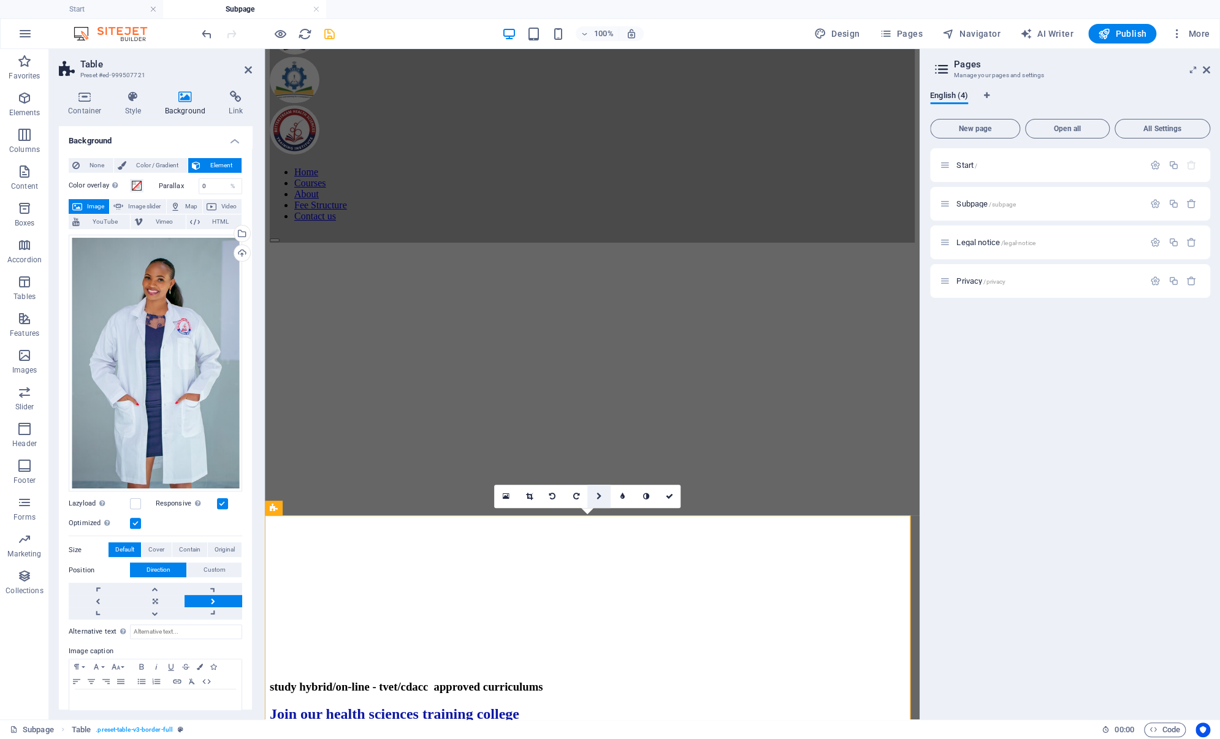
click at [598, 496] on icon at bounding box center [599, 496] width 6 height 7
click at [596, 493] on icon at bounding box center [599, 496] width 6 height 7
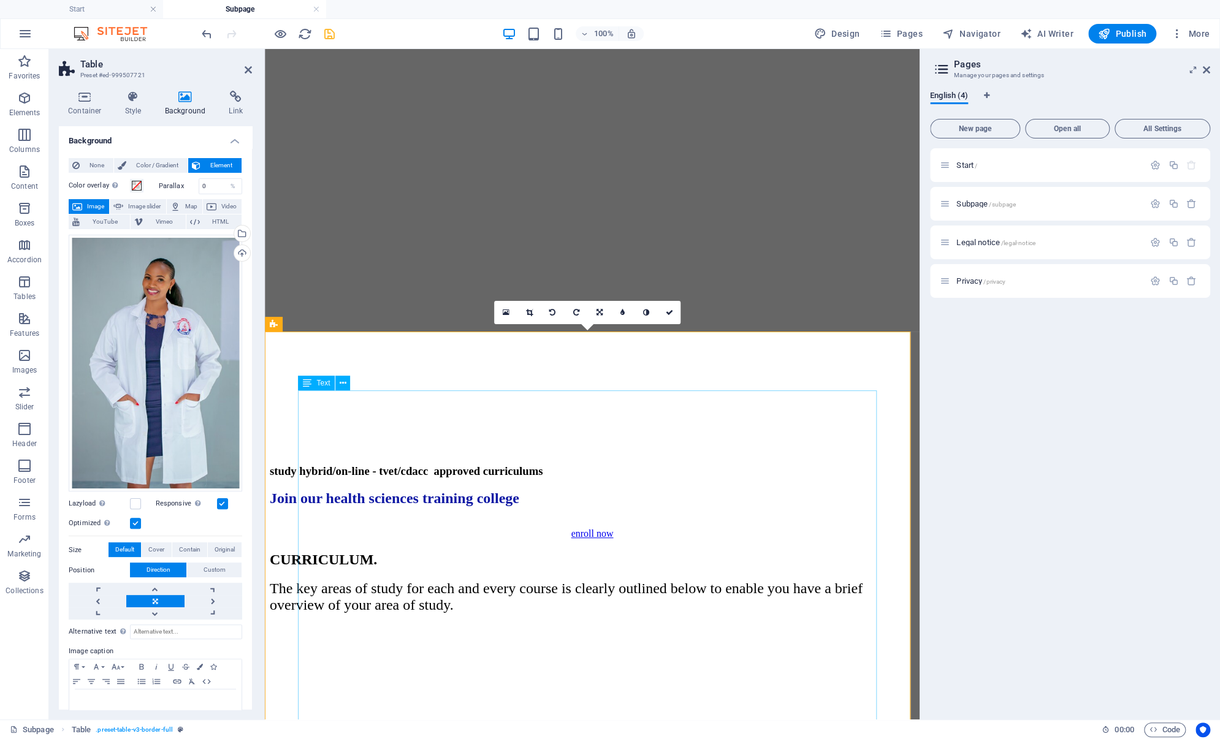
scroll to position [245, 0]
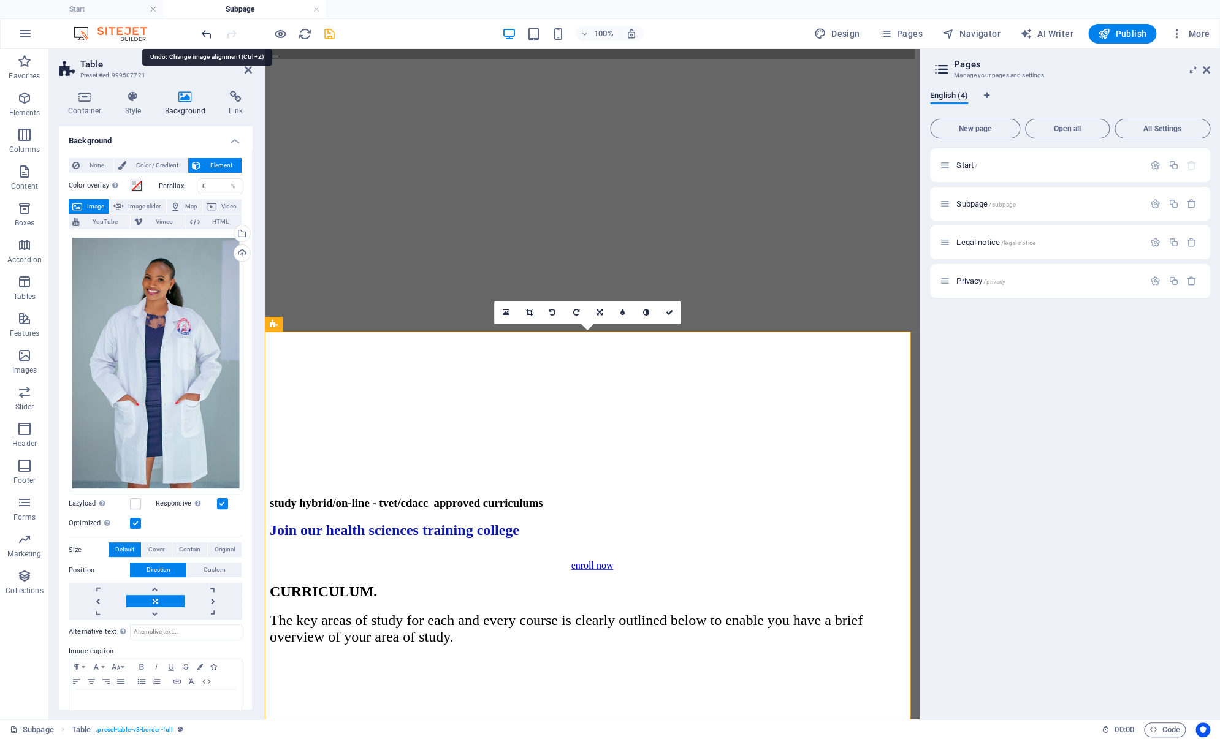
click at [208, 34] on icon "undo" at bounding box center [207, 34] width 14 height 14
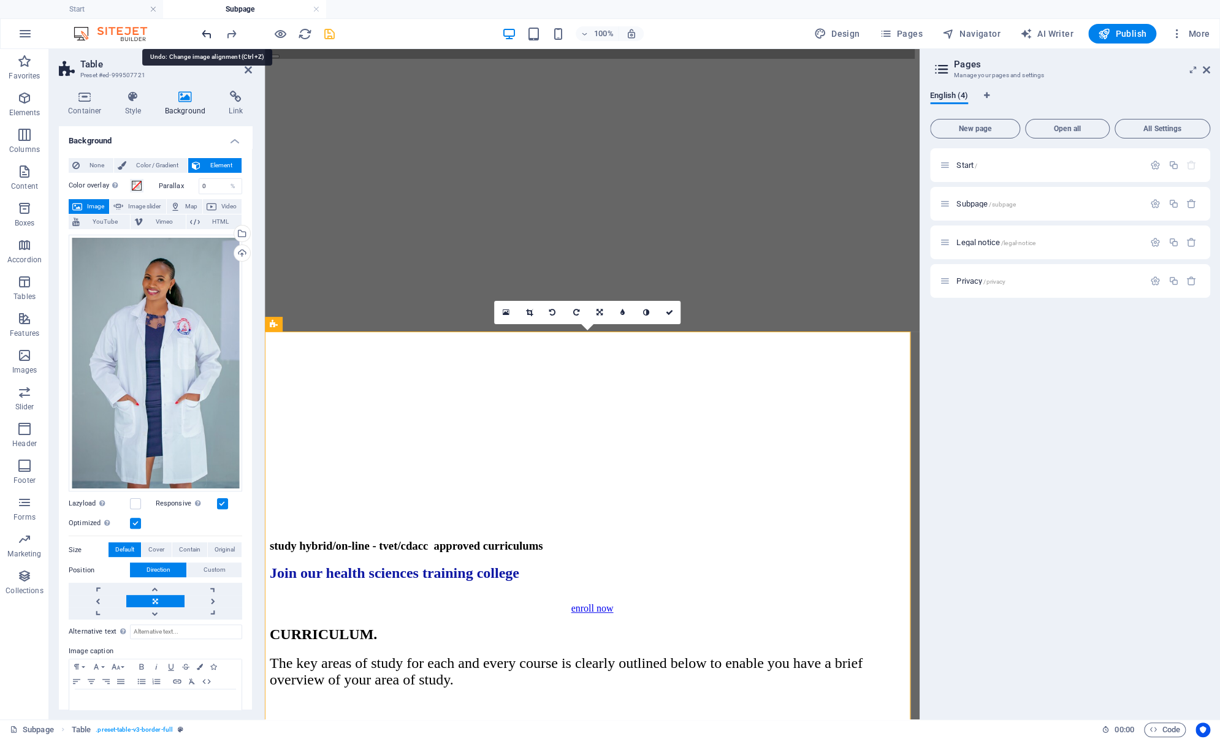
click at [208, 34] on icon "undo" at bounding box center [207, 34] width 14 height 14
click at [208, 28] on icon "undo" at bounding box center [207, 34] width 14 height 14
click at [208, 27] on icon "undo" at bounding box center [207, 34] width 14 height 14
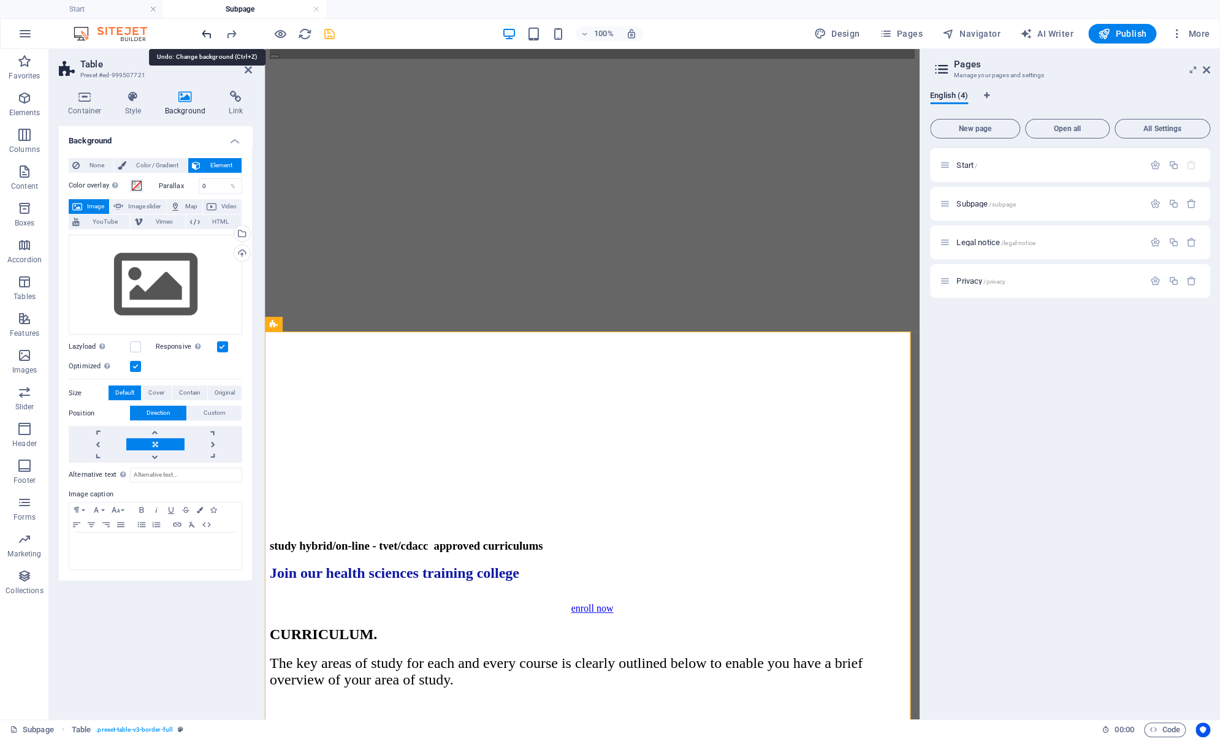
click at [208, 27] on icon "undo" at bounding box center [207, 34] width 14 height 14
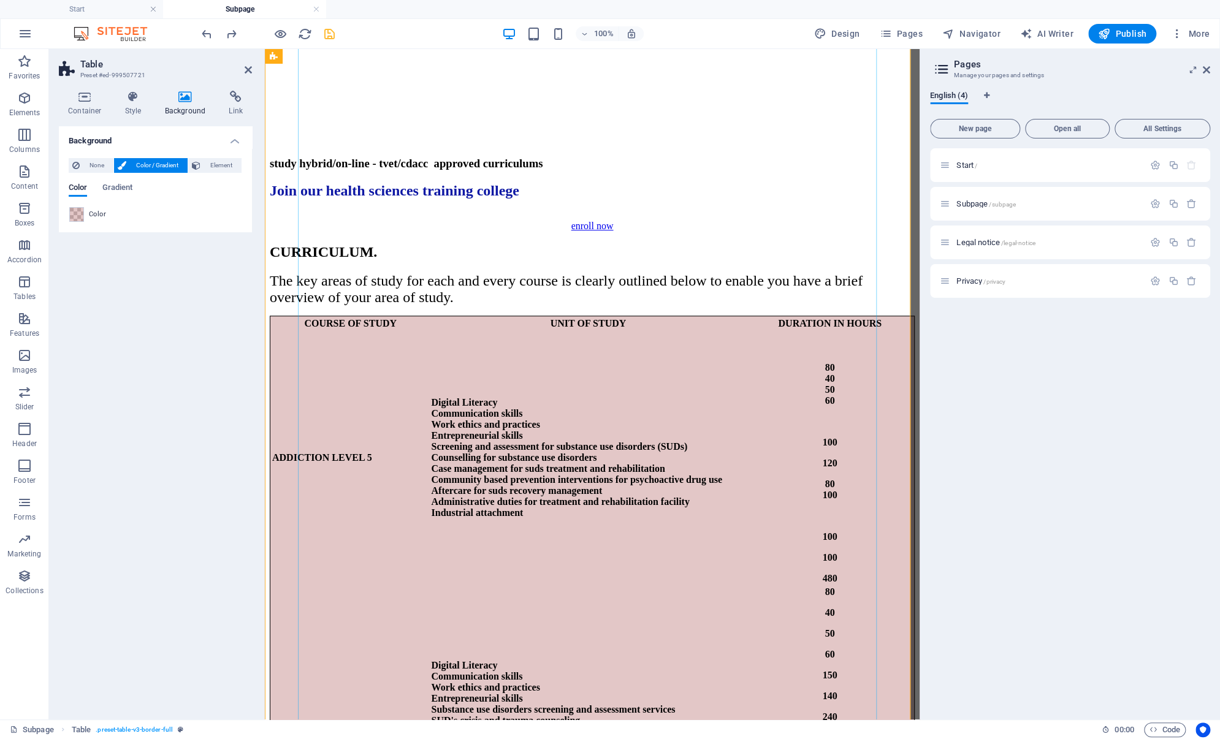
scroll to position [735, 0]
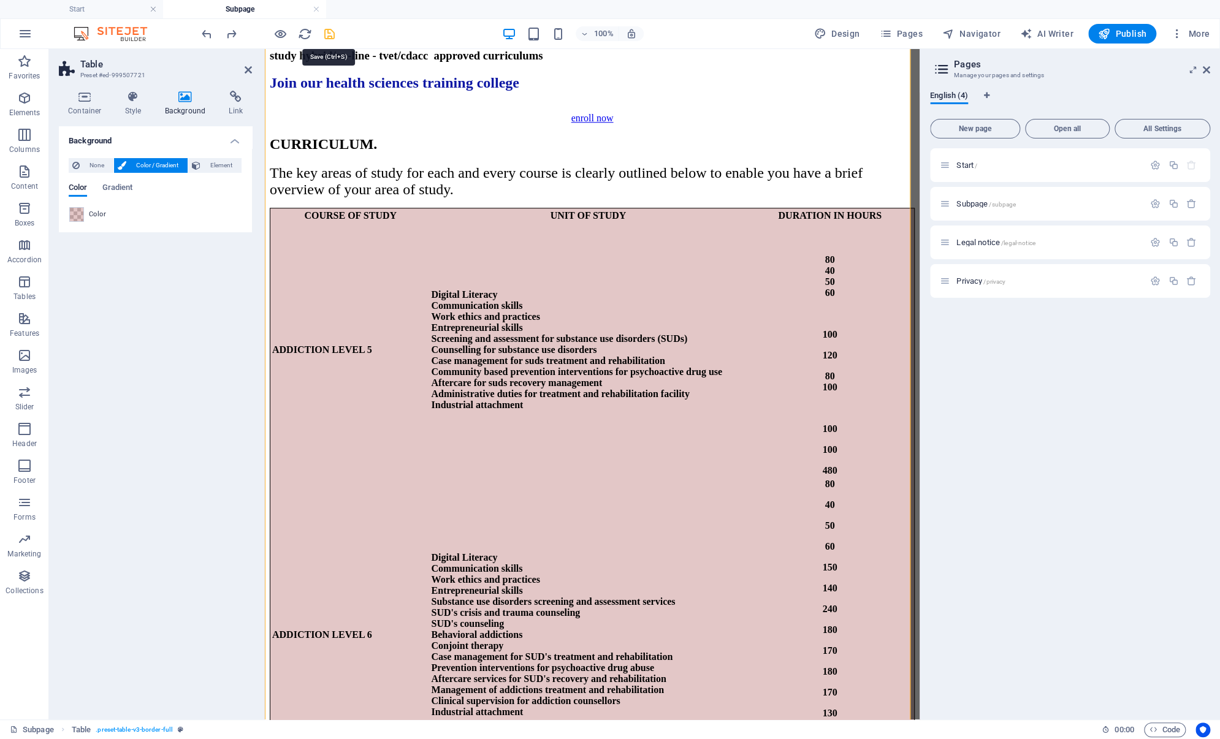
click at [330, 32] on icon "save" at bounding box center [329, 34] width 14 height 14
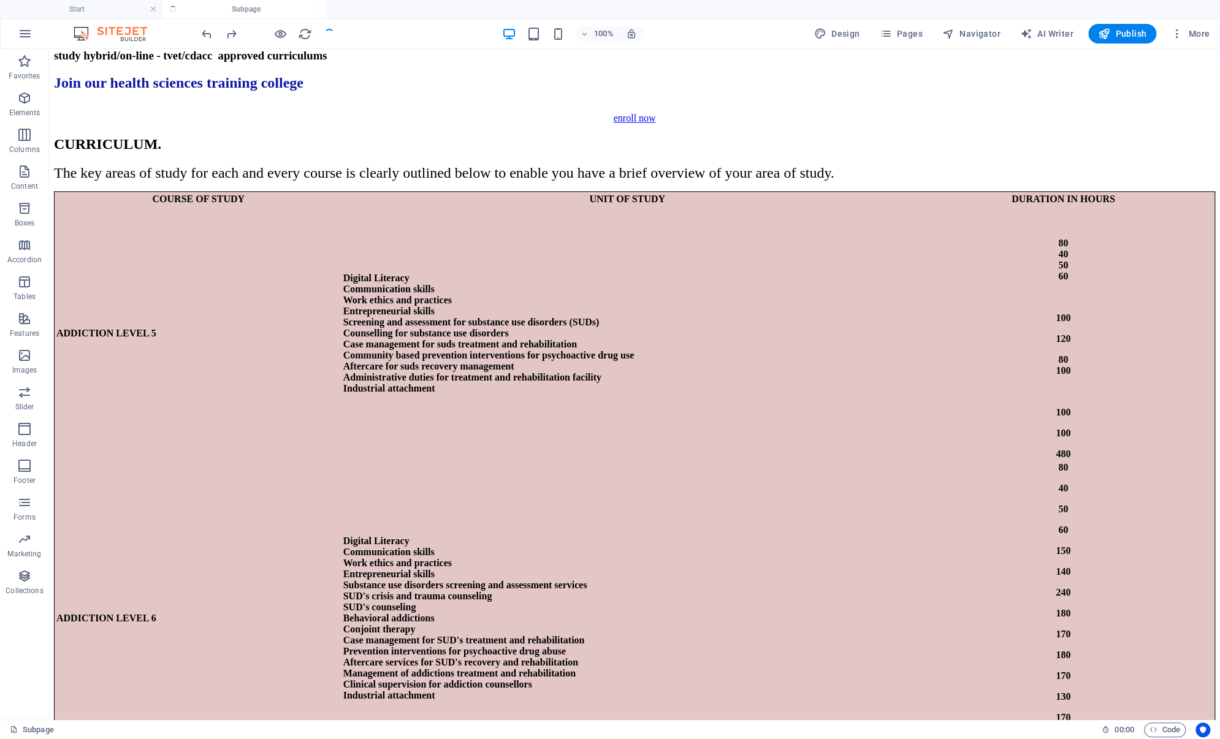
scroll to position [713, 0]
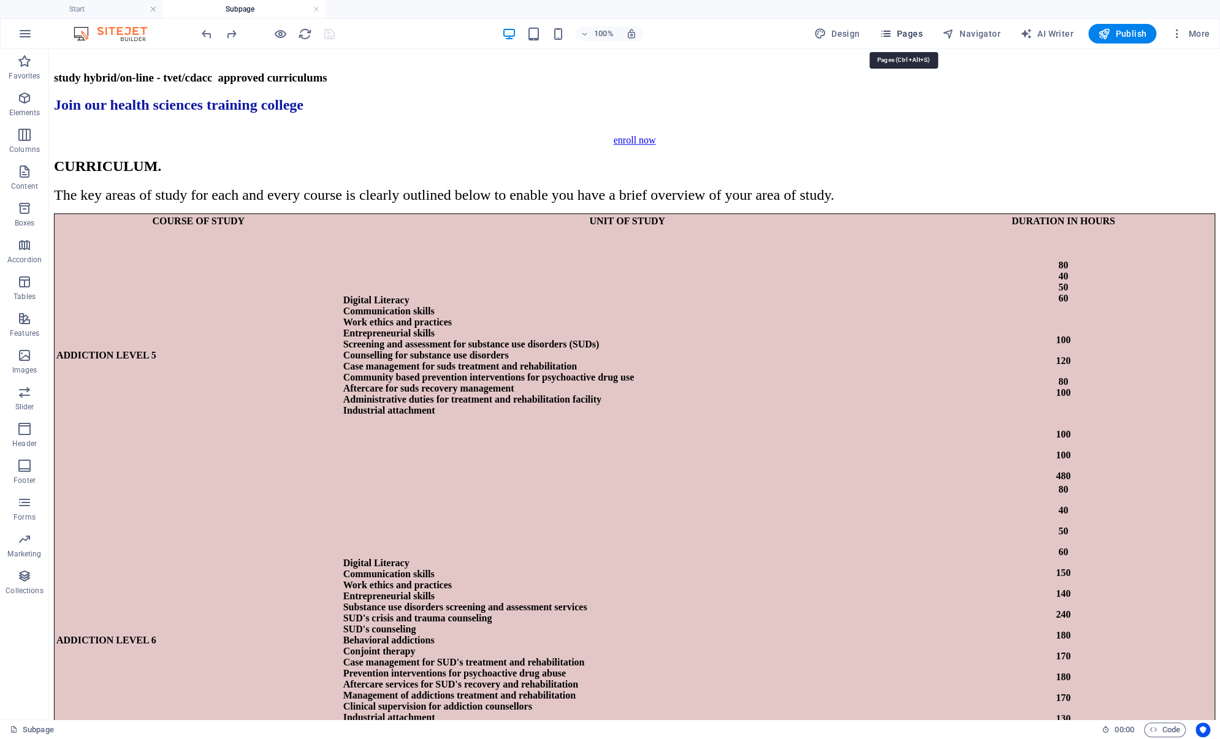
click at [898, 29] on span "Pages" at bounding box center [900, 34] width 43 height 12
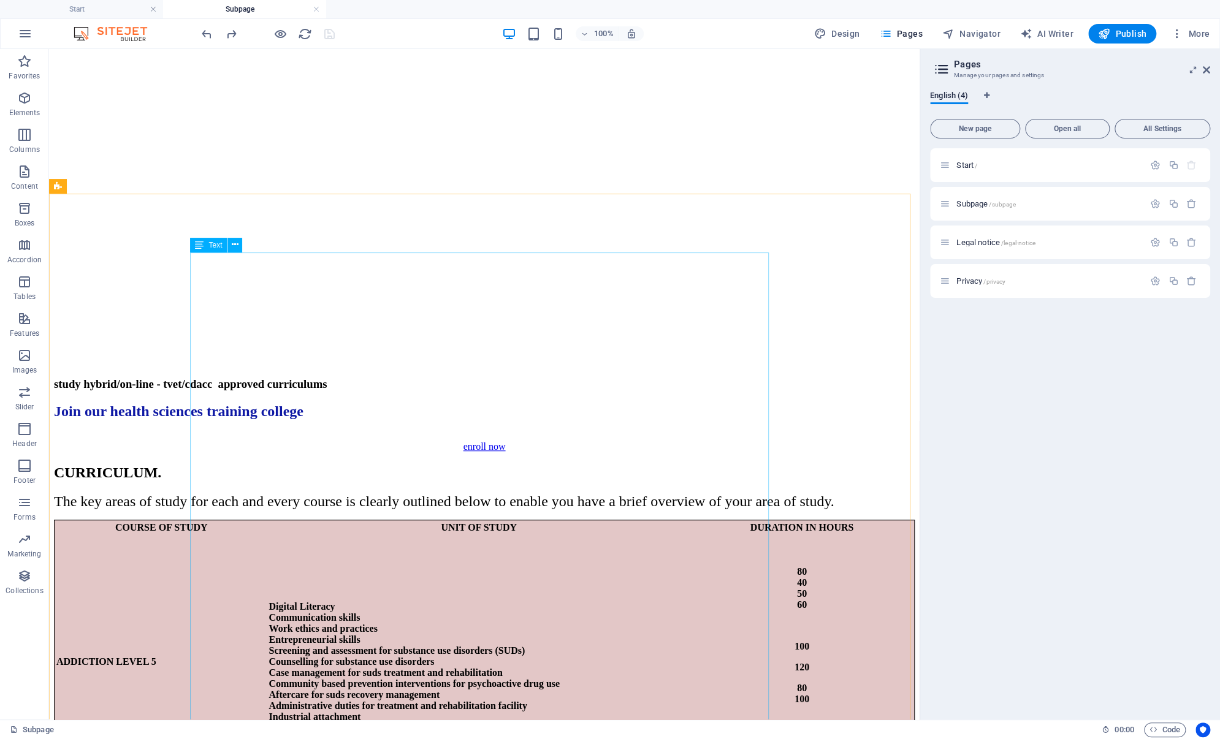
scroll to position [162, 0]
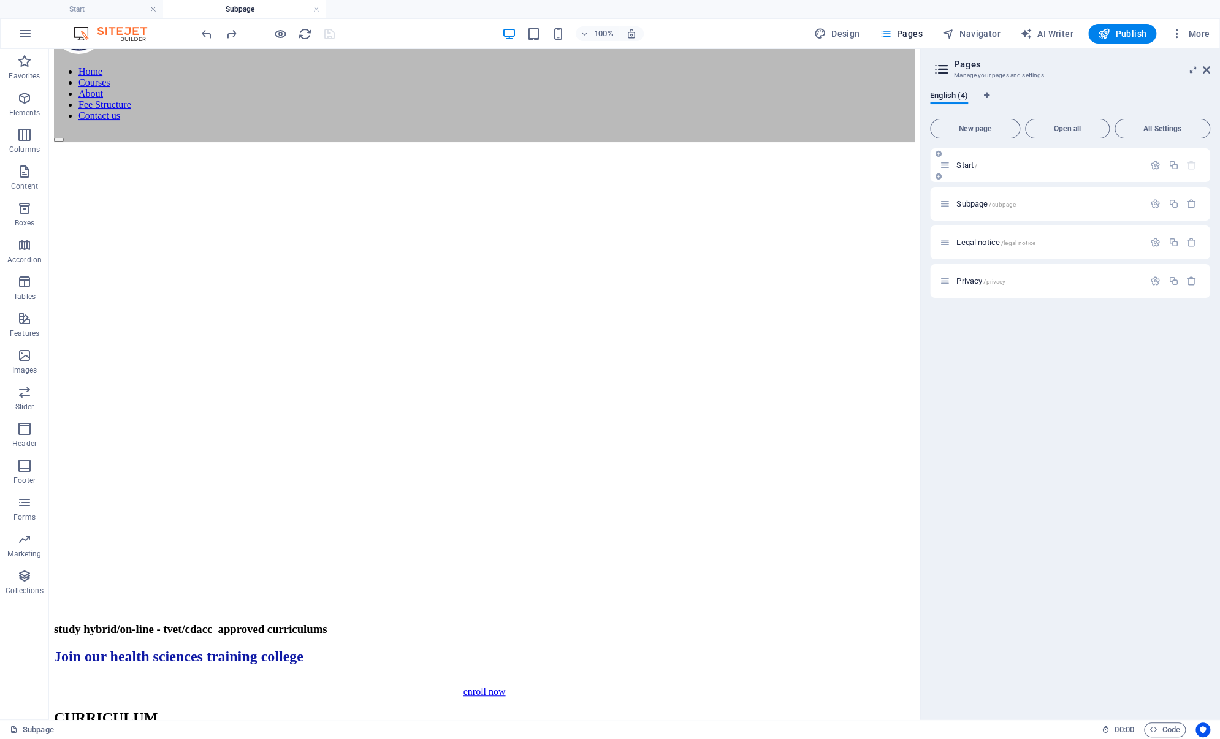
click at [956, 164] on span "Start /" at bounding box center [966, 165] width 21 height 9
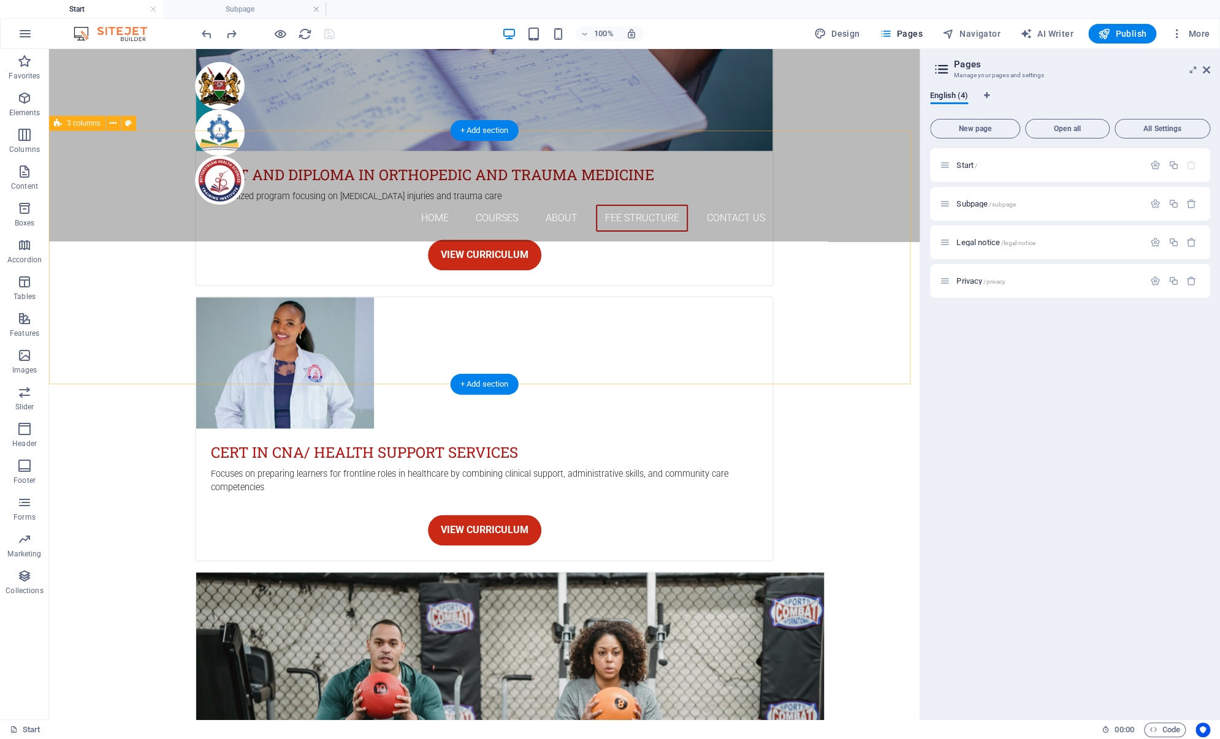
scroll to position [3993, 0]
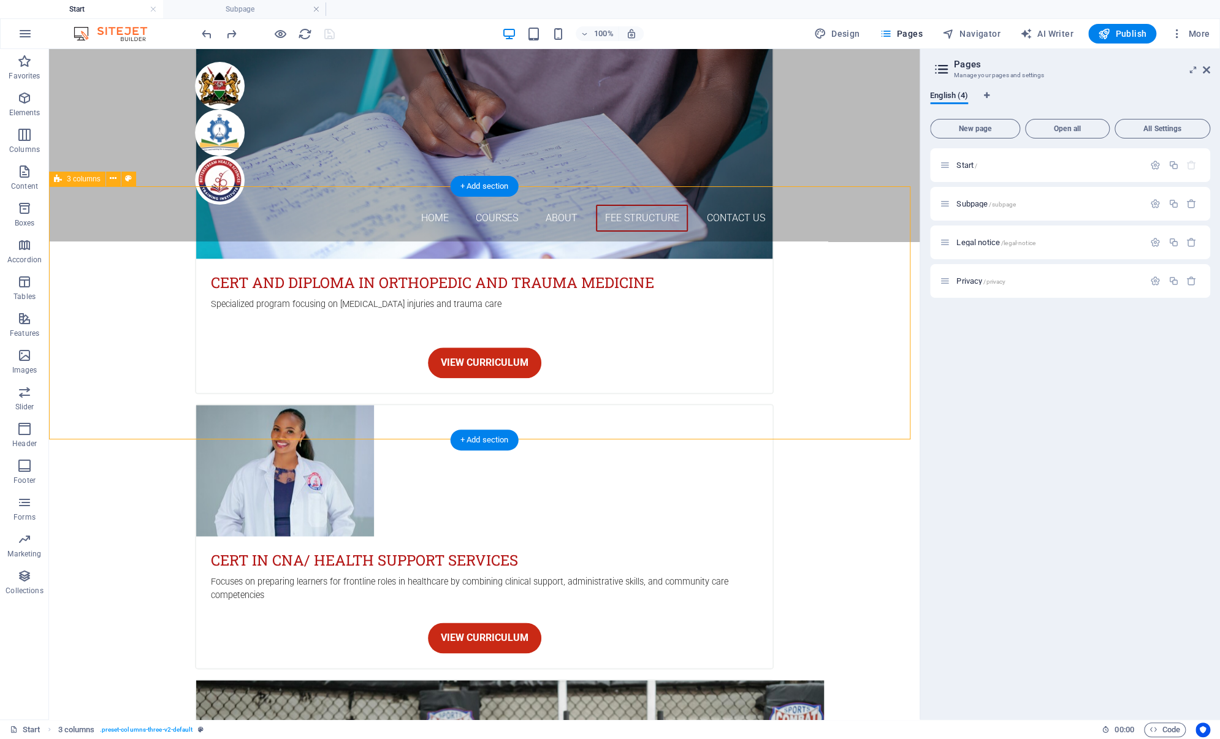
scroll to position [3812, 0]
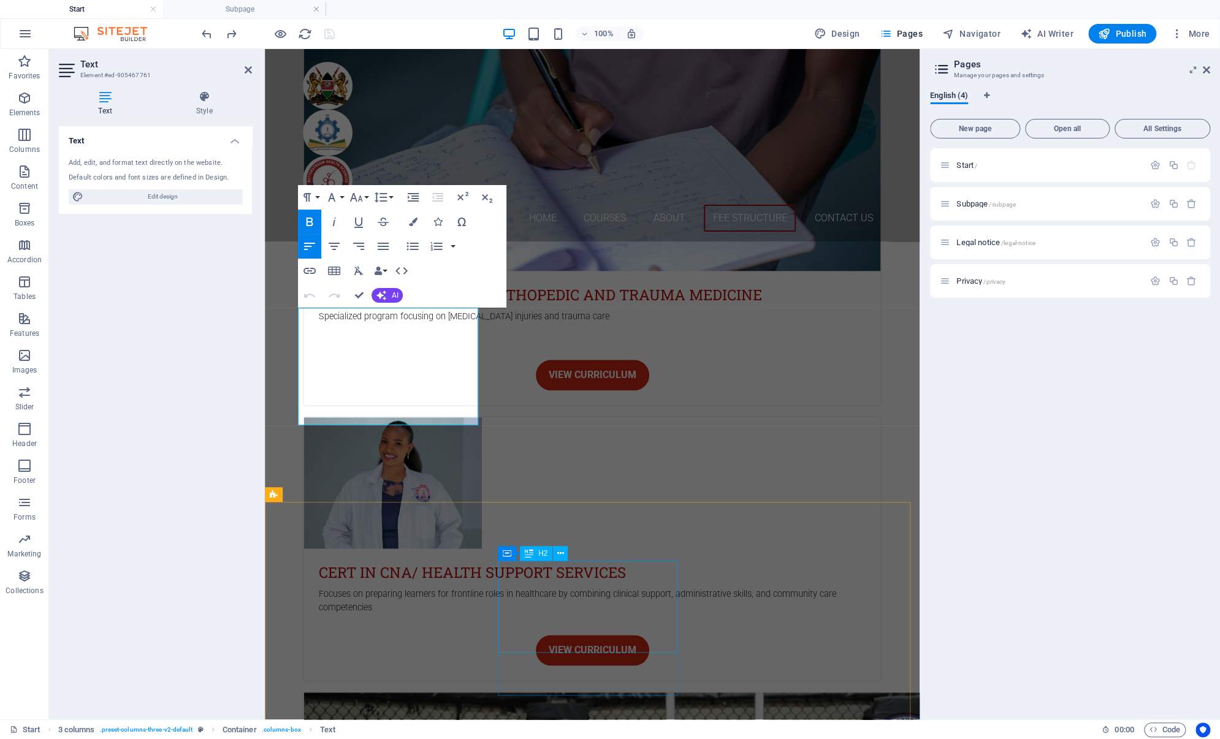
click at [973, 366] on div "Start / Subpage /subpage Legal notice /legal-notice Privacy /privacy" at bounding box center [1070, 428] width 280 height 561
drag, startPoint x: 1221, startPoint y: 249, endPoint x: 1218, endPoint y: 11, distance: 237.8
click at [1219, 132] on html "Betterstream Health Sciences Training Institute Start Subpage Favorites Element…" at bounding box center [610, 369] width 1220 height 739
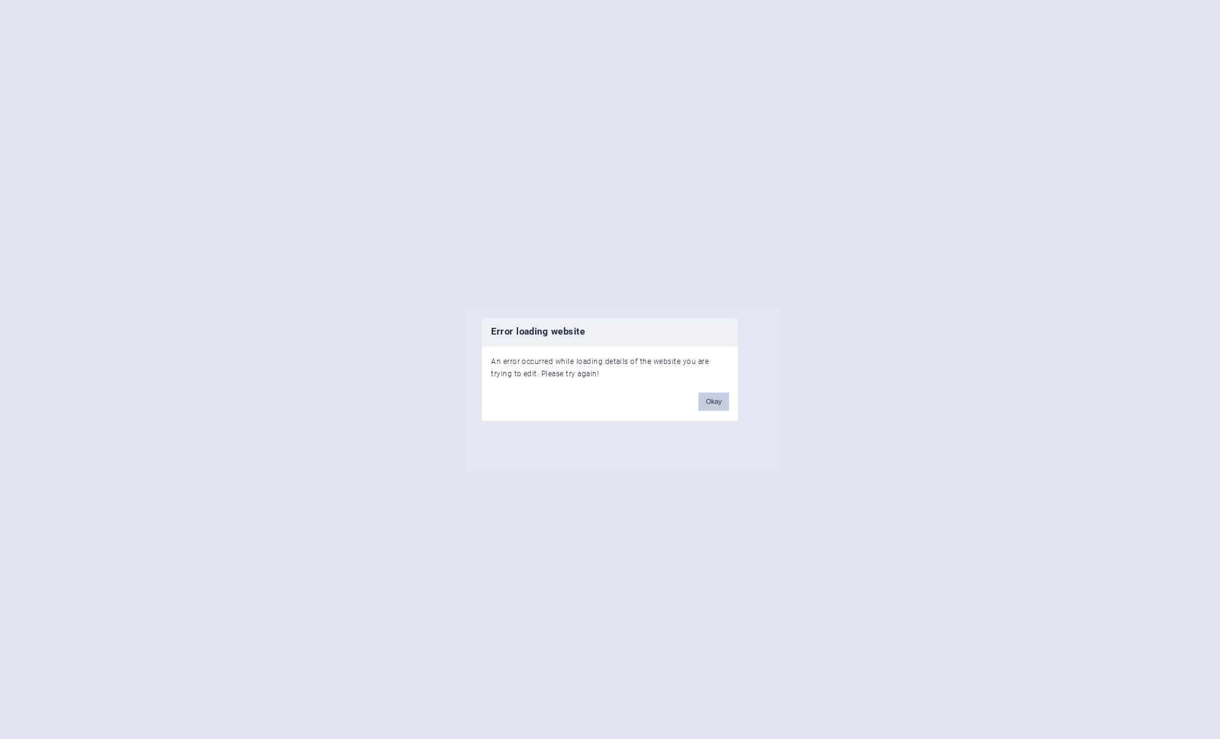
click at [708, 403] on button "Okay" at bounding box center [713, 402] width 31 height 18
